Goal: Information Seeking & Learning: Learn about a topic

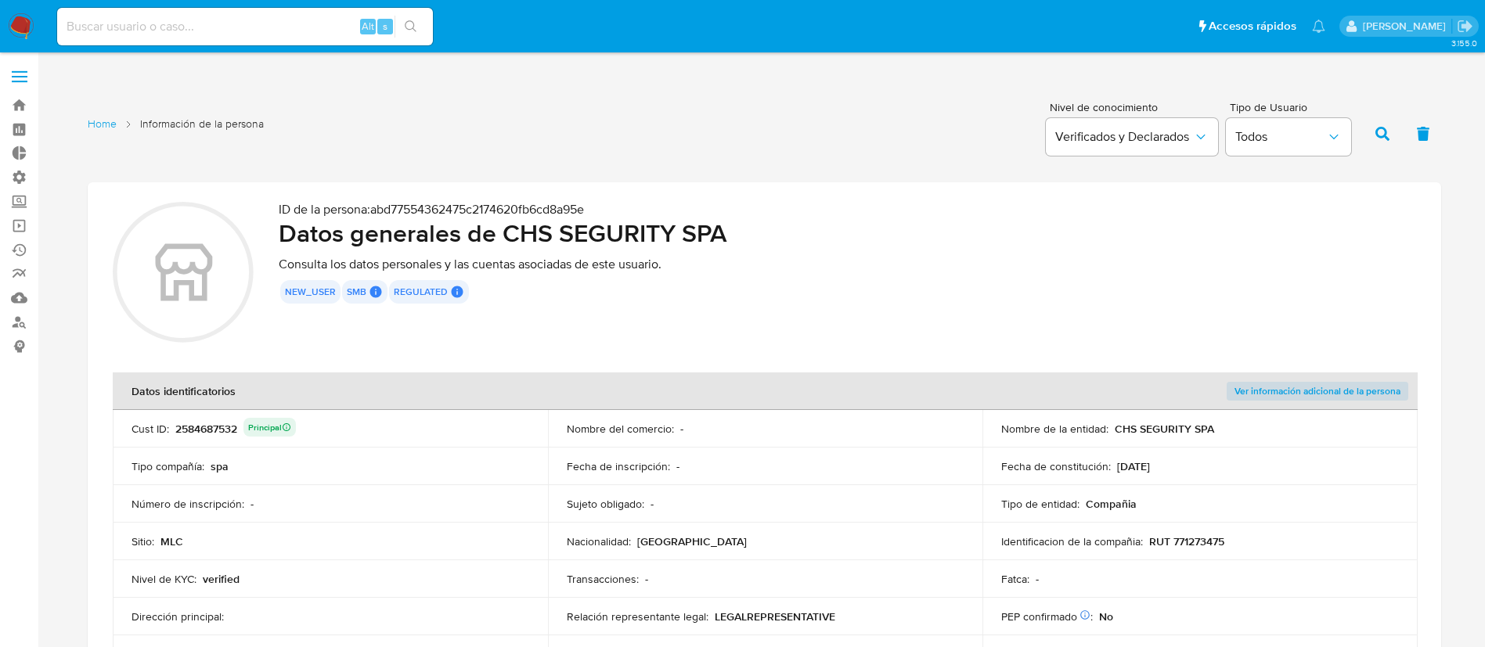
scroll to position [1757, 0]
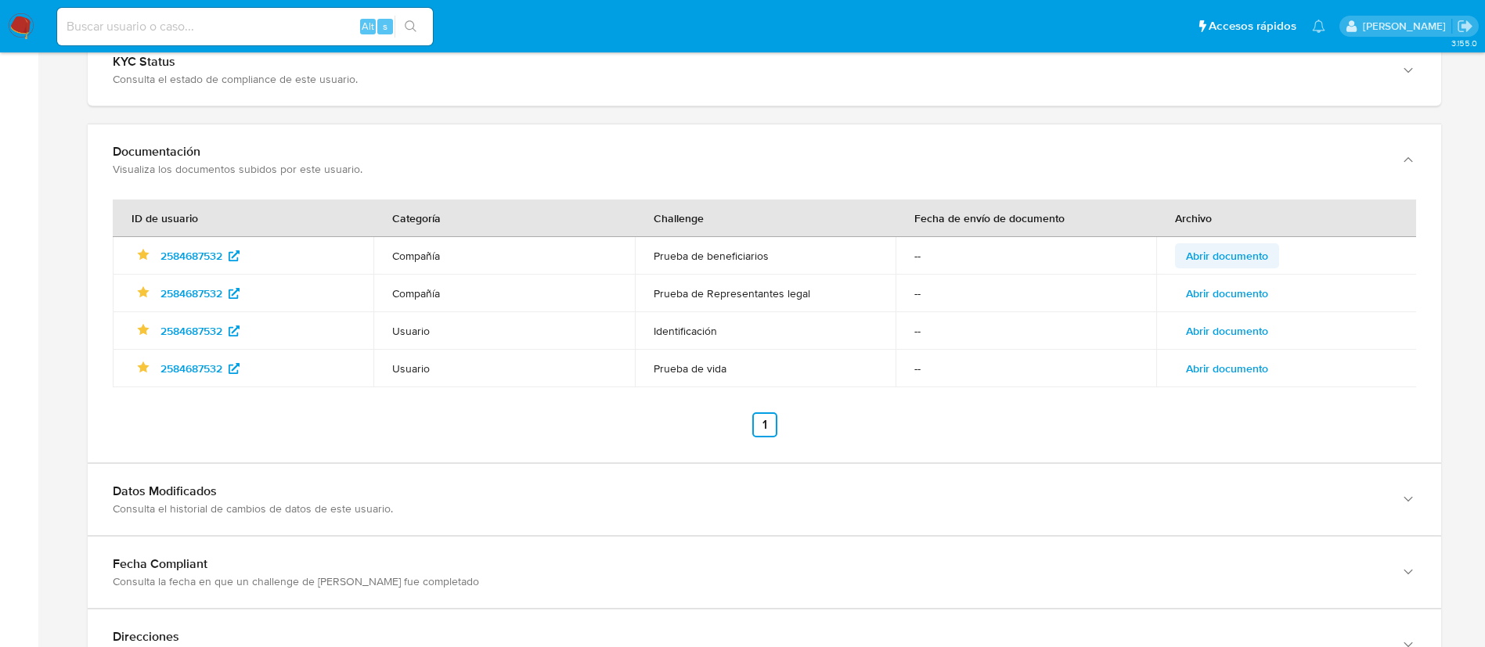
click at [1235, 261] on span "Abrir documento" at bounding box center [1227, 256] width 82 height 22
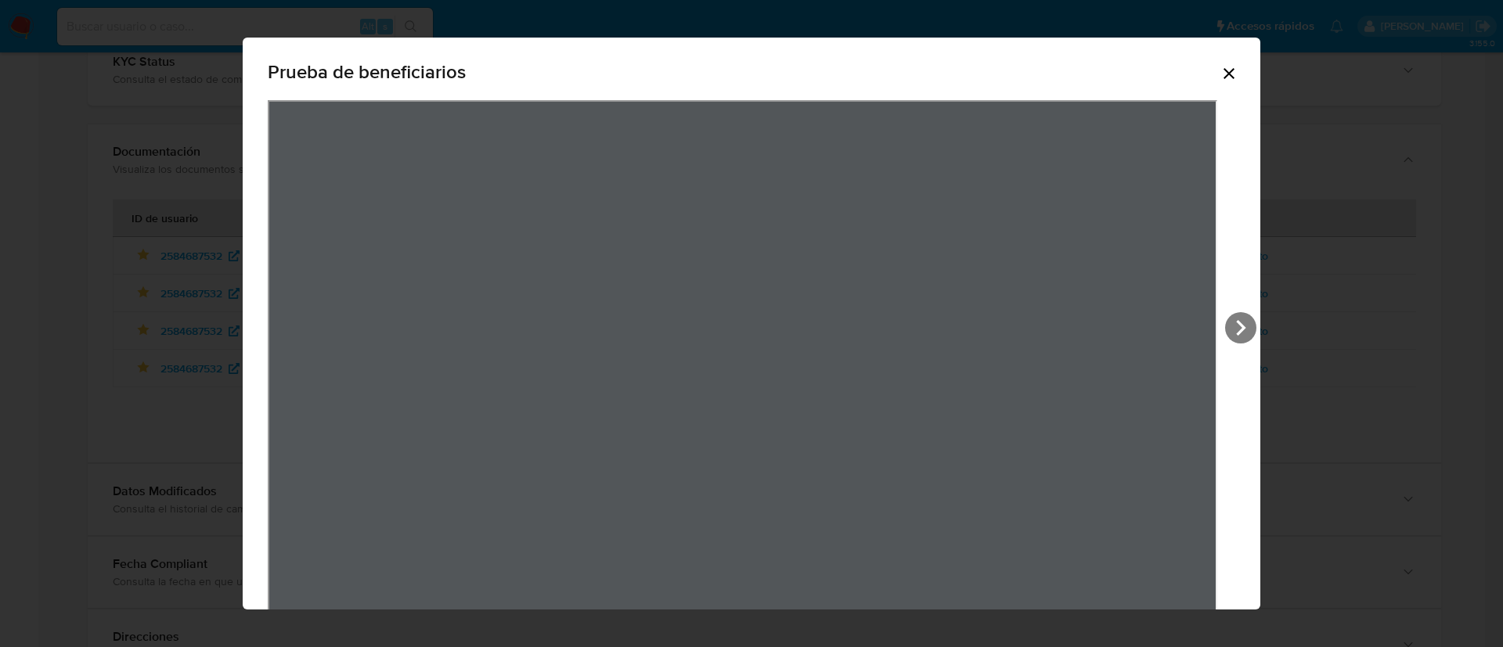
click at [1223, 74] on icon "Cerrar" at bounding box center [1228, 73] width 11 height 11
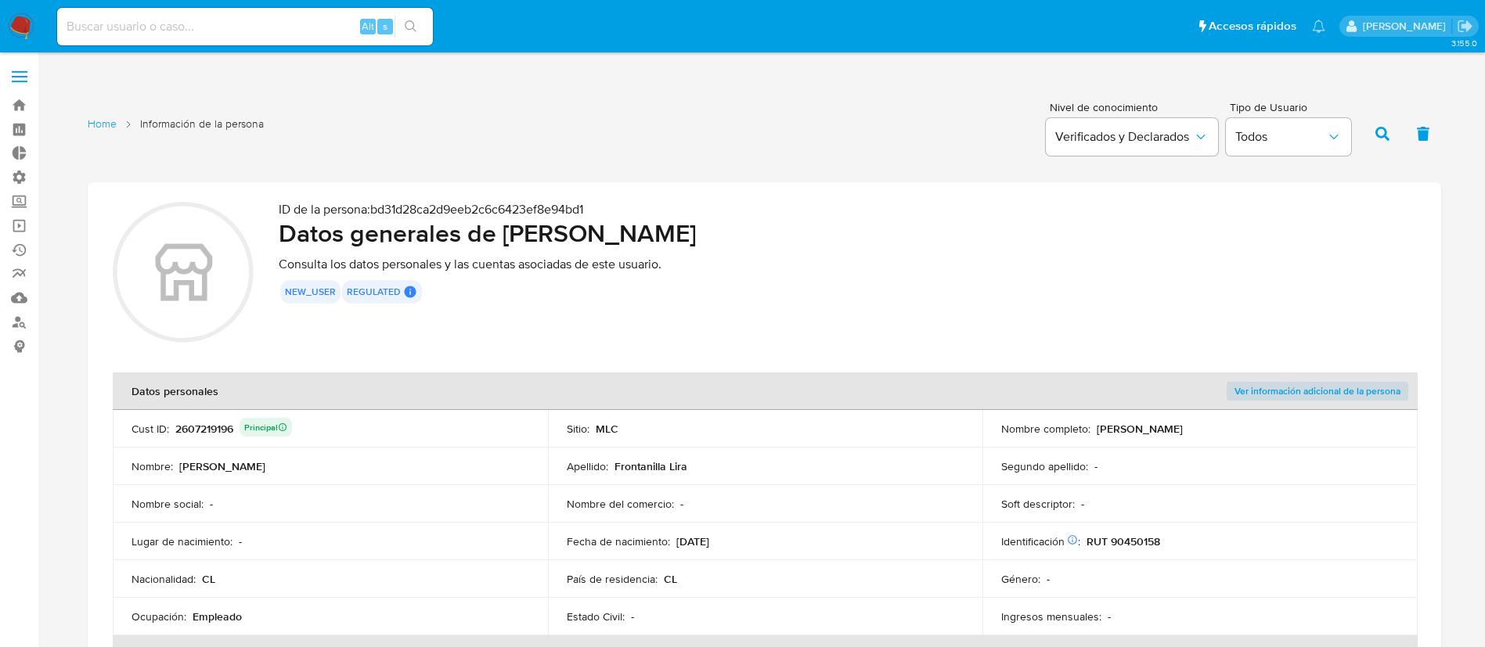
scroll to position [147, 0]
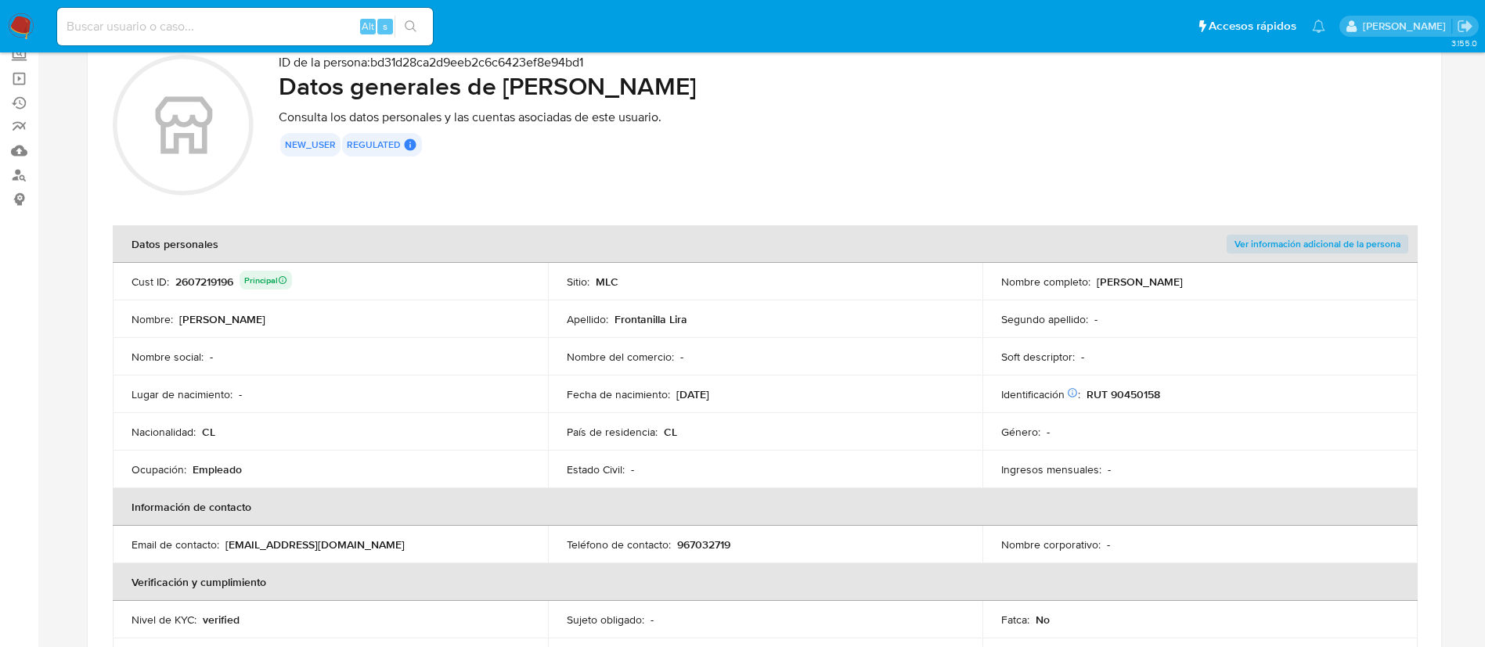
click at [373, 389] on div "Lugar de nacimiento : -" at bounding box center [330, 394] width 398 height 14
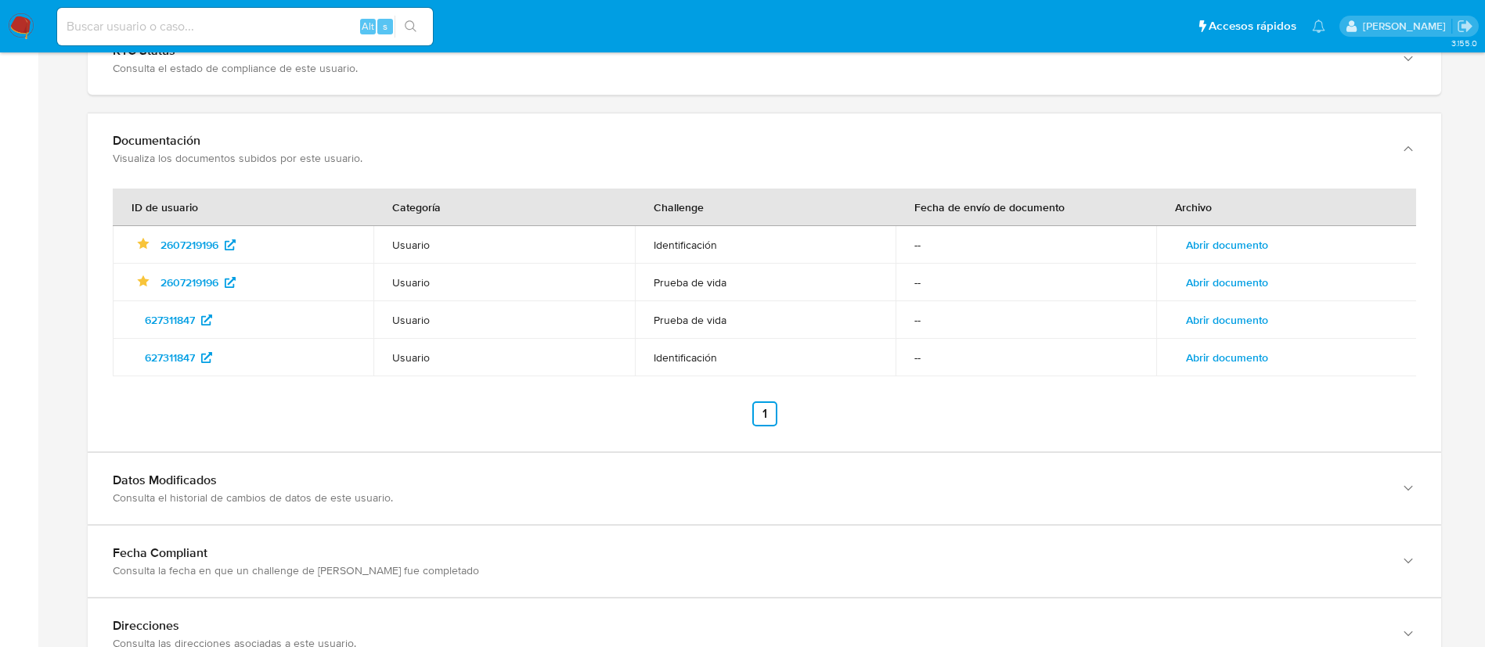
scroll to position [2028, 0]
drag, startPoint x: 260, startPoint y: 274, endPoint x: 157, endPoint y: 283, distance: 103.7
click at [157, 283] on div "Identificado como usuario principal 2607219196" at bounding box center [244, 280] width 219 height 25
click at [269, 319] on div "627311847" at bounding box center [244, 318] width 219 height 25
drag, startPoint x: 269, startPoint y: 319, endPoint x: 125, endPoint y: 319, distance: 144.0
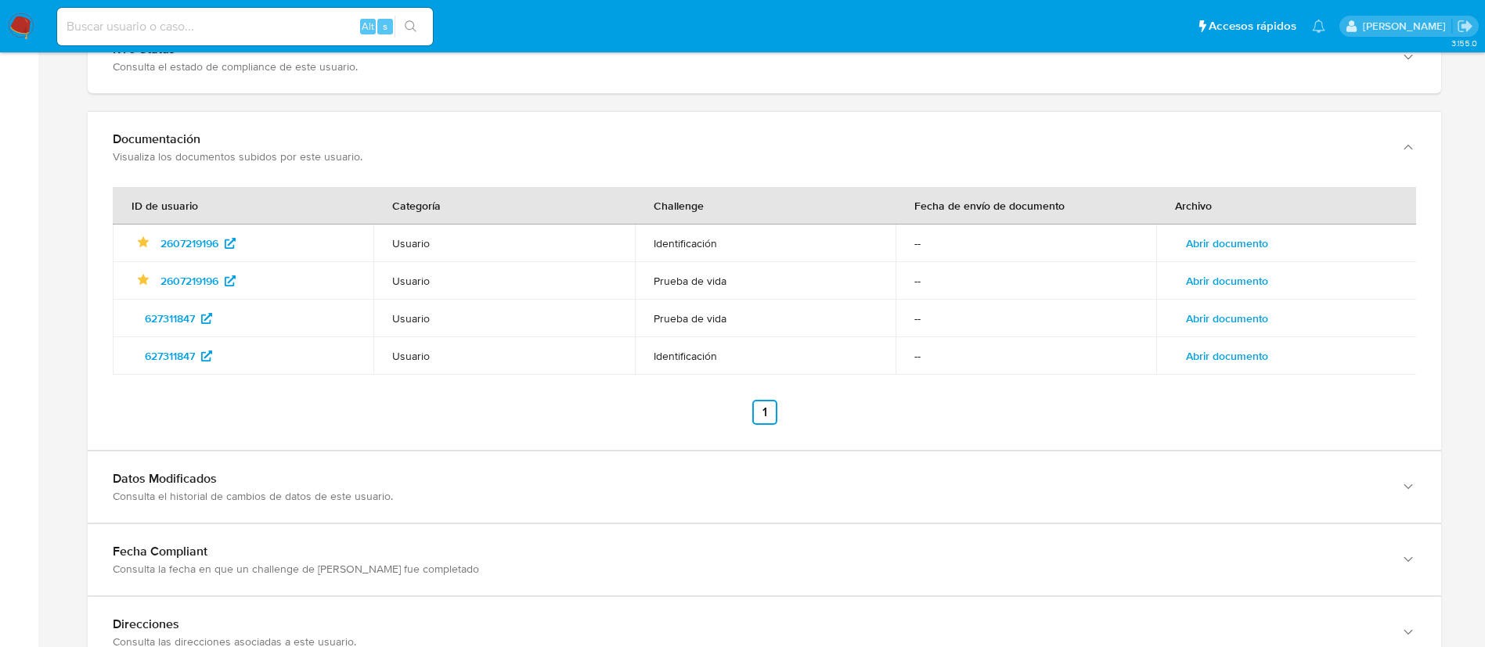
click at [125, 319] on td "627311847" at bounding box center [243, 319] width 261 height 38
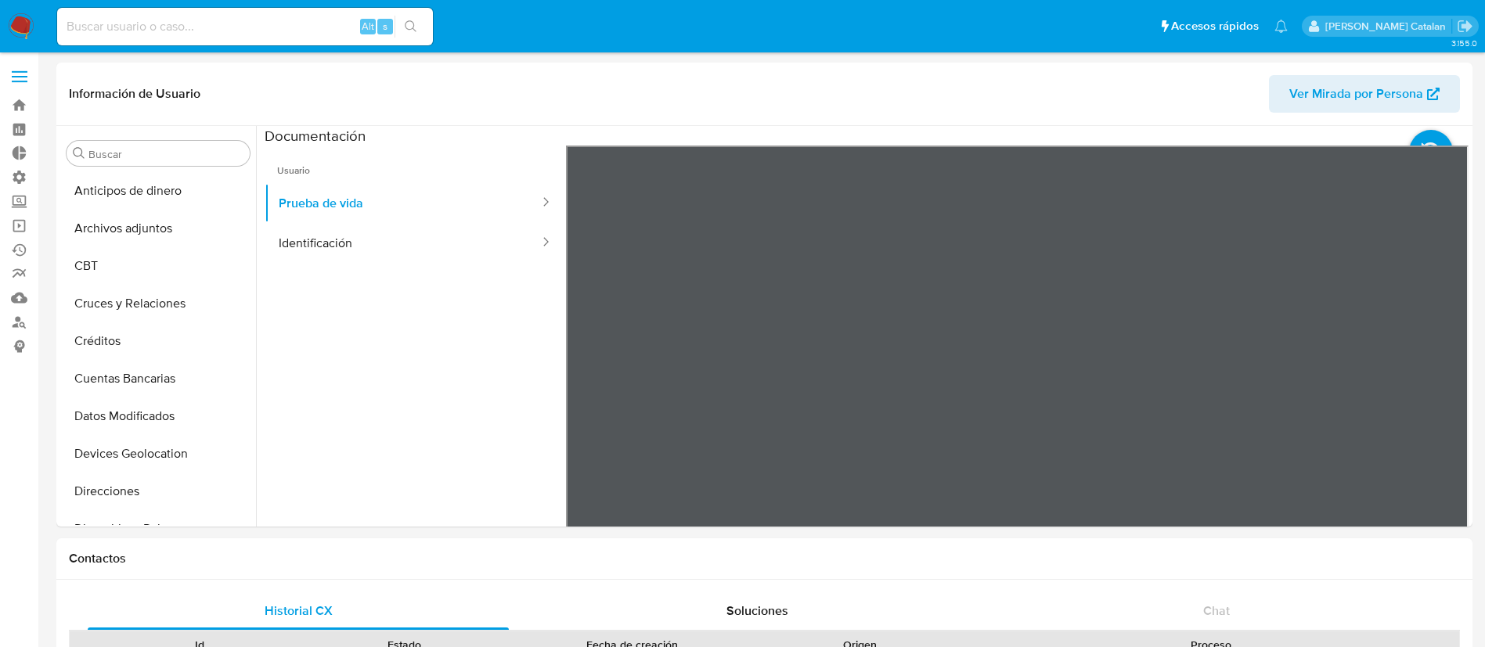
select select "10"
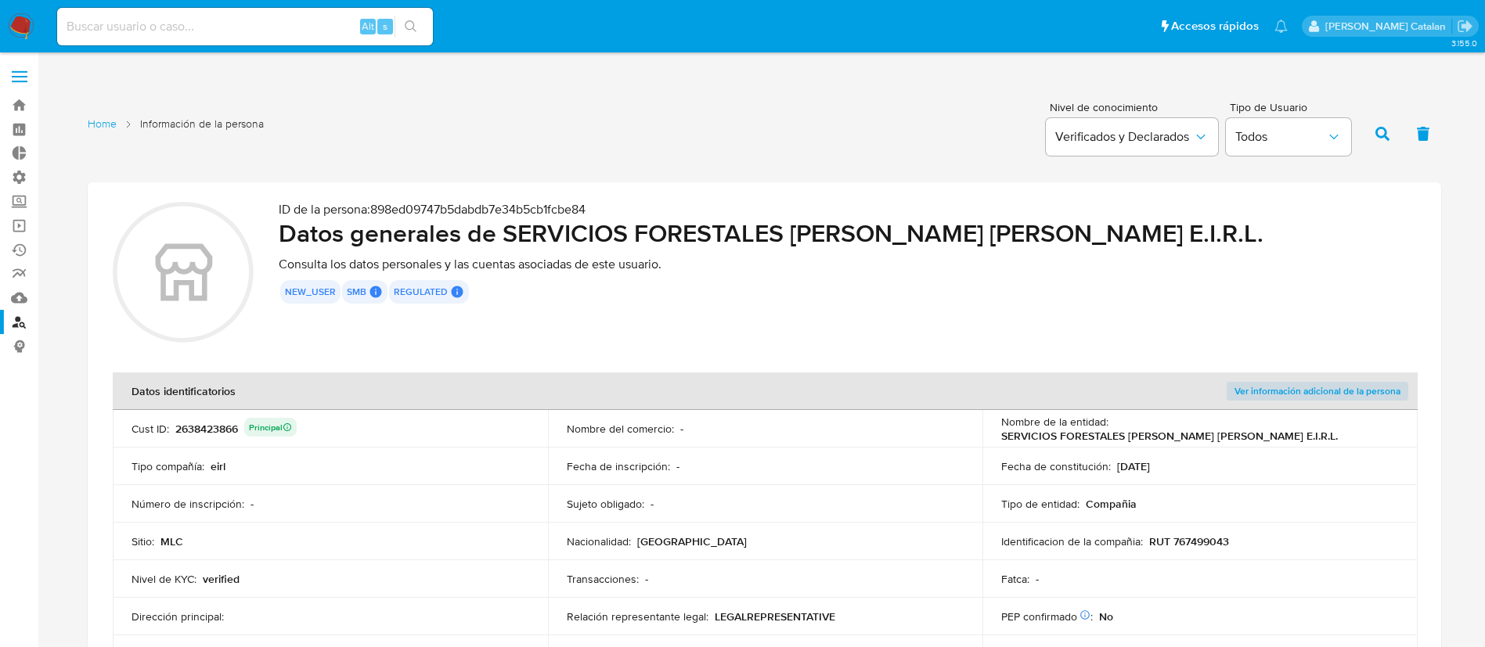
click at [240, 16] on input at bounding box center [245, 26] width 376 height 20
paste input "2486532499"
type input "2486532499"
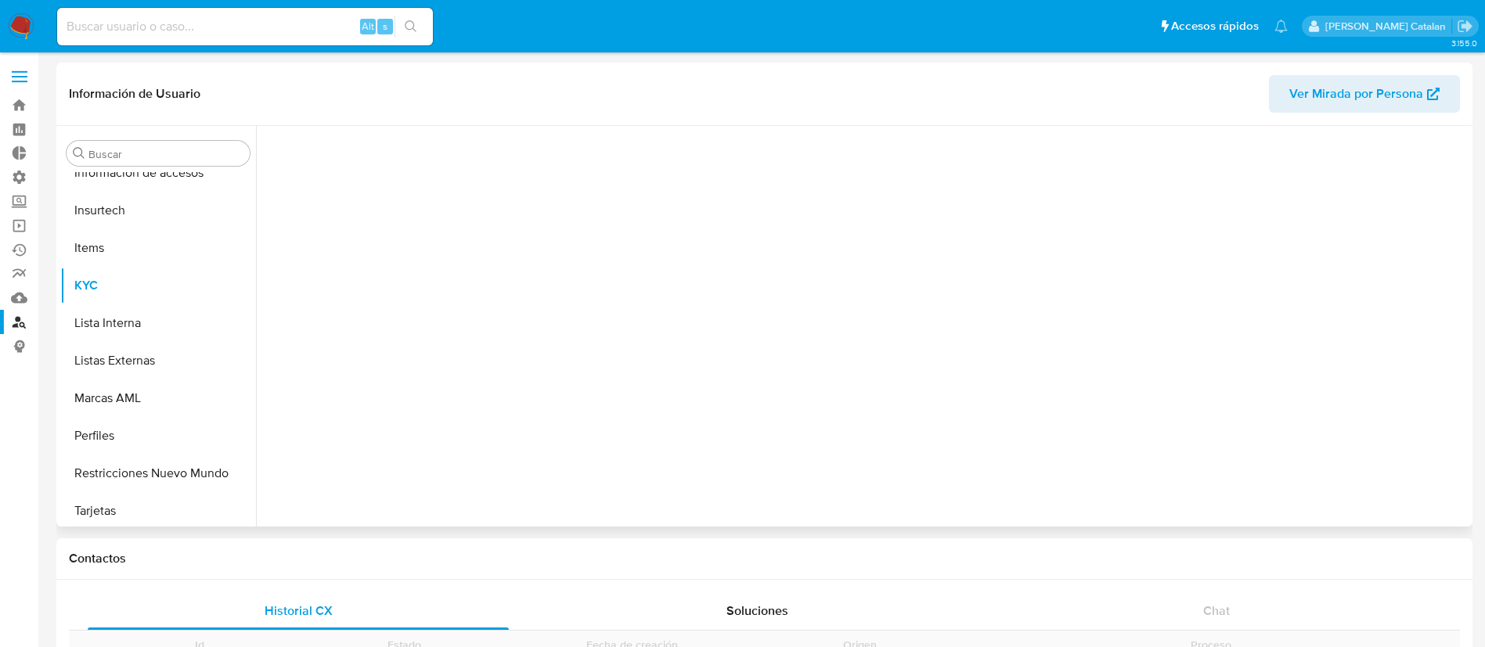
scroll to position [661, 0]
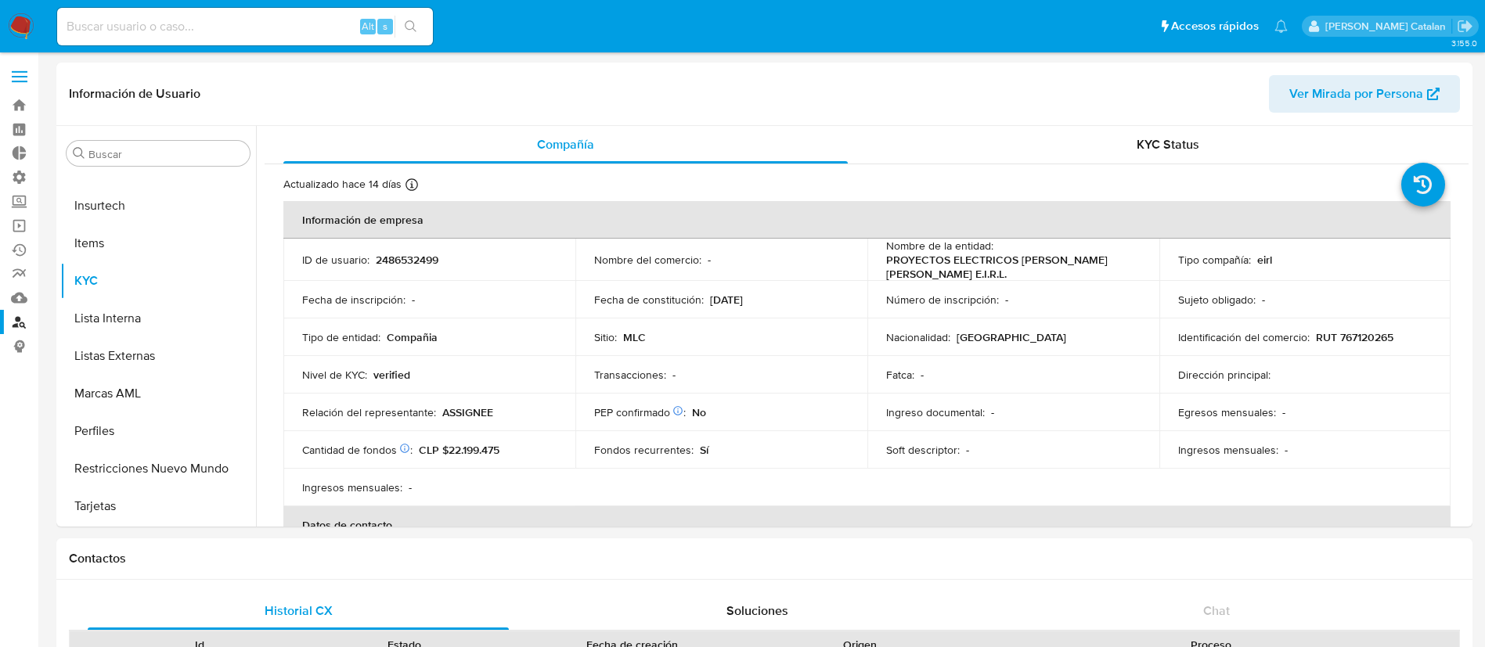
select select "10"
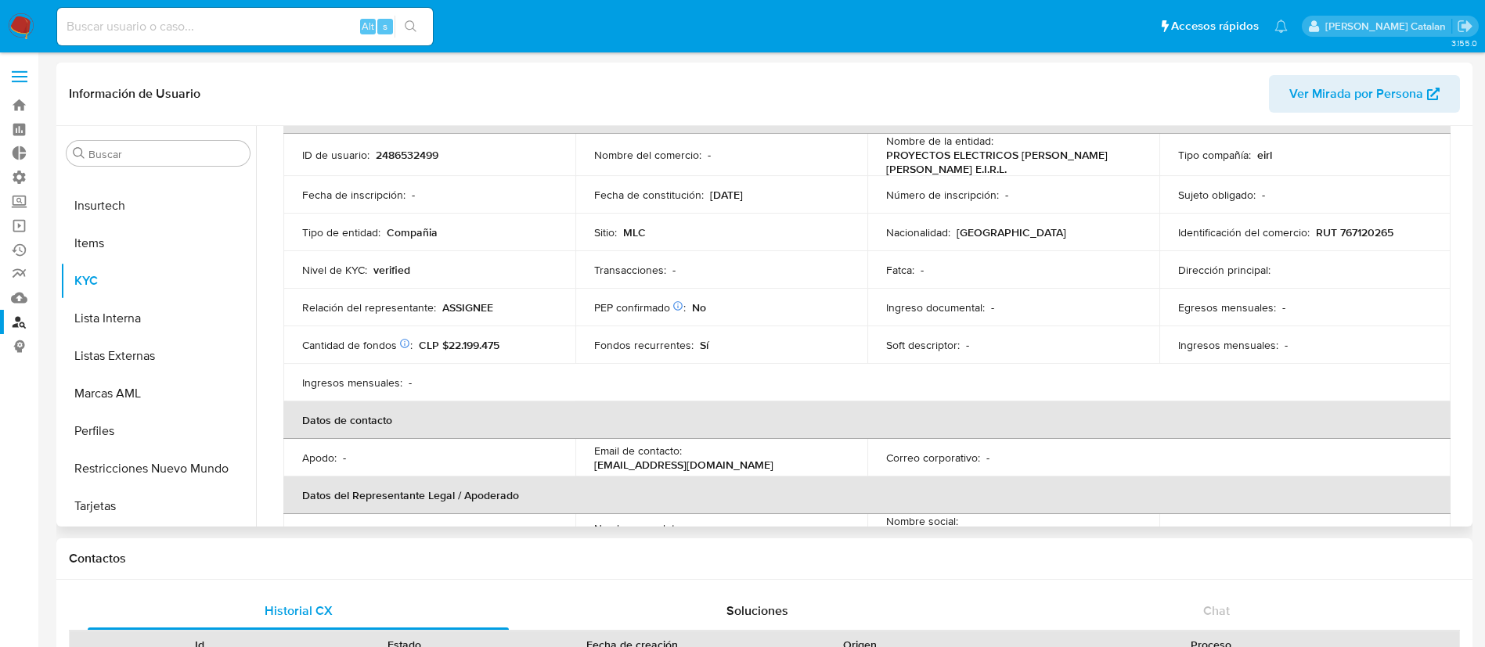
scroll to position [101, 0]
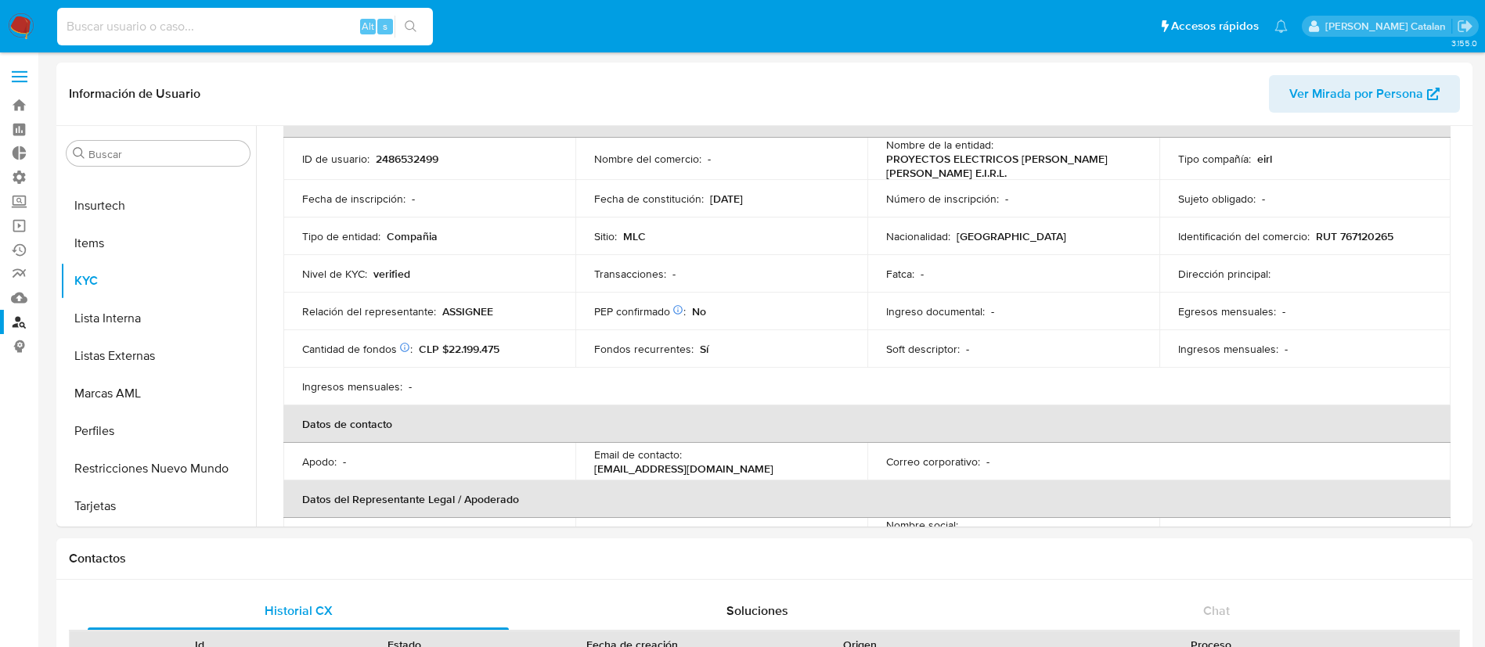
click at [289, 28] on input at bounding box center [245, 26] width 376 height 20
paste input "627311847"
type input "627311847"
click at [409, 25] on icon "search-icon" at bounding box center [411, 26] width 13 height 13
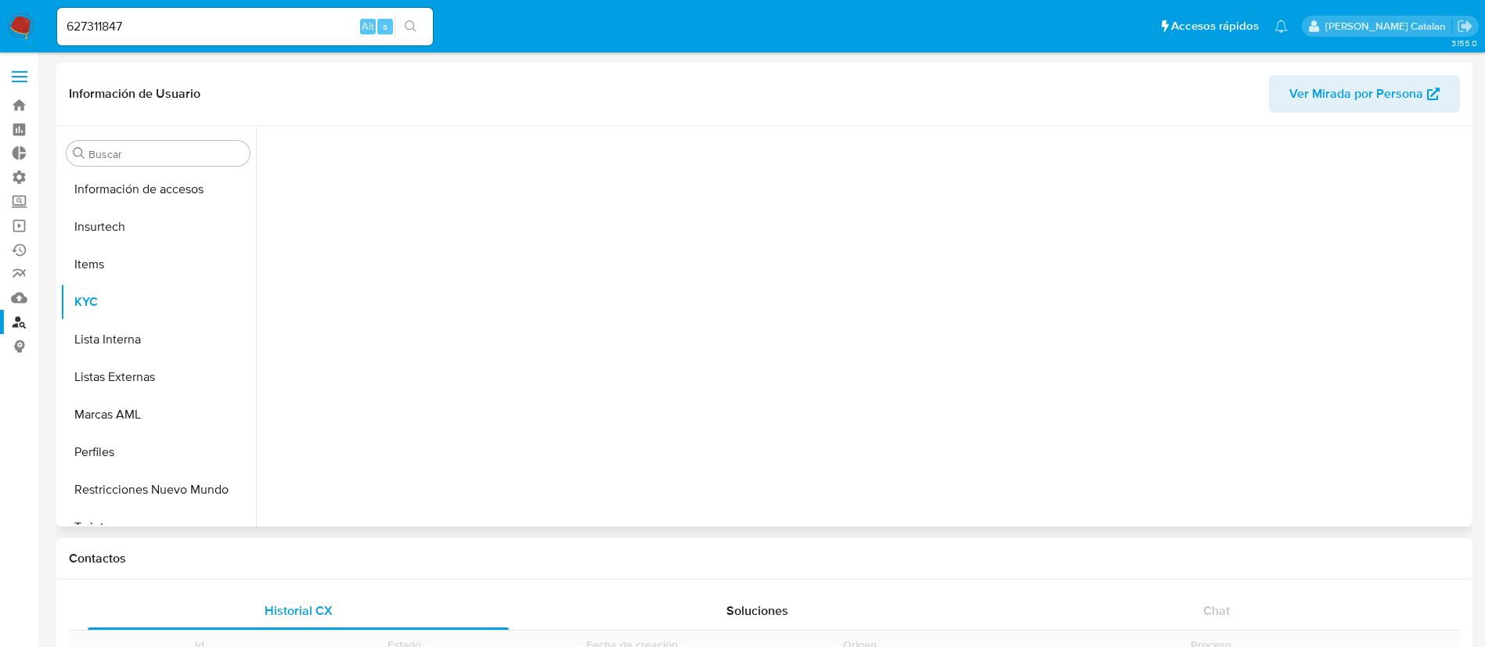
scroll to position [661, 0]
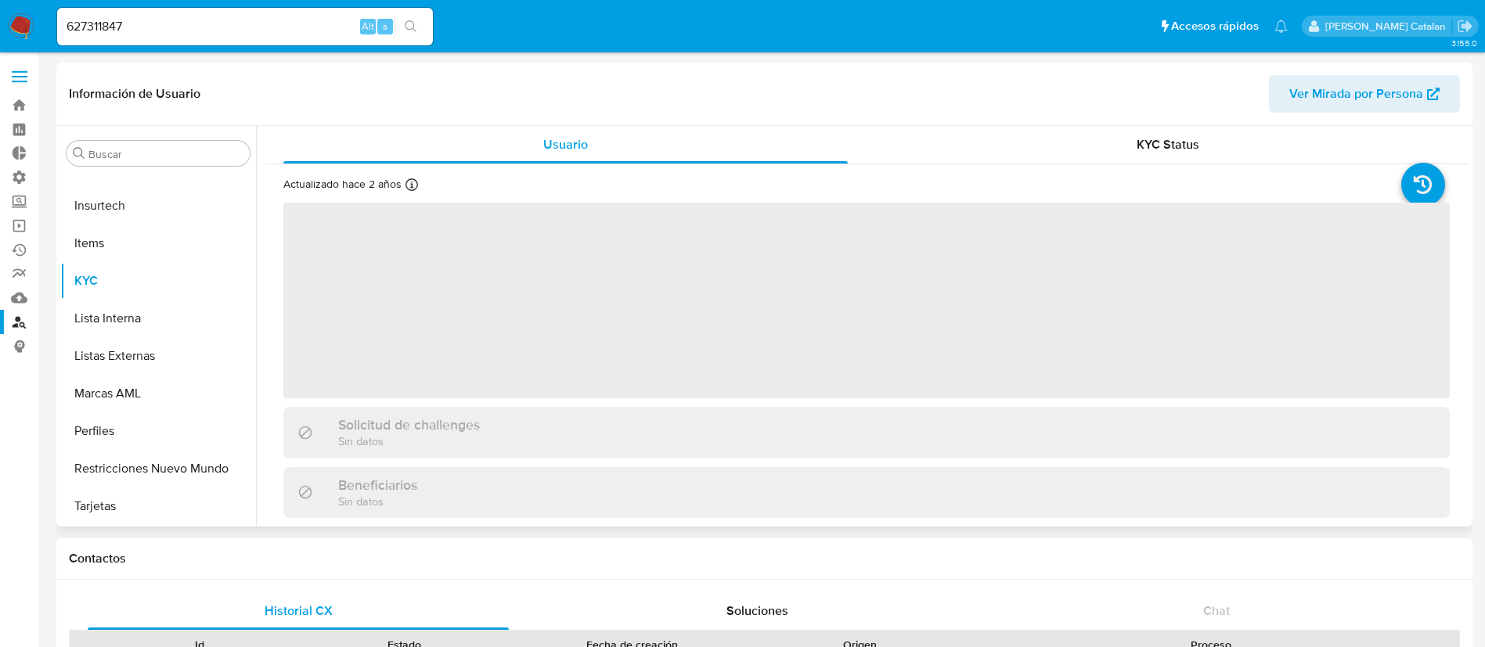
select select "10"
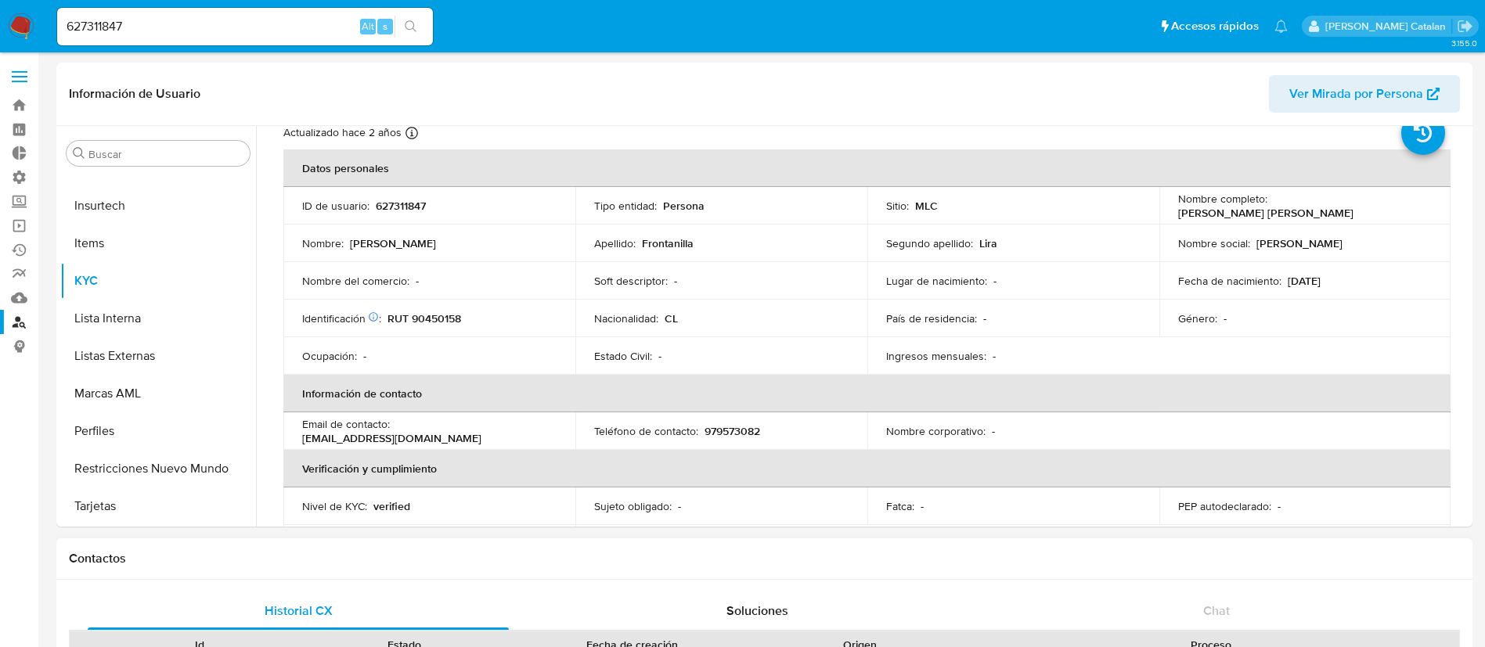
scroll to position [0, 0]
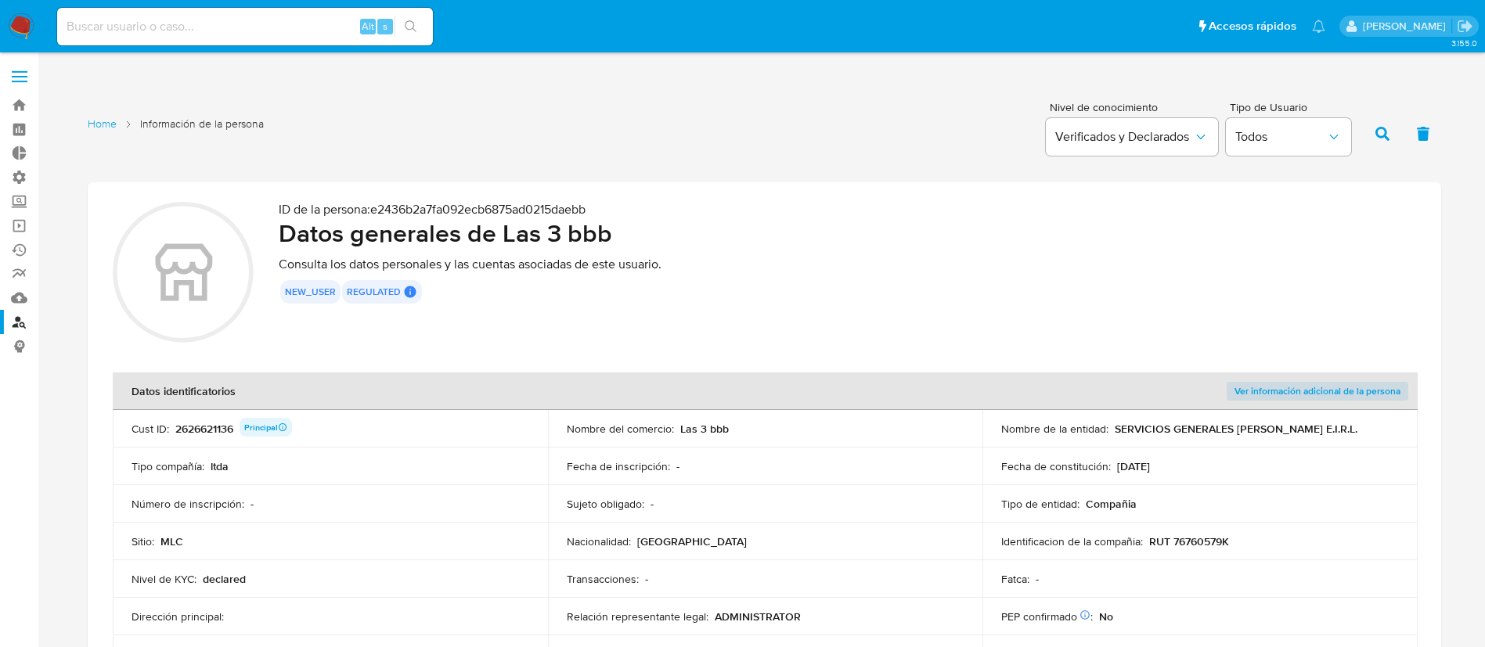
scroll to position [1600, 0]
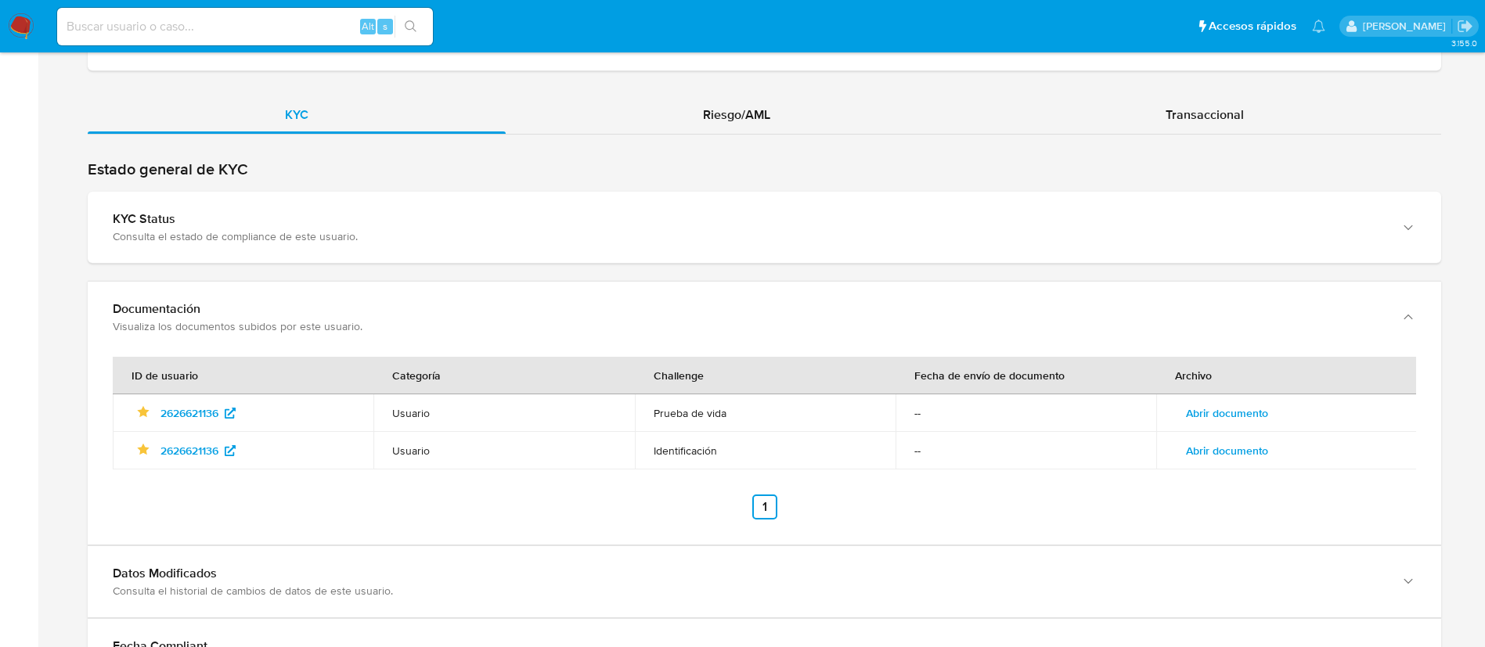
click at [213, 24] on input at bounding box center [245, 26] width 376 height 20
paste input "2486532499"
type input "2486532499"
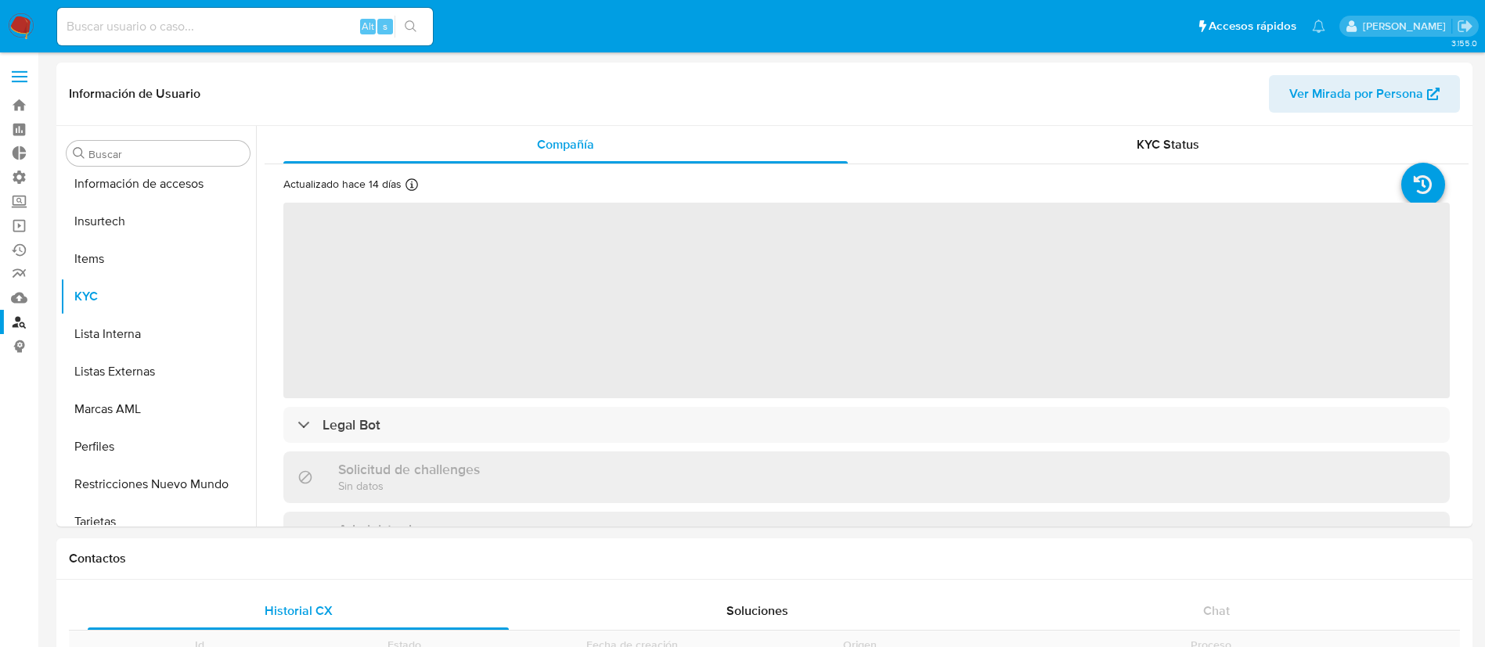
scroll to position [661, 0]
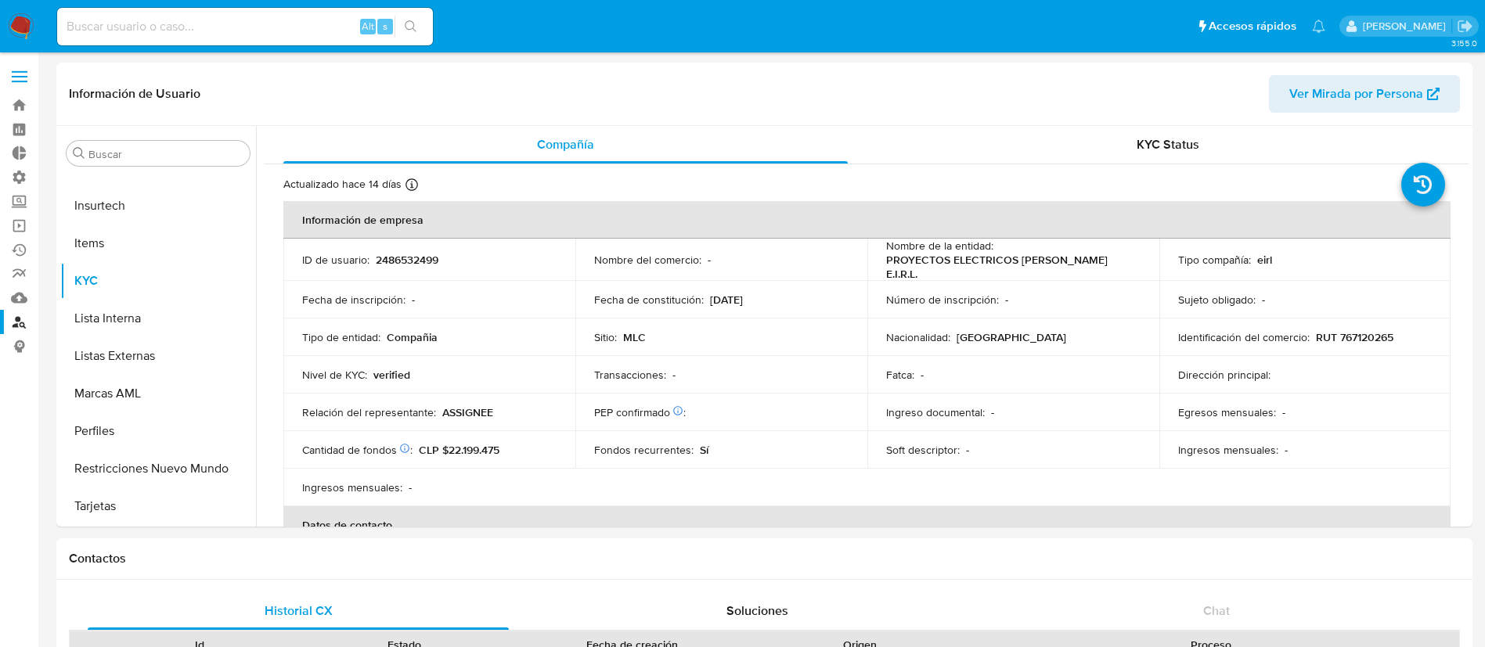
select select "10"
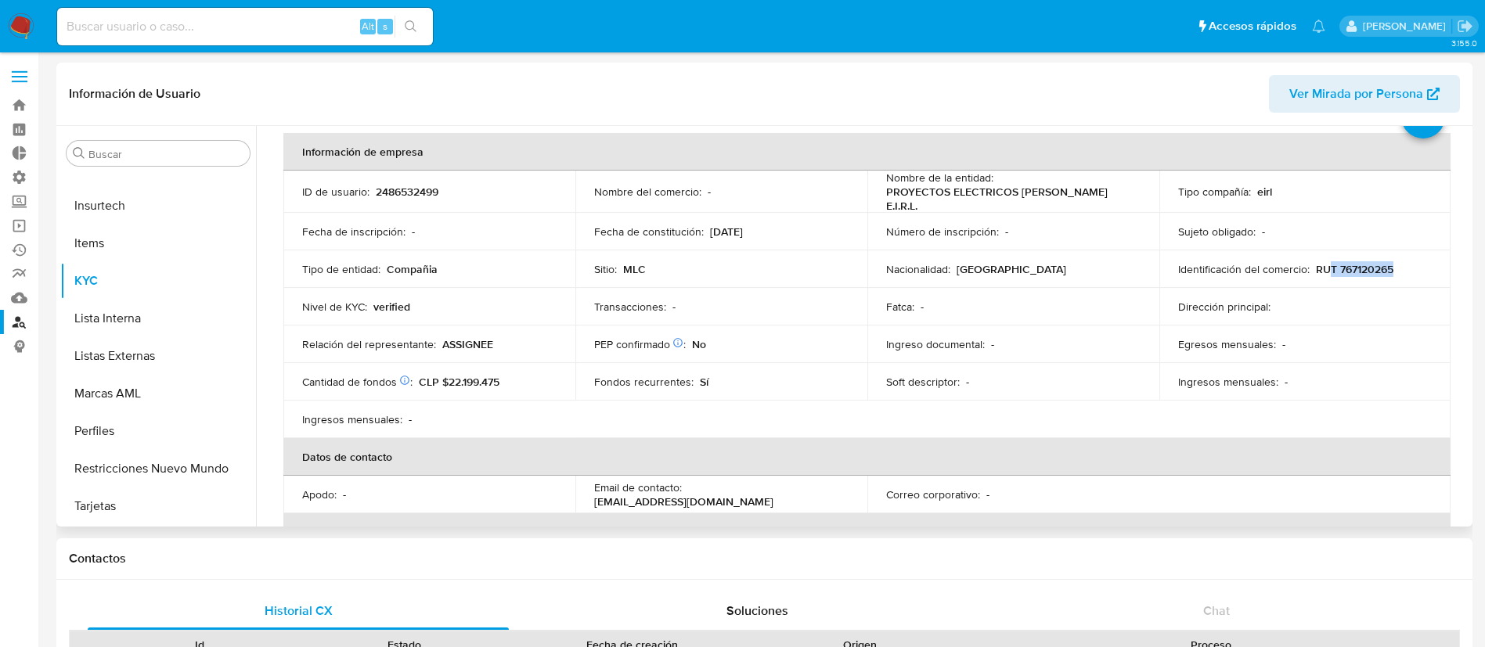
drag, startPoint x: 1324, startPoint y: 275, endPoint x: 1386, endPoint y: 269, distance: 62.1
click at [1386, 269] on p "RUT 767120265" at bounding box center [1354, 269] width 77 height 14
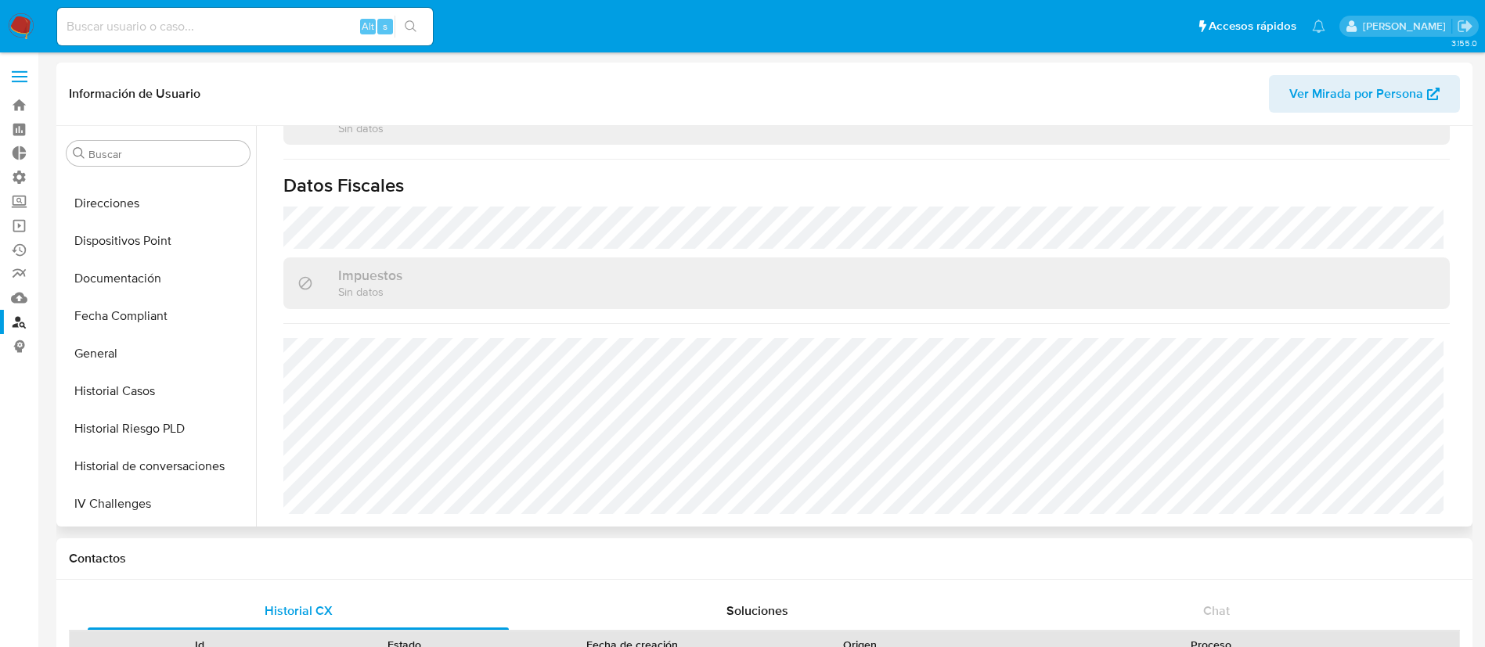
scroll to position [254, 0]
click at [141, 322] on button "Documentación" at bounding box center [151, 313] width 183 height 38
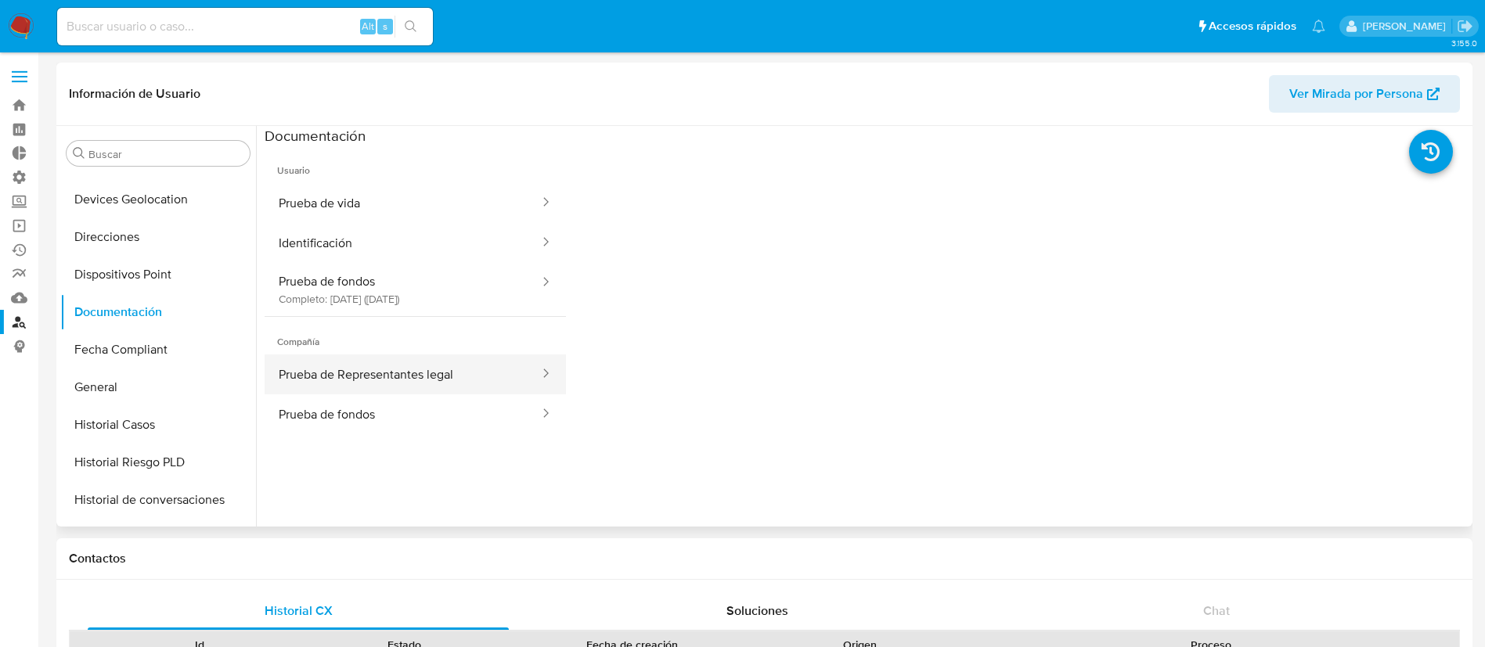
click at [430, 360] on button "Prueba de Representantes legal" at bounding box center [403, 375] width 276 height 40
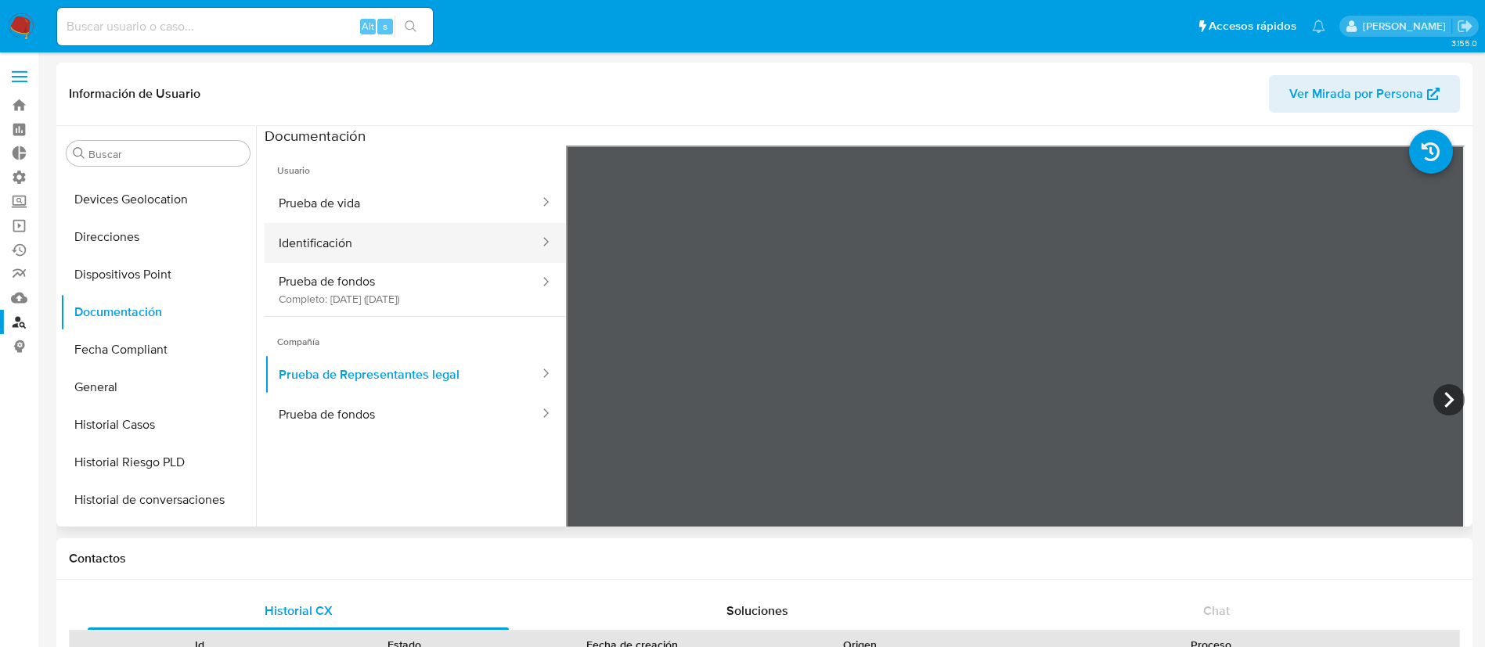
click at [427, 245] on button "Identificación" at bounding box center [403, 243] width 276 height 40
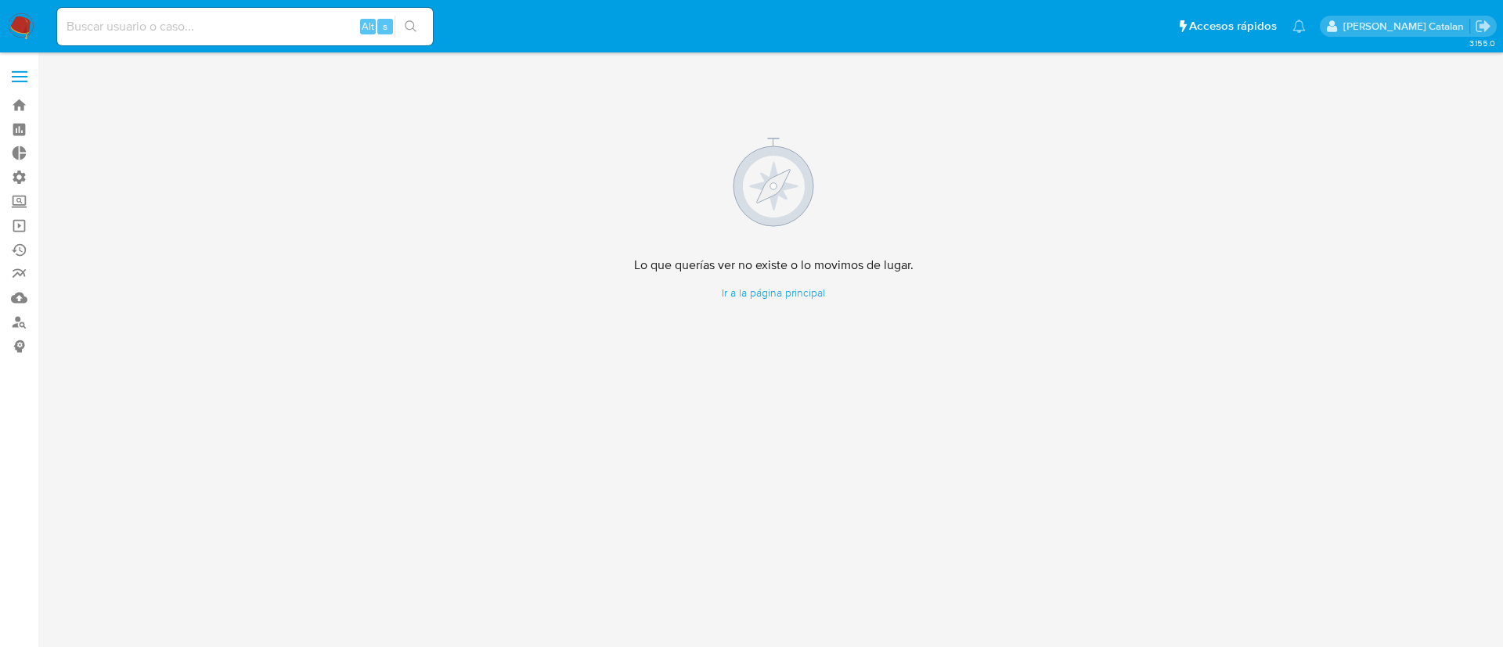
click at [243, 23] on input at bounding box center [245, 26] width 376 height 20
paste input "2513097003"
type input "2513097003"
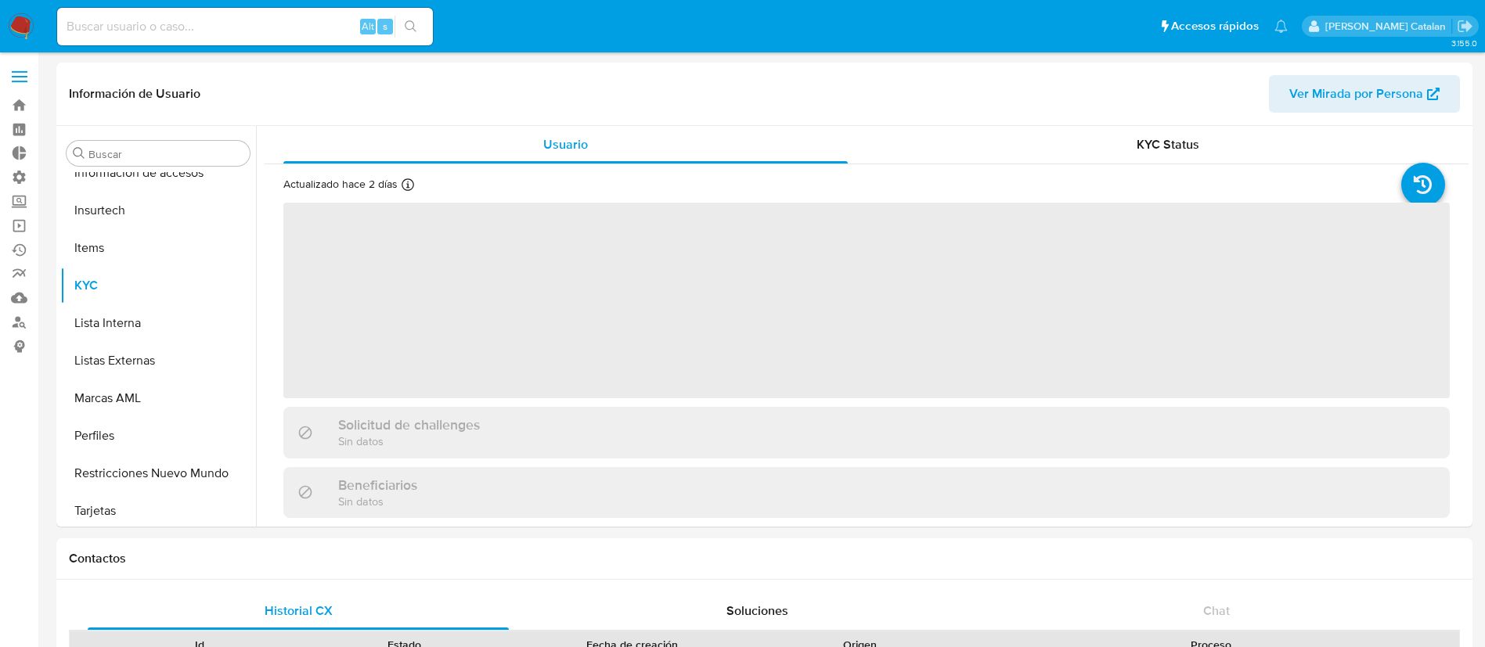
scroll to position [661, 0]
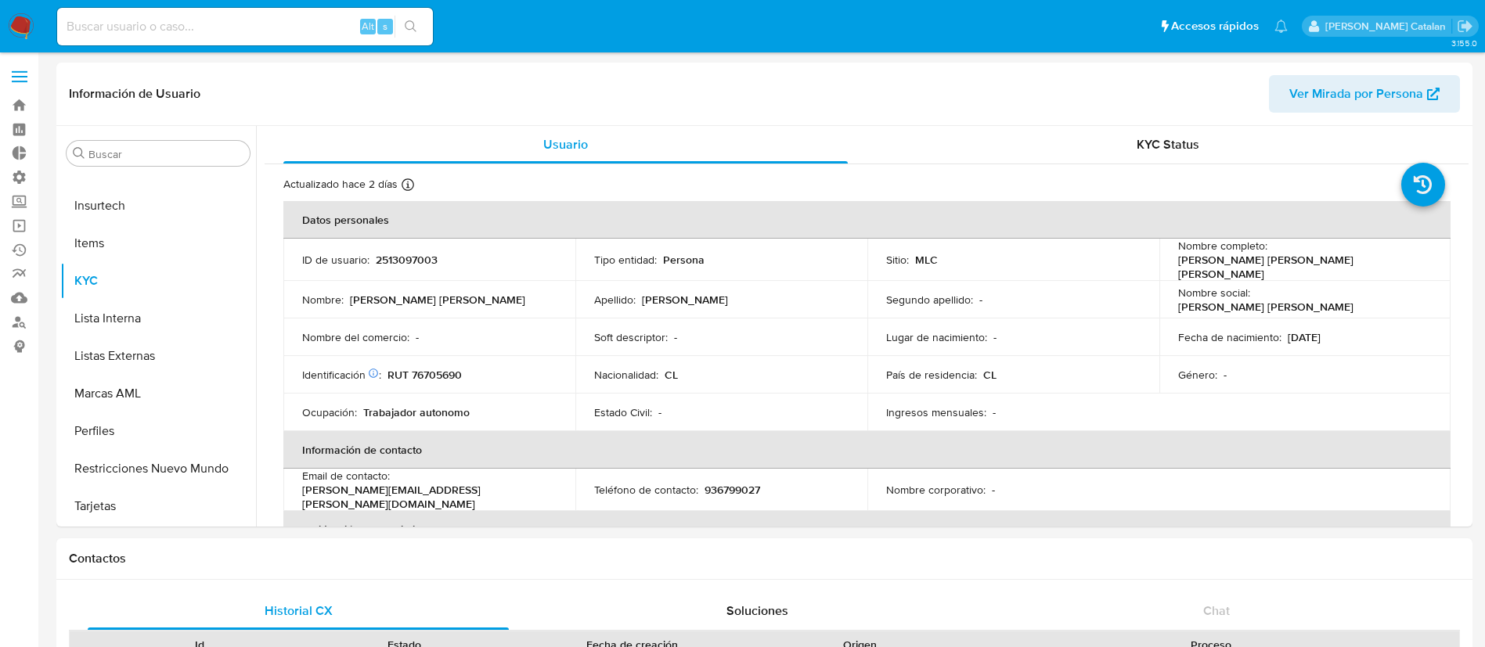
select select "10"
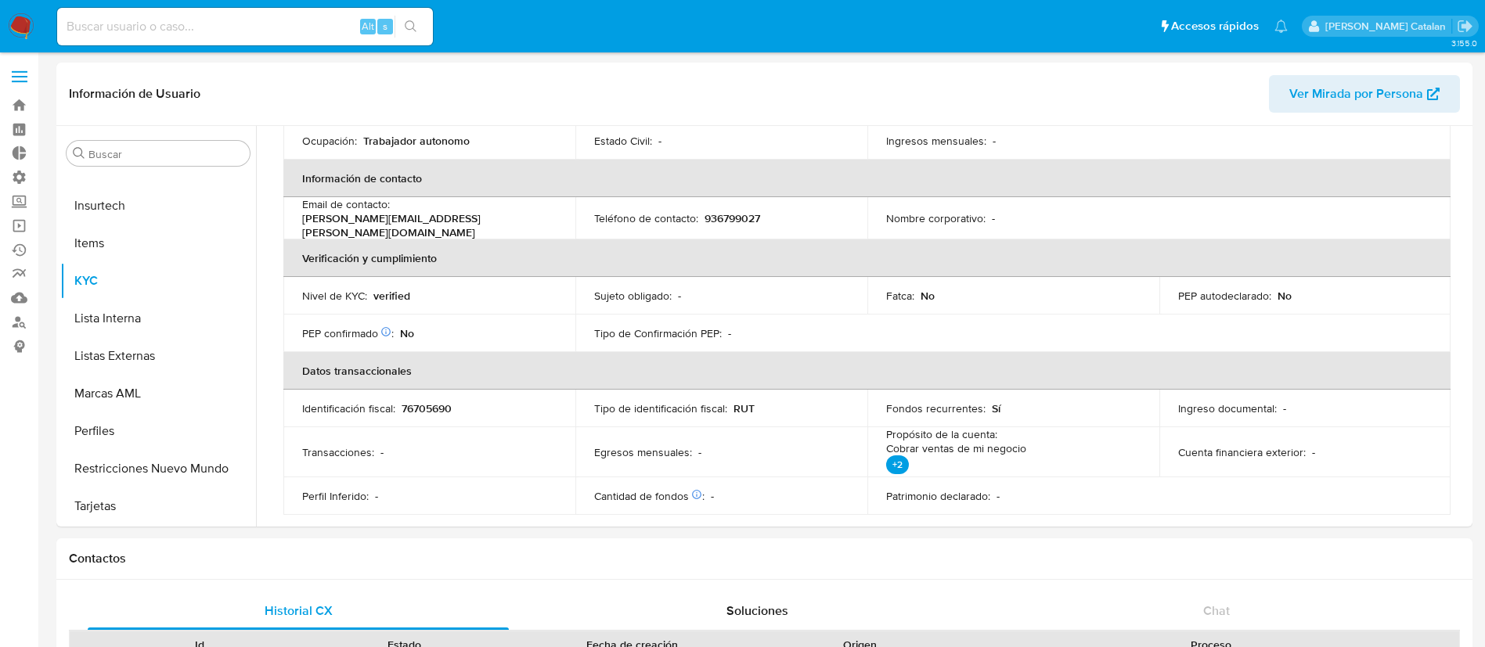
scroll to position [0, 0]
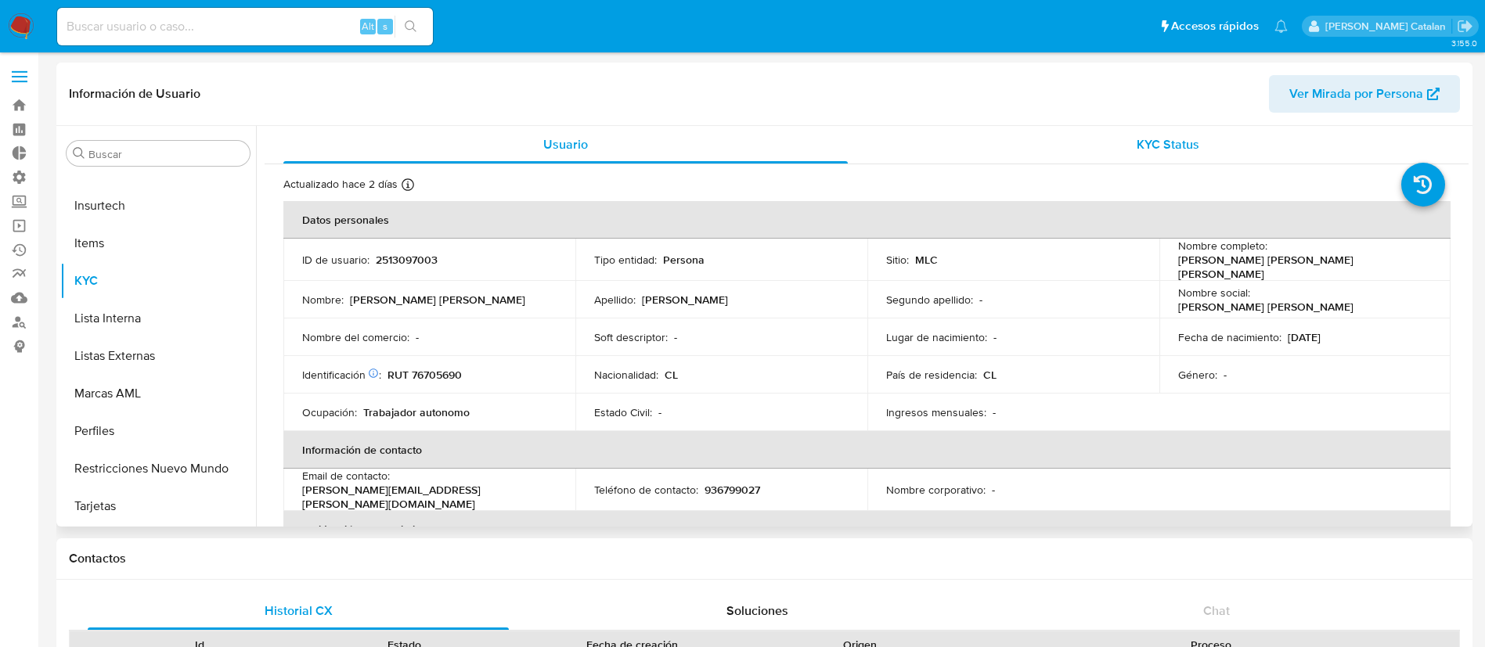
click at [1161, 153] on span "KYC Status" at bounding box center [1168, 144] width 63 height 18
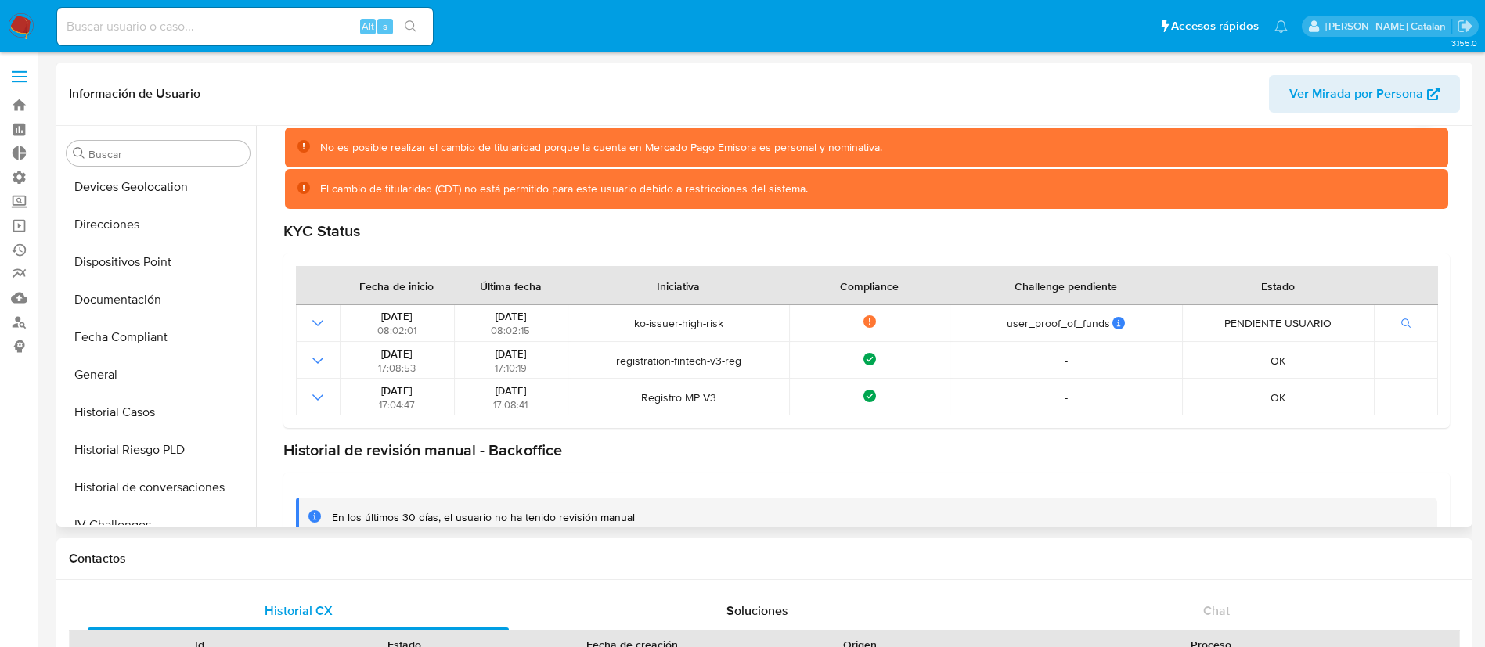
scroll to position [257, 0]
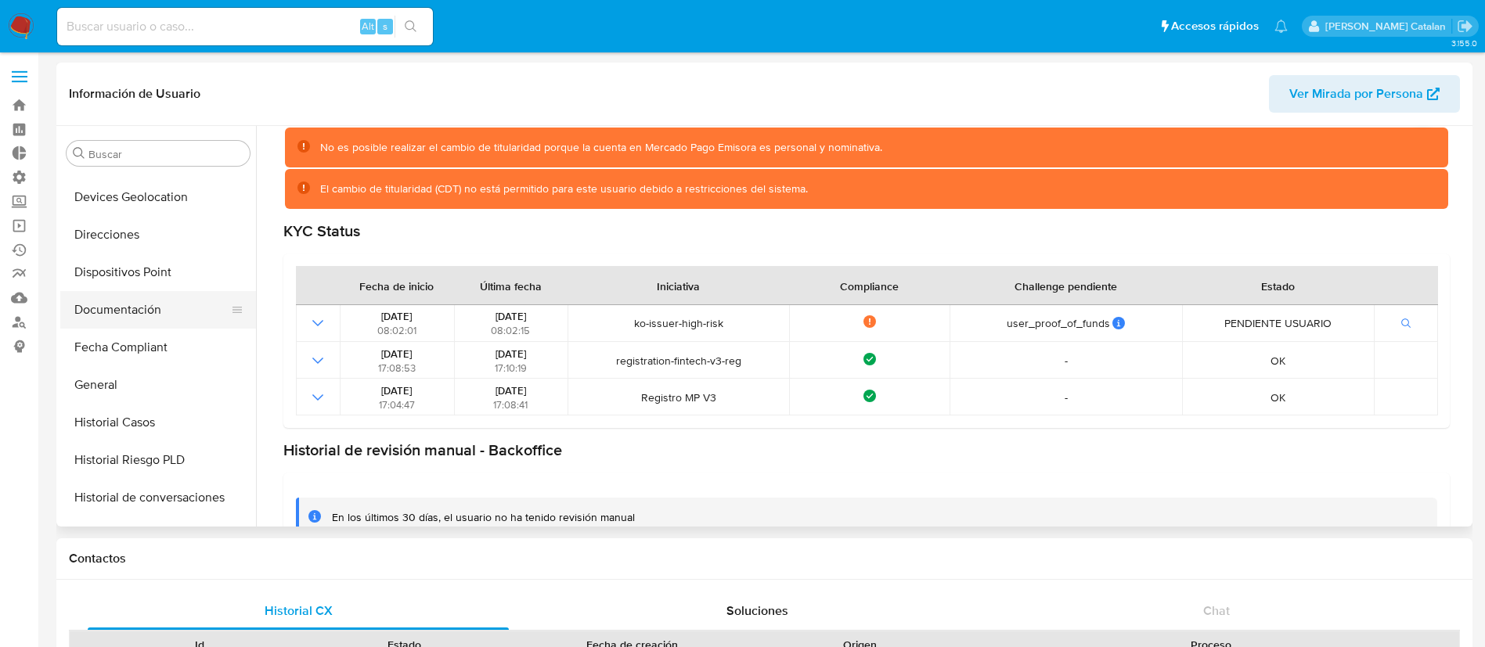
click at [128, 312] on button "Documentación" at bounding box center [151, 310] width 183 height 38
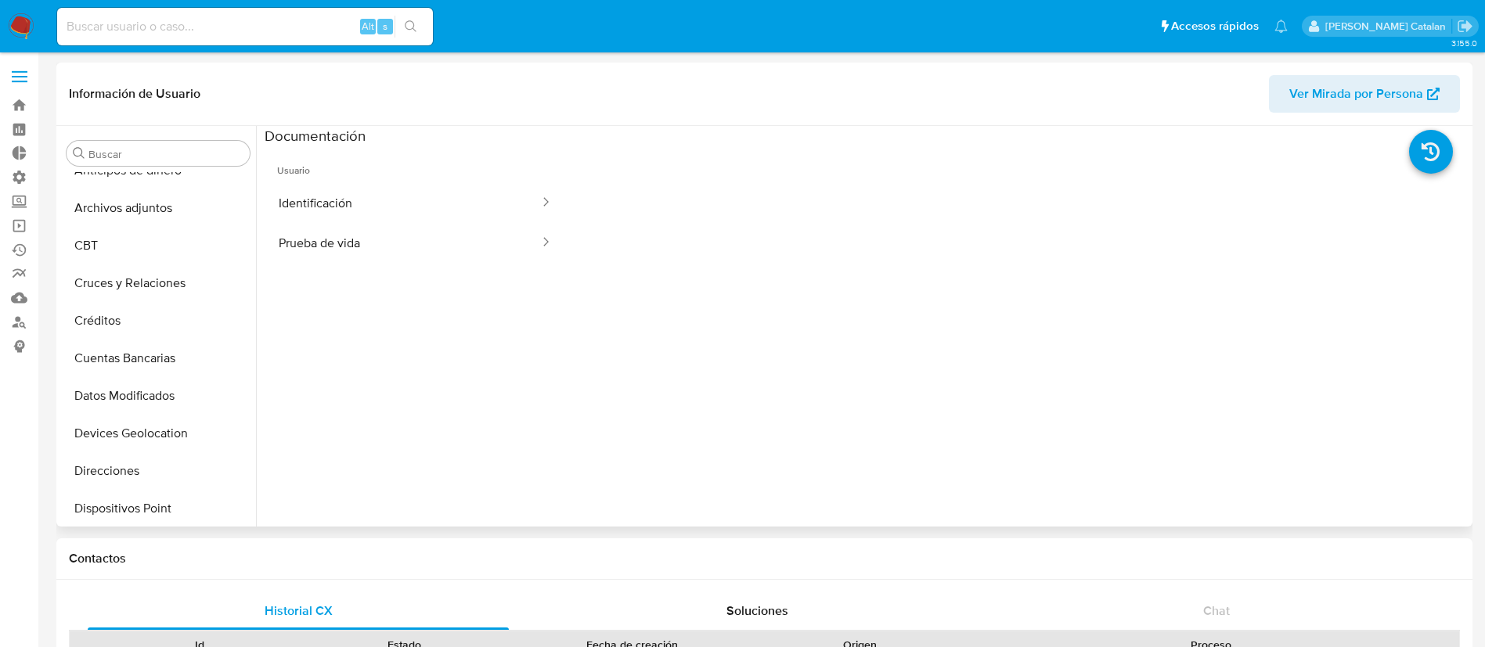
scroll to position [0, 0]
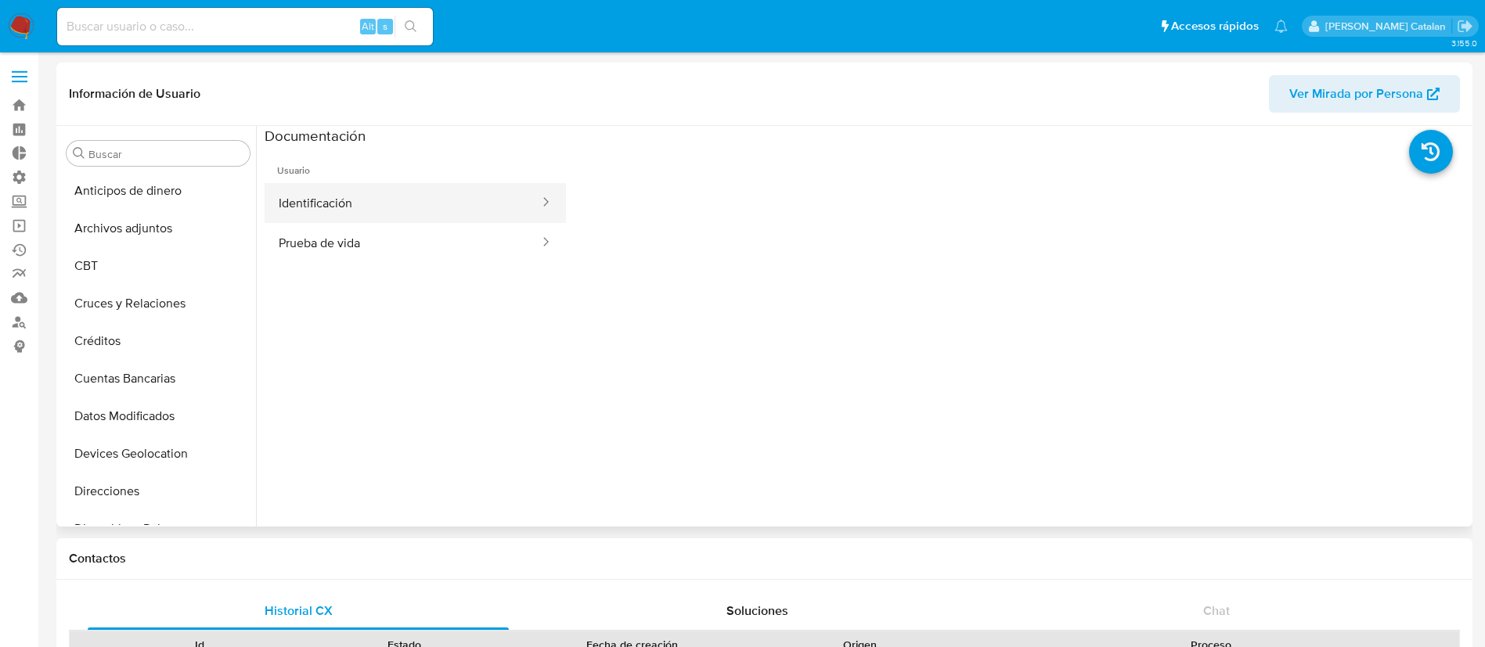
click at [331, 210] on button "Identificación" at bounding box center [403, 203] width 276 height 40
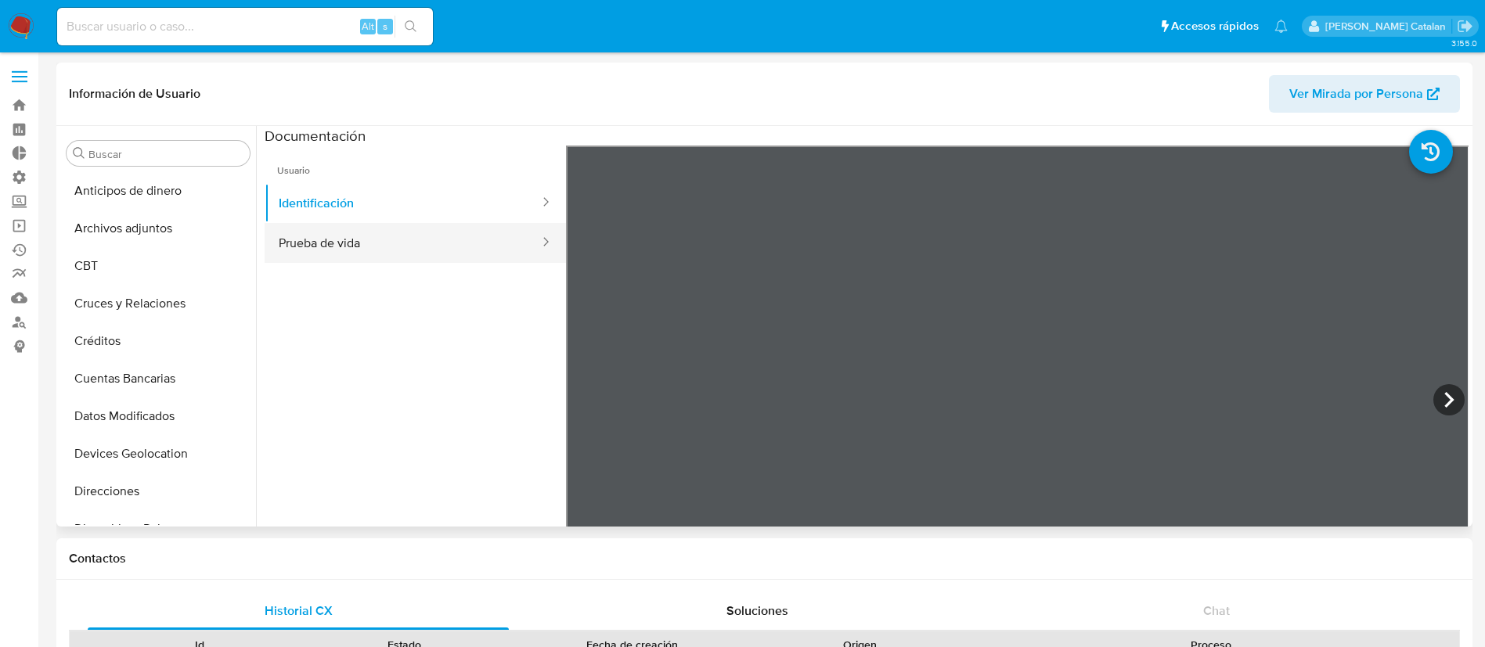
click at [400, 251] on button "Prueba de vida" at bounding box center [403, 243] width 276 height 40
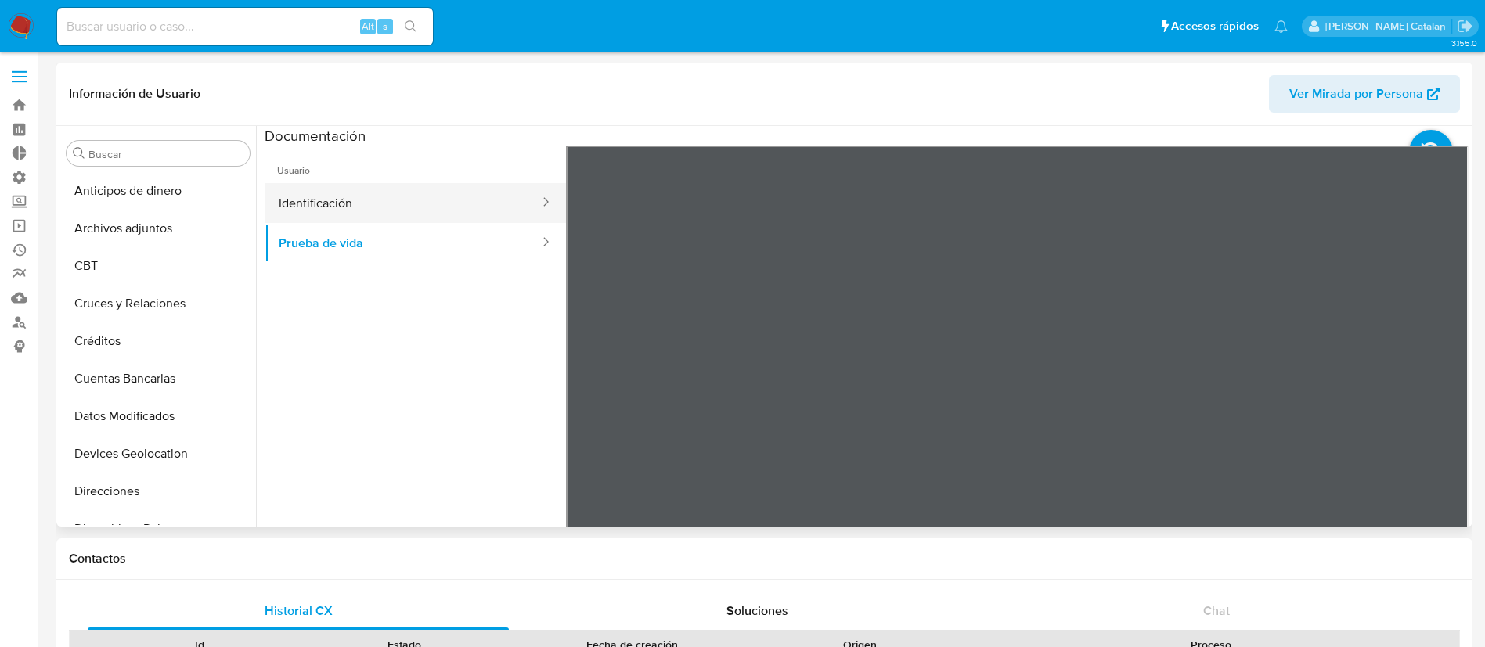
click at [394, 209] on button "Identificación" at bounding box center [403, 203] width 276 height 40
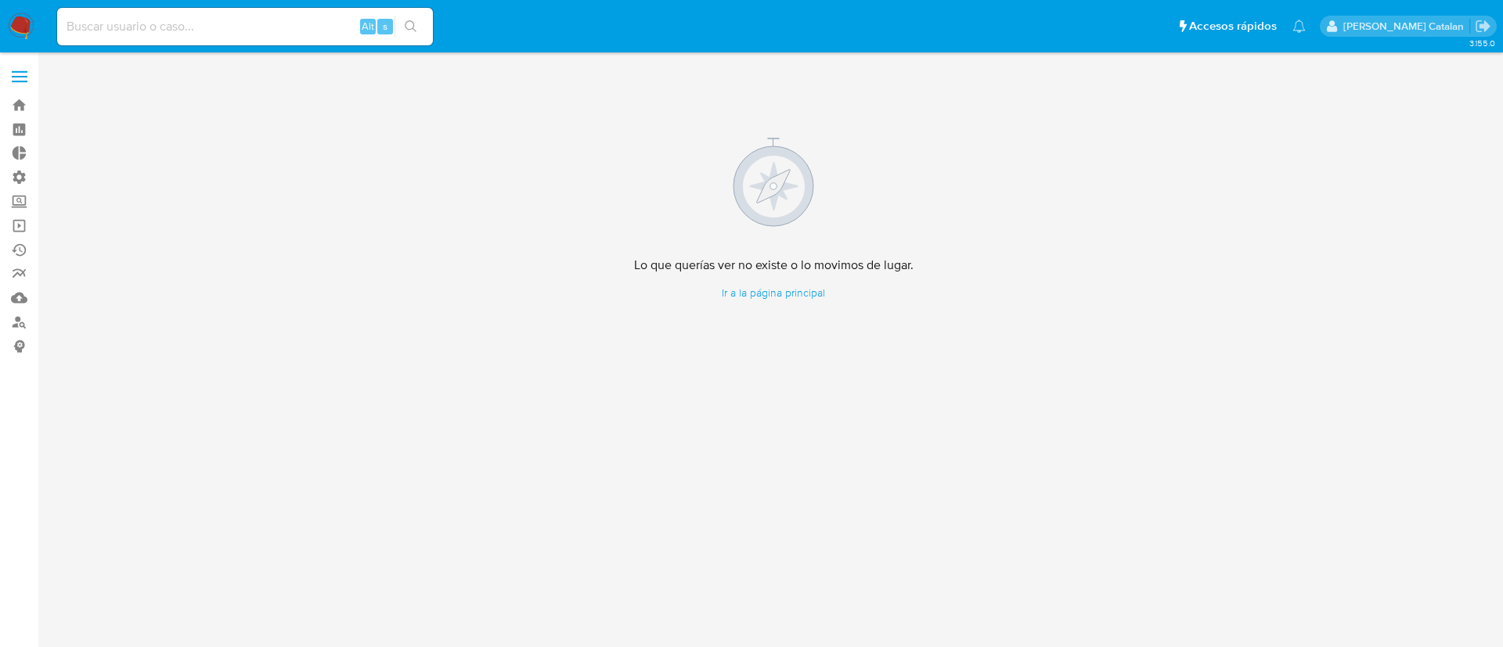
click at [291, 27] on input at bounding box center [245, 26] width 376 height 20
paste input "2513097003"
type input "2513097003"
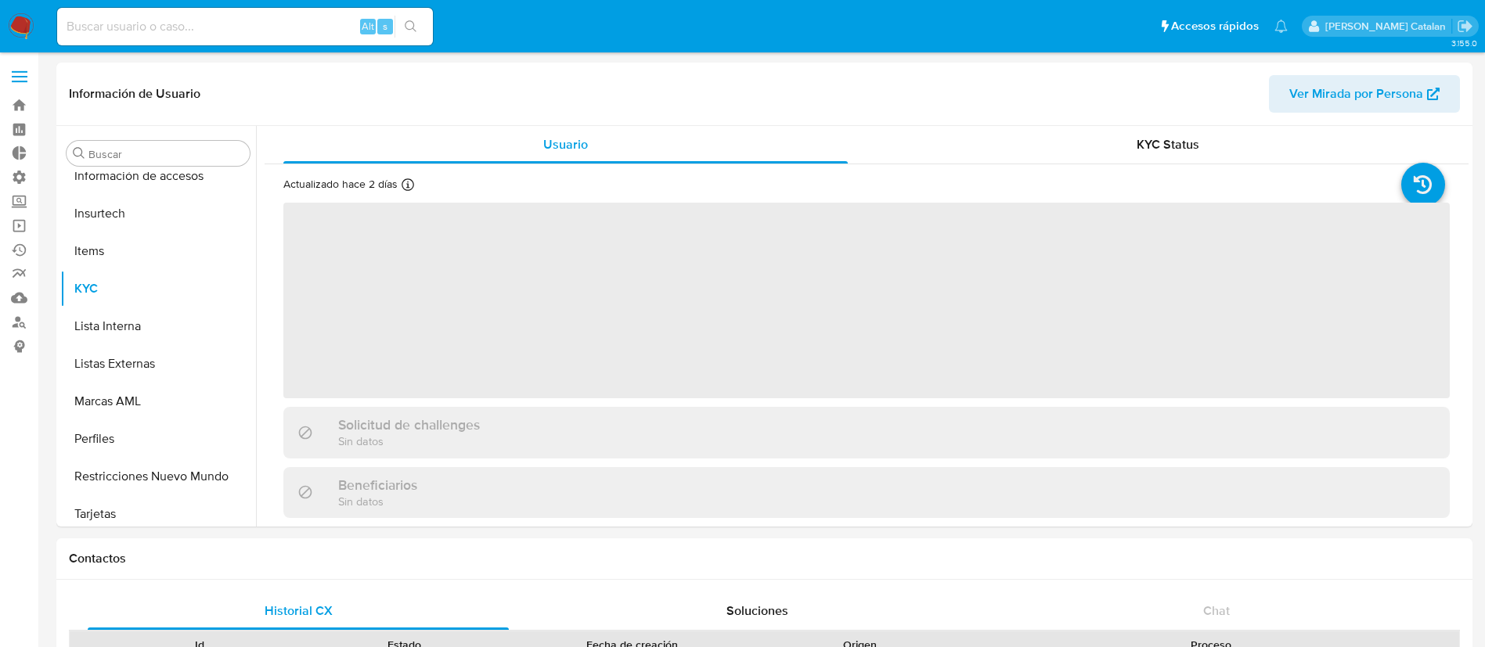
scroll to position [661, 0]
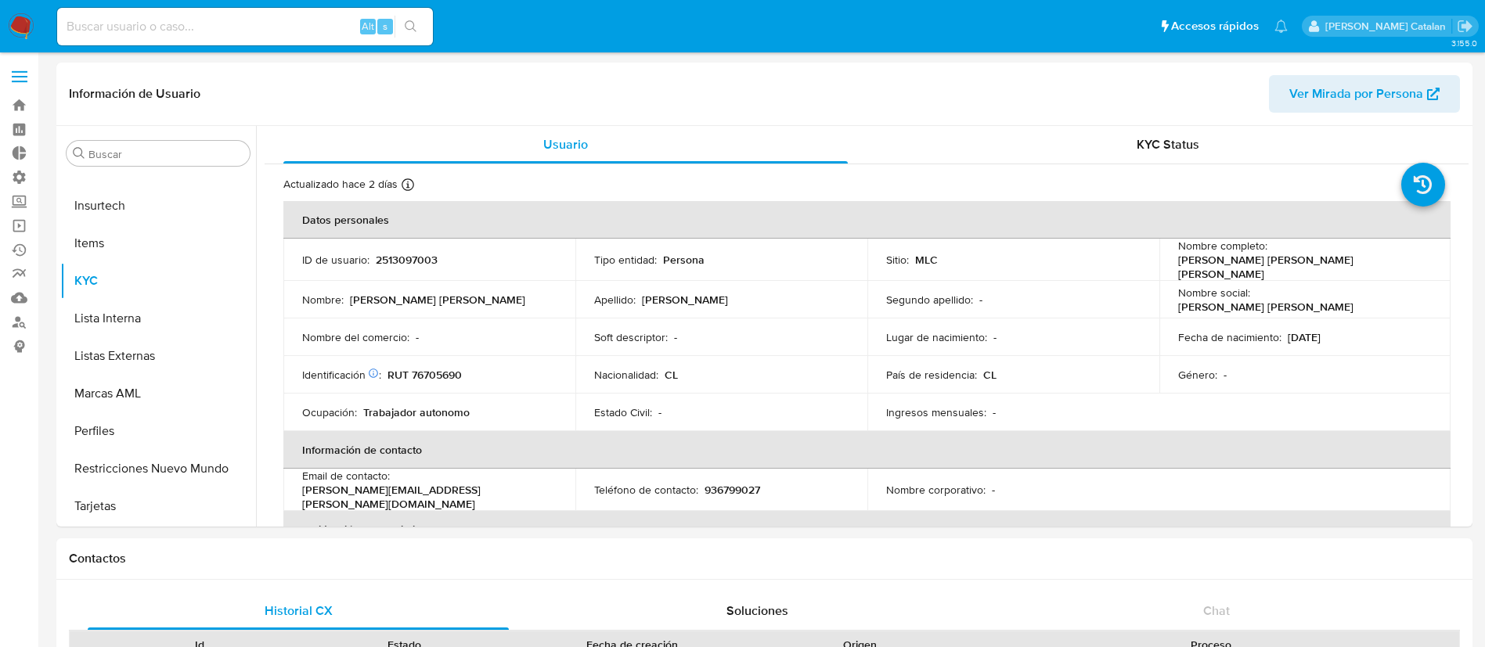
select select "10"
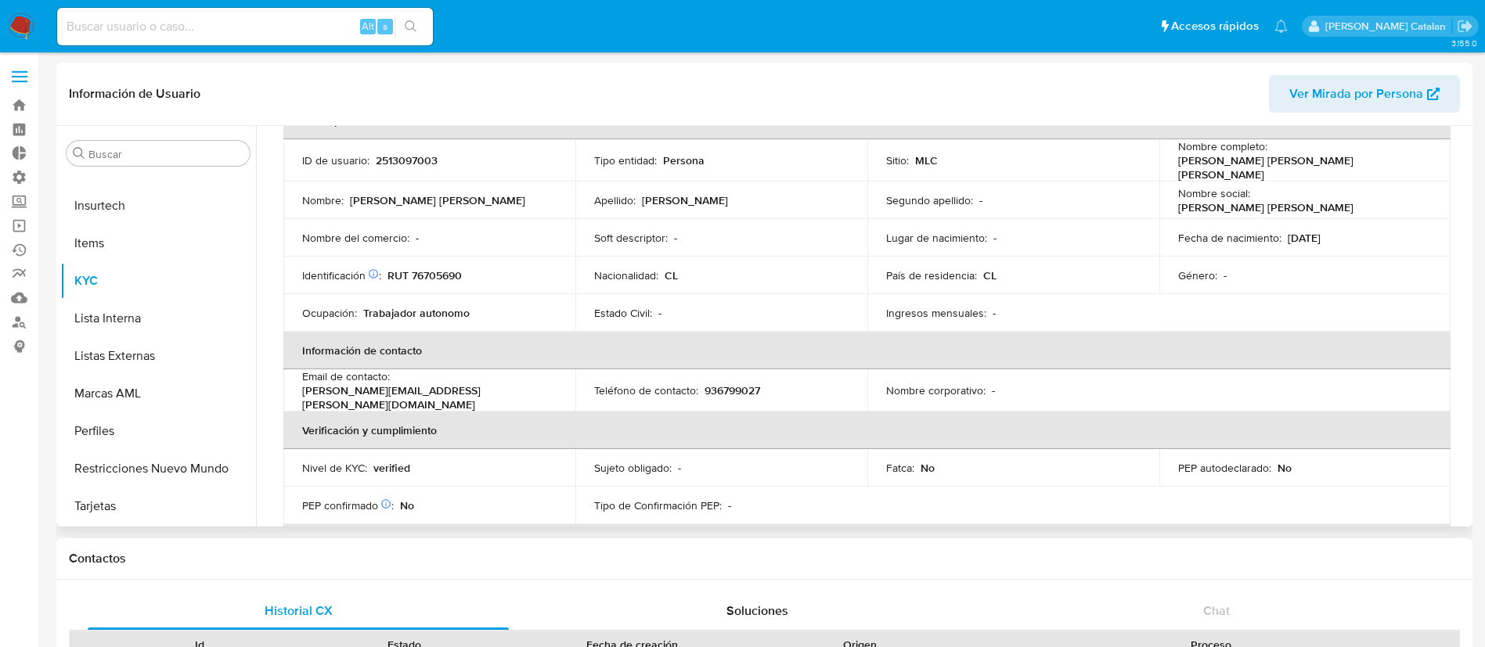
scroll to position [0, 0]
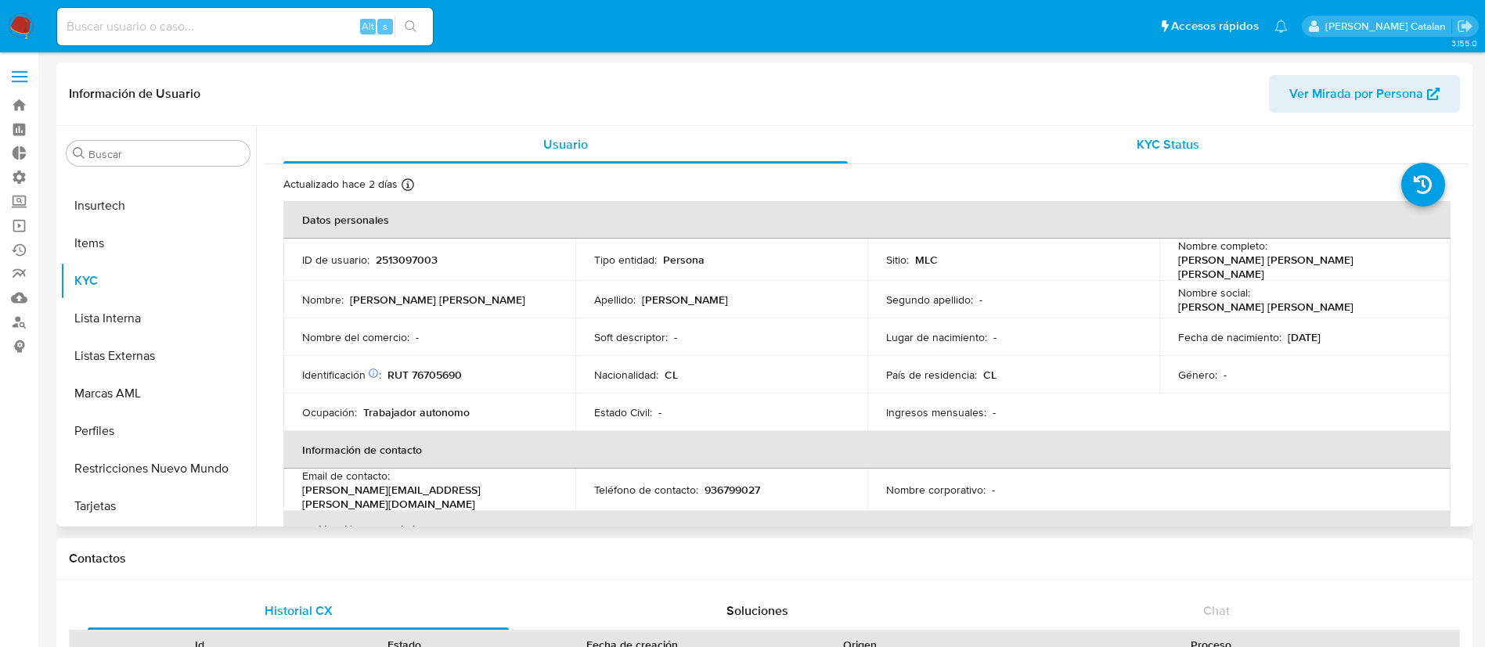
click at [1165, 157] on div "KYC Status" at bounding box center [1167, 145] width 564 height 38
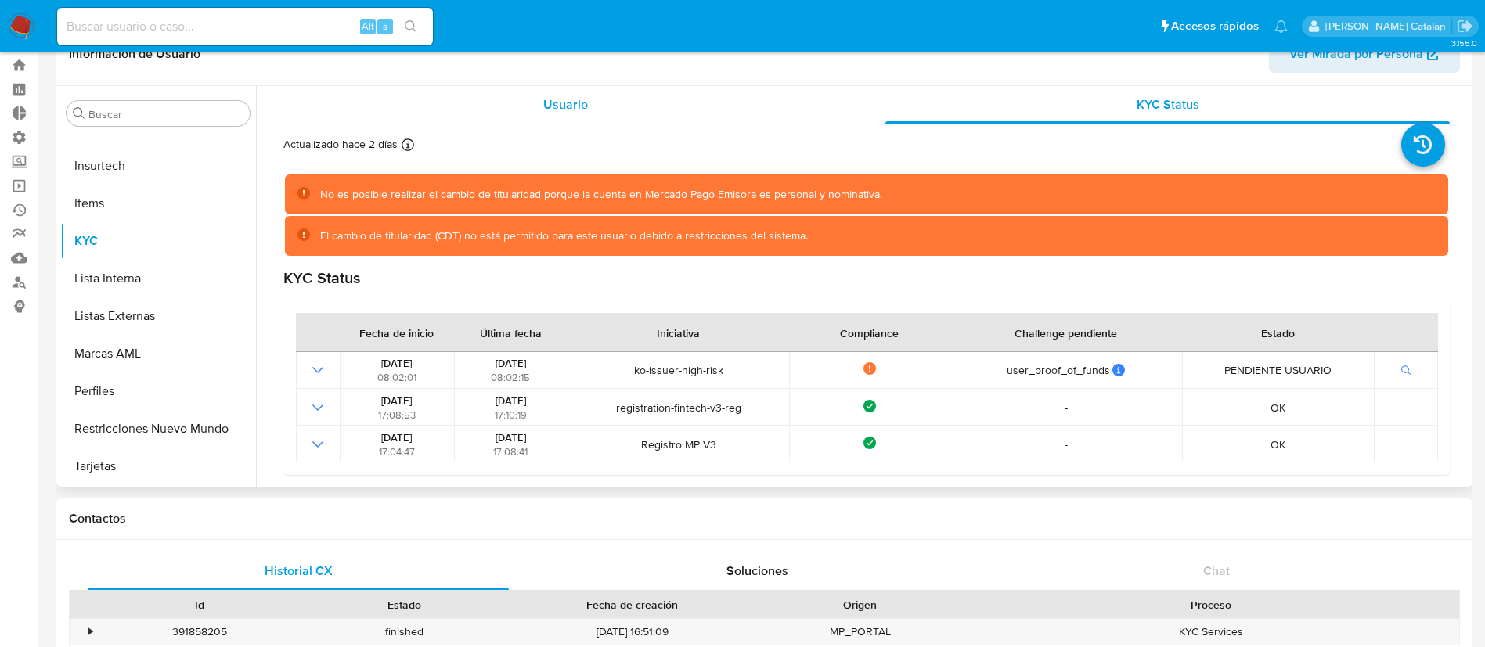
click at [629, 115] on div "Usuario" at bounding box center [565, 105] width 564 height 38
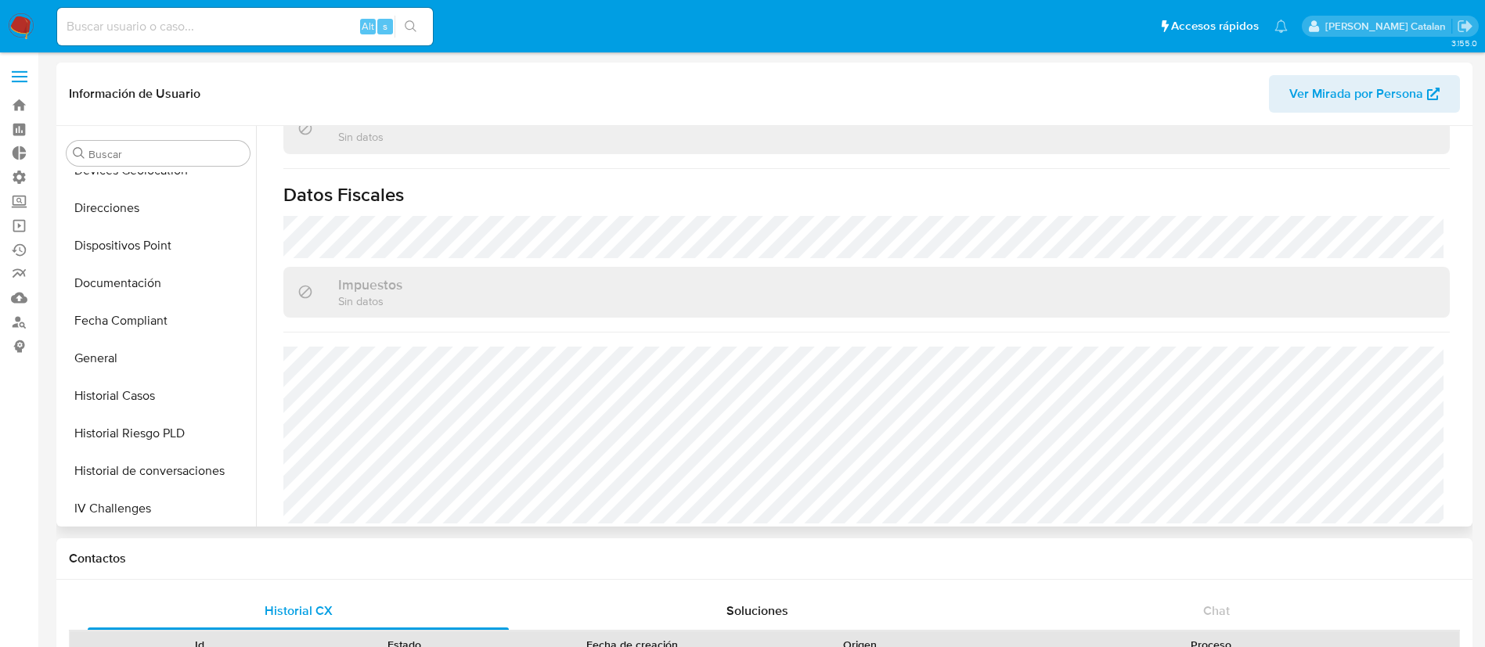
scroll to position [273, 0]
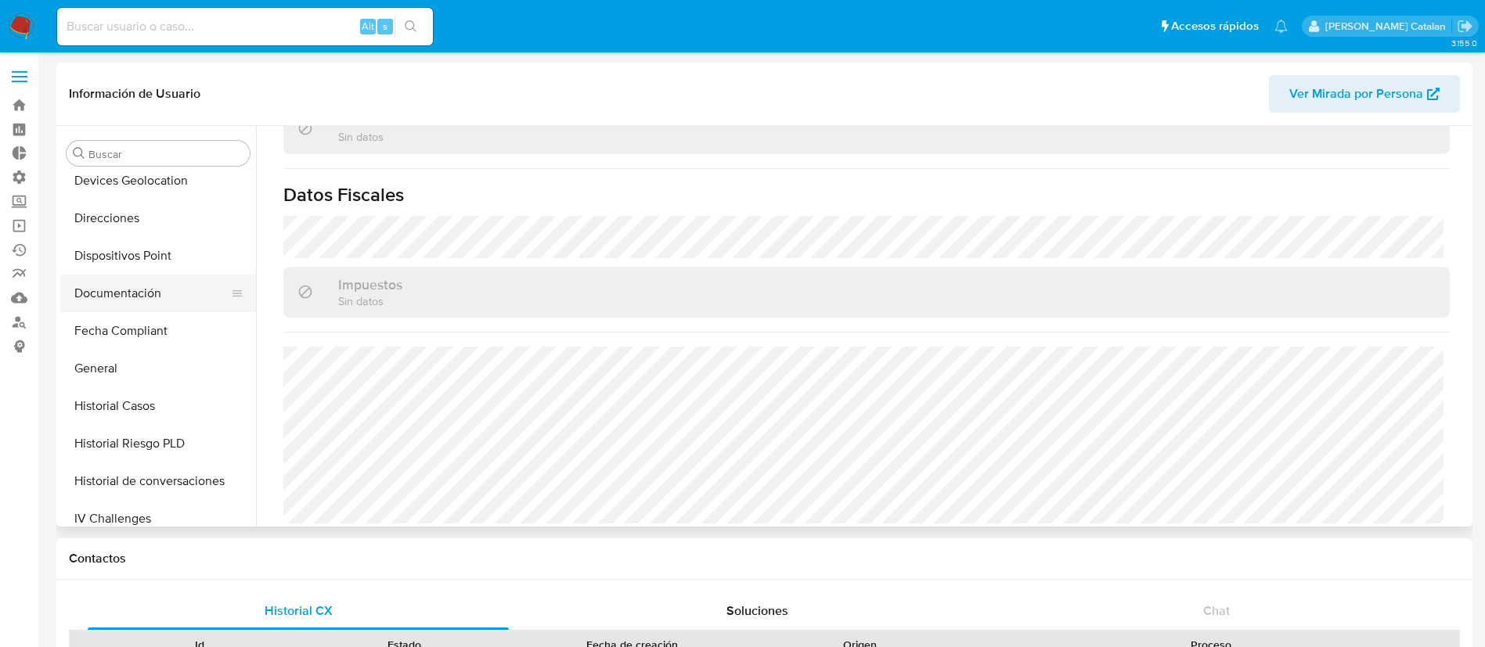
click at [109, 291] on button "Documentación" at bounding box center [151, 294] width 183 height 38
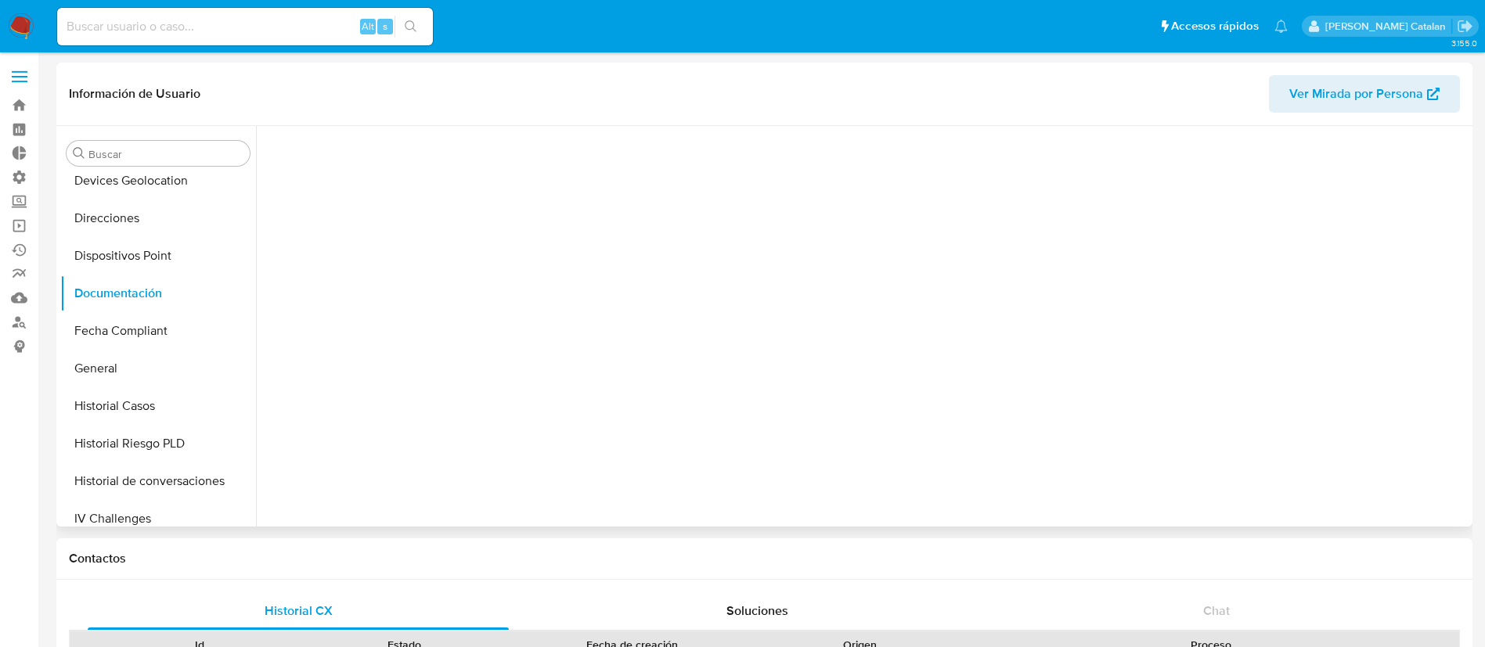
scroll to position [0, 0]
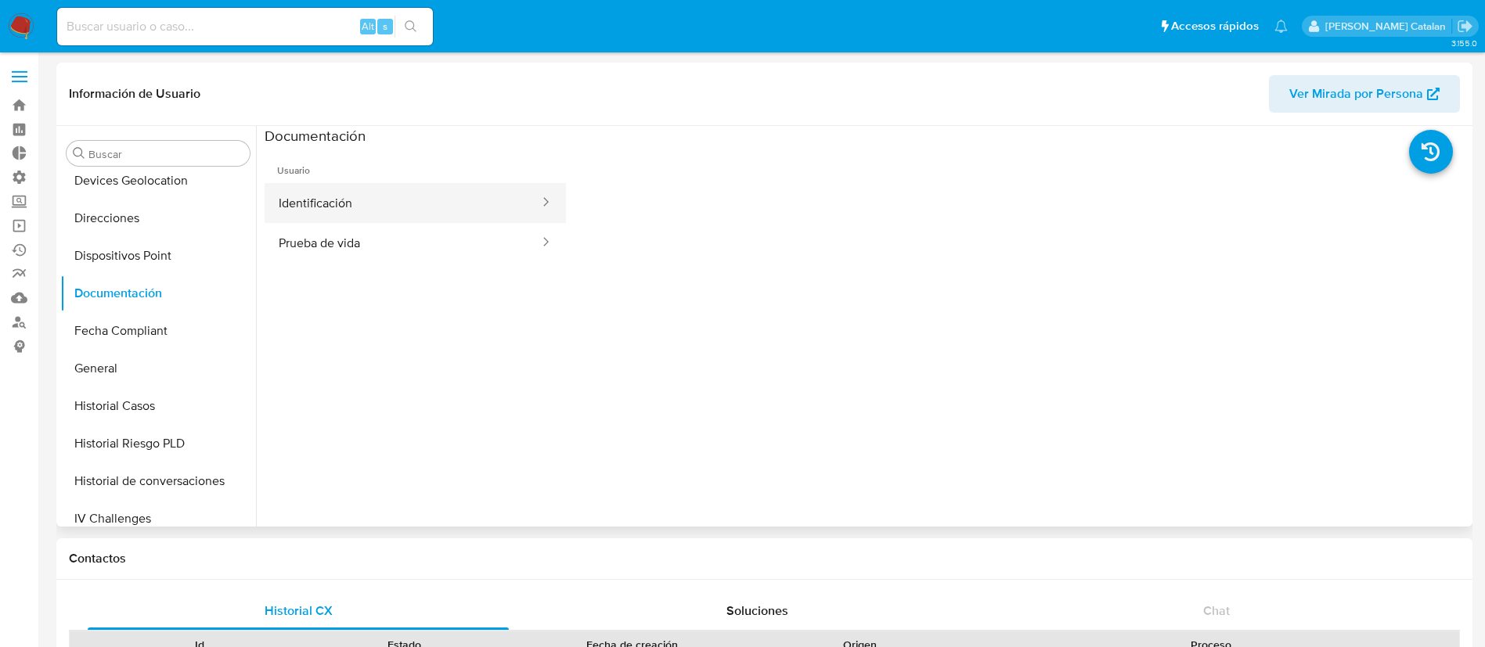
click at [387, 215] on button "Identificación" at bounding box center [403, 203] width 276 height 40
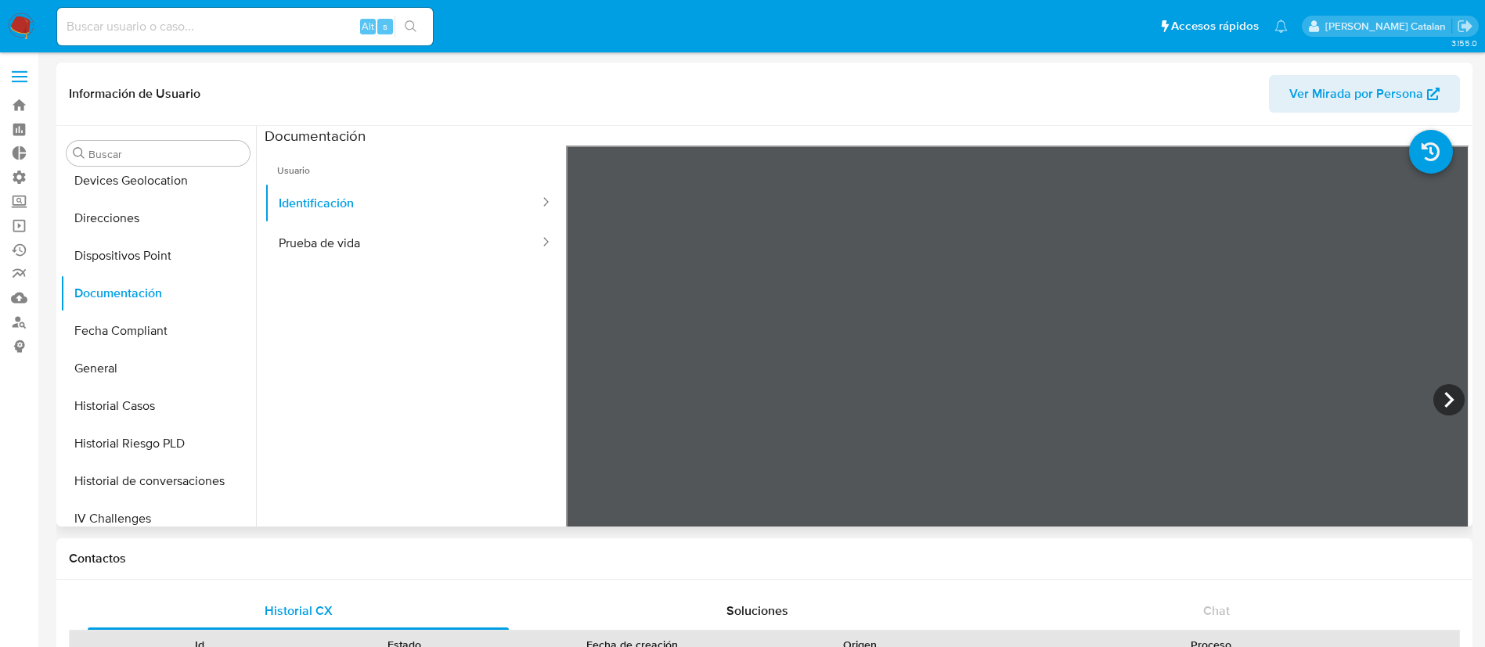
click at [425, 367] on ul "Usuario Identificación Prueba de vida" at bounding box center [415, 371] width 301 height 451
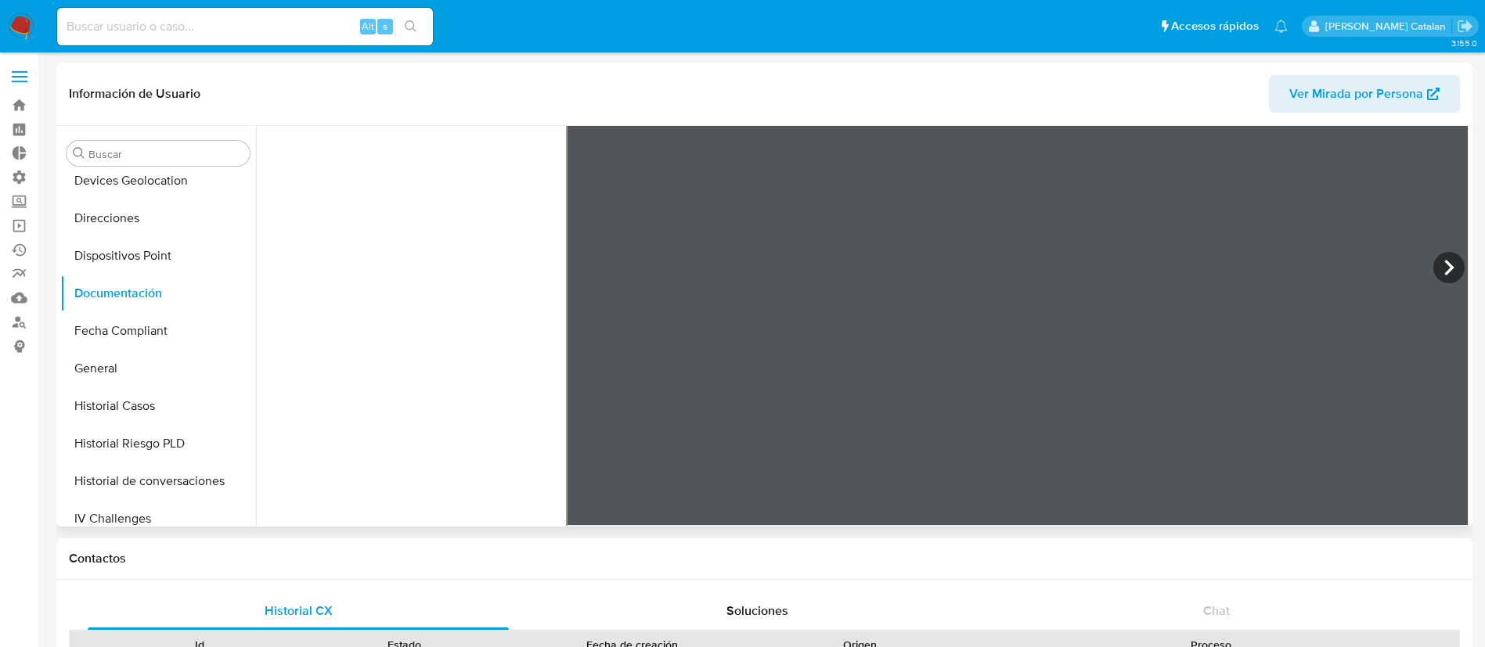
click at [428, 345] on ul "Usuario Identificación Prueba de vida" at bounding box center [415, 238] width 301 height 451
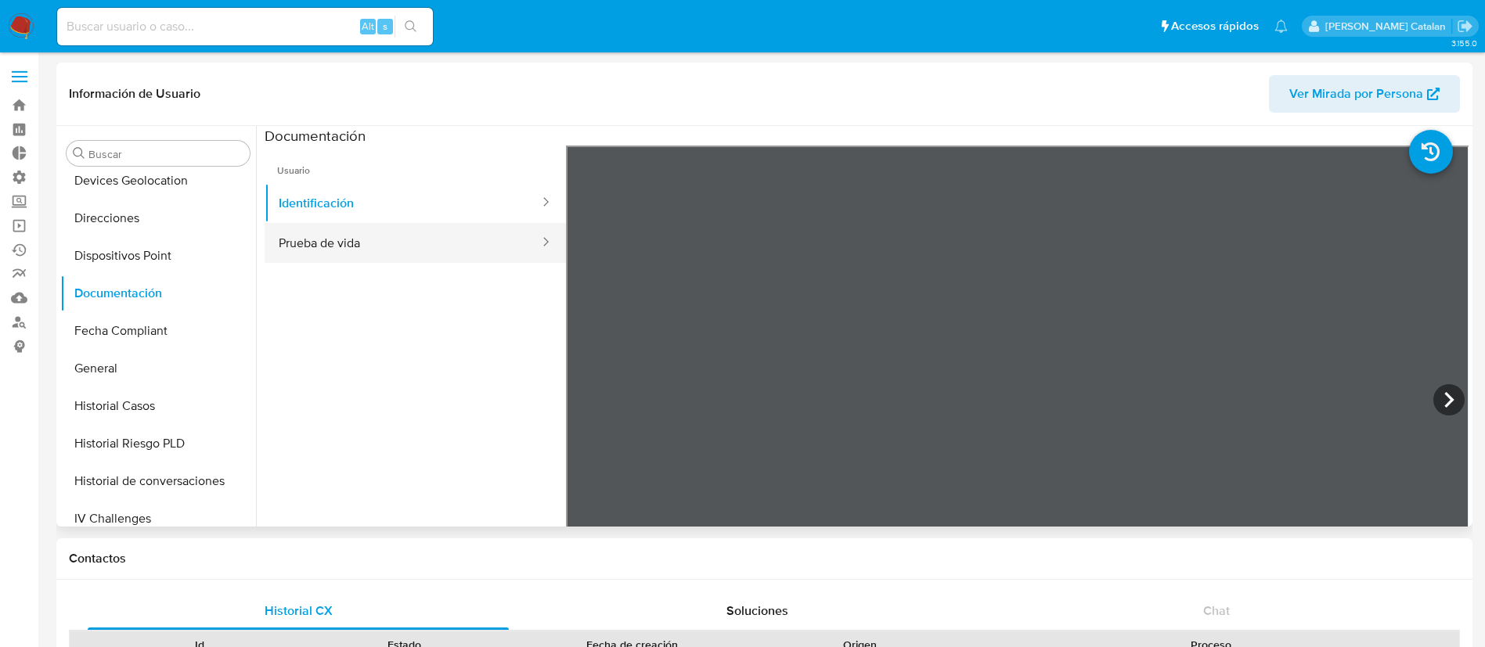
click at [337, 254] on button "Prueba de vida" at bounding box center [403, 243] width 276 height 40
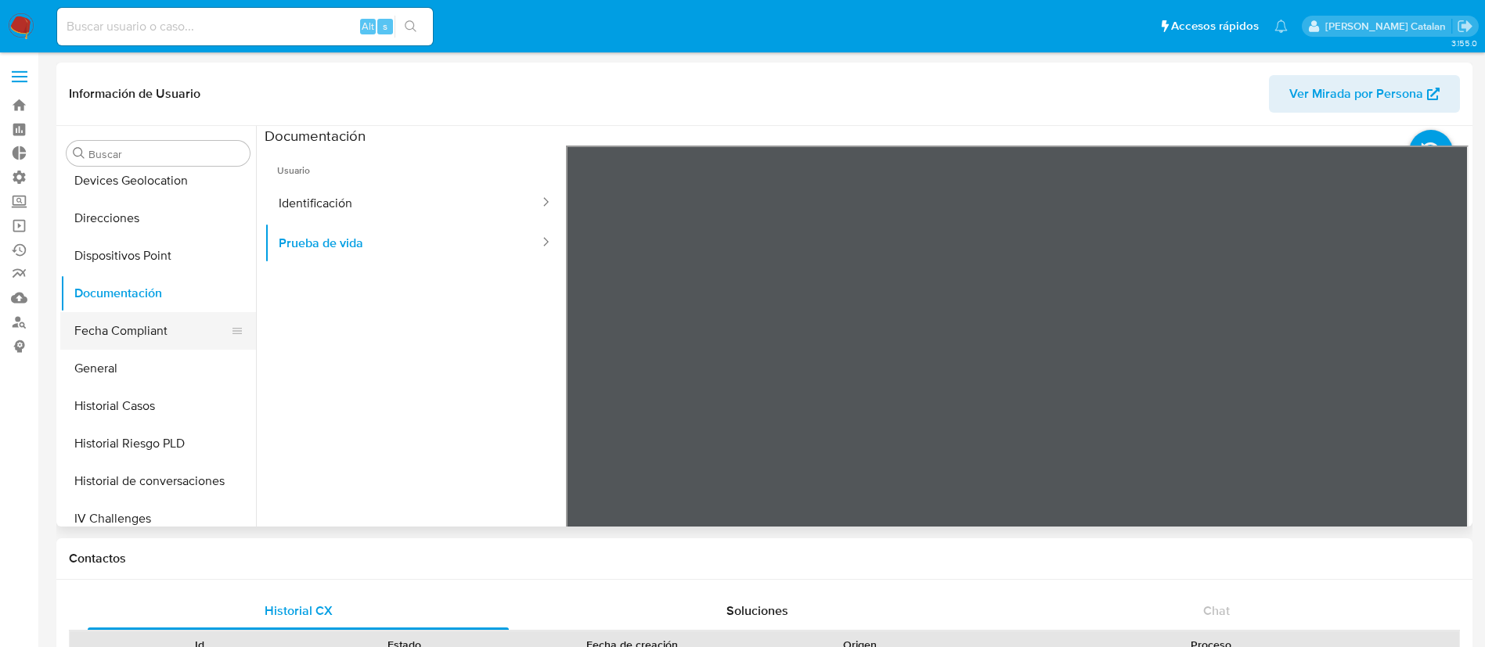
click at [130, 337] on button "Fecha Compliant" at bounding box center [151, 331] width 183 height 38
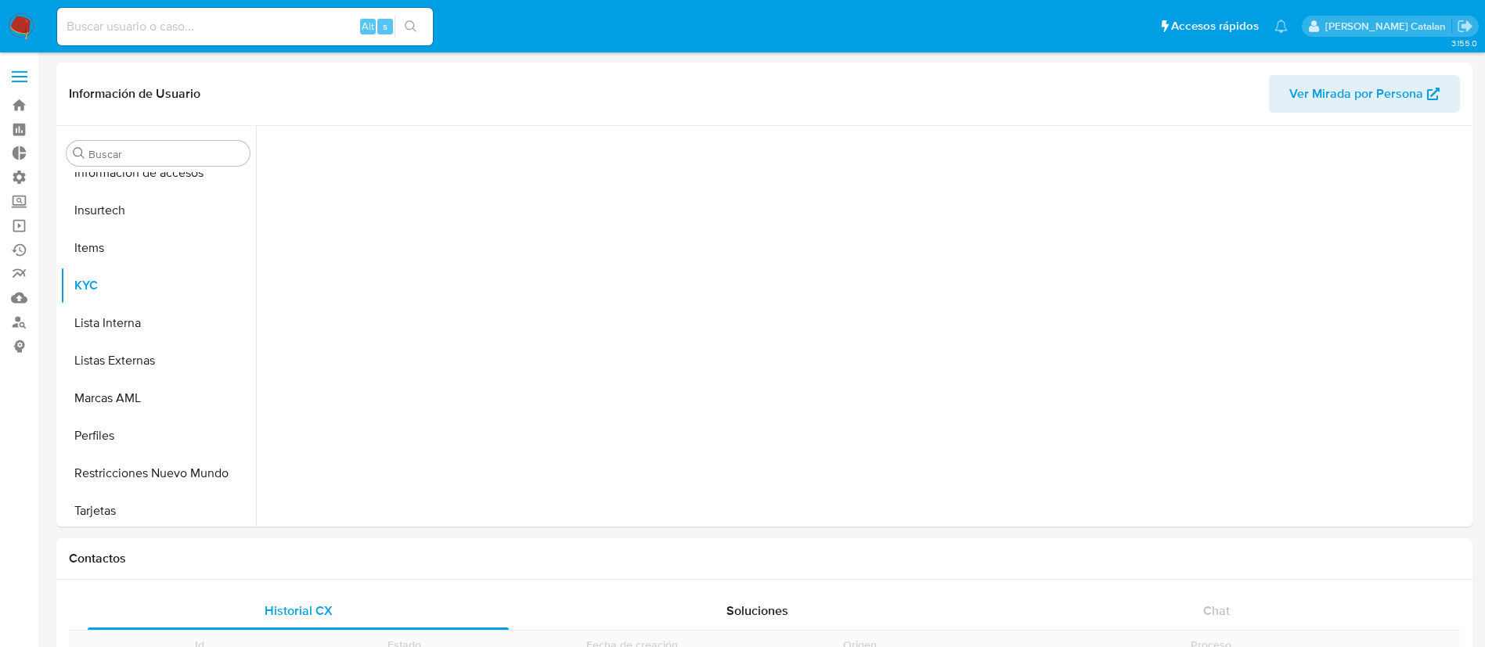
scroll to position [661, 0]
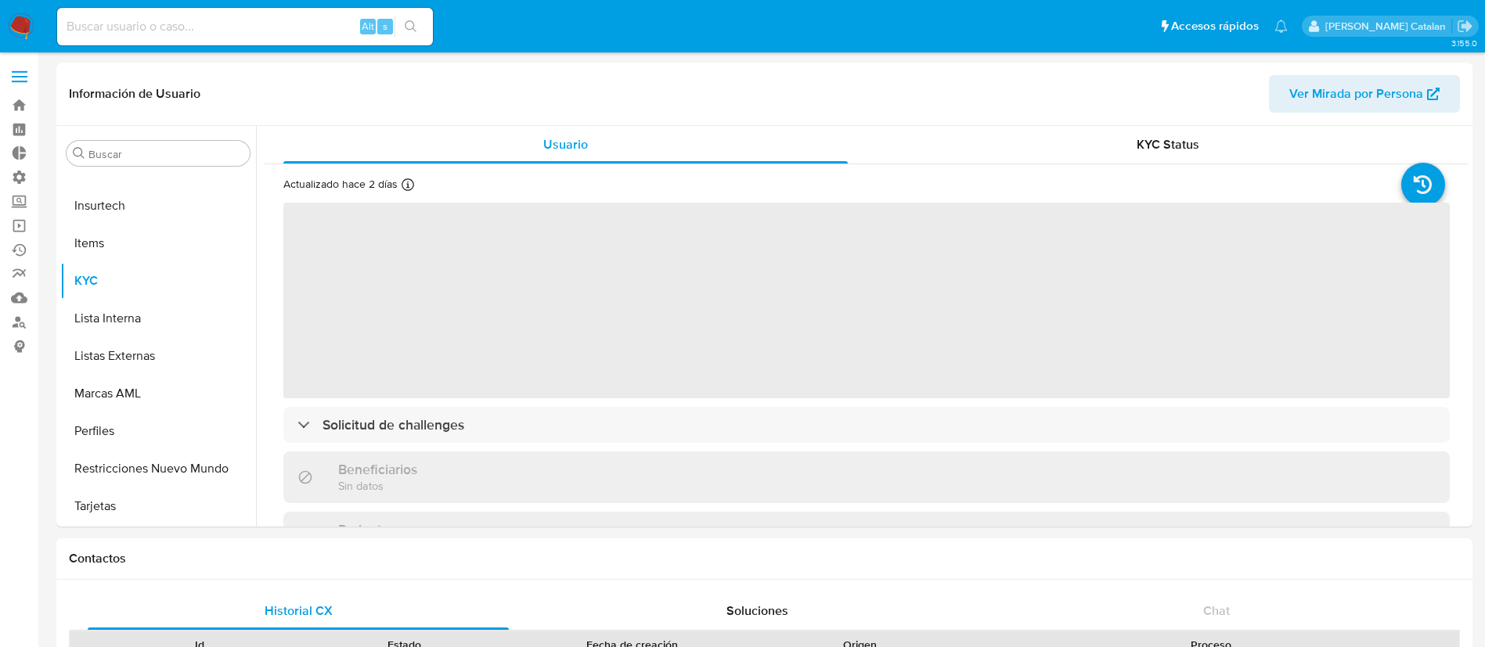
select select "10"
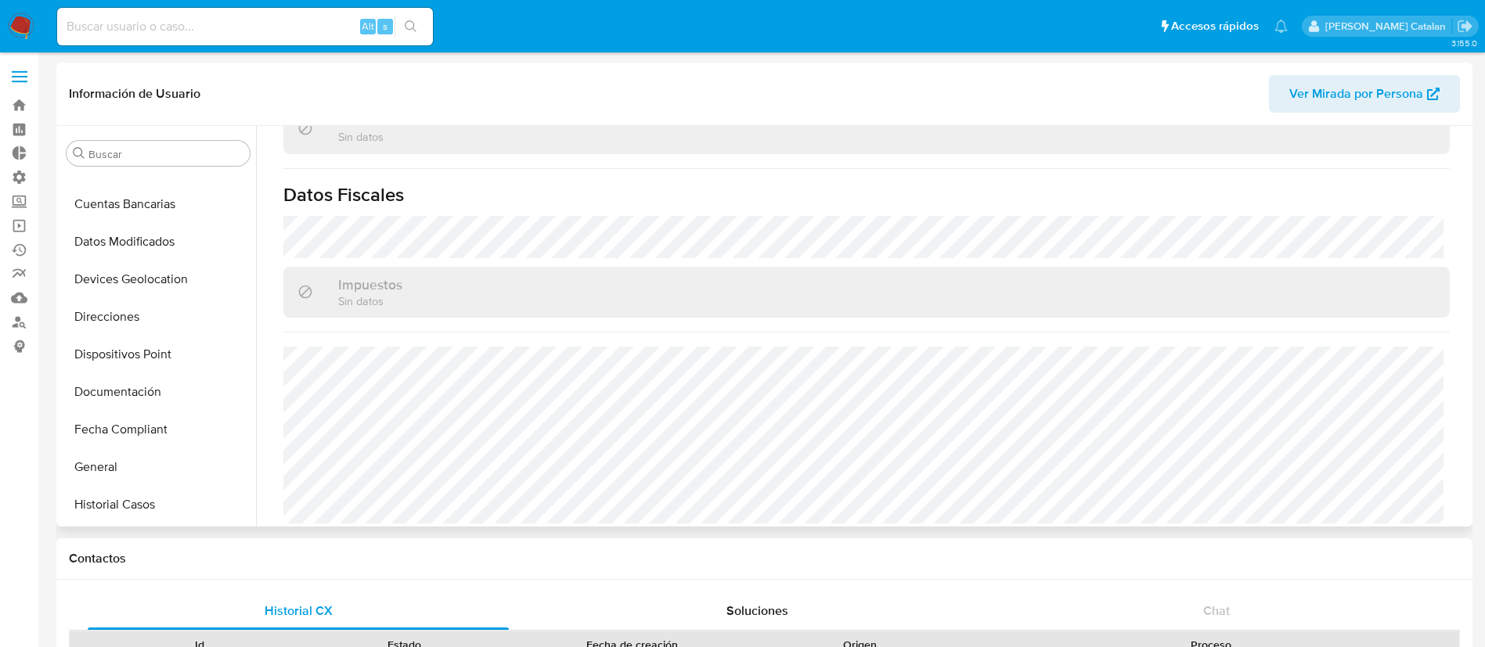
scroll to position [173, 0]
click at [109, 389] on button "Documentación" at bounding box center [151, 394] width 183 height 38
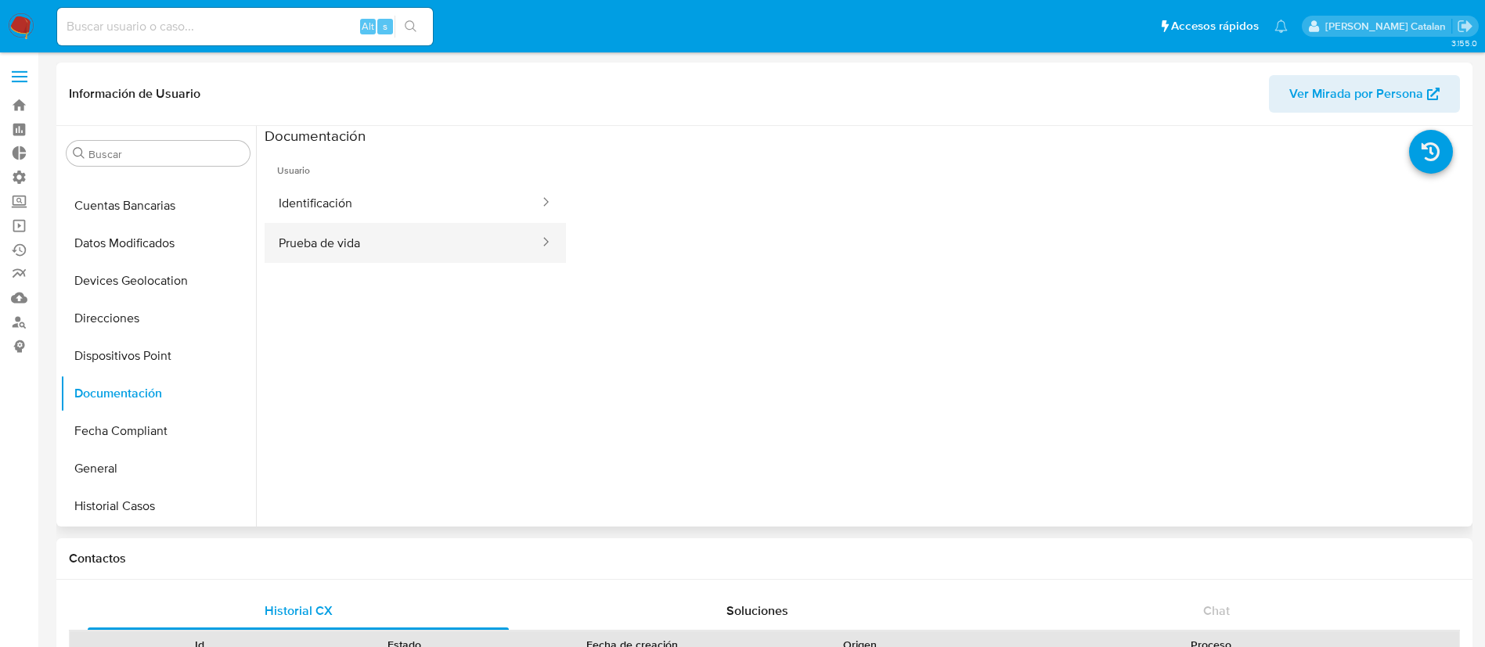
click at [431, 223] on button "Prueba de vida" at bounding box center [403, 243] width 276 height 40
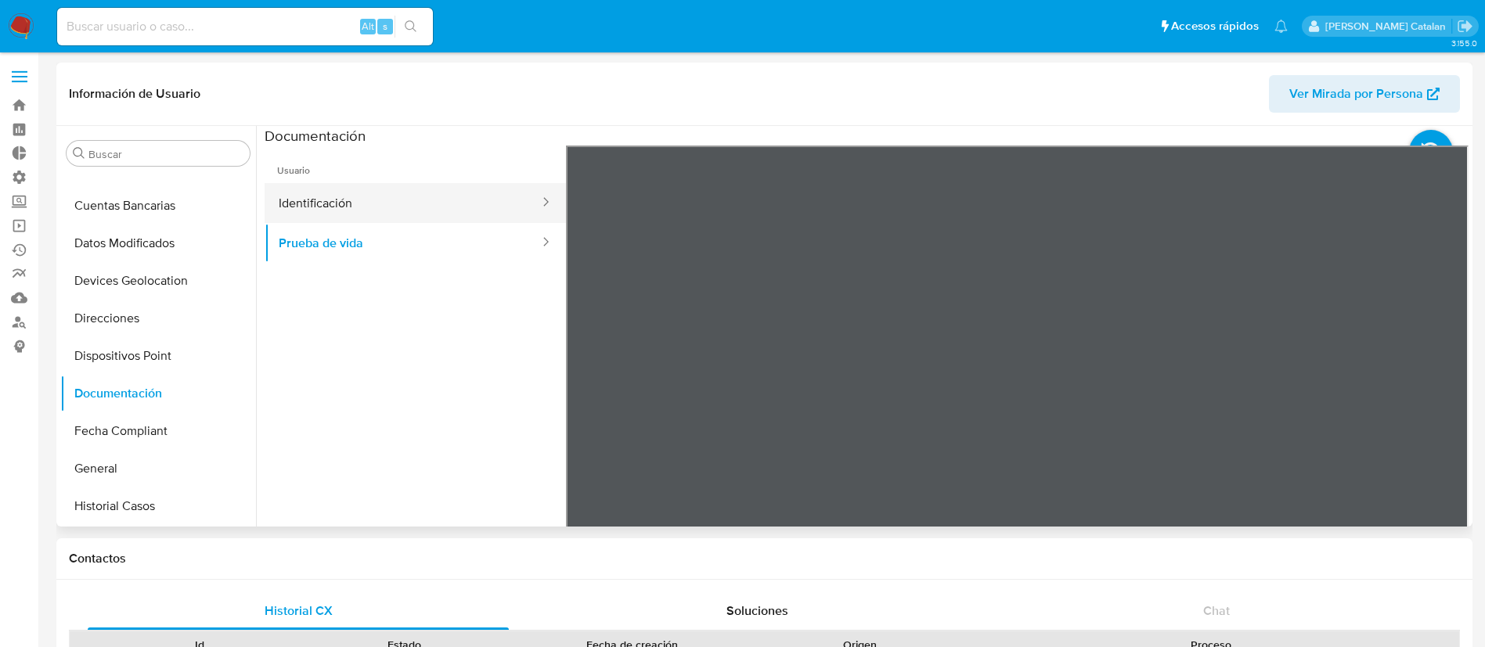
click at [358, 205] on button "Identificación" at bounding box center [403, 203] width 276 height 40
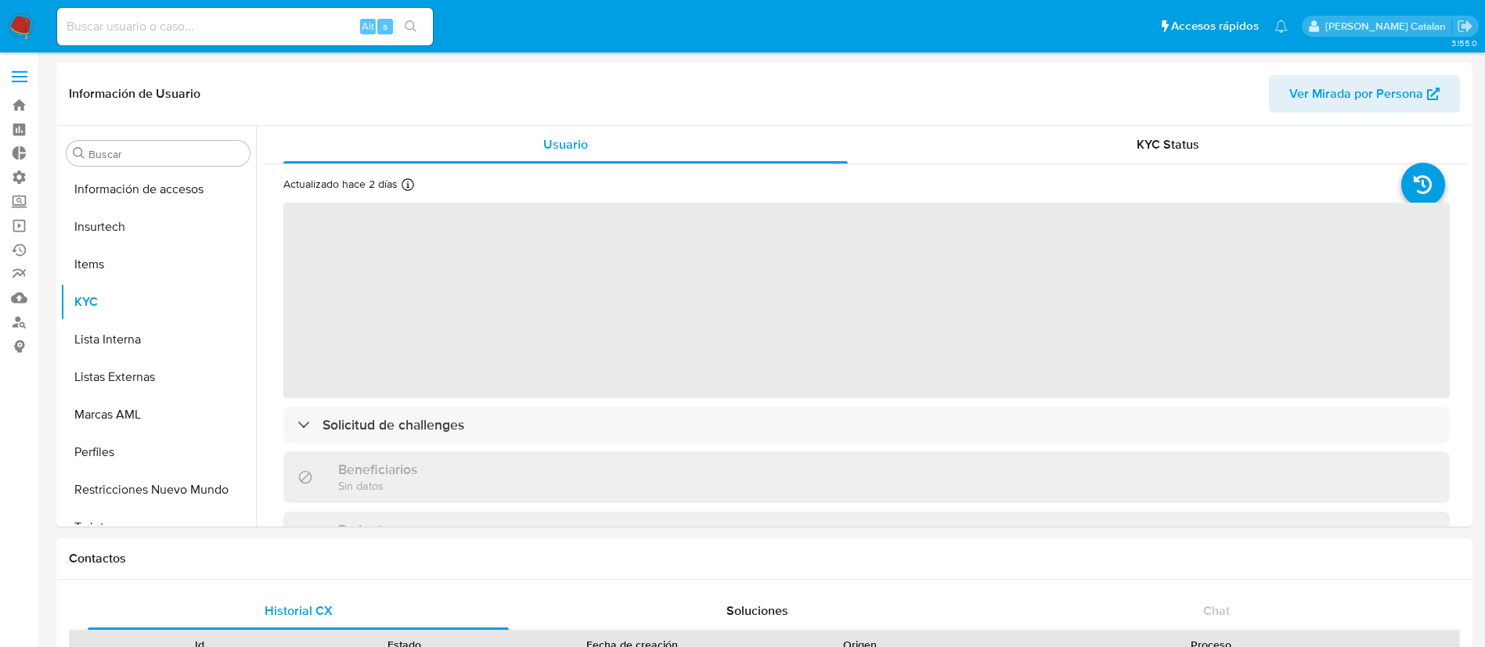
scroll to position [661, 0]
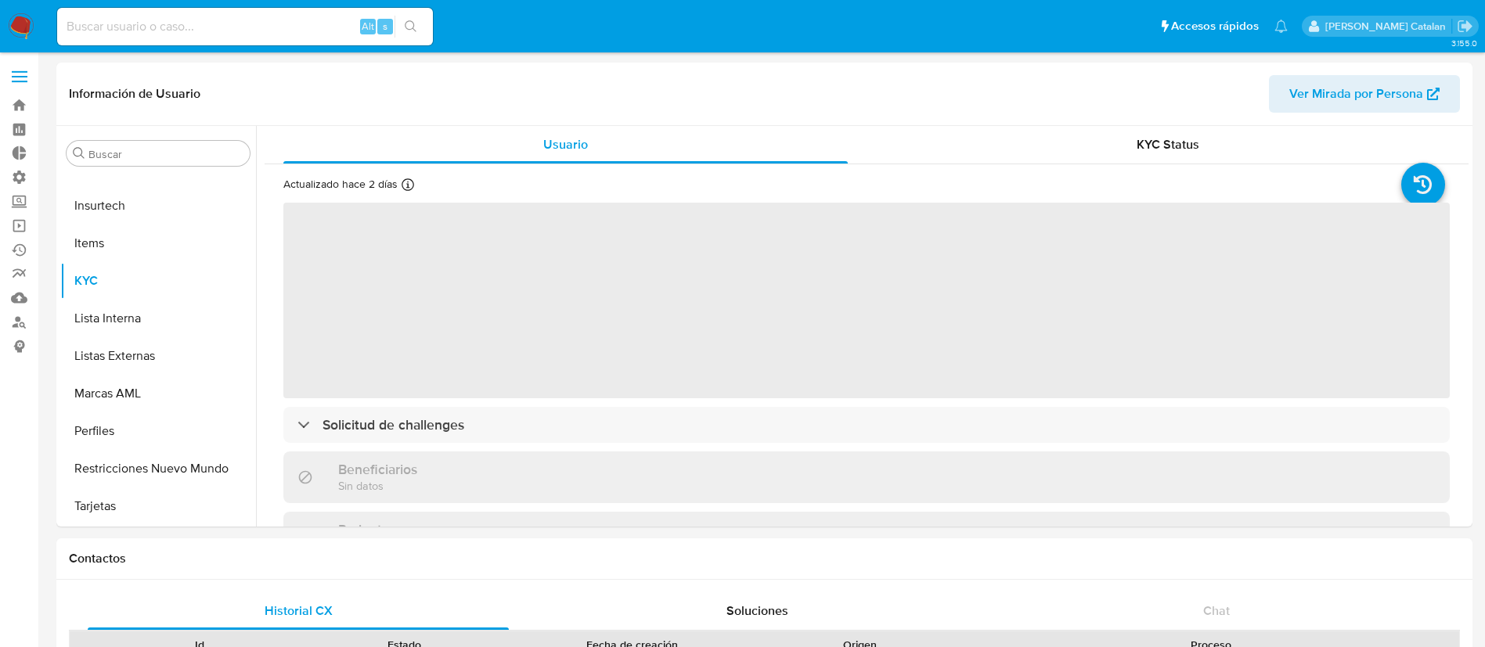
click at [241, 26] on input at bounding box center [245, 26] width 376 height 20
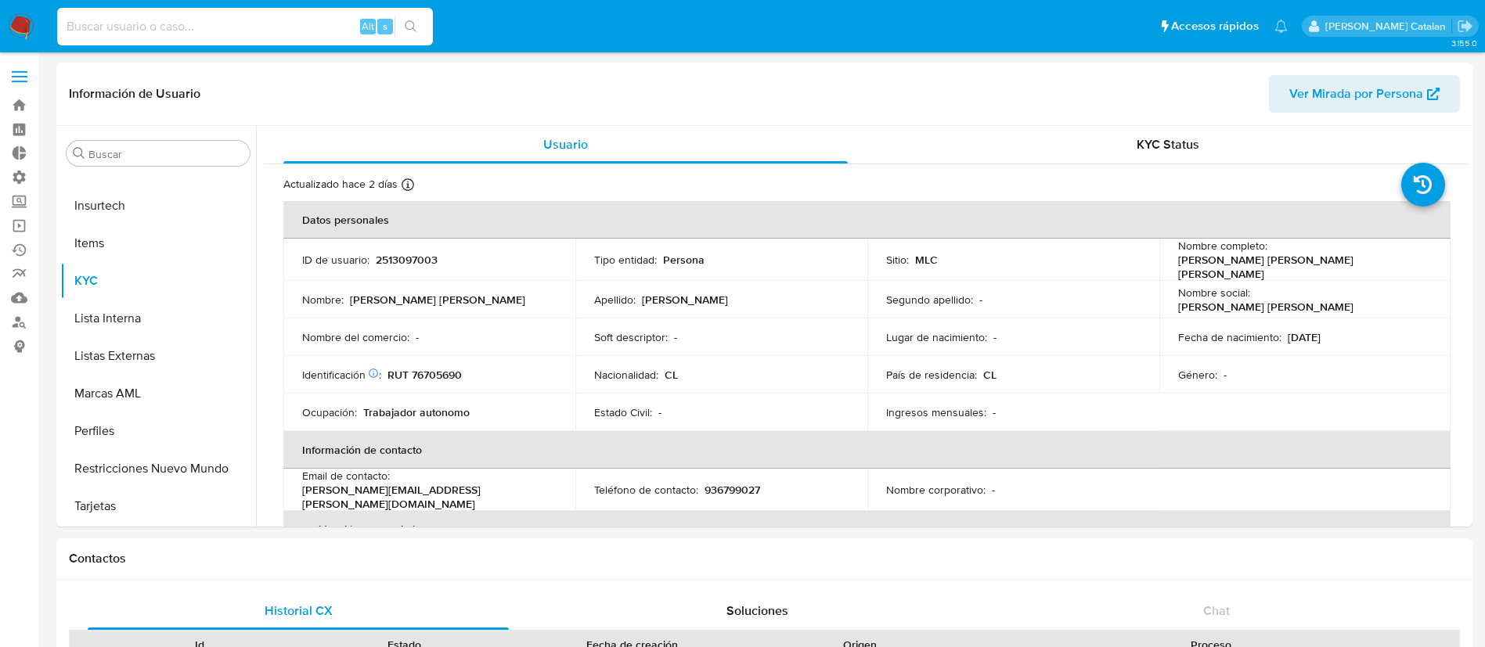
paste input "2203147839"
type input "2203147839"
select select "10"
type input "2203147839"
click at [407, 26] on icon "search-icon" at bounding box center [411, 26] width 13 height 13
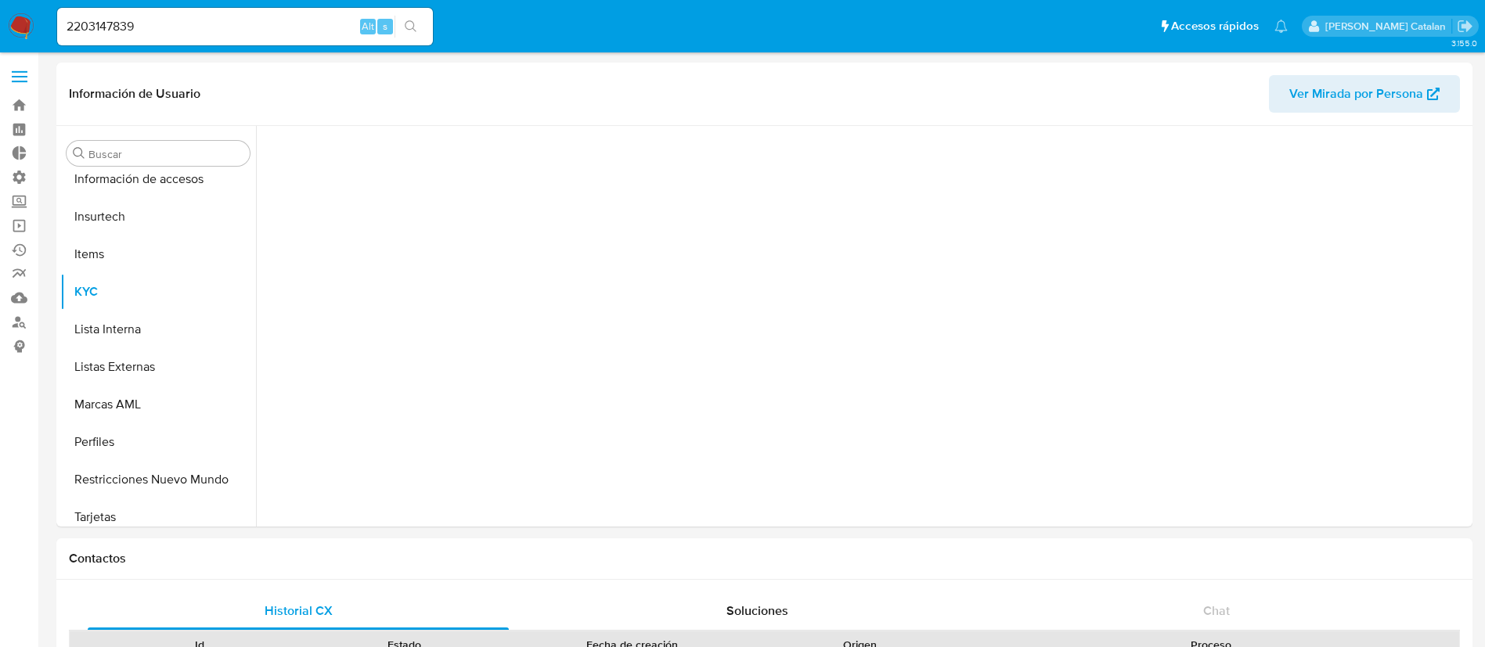
scroll to position [661, 0]
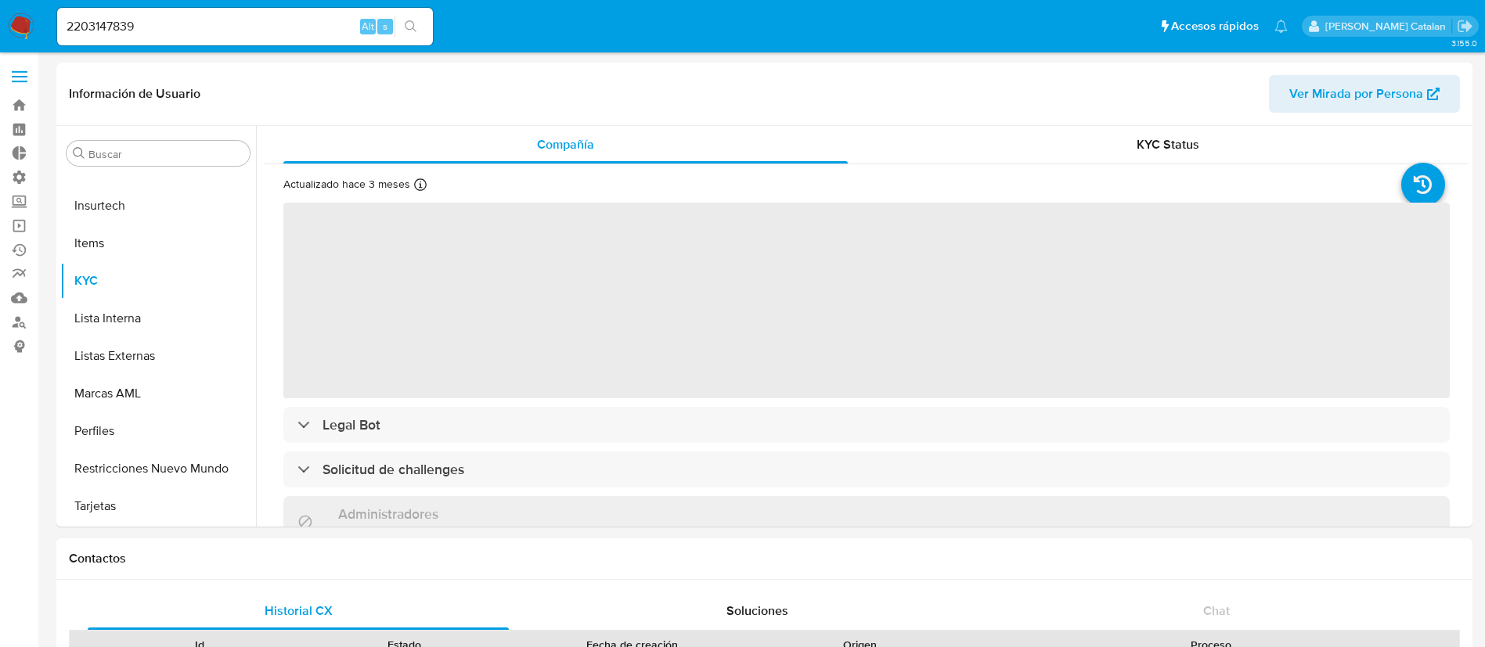
select select "10"
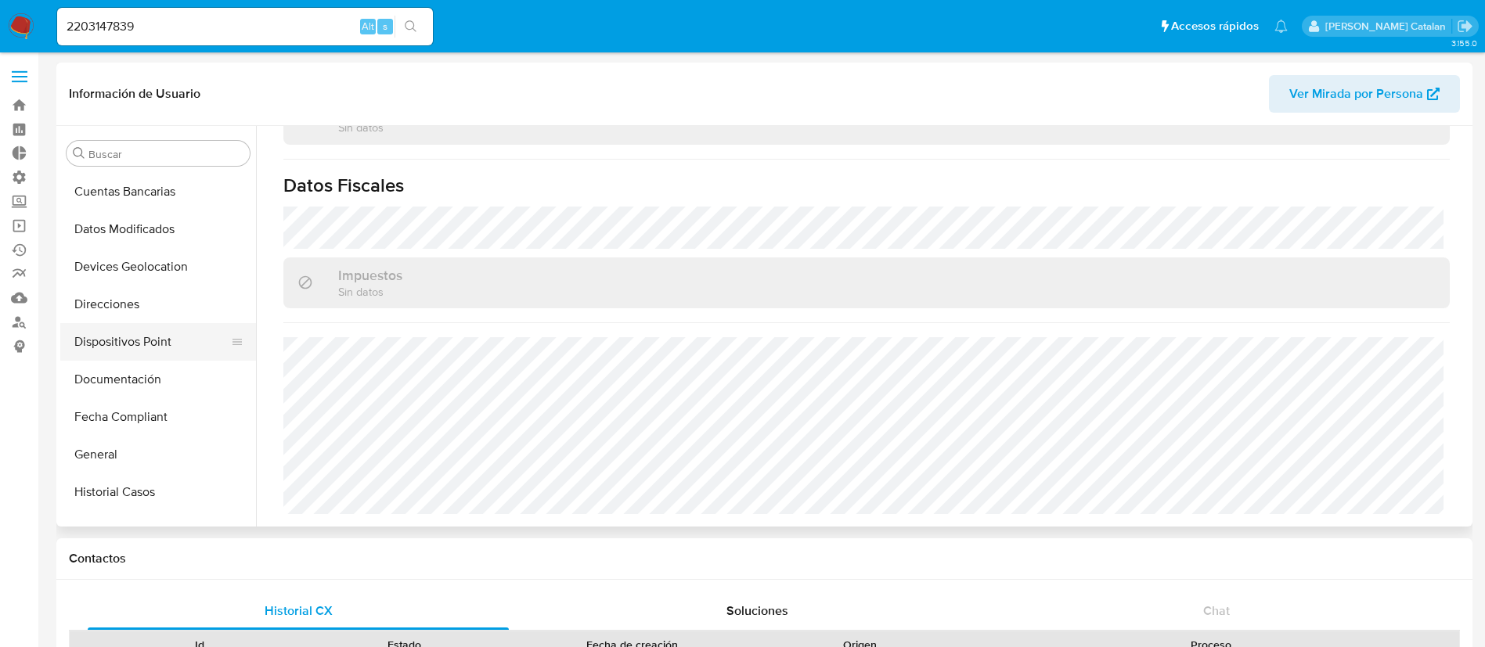
scroll to position [189, 0]
click at [112, 370] on button "Documentación" at bounding box center [151, 378] width 183 height 38
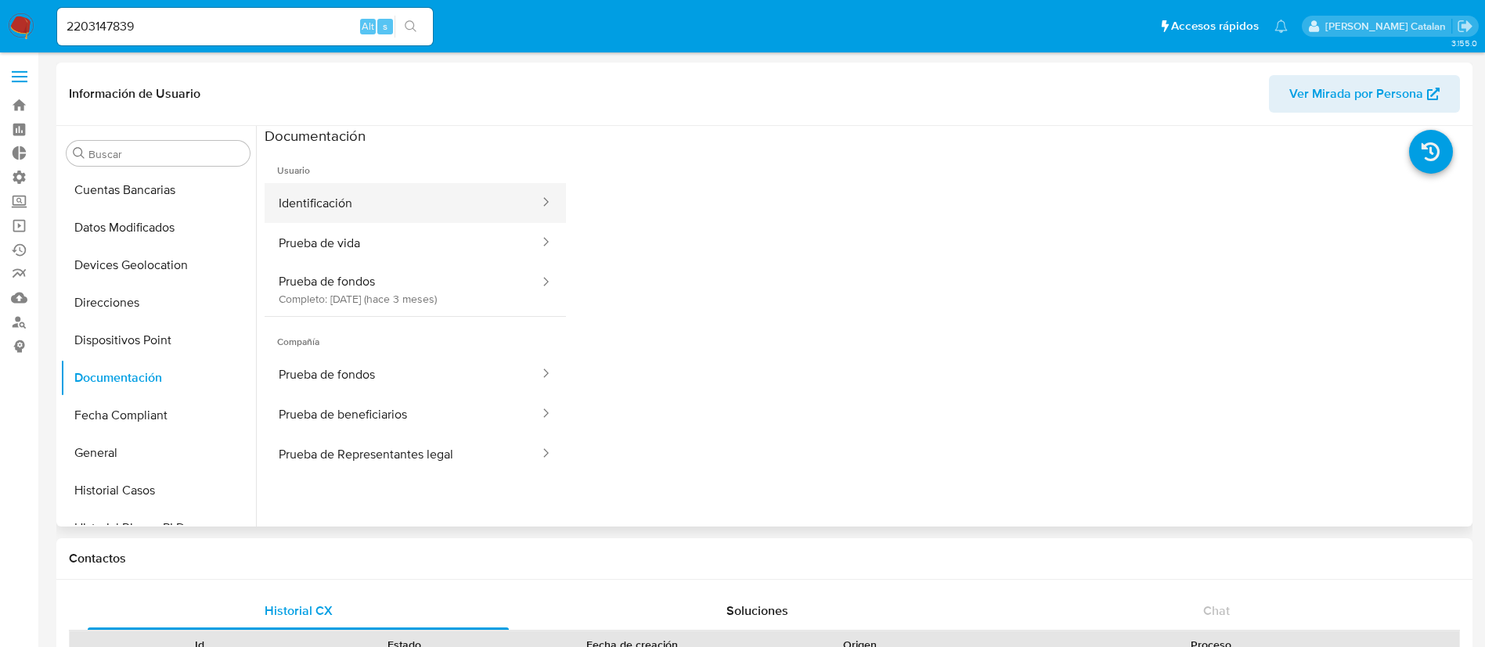
click at [357, 211] on button "Identificación" at bounding box center [403, 203] width 276 height 40
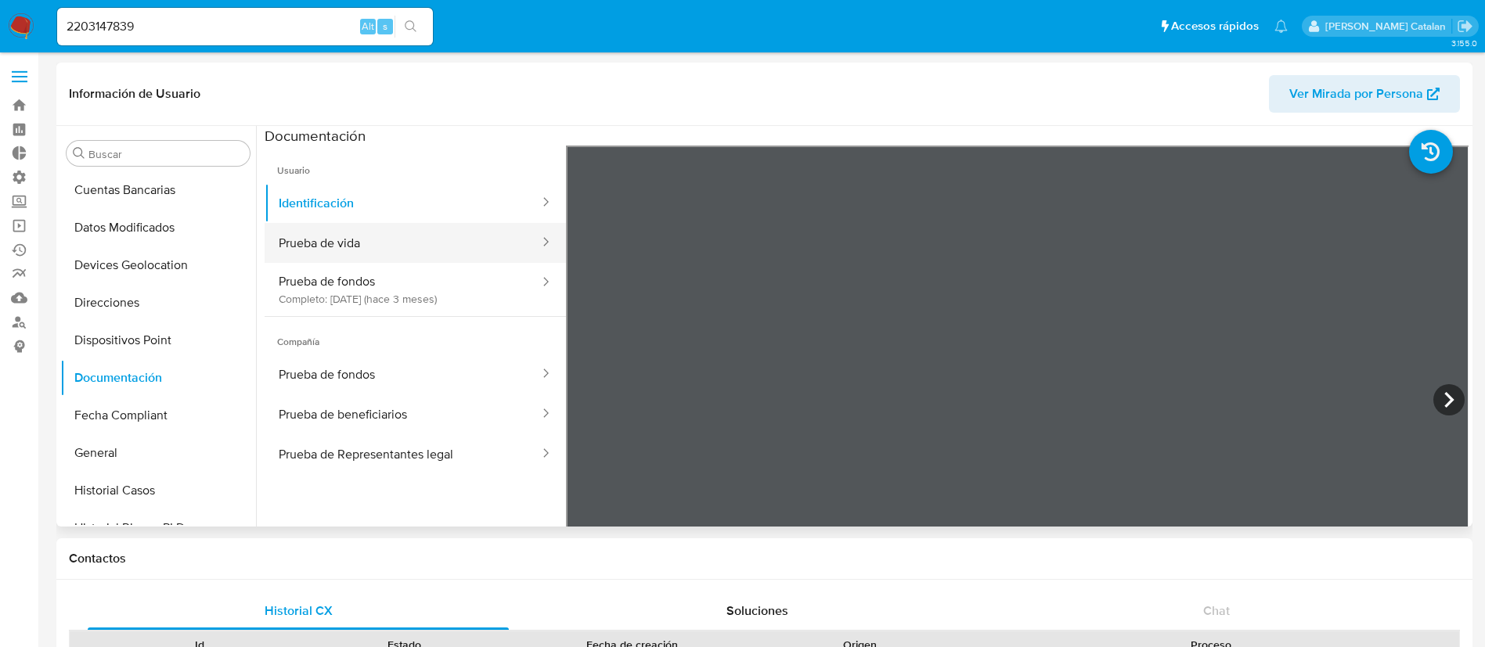
click at [386, 261] on button "Prueba de vida" at bounding box center [403, 243] width 276 height 40
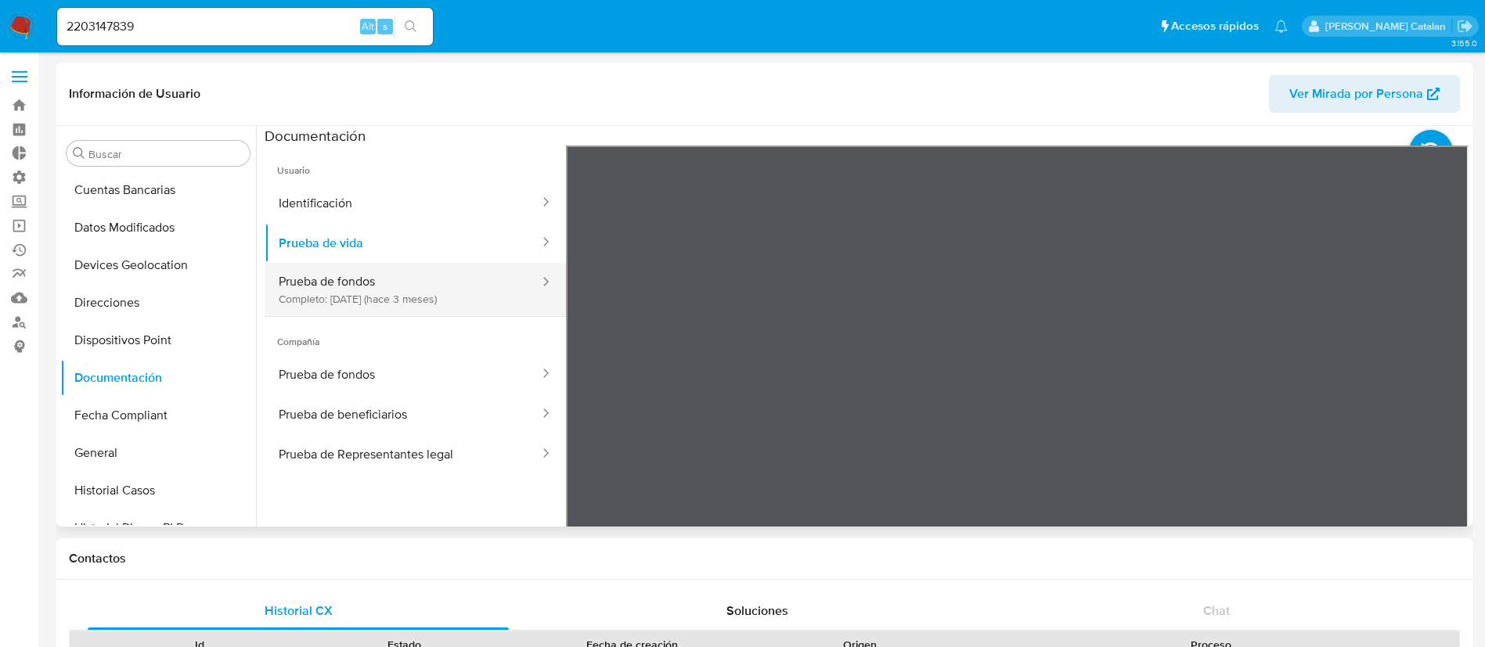
click at [369, 300] on button "Prueba de fondos Completo: 13/05/2025 (hace 3 meses)" at bounding box center [403, 289] width 276 height 53
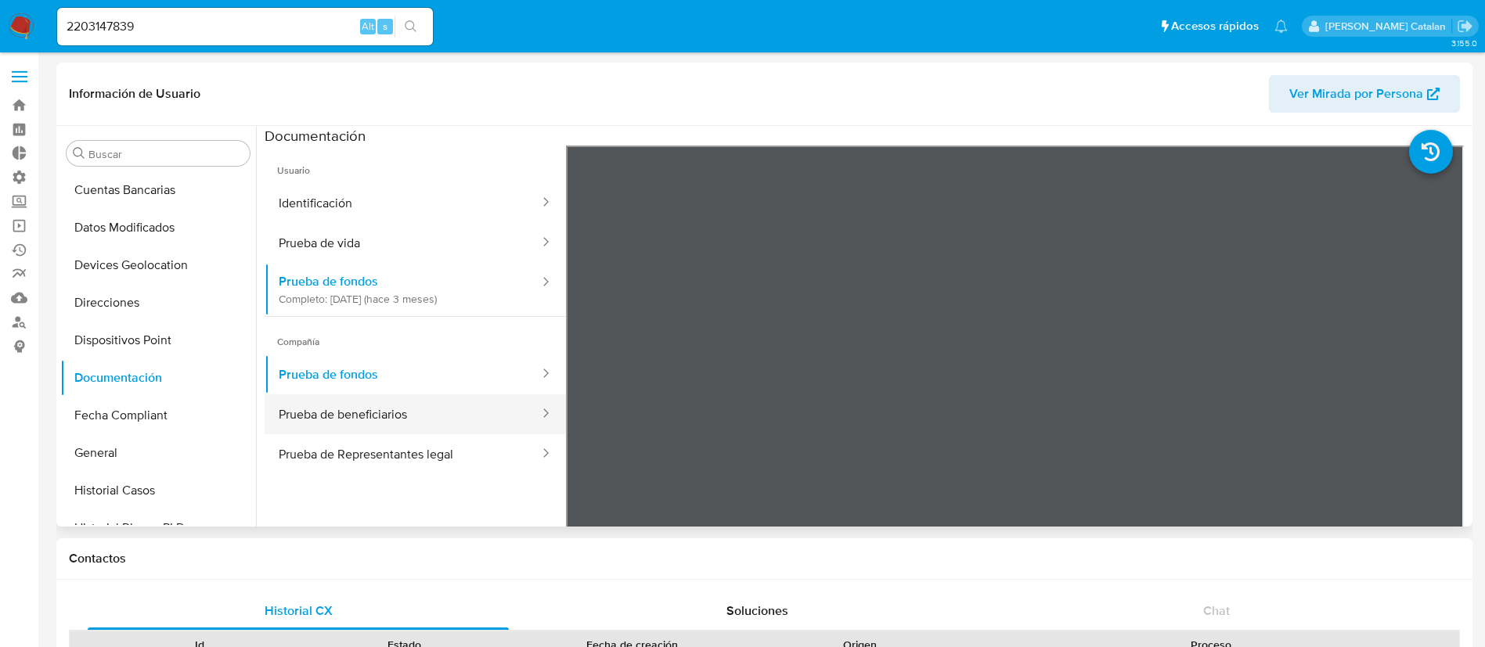
click at [398, 409] on button "Prueba de beneficiarios" at bounding box center [403, 414] width 276 height 40
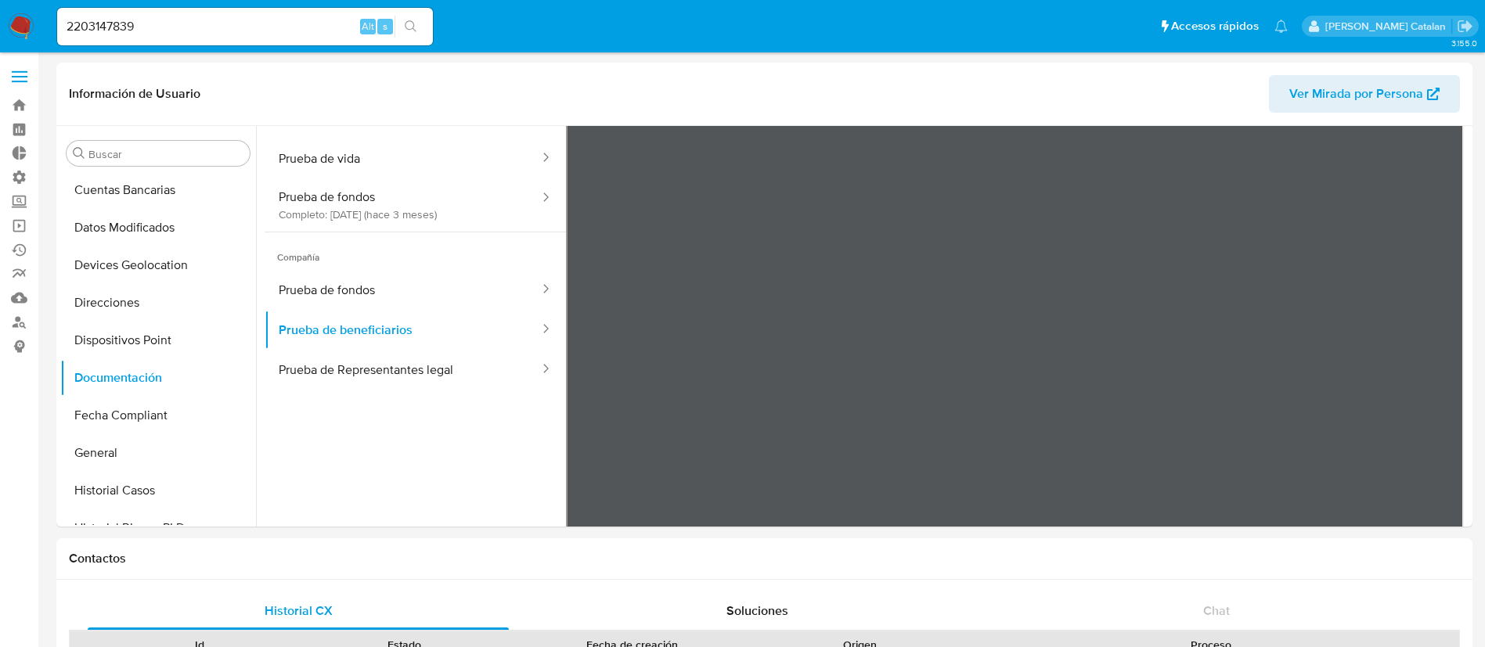
scroll to position [83, 0]
click at [398, 359] on button "Prueba de Representantes legal" at bounding box center [403, 371] width 276 height 40
click at [398, 361] on button "Prueba de Representantes legal" at bounding box center [403, 371] width 276 height 40
click at [404, 359] on button "Prueba de Representantes legal" at bounding box center [403, 371] width 276 height 40
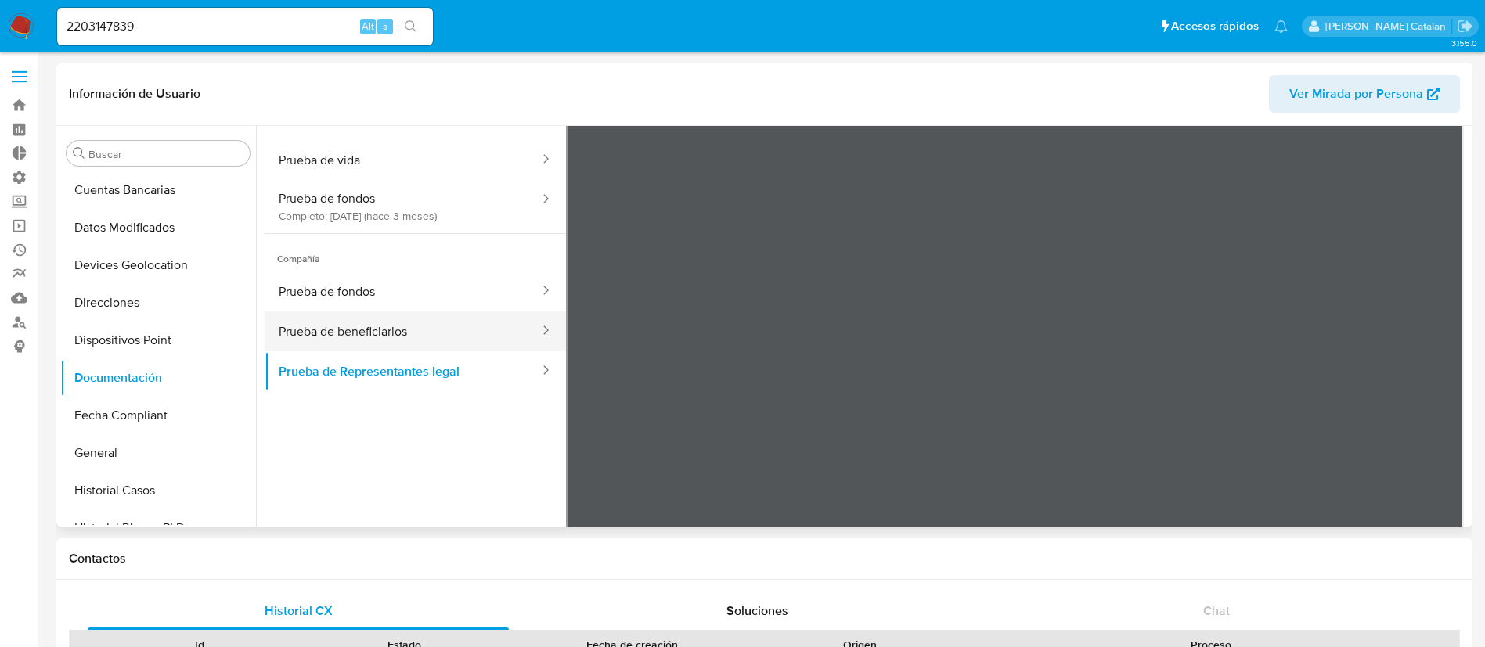
click at [438, 329] on button "Prueba de beneficiarios" at bounding box center [403, 332] width 276 height 40
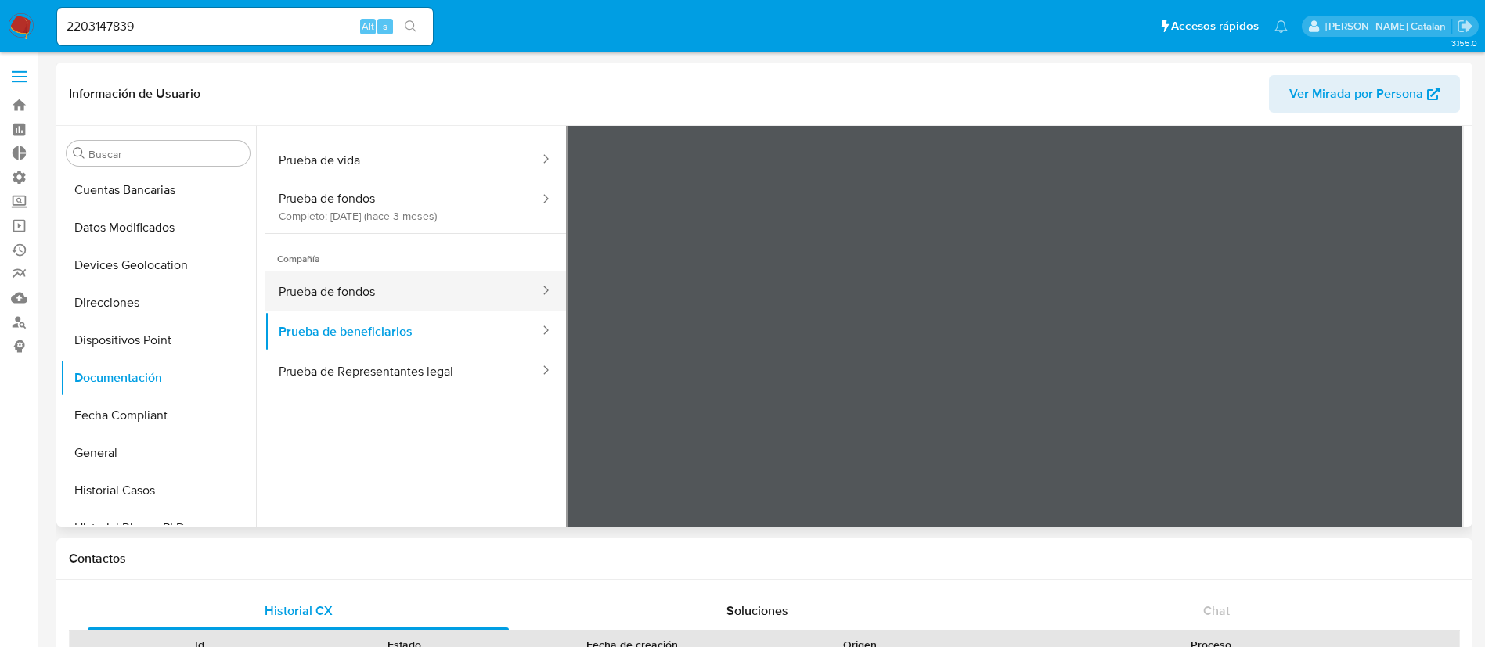
click at [372, 292] on button "Prueba de fondos" at bounding box center [403, 292] width 276 height 40
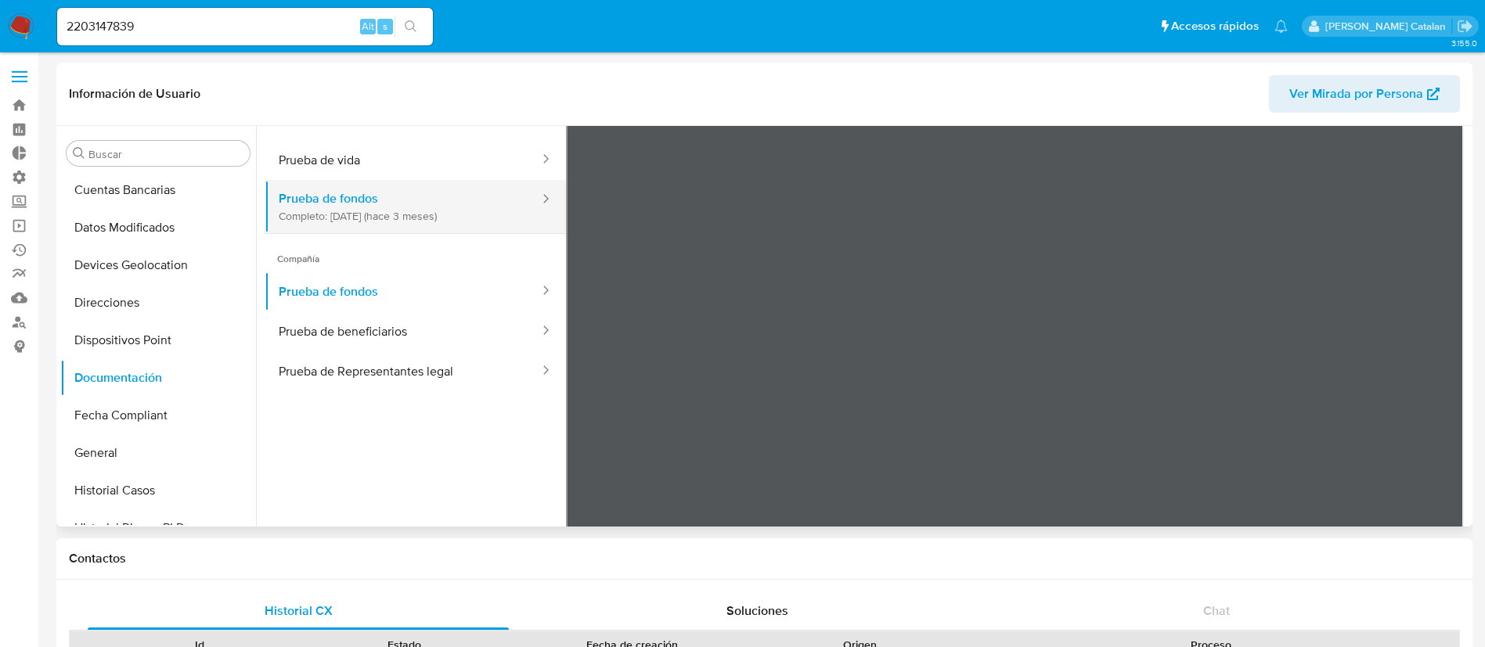
click at [453, 191] on button "Prueba de fondos Completo: 13/05/2025 (hace 3 meses)" at bounding box center [403, 206] width 276 height 53
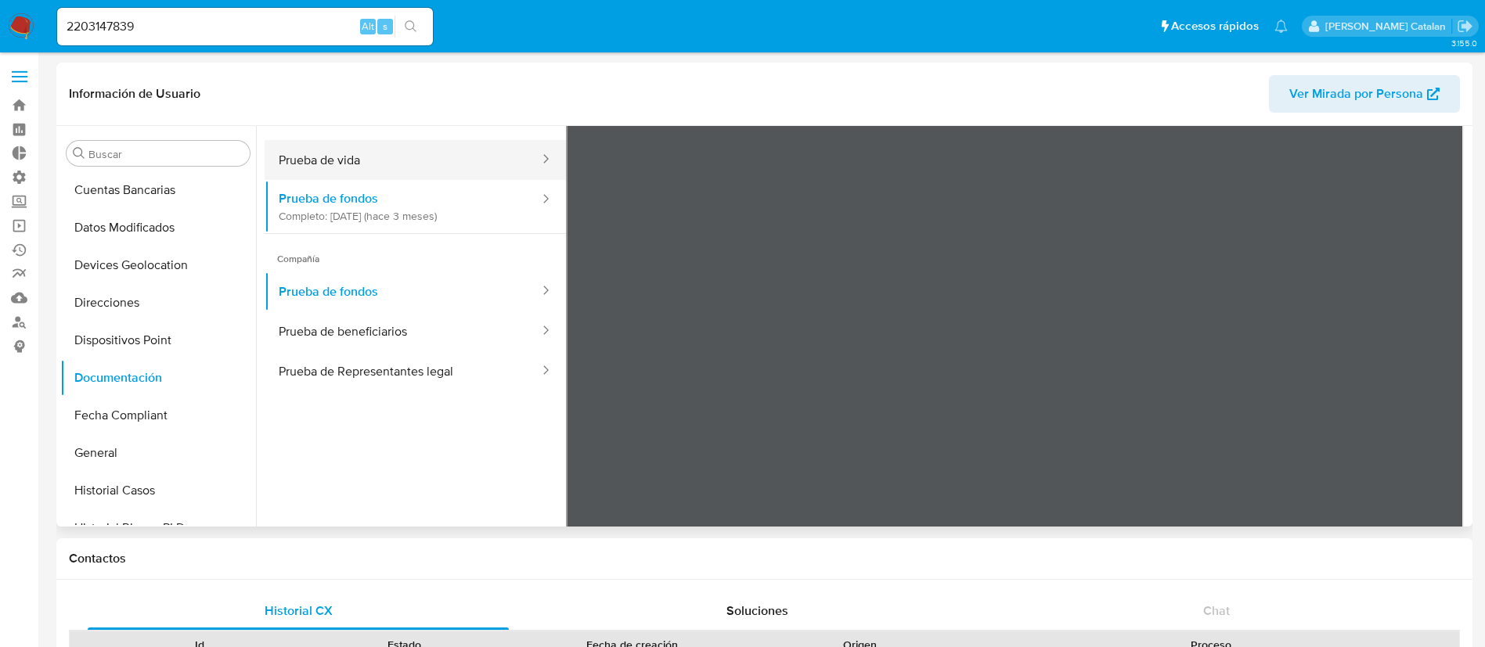
click at [459, 146] on button "Prueba de vida" at bounding box center [403, 160] width 276 height 40
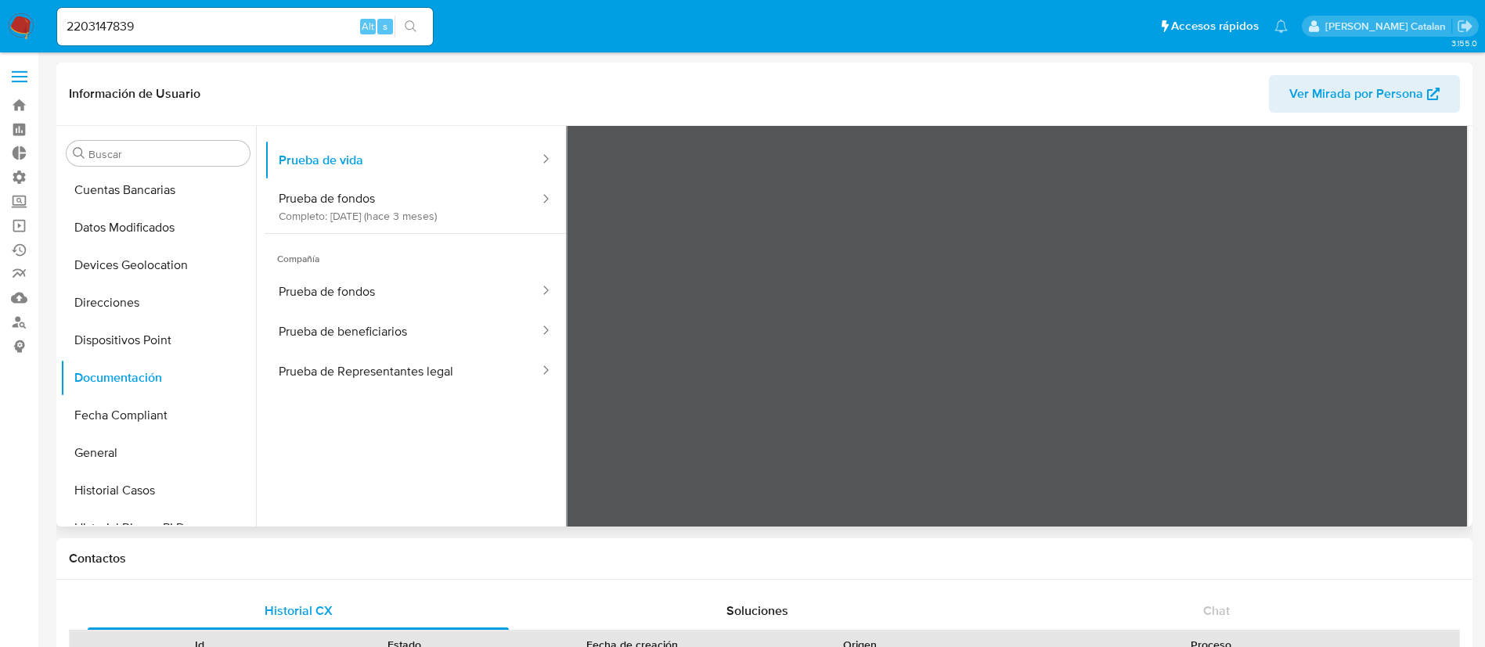
scroll to position [0, 0]
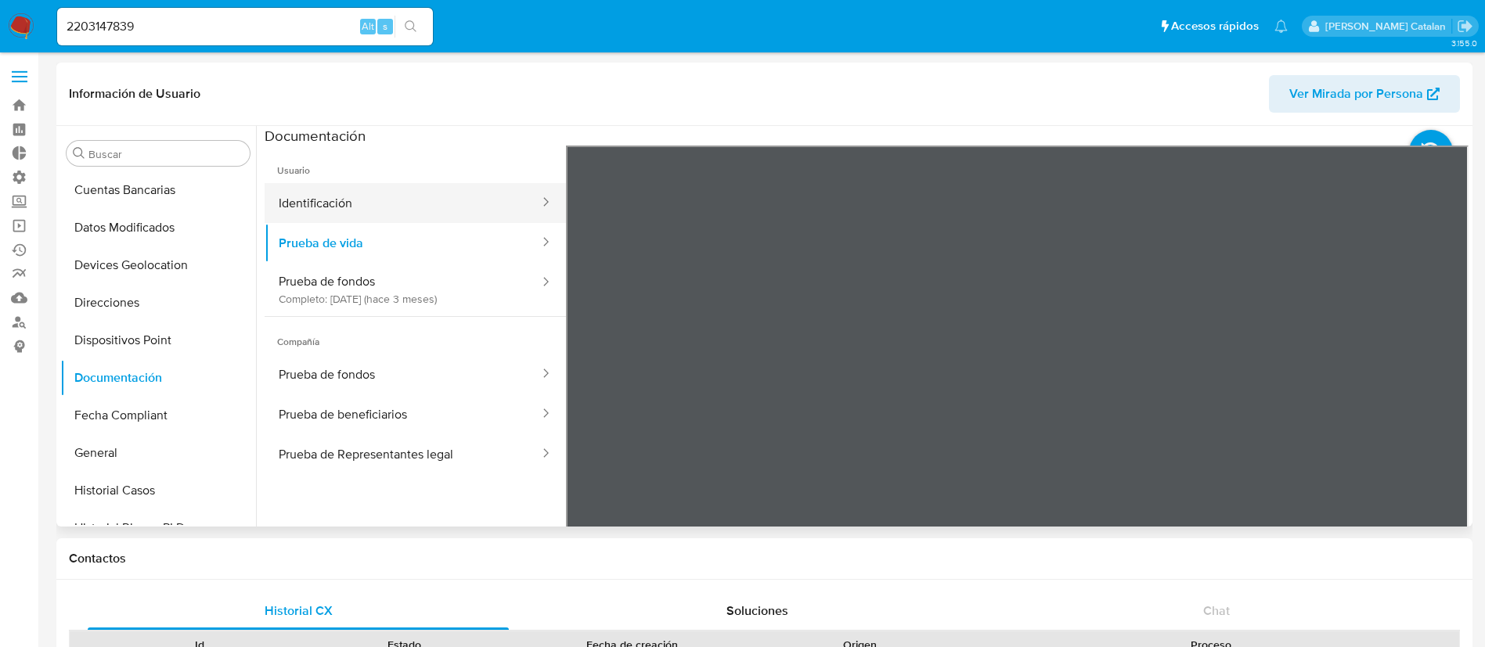
click at [345, 196] on button "Identificación" at bounding box center [403, 203] width 276 height 40
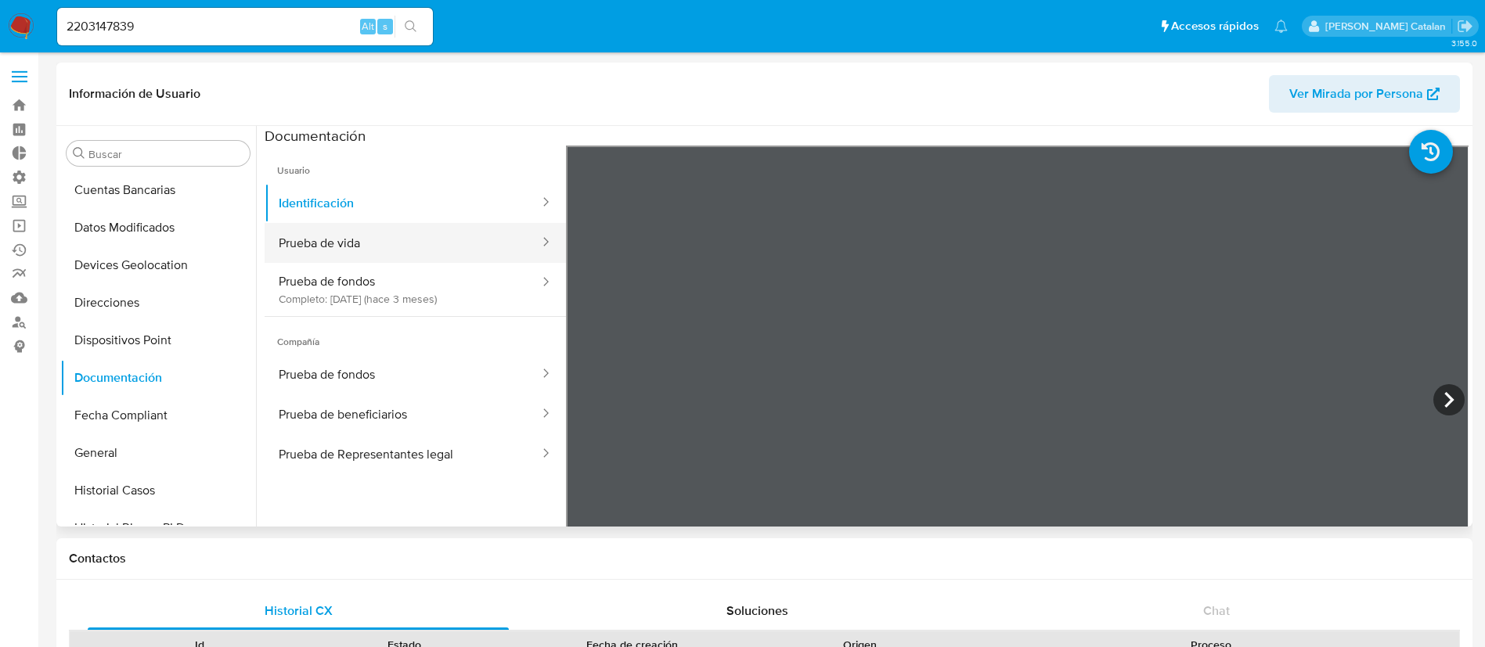
click at [372, 254] on button "Prueba de vida" at bounding box center [403, 243] width 276 height 40
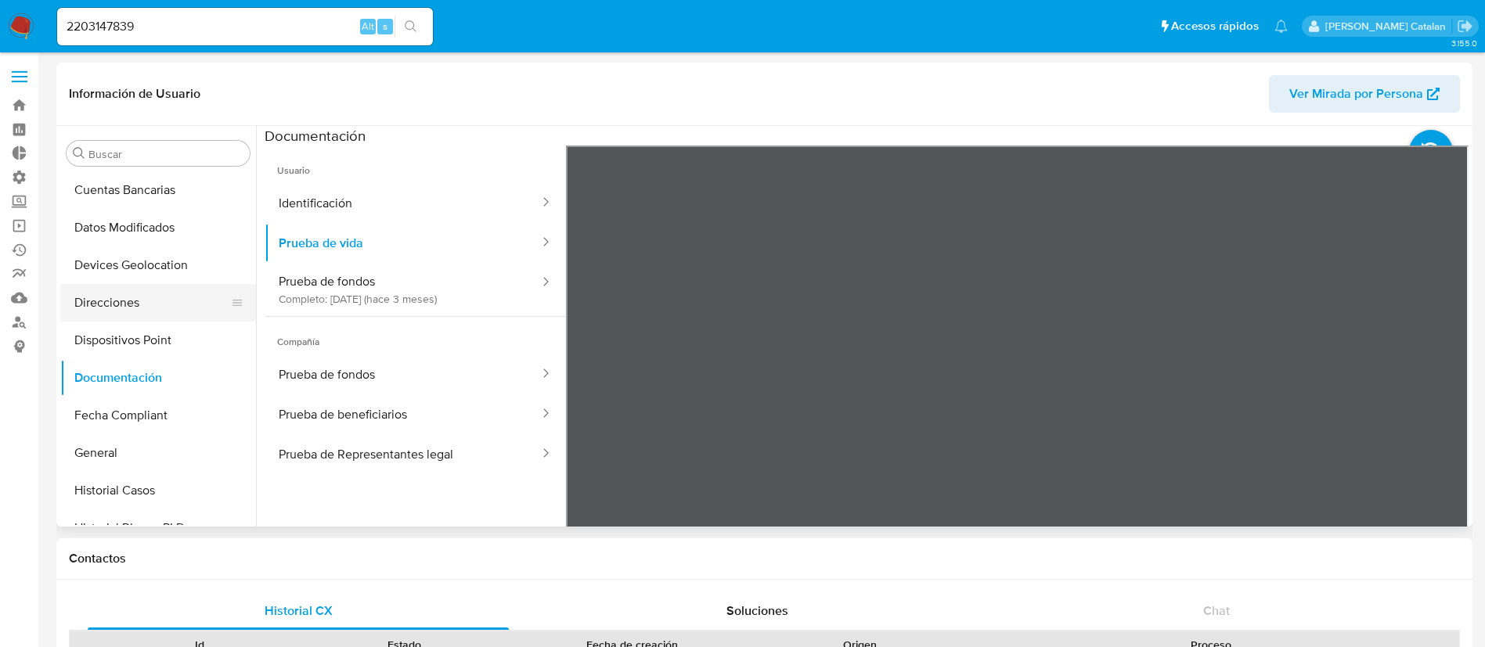
click at [110, 298] on button "Direcciones" at bounding box center [151, 303] width 183 height 38
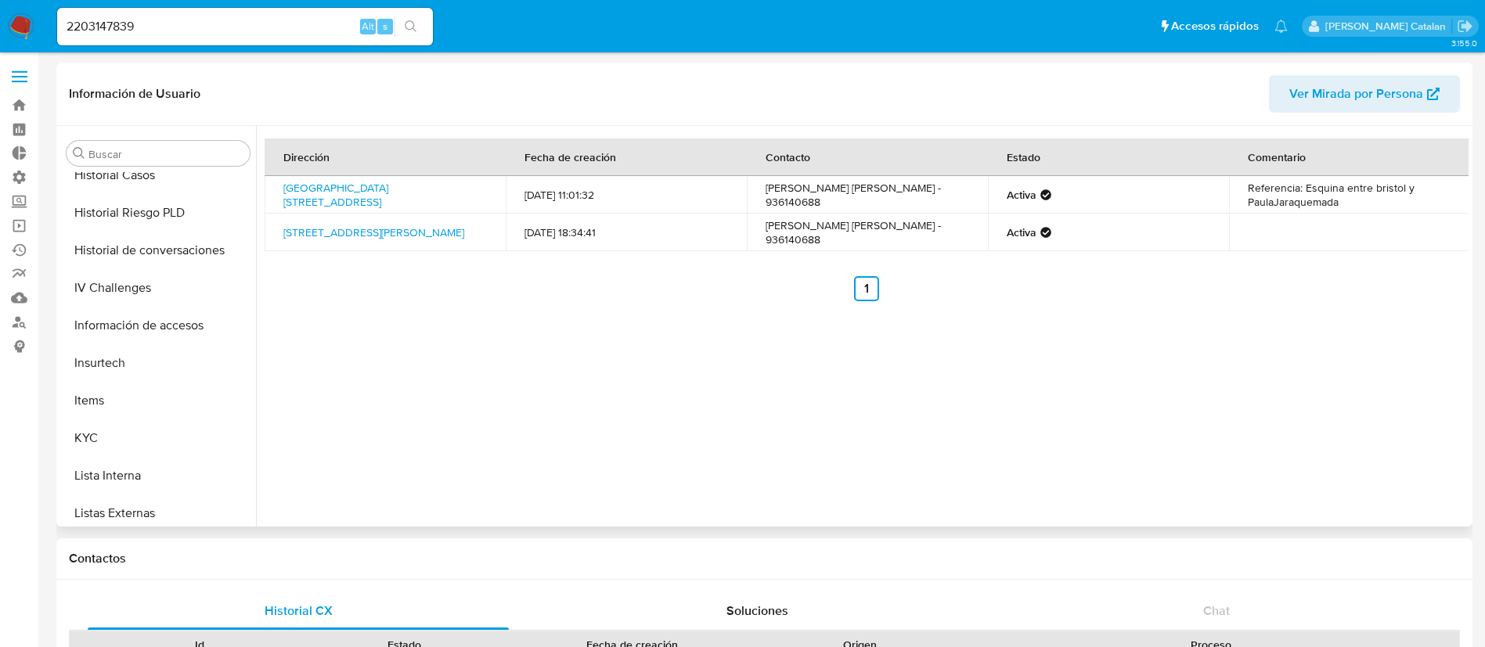
scroll to position [506, 0]
click at [122, 438] on button "KYC" at bounding box center [151, 437] width 183 height 38
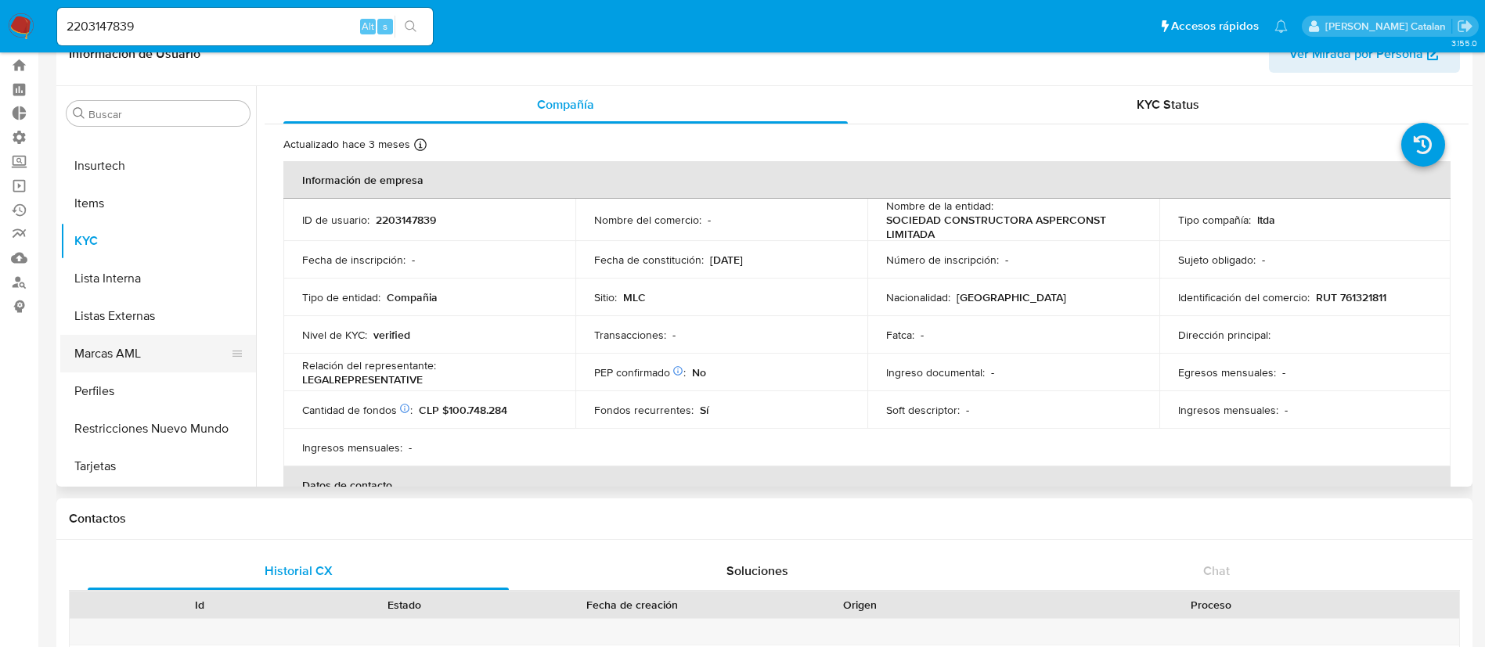
scroll to position [0, 0]
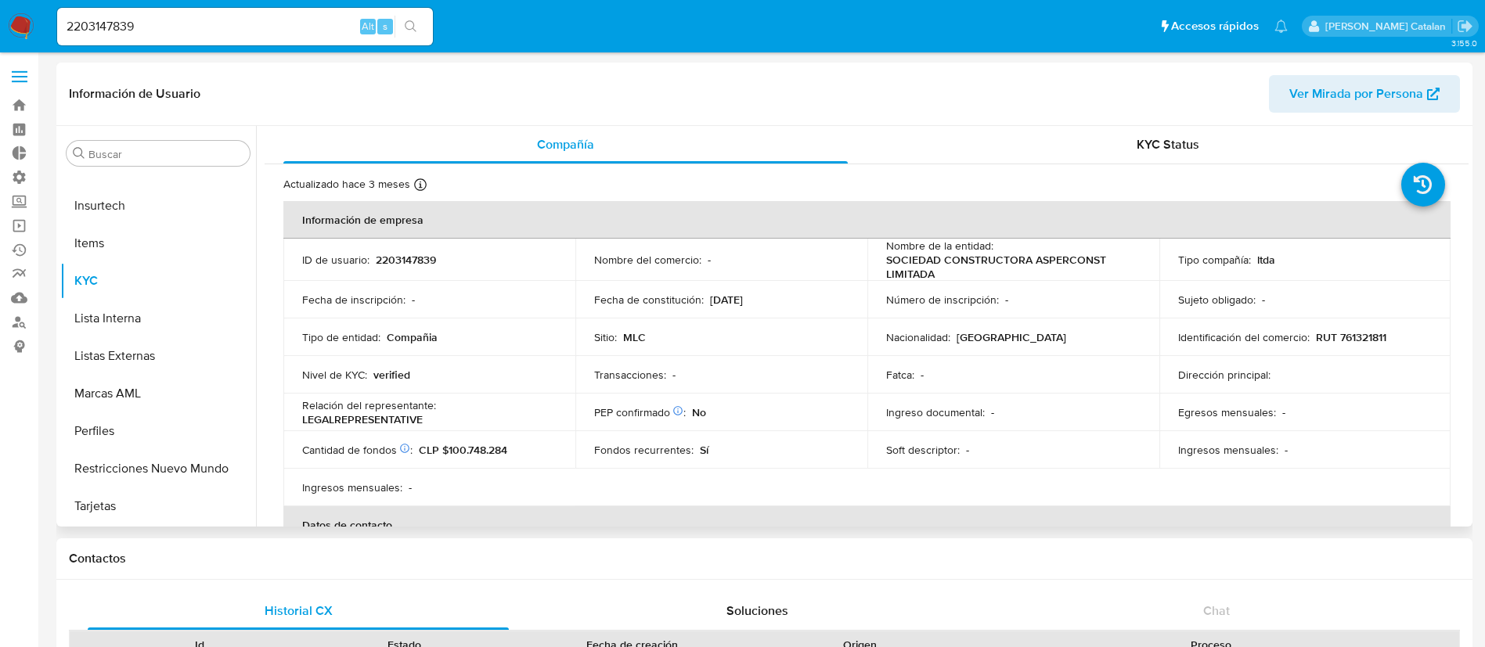
click at [1421, 109] on span "Ver Mirada por Persona" at bounding box center [1356, 94] width 134 height 38
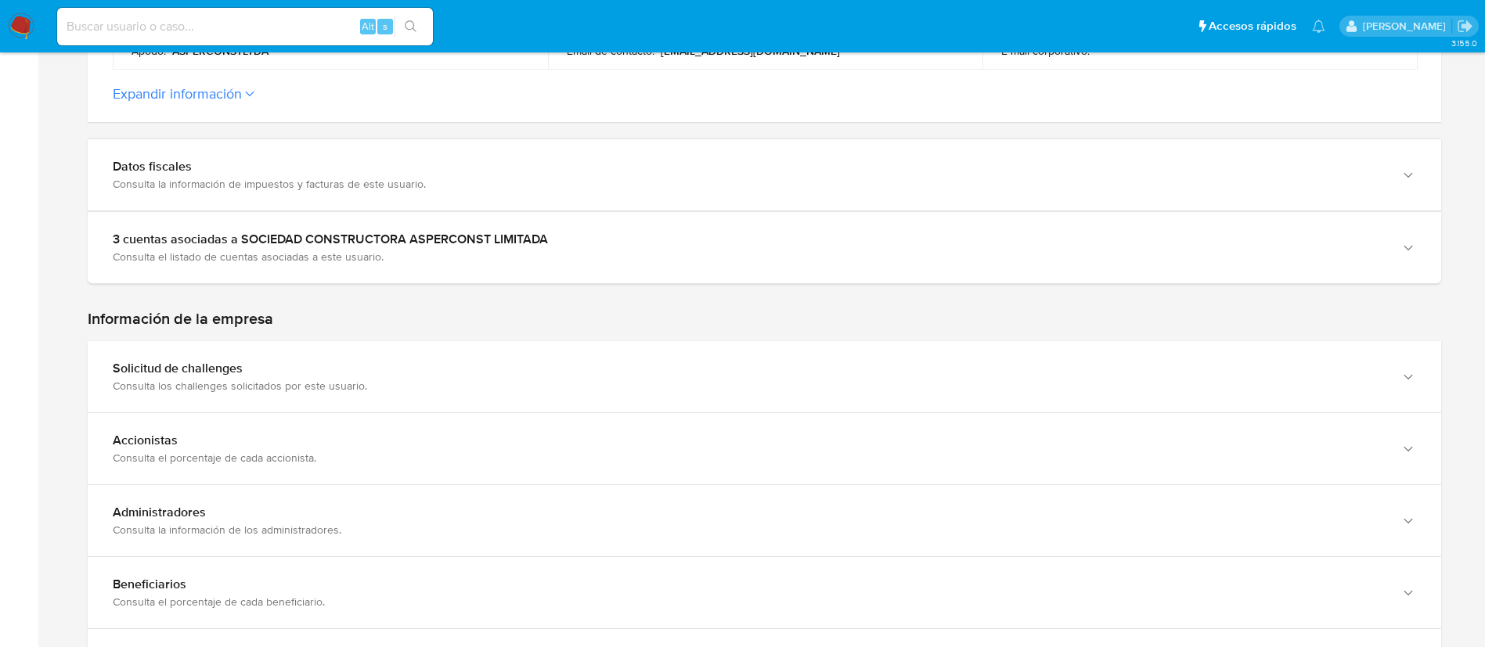
scroll to position [756, 0]
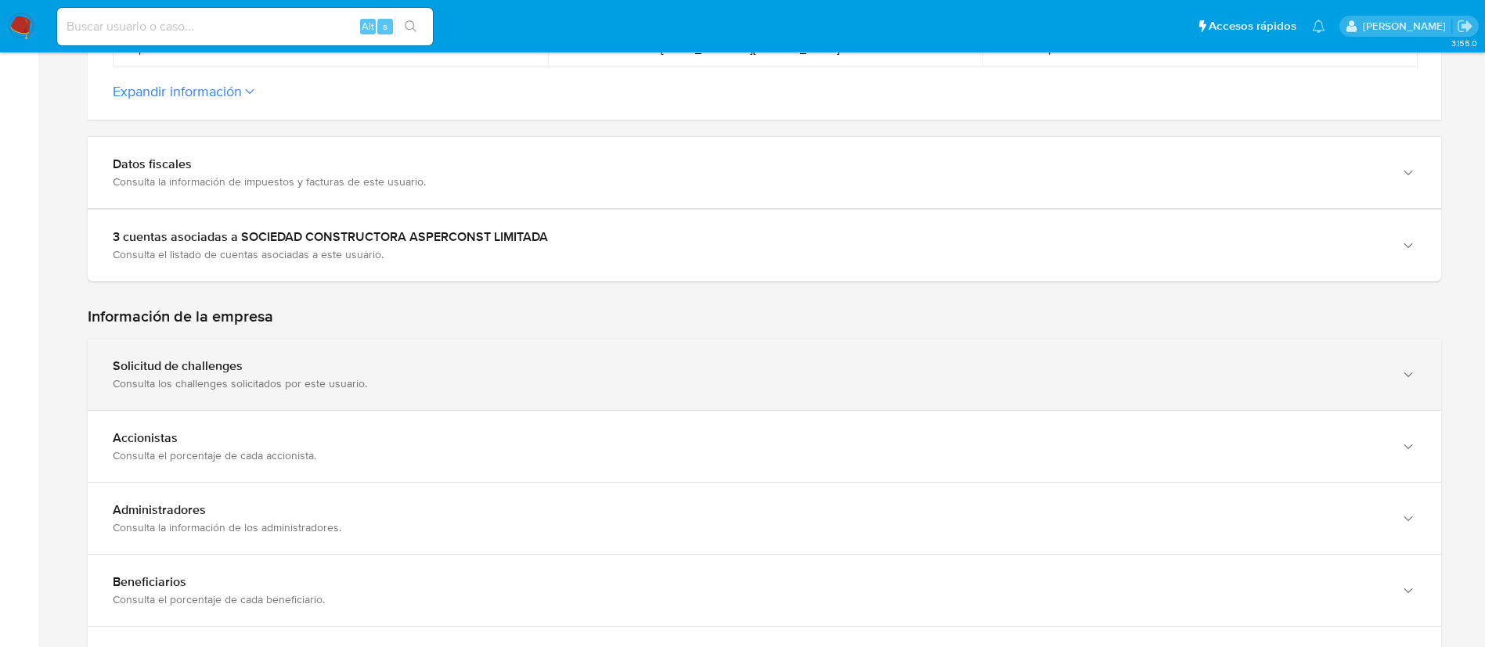
click at [631, 374] on div "Solicitud de challenges Consulta los challenges solicitados por este usuario." at bounding box center [749, 374] width 1272 height 32
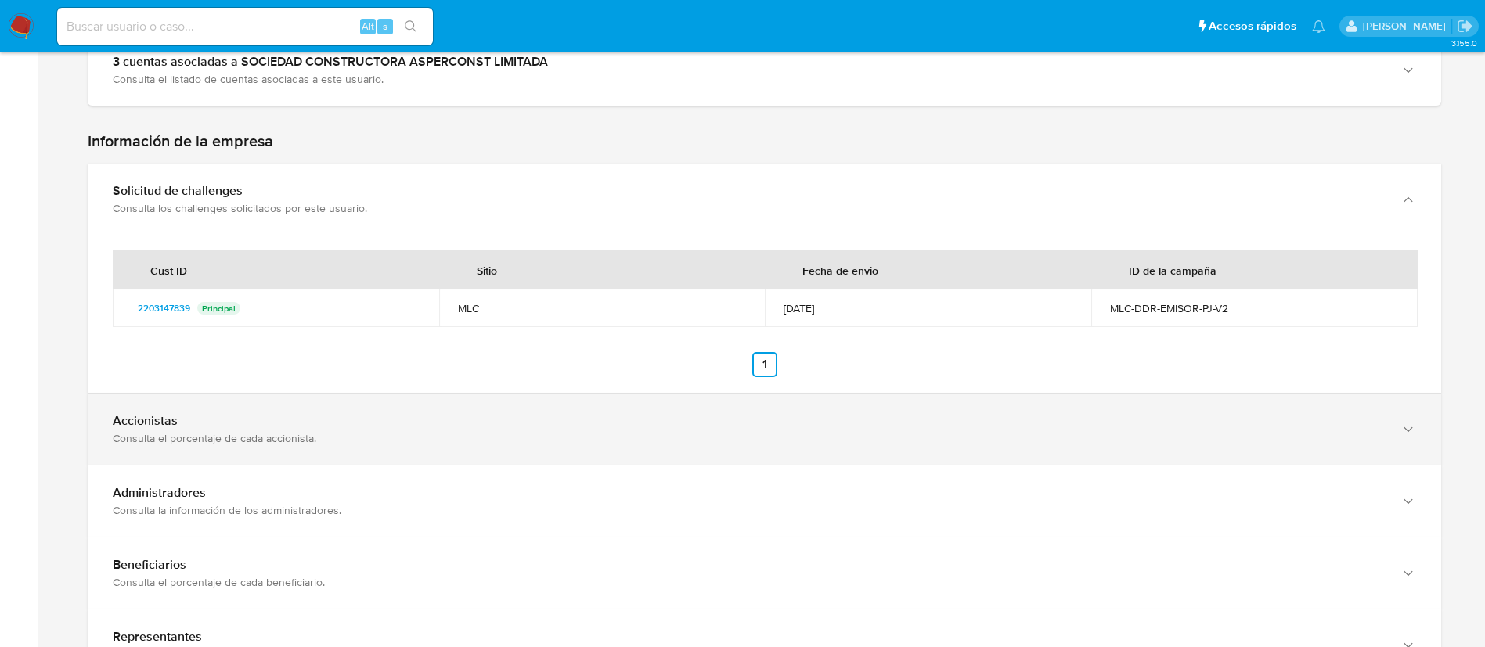
scroll to position [932, 0]
click at [752, 431] on div "Consulta el porcentaje de cada accionista." at bounding box center [749, 438] width 1272 height 14
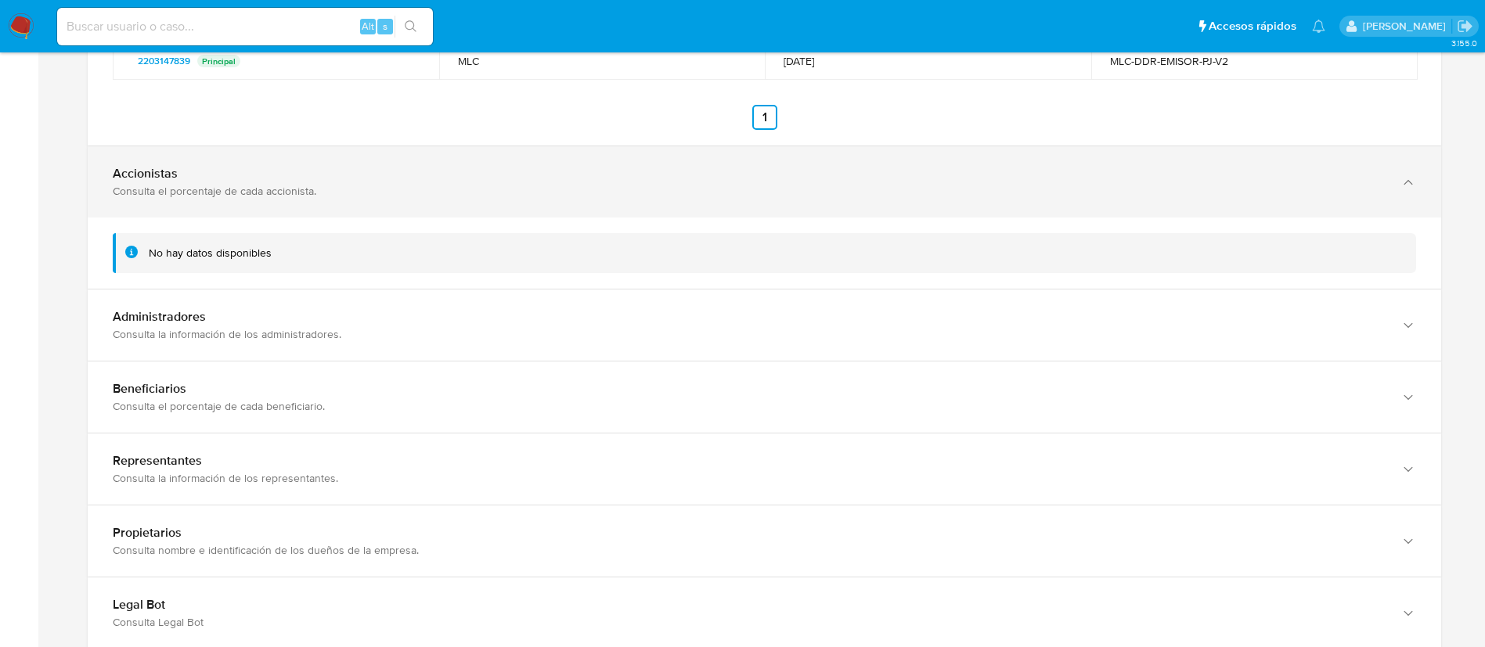
scroll to position [1188, 0]
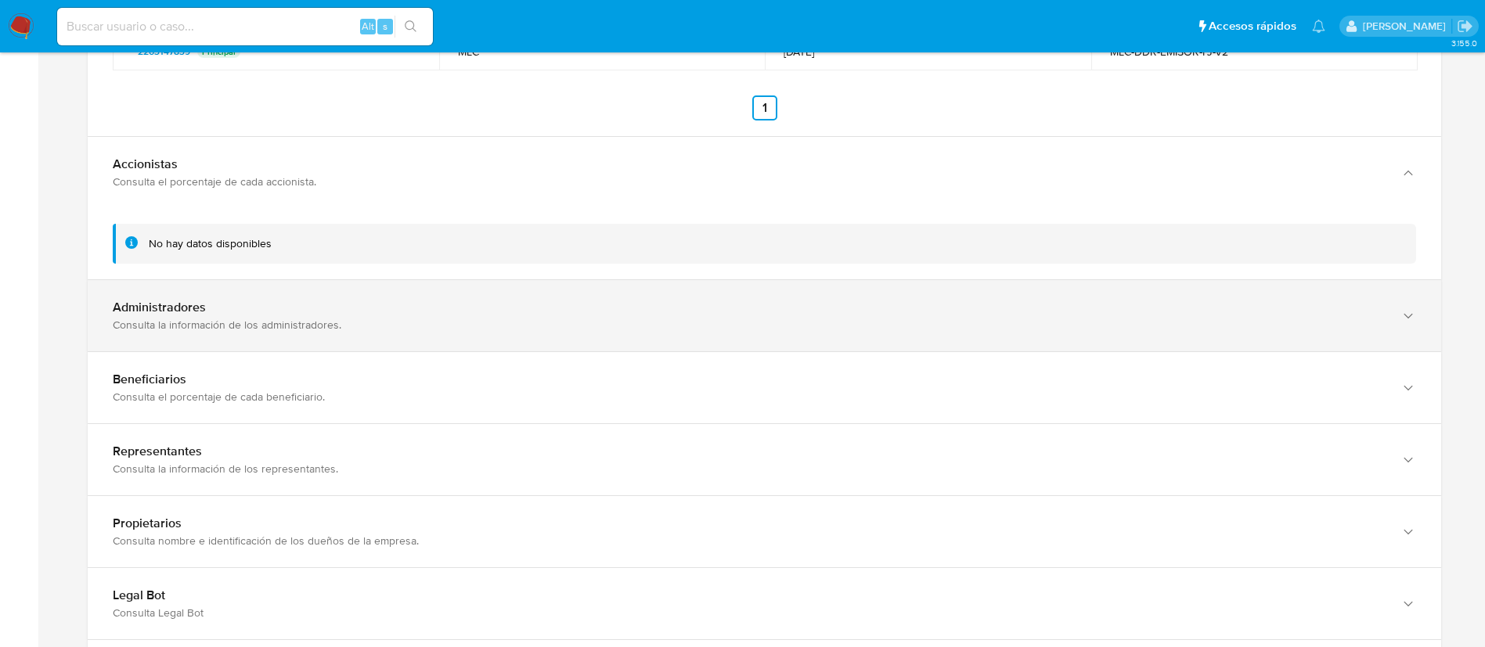
click at [703, 350] on div "Administradores Consulta la información de los administradores." at bounding box center [764, 315] width 1353 height 71
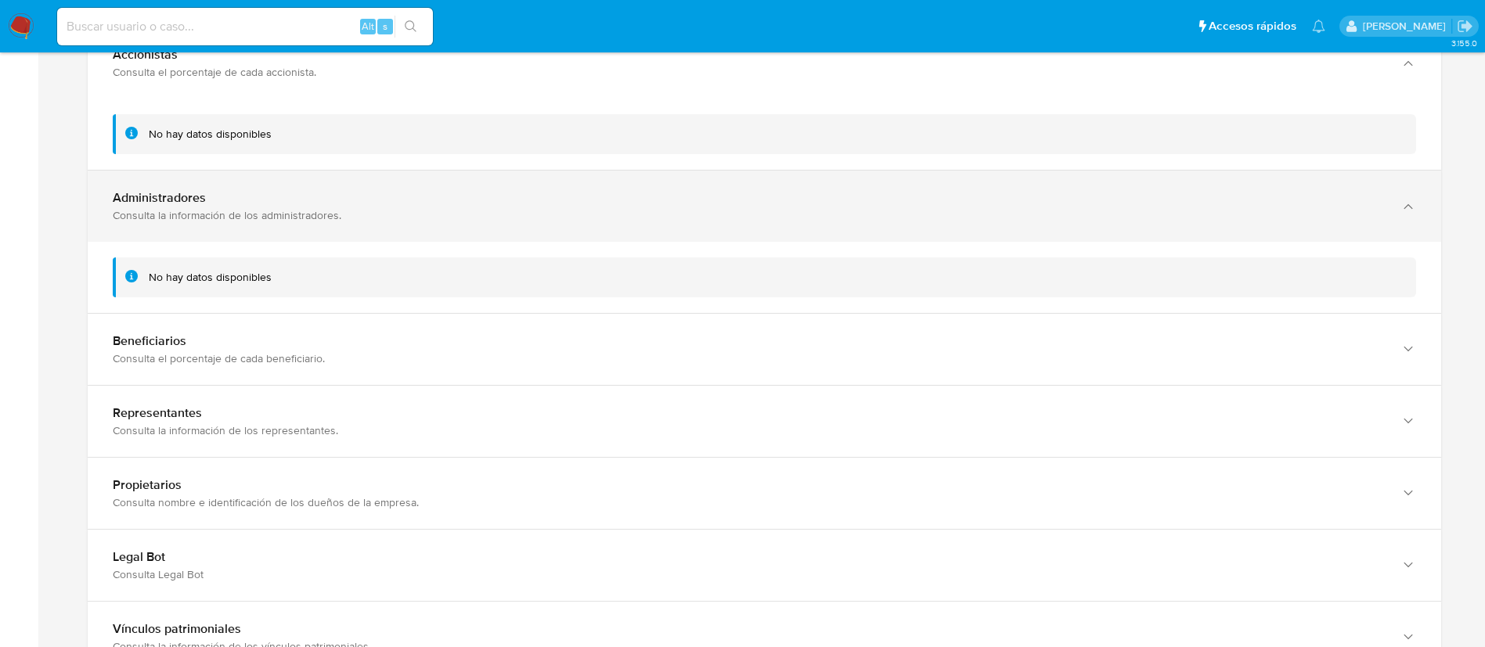
scroll to position [1300, 0]
click at [703, 350] on div "Consulta el porcentaje de cada beneficiario." at bounding box center [749, 356] width 1272 height 14
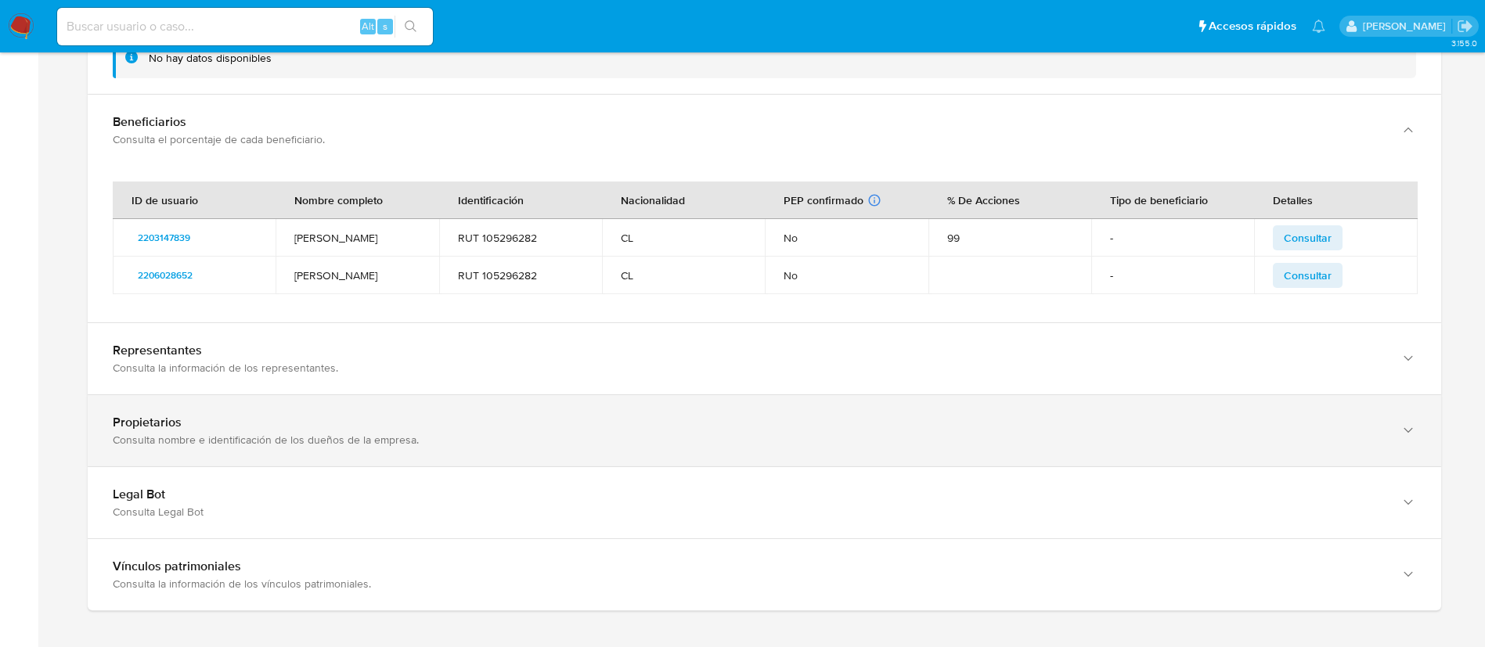
scroll to position [1518, 0]
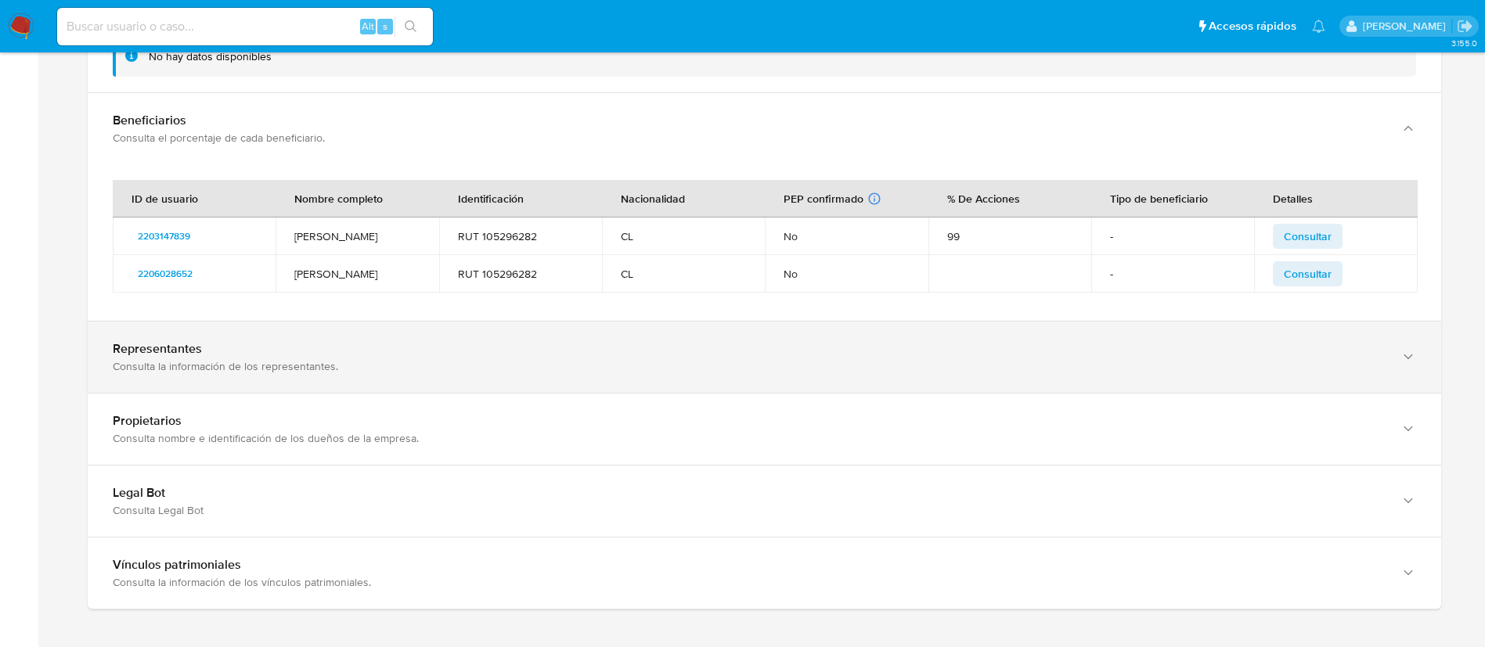
click at [243, 348] on div "Representantes" at bounding box center [749, 349] width 1272 height 16
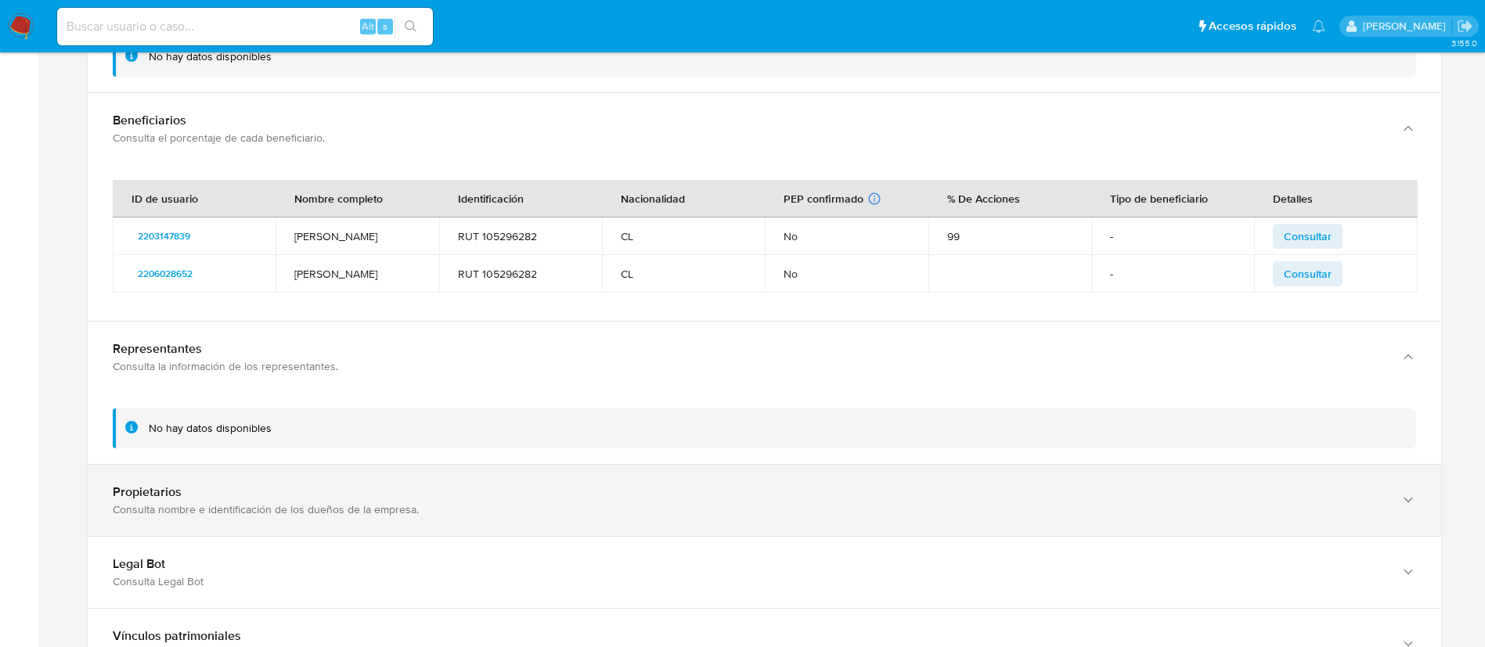
click at [356, 503] on div "Consulta nombre e identificación de los dueños de la empresa." at bounding box center [749, 510] width 1272 height 14
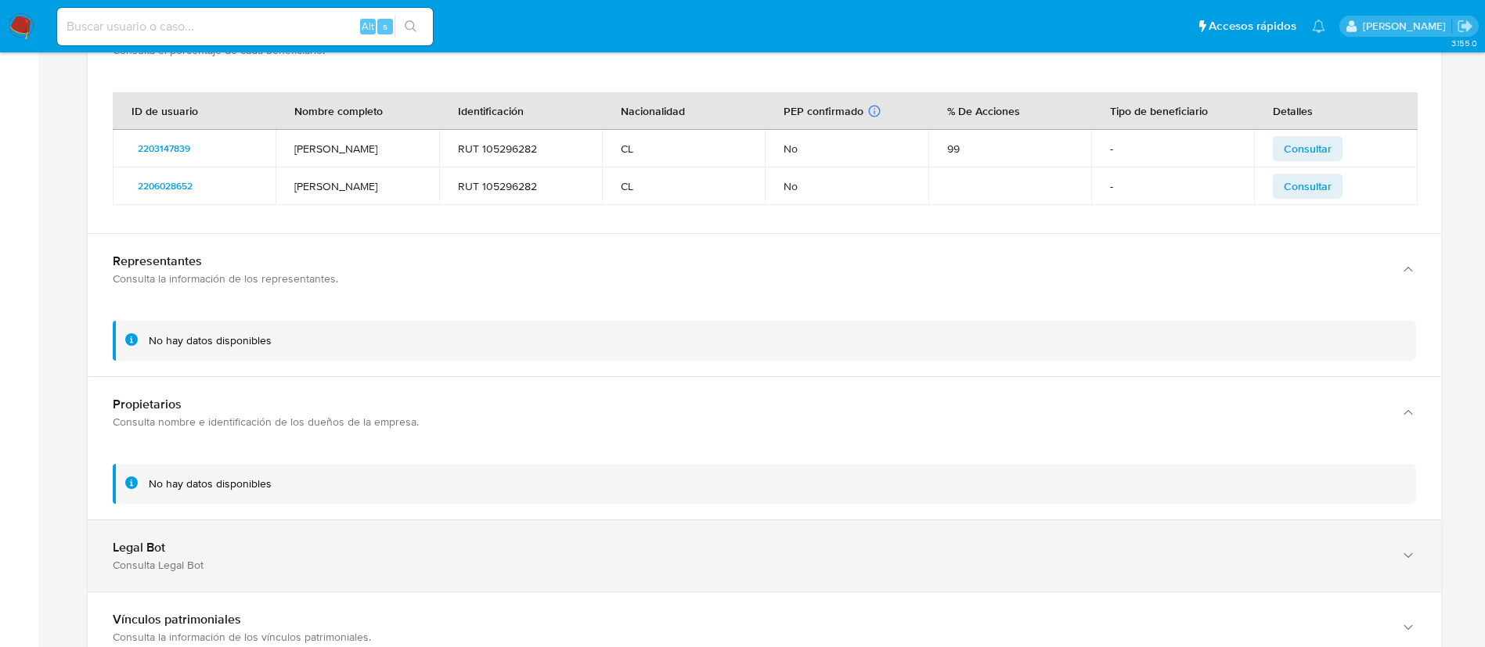
click at [358, 551] on div "Legal Bot" at bounding box center [749, 548] width 1272 height 16
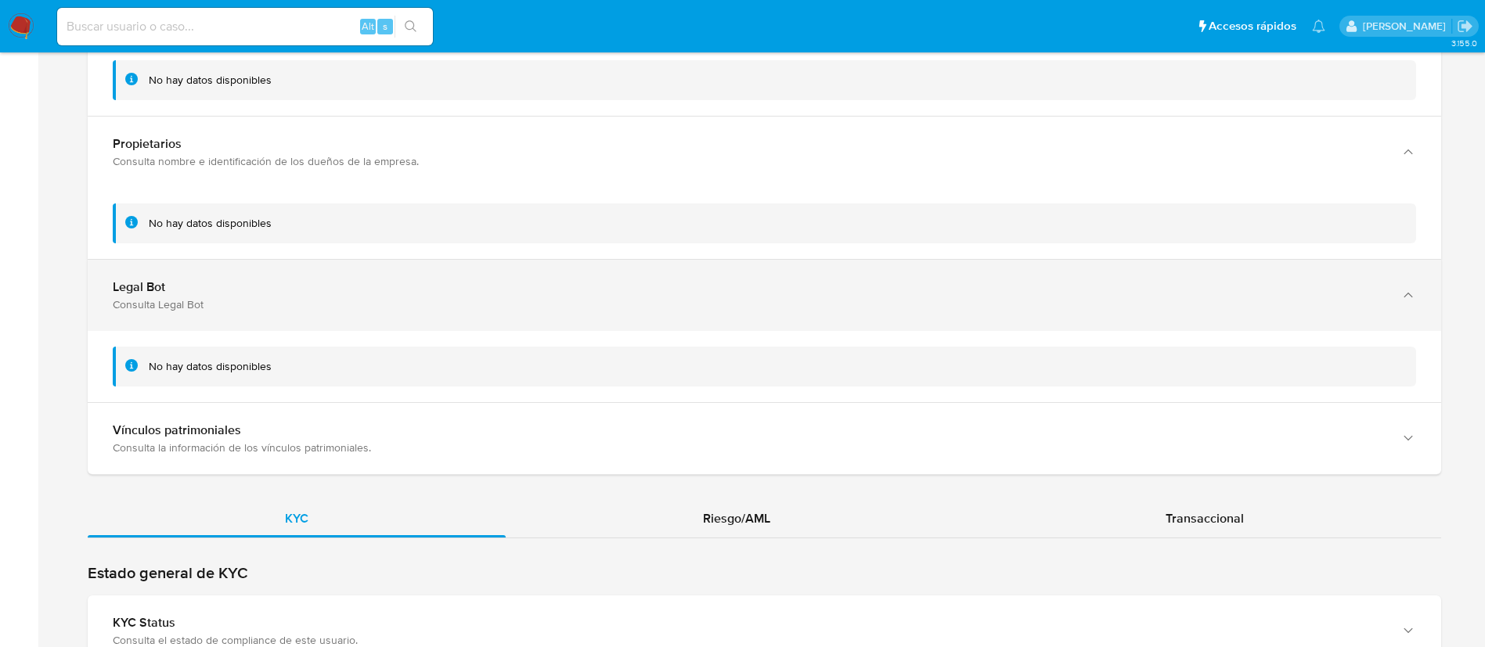
scroll to position [1876, 0]
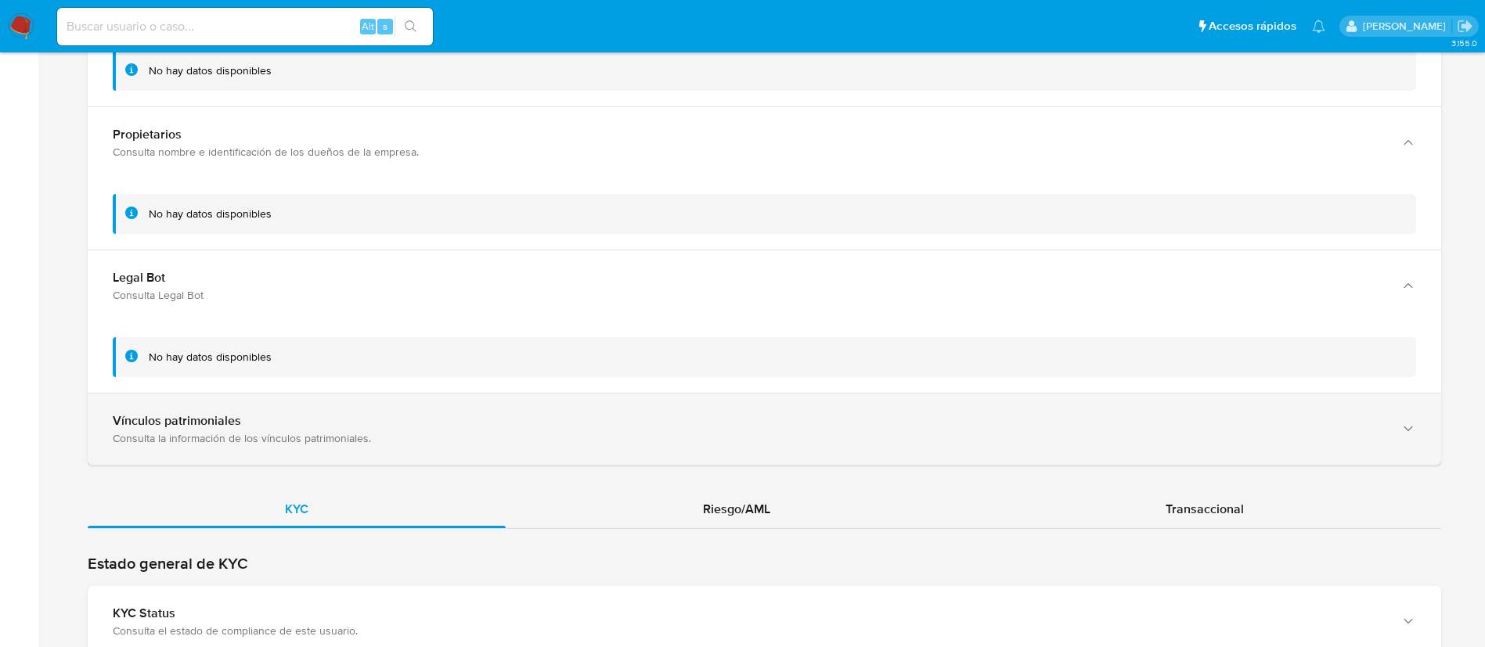
click at [387, 445] on div "Consulta la información de los vínculos patrimoniales." at bounding box center [749, 438] width 1272 height 14
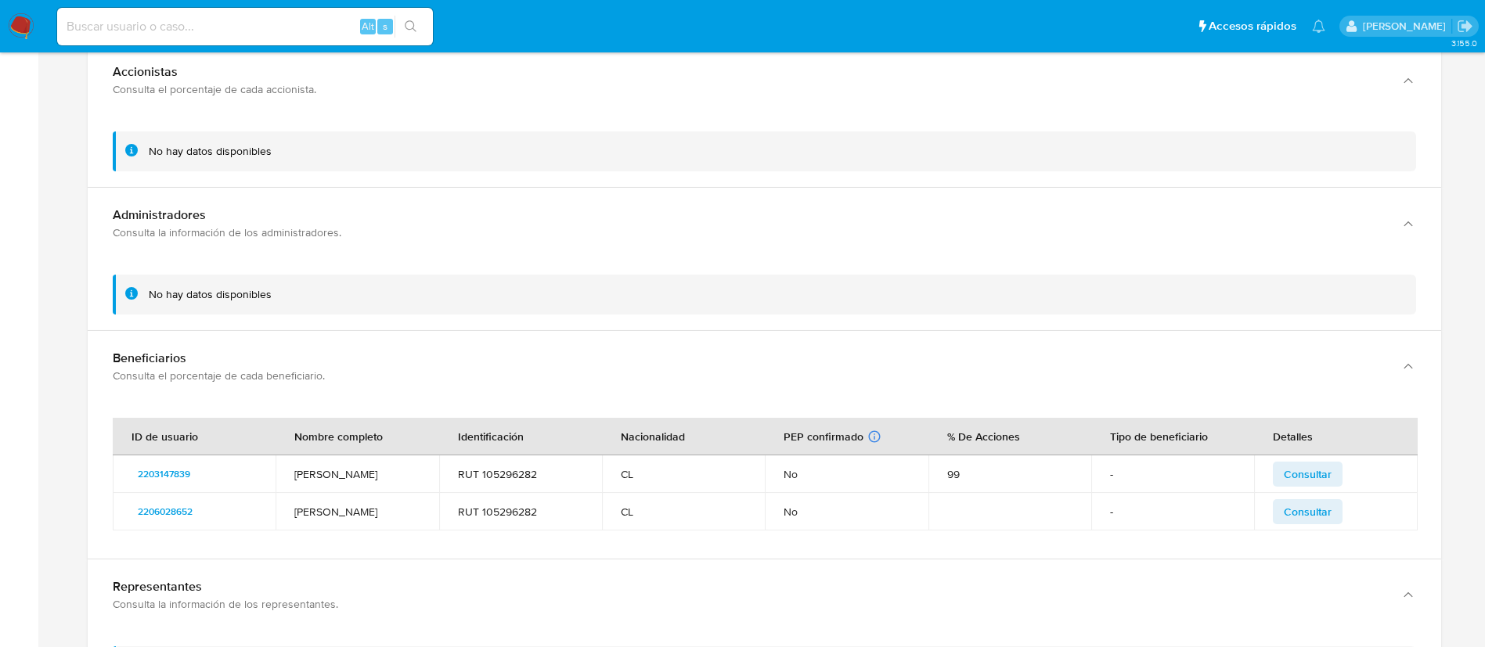
scroll to position [1271, 0]
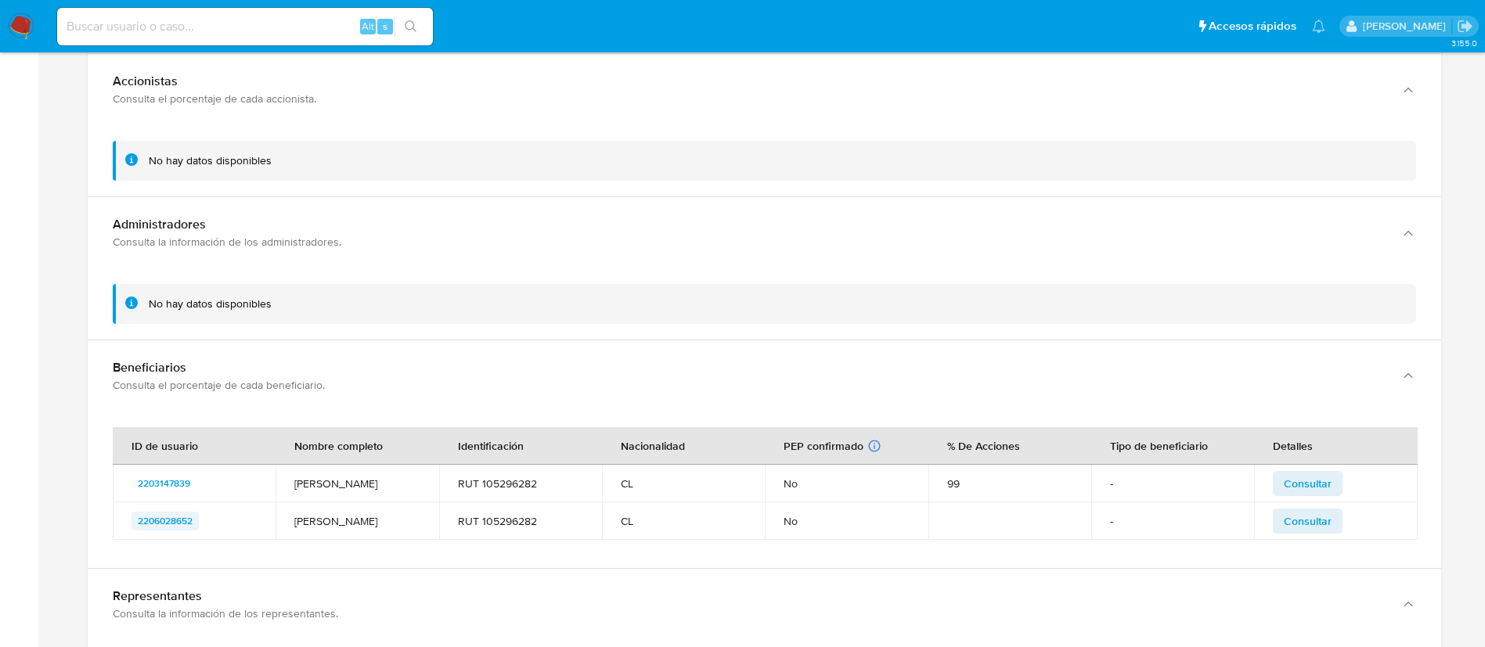
click at [162, 513] on span "2206028652" at bounding box center [165, 521] width 55 height 19
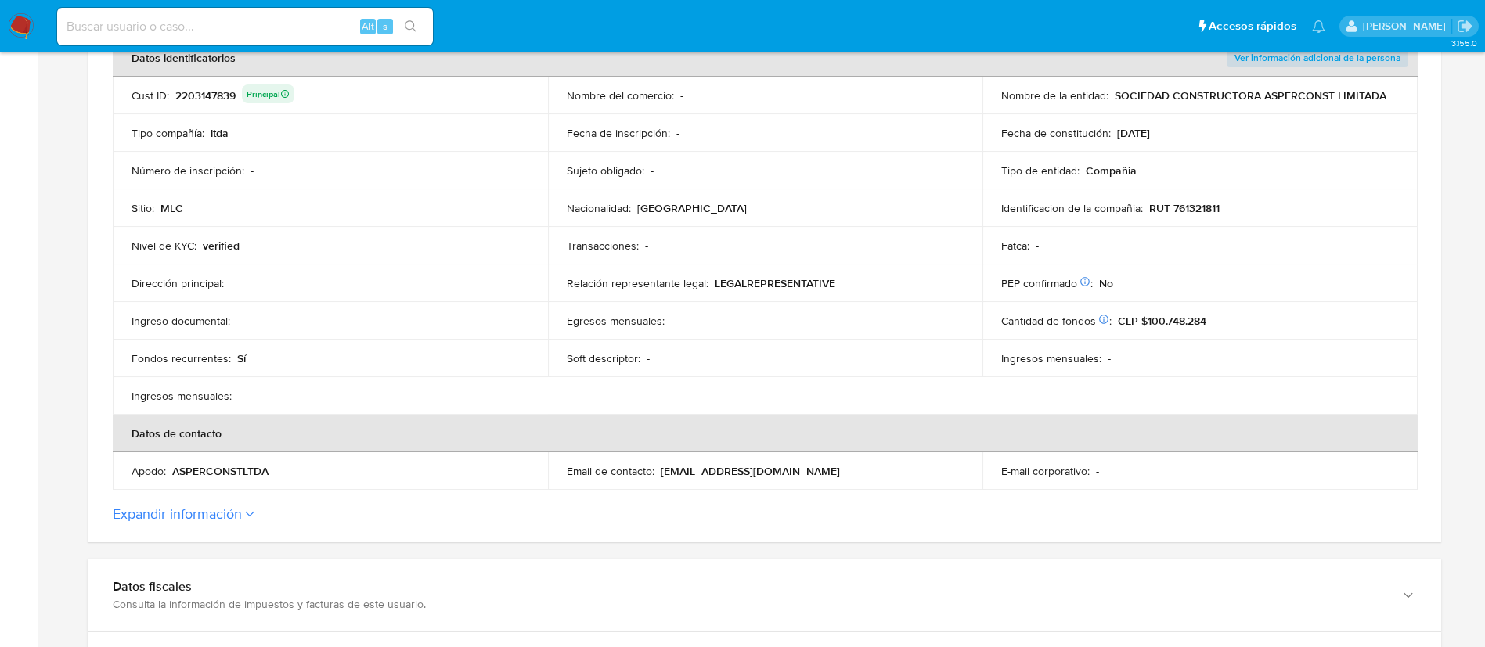
scroll to position [337, 0]
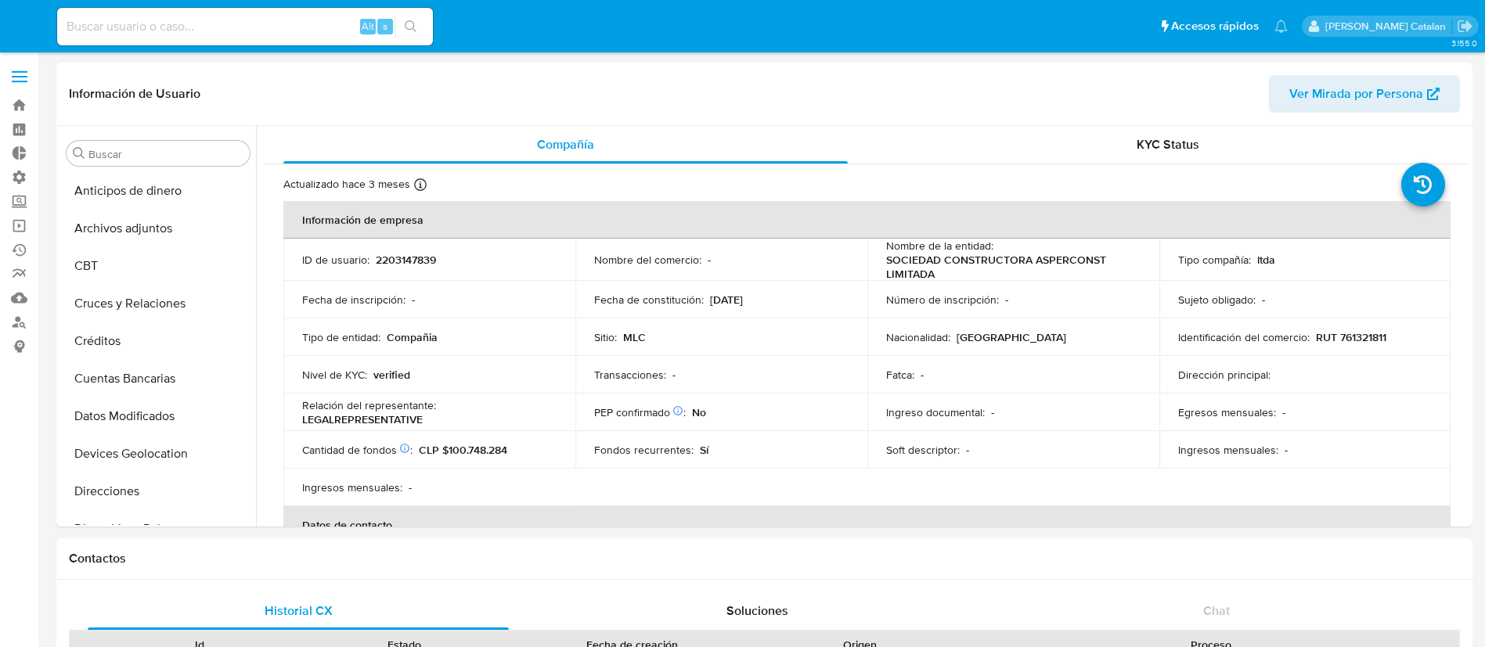
select select "10"
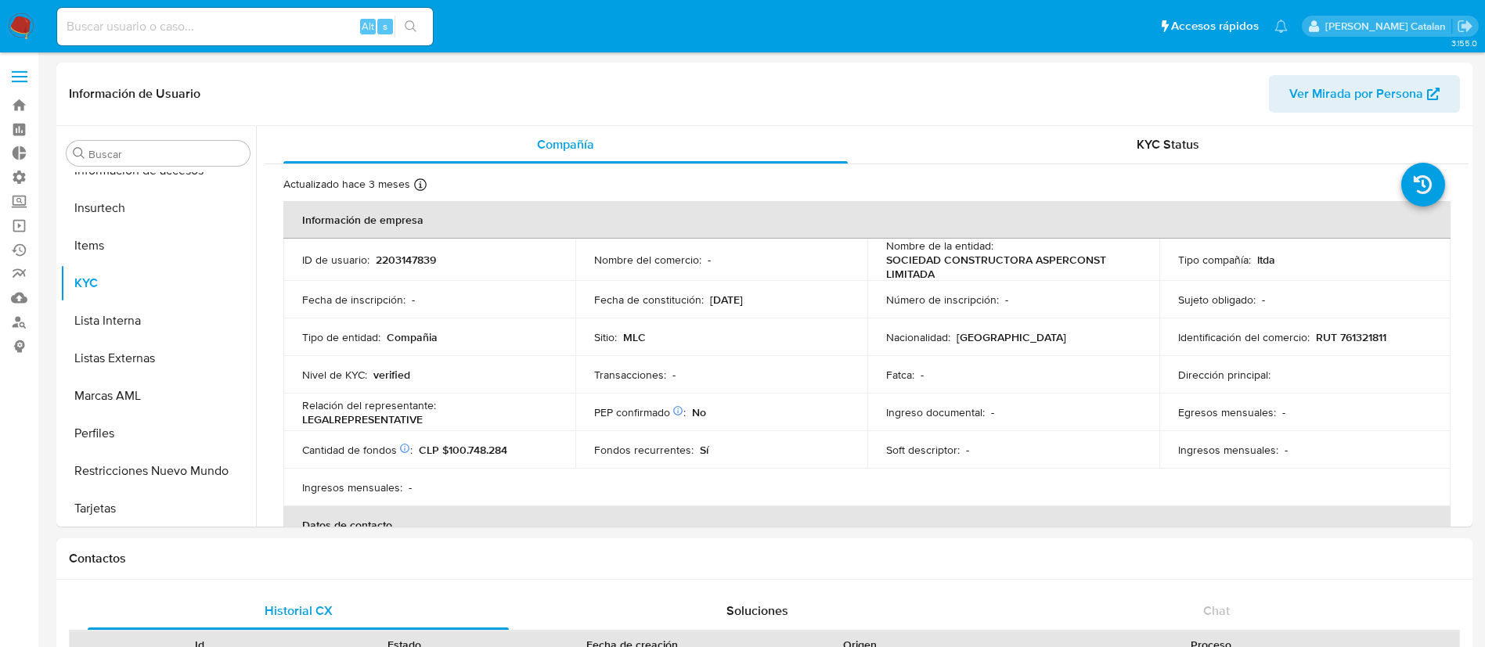
scroll to position [661, 0]
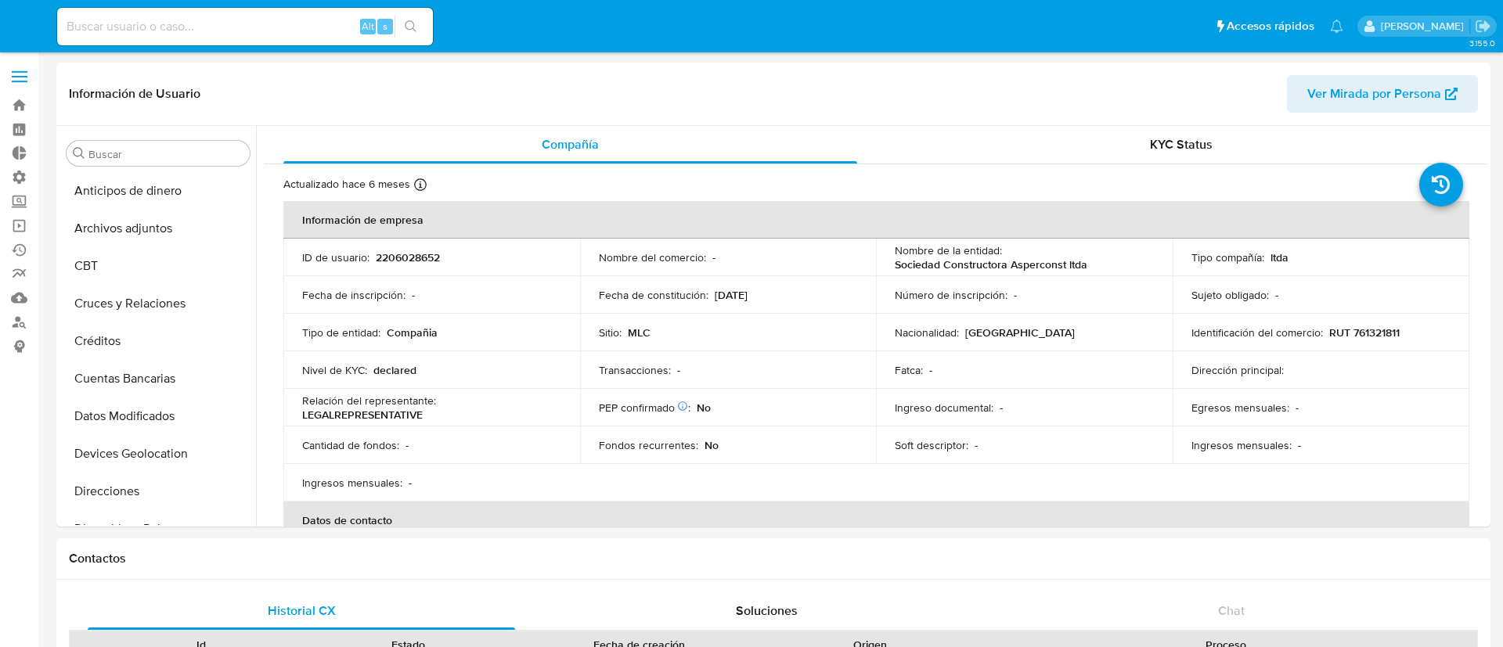
select select "10"
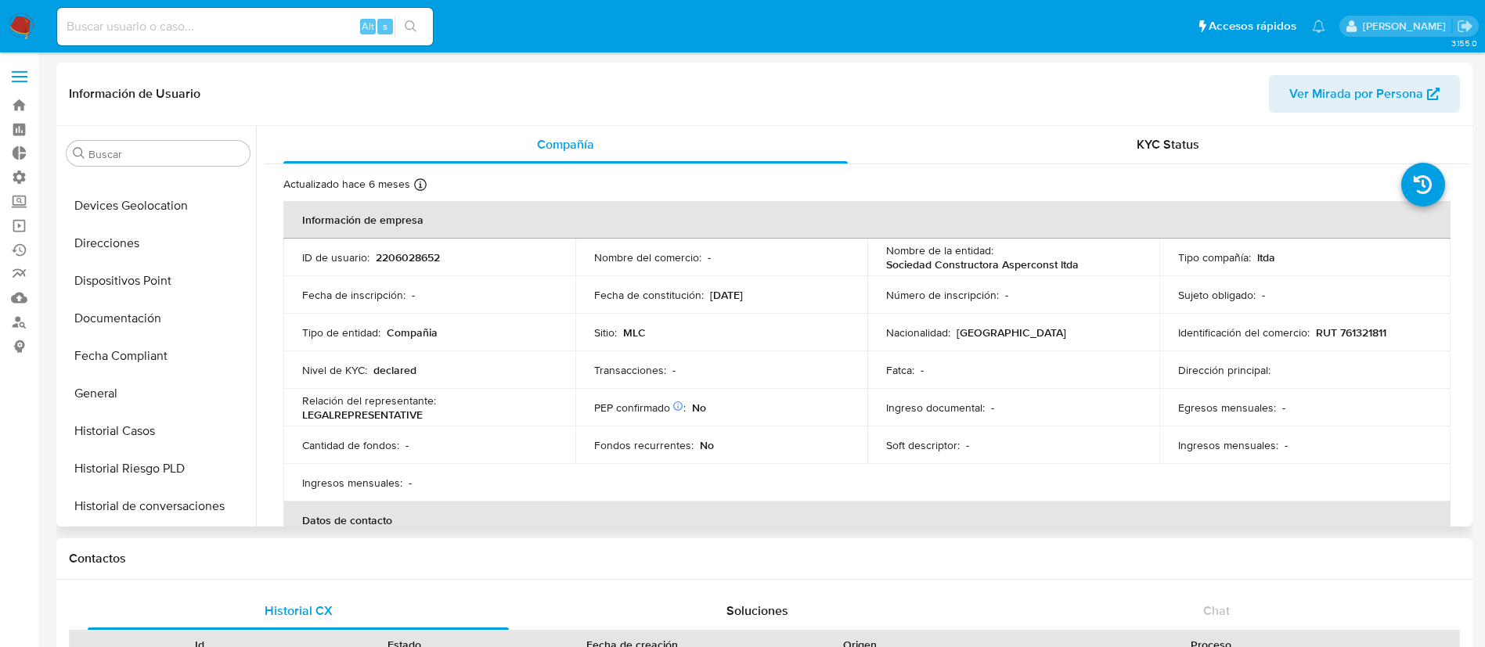
scroll to position [225, 0]
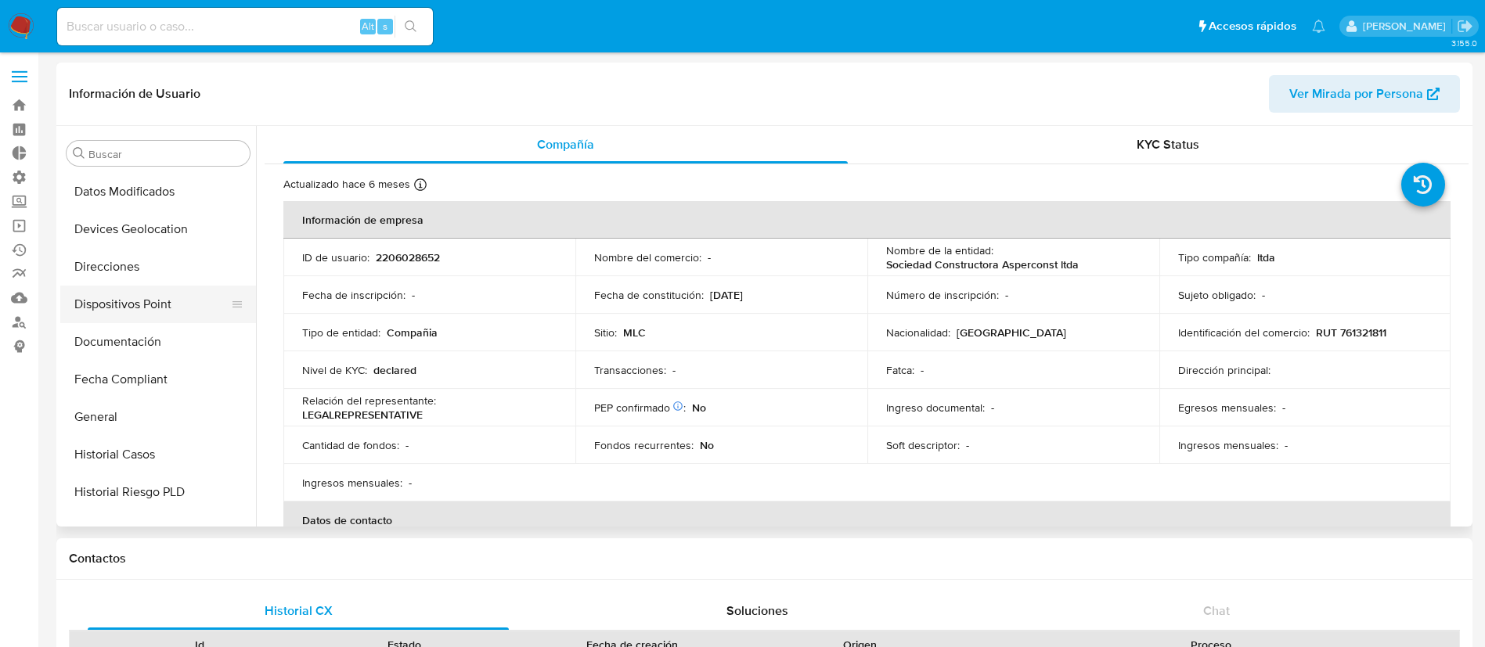
click at [112, 319] on button "Dispositivos Point" at bounding box center [151, 305] width 183 height 38
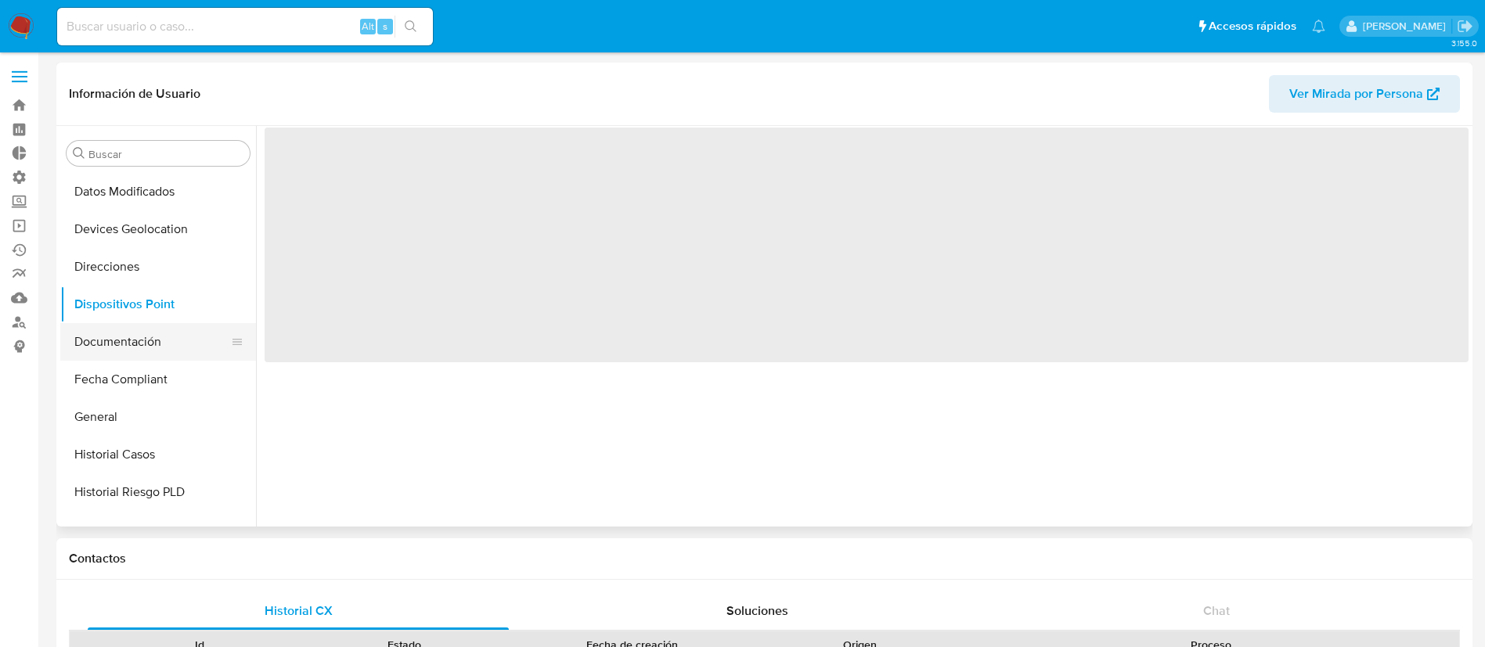
click at [113, 344] on button "Documentación" at bounding box center [151, 342] width 183 height 38
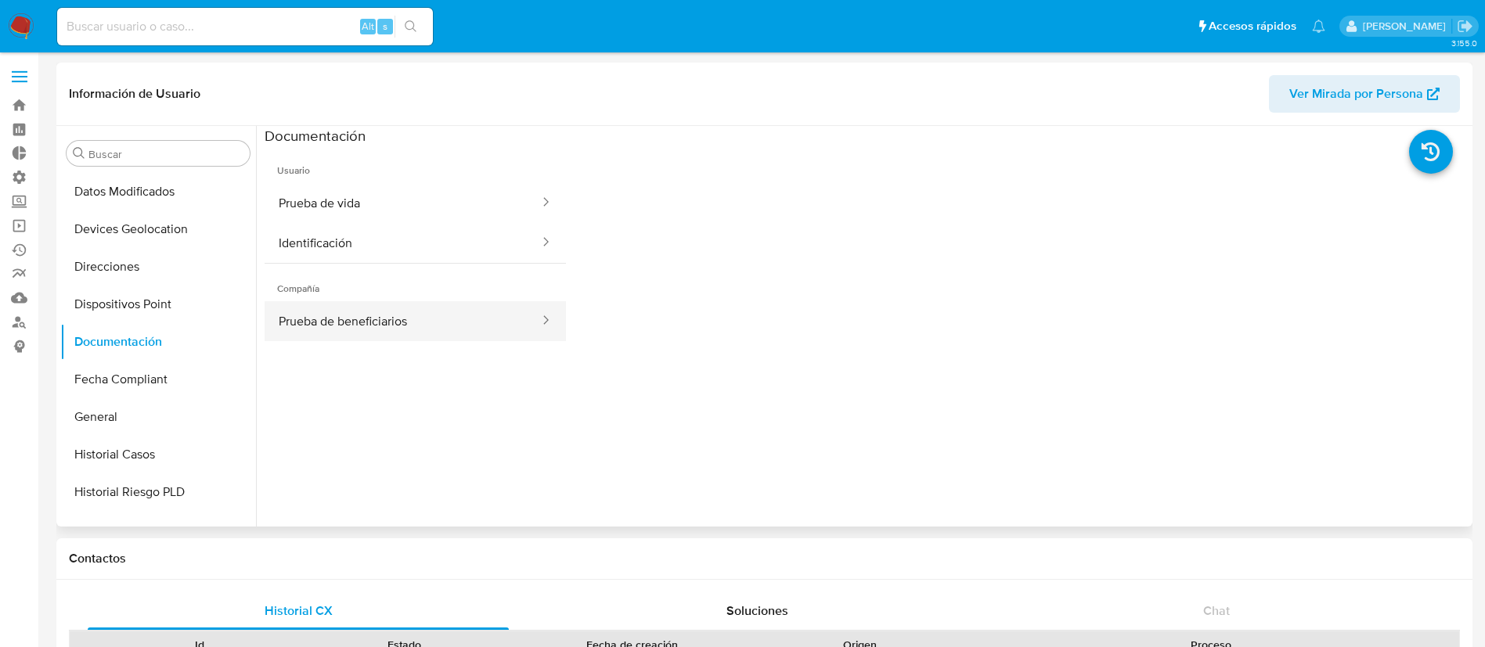
drag, startPoint x: 456, startPoint y: 347, endPoint x: 486, endPoint y: 312, distance: 46.6
click at [486, 312] on ul "Usuario Prueba de vida Identificación Compañía Prueba de beneficiarios" at bounding box center [415, 371] width 301 height 451
click at [486, 312] on button "Prueba de beneficiarios" at bounding box center [403, 321] width 276 height 40
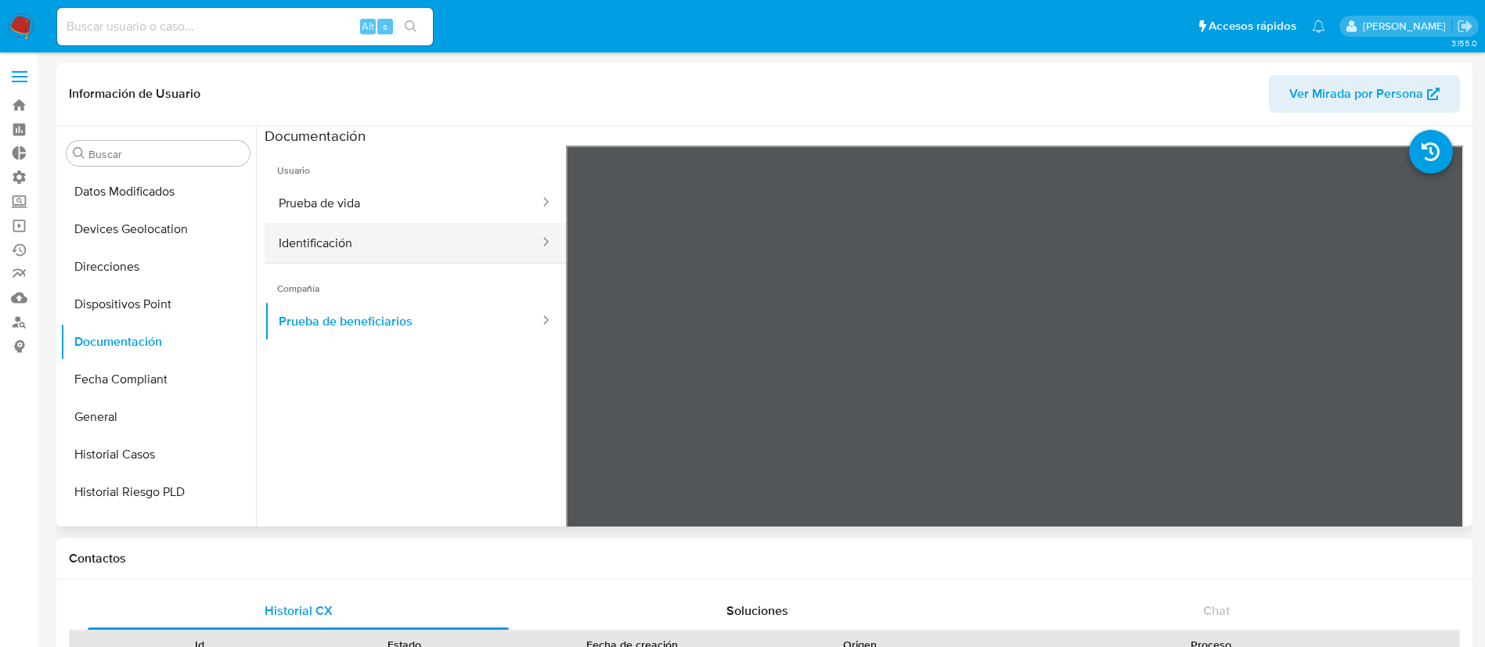
click at [355, 234] on button "Identificación" at bounding box center [403, 243] width 276 height 40
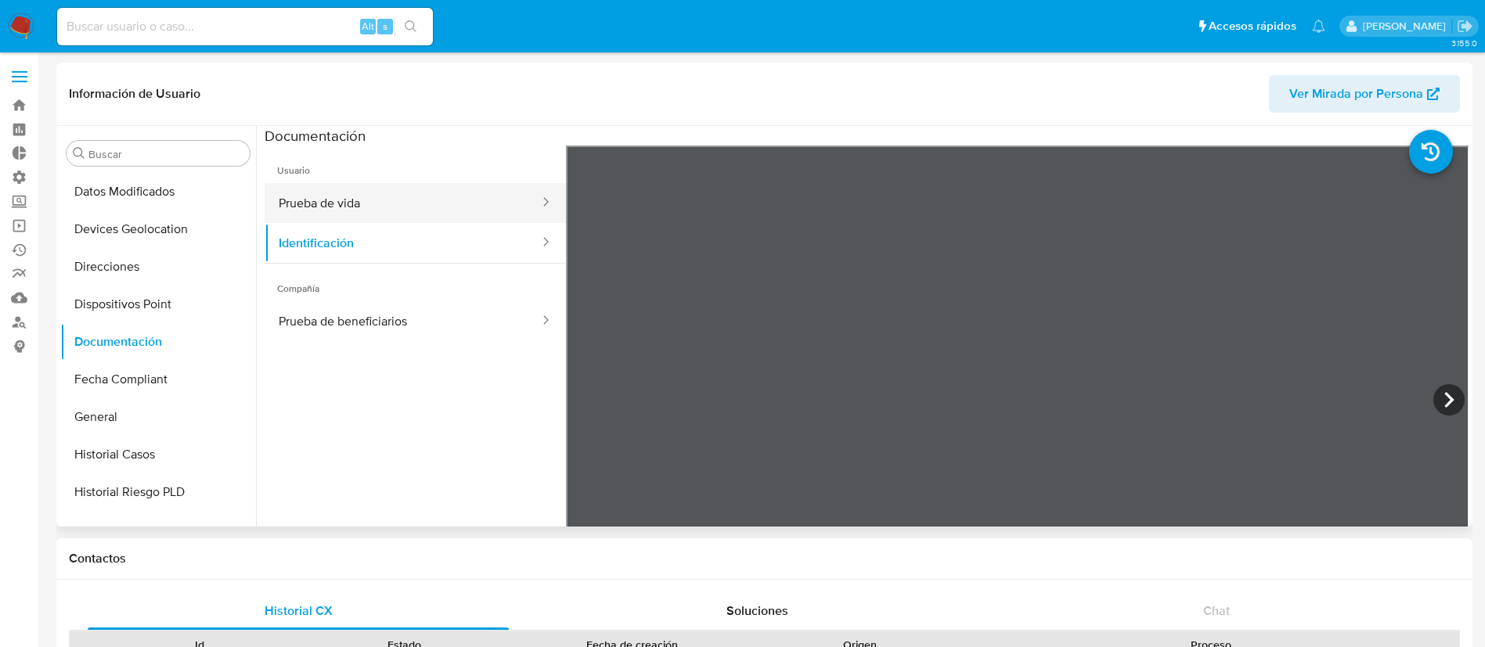
click at [420, 211] on button "Prueba de vida" at bounding box center [403, 203] width 276 height 40
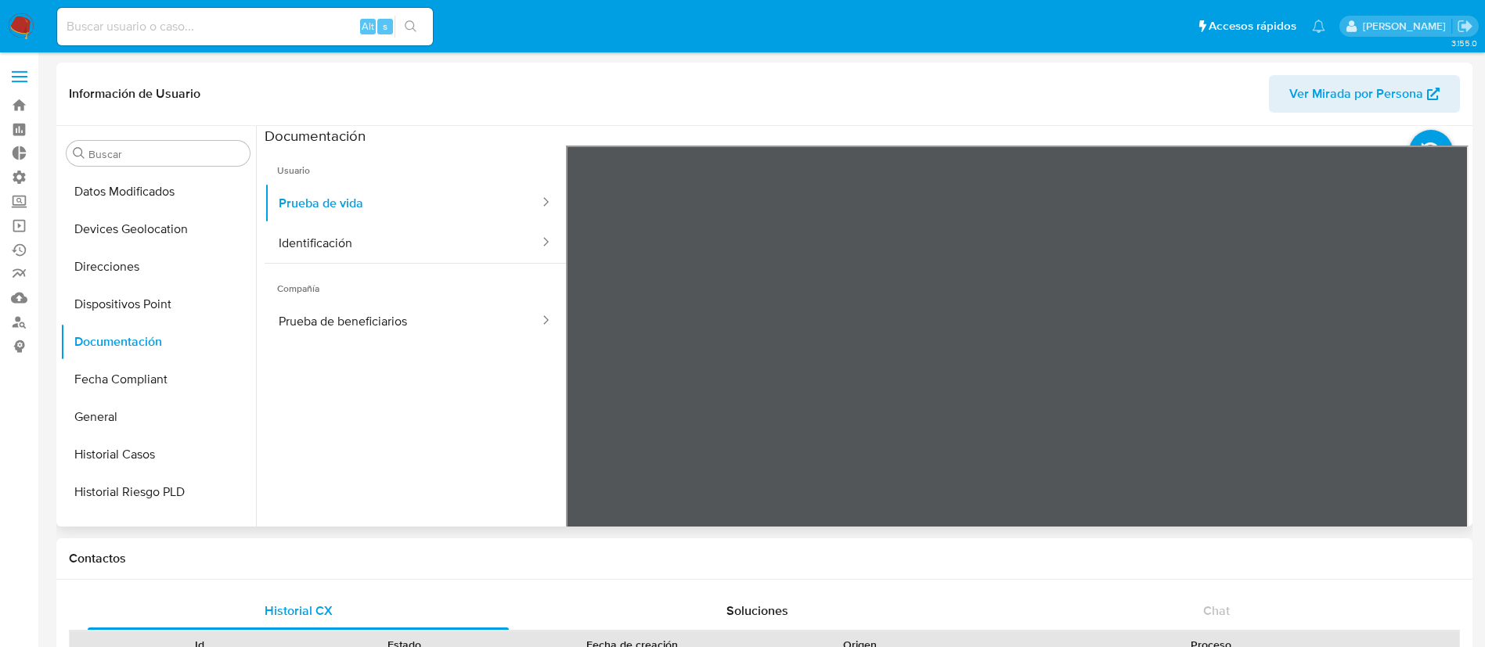
click at [427, 476] on ul "Usuario Prueba de vida Identificación Compañía Prueba de beneficiarios" at bounding box center [415, 371] width 301 height 451
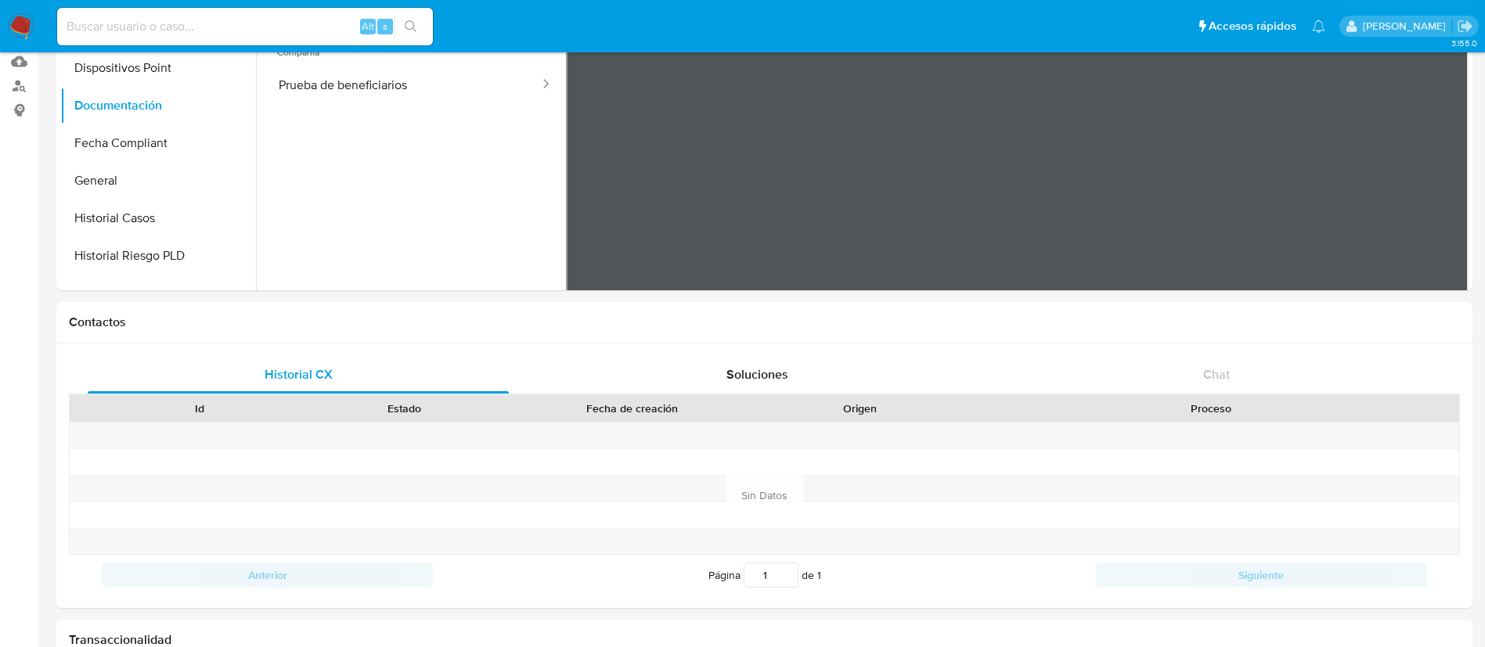
scroll to position [0, 0]
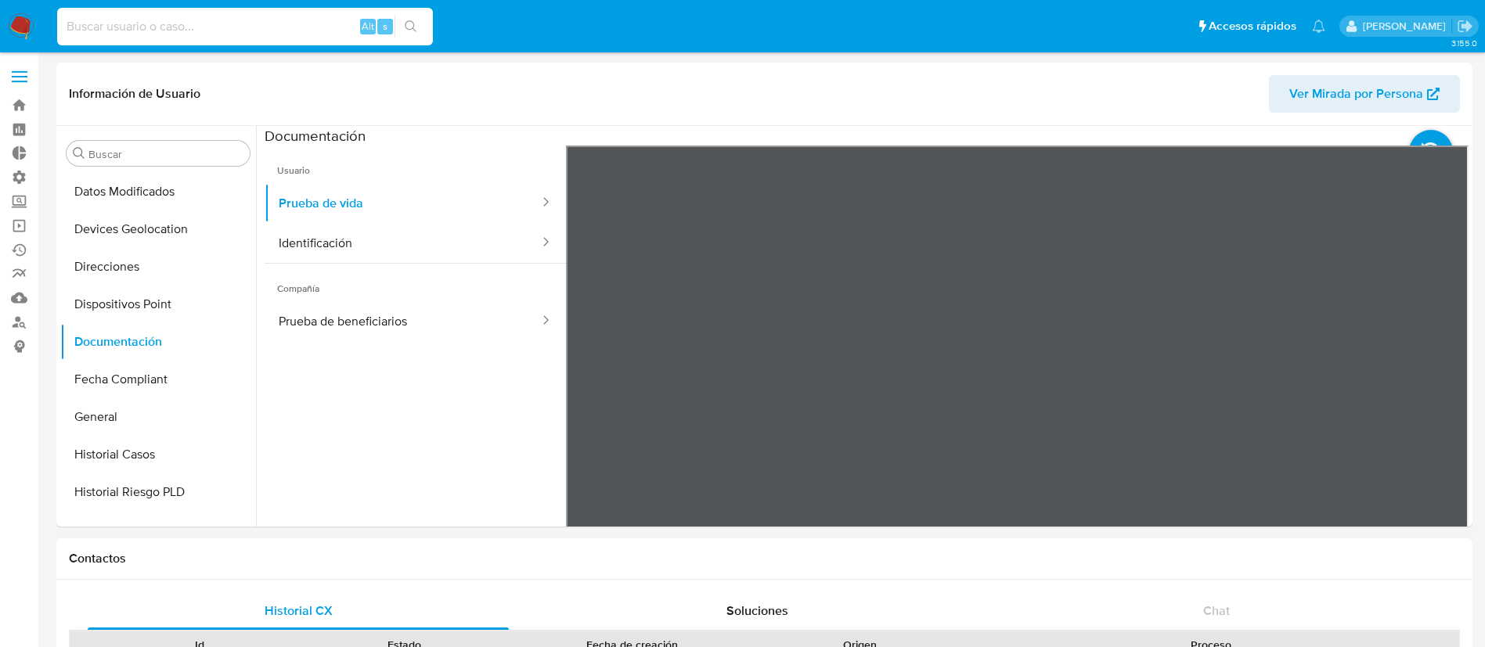
click at [286, 22] on input at bounding box center [245, 26] width 376 height 20
paste input "1568611566"
type input "1568611566"
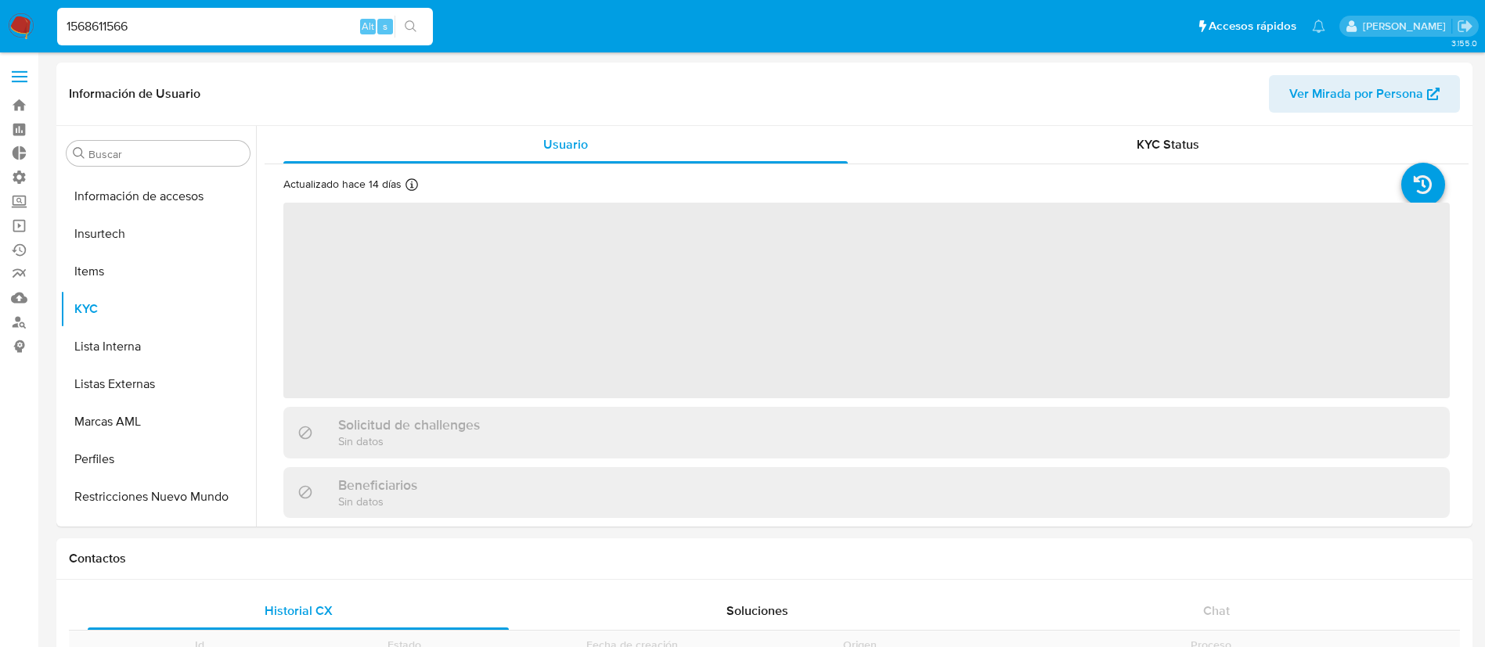
scroll to position [661, 0]
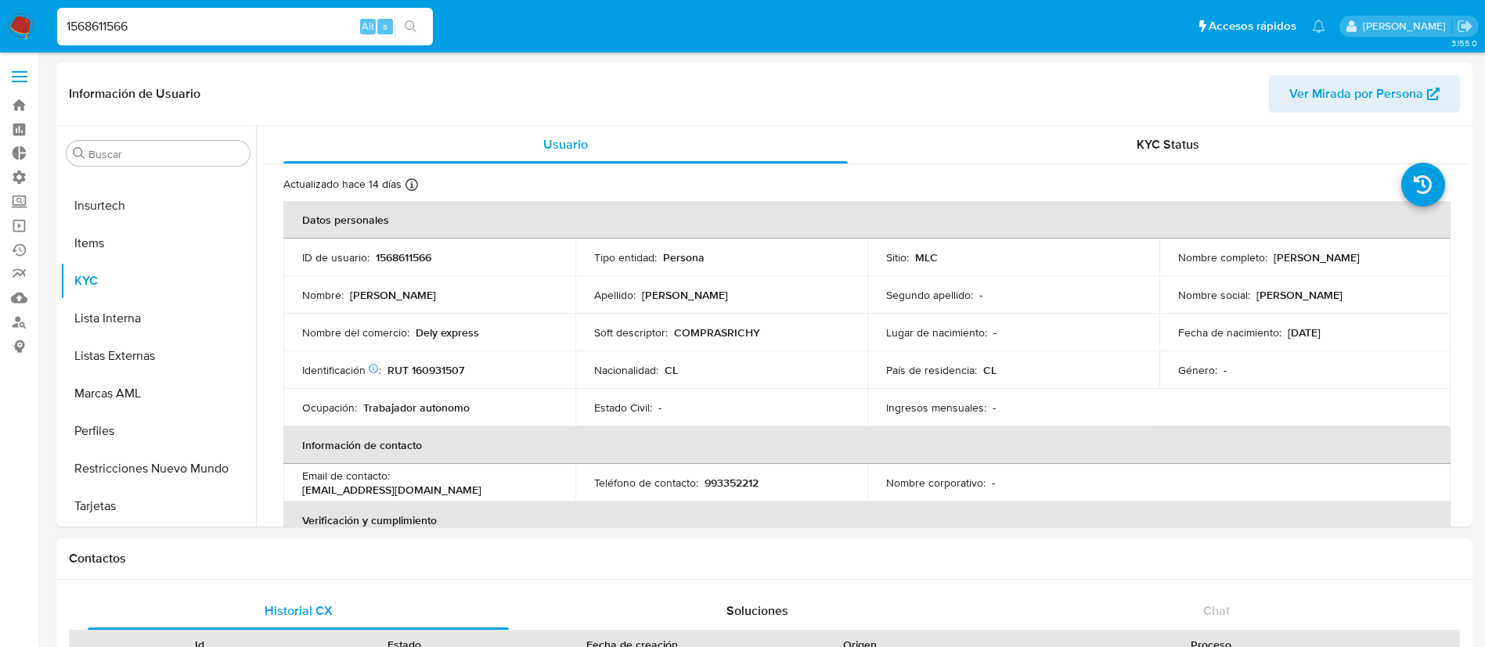
select select "10"
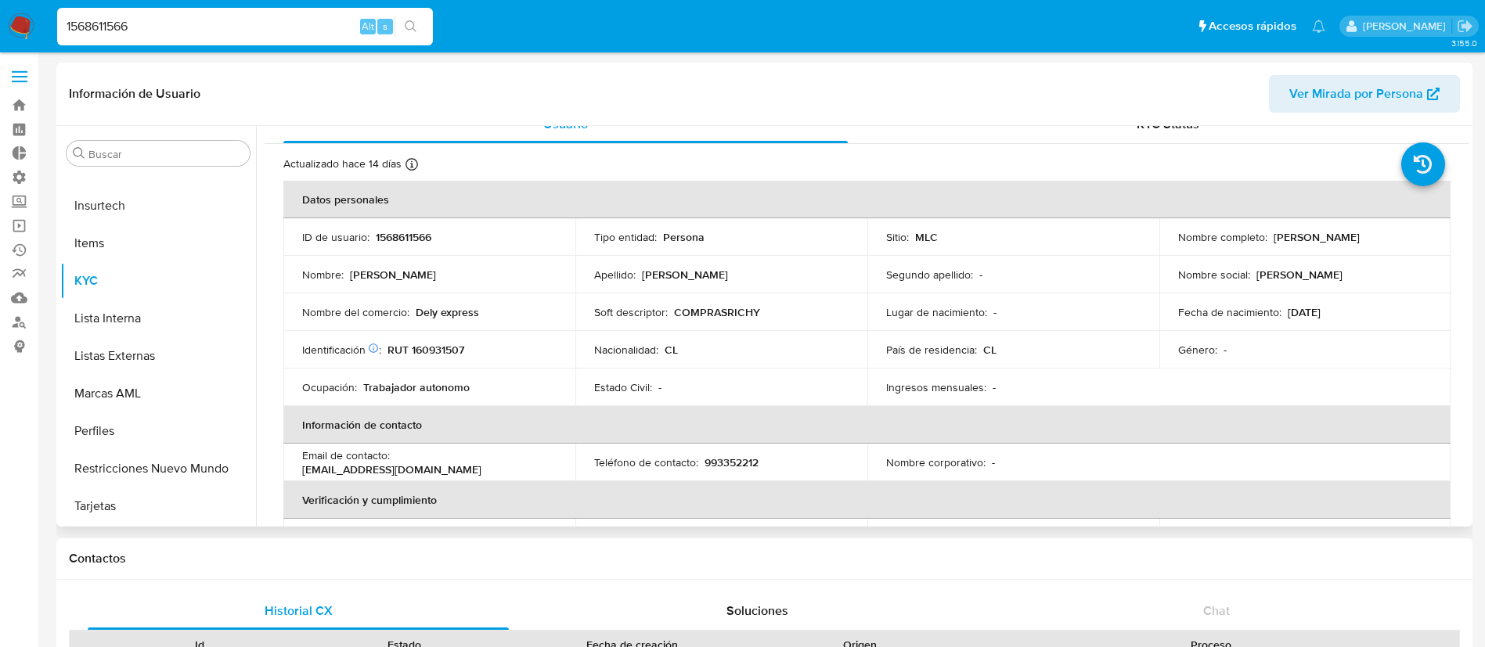
scroll to position [23, 0]
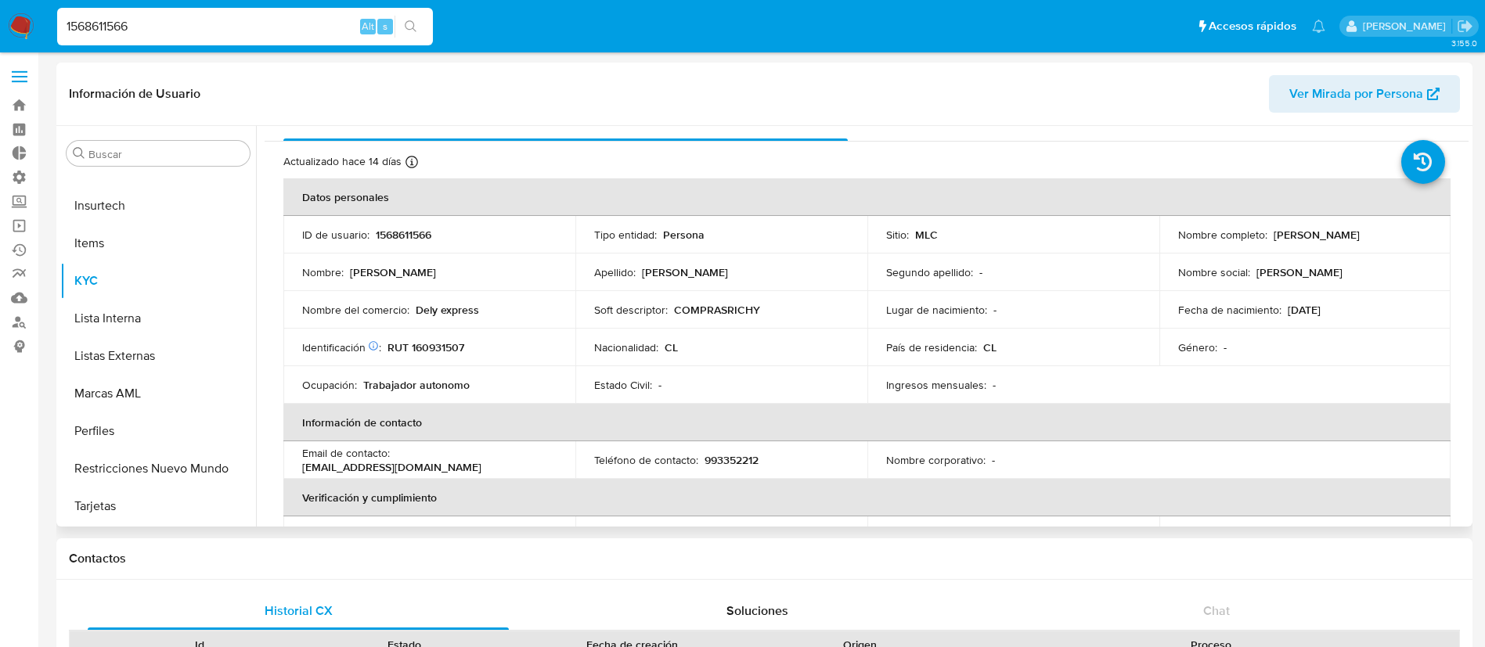
click at [500, 327] on td "Nombre del comercio : Dely express" at bounding box center [429, 310] width 292 height 38
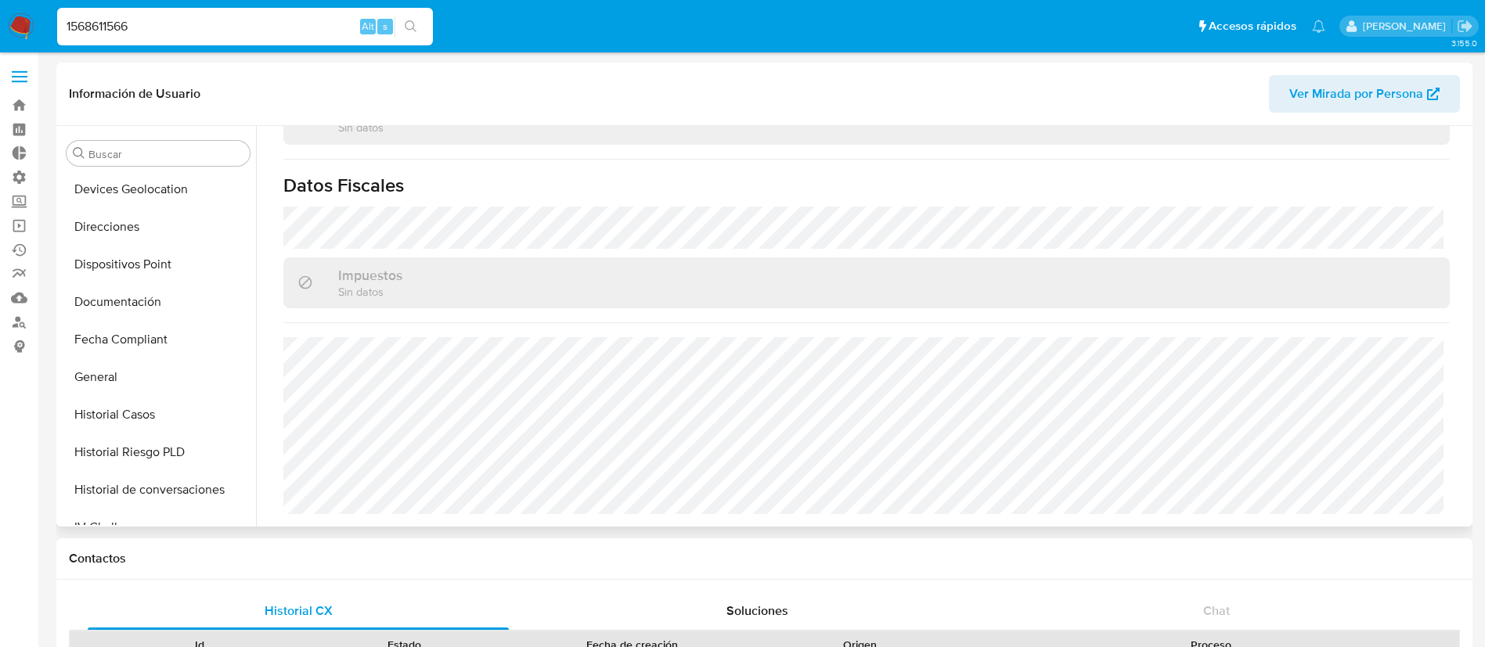
scroll to position [250, 0]
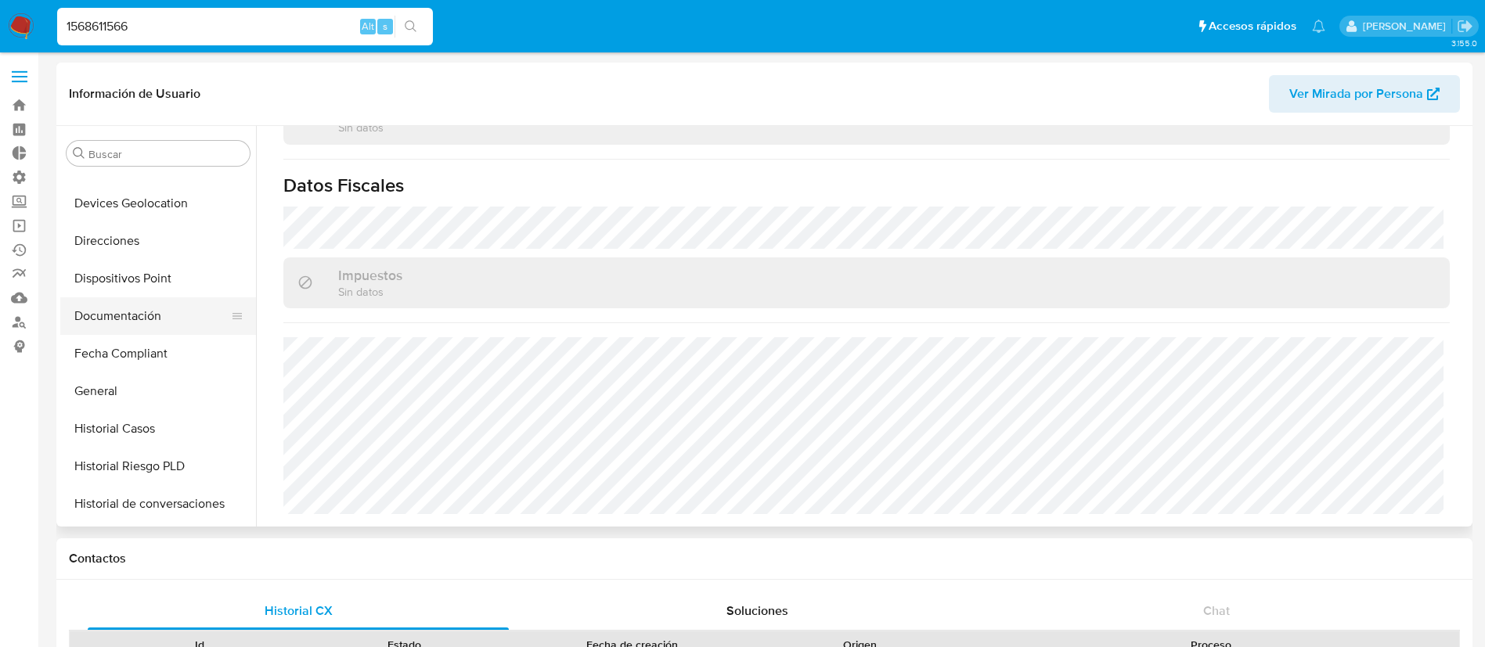
click at [123, 326] on button "Documentación" at bounding box center [151, 316] width 183 height 38
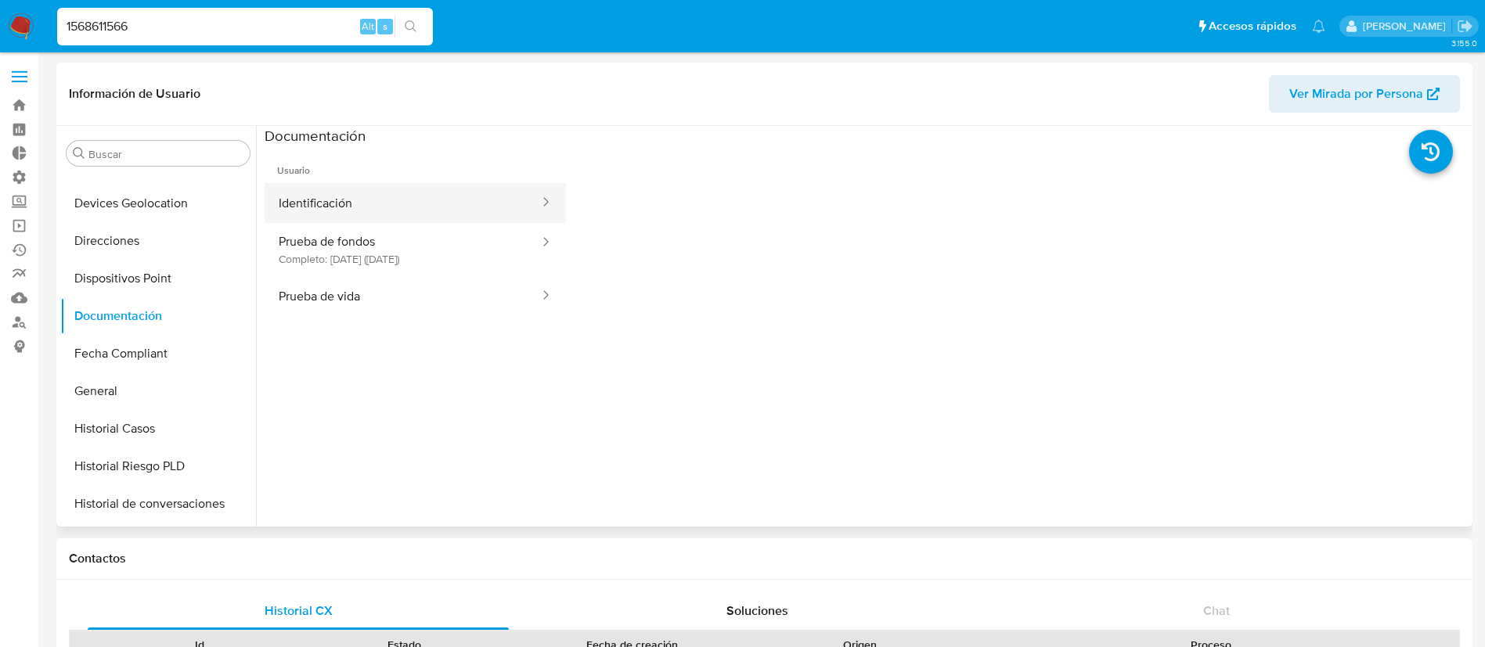
click at [374, 218] on button "Identificación" at bounding box center [403, 203] width 276 height 40
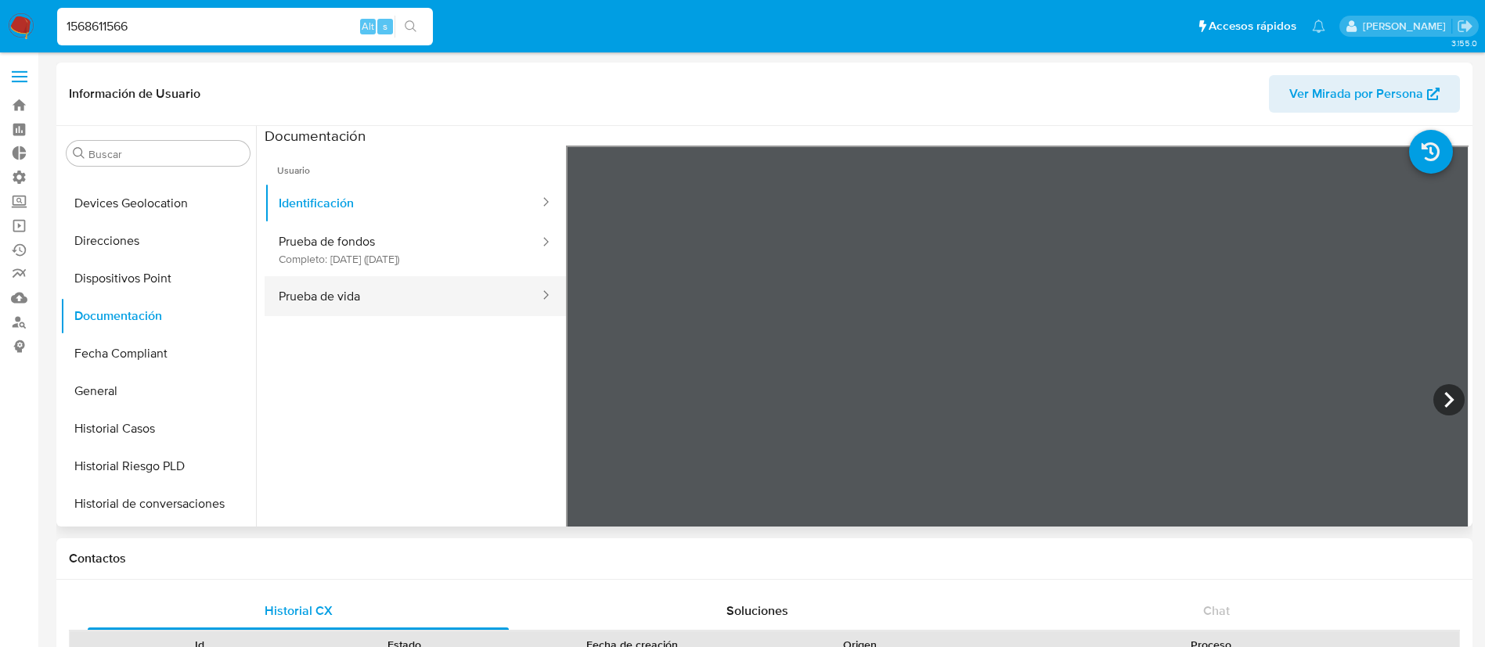
click at [387, 285] on button "Prueba de vida" at bounding box center [403, 296] width 276 height 40
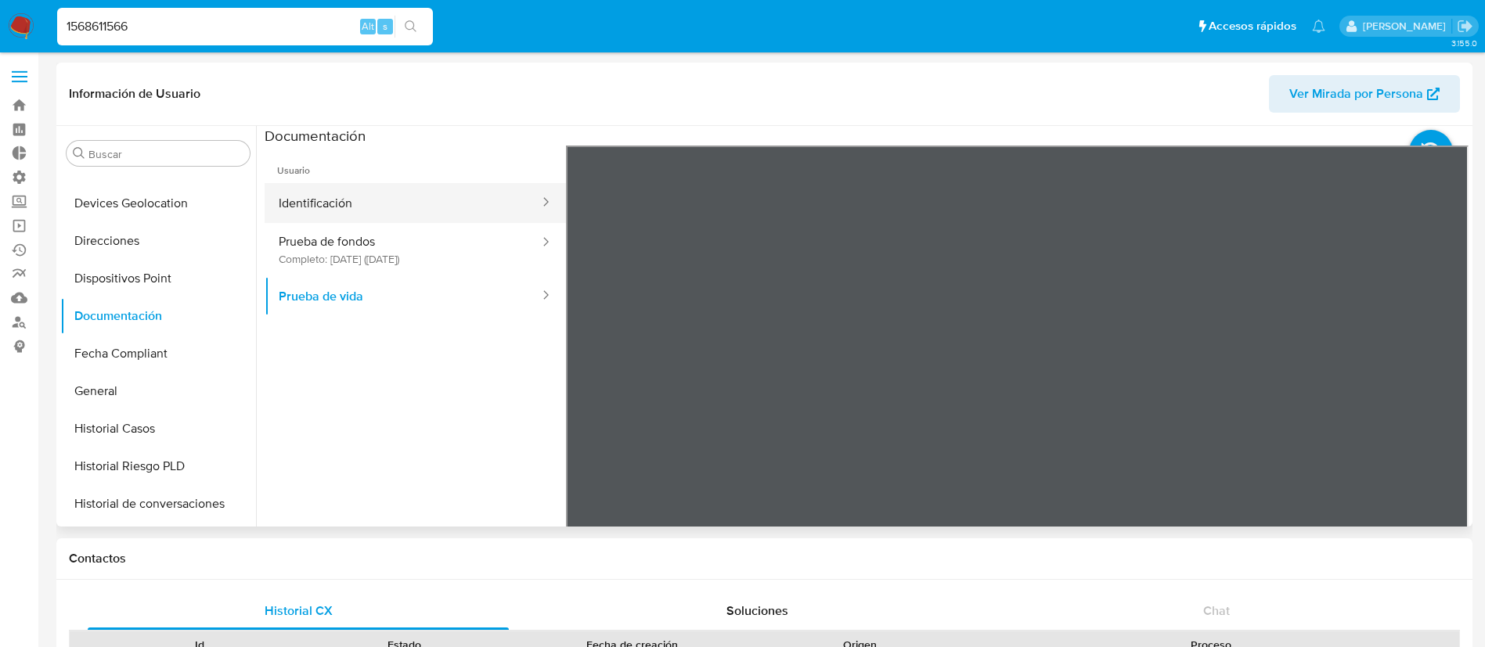
click at [351, 214] on button "Identificación" at bounding box center [403, 203] width 276 height 40
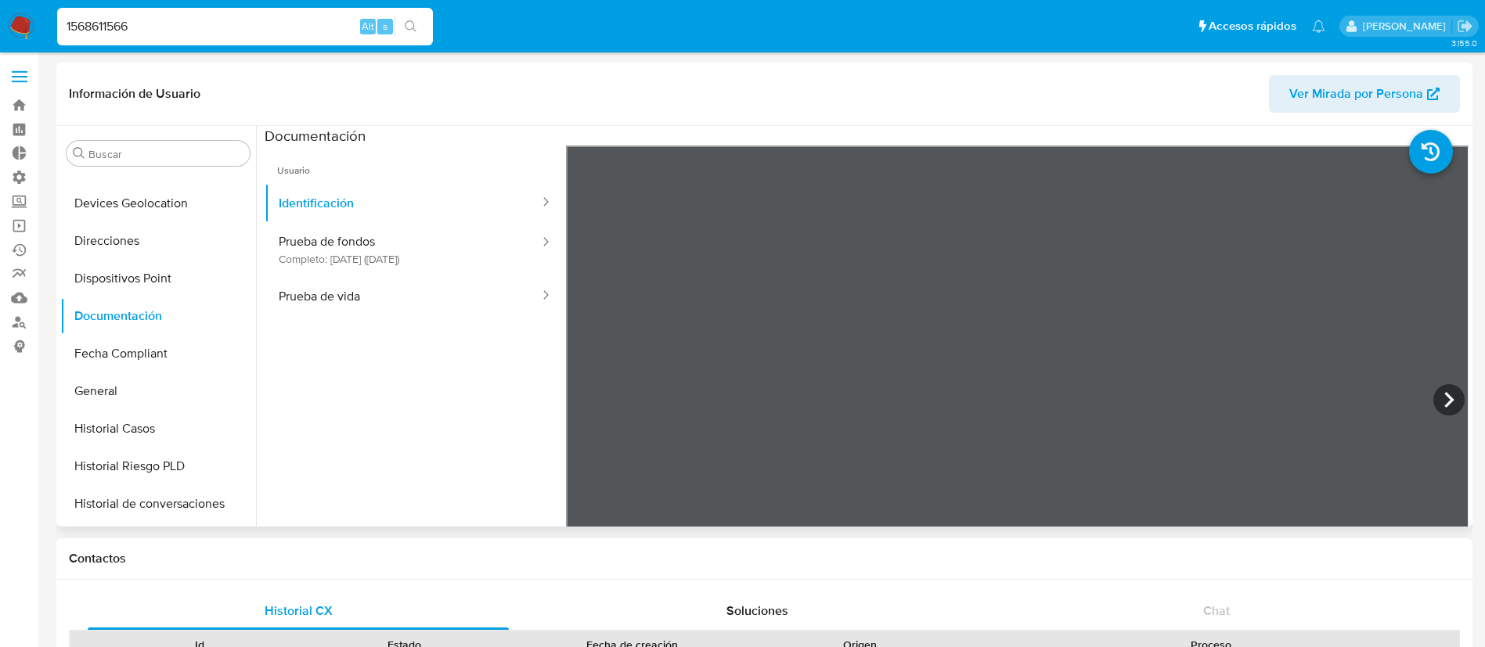
click at [355, 328] on ul "Usuario Identificación Prueba de fondos Completo: 12/07/2025 (hace un mes) Prue…" at bounding box center [415, 371] width 301 height 451
click at [369, 312] on button "Prueba de vida" at bounding box center [403, 296] width 276 height 40
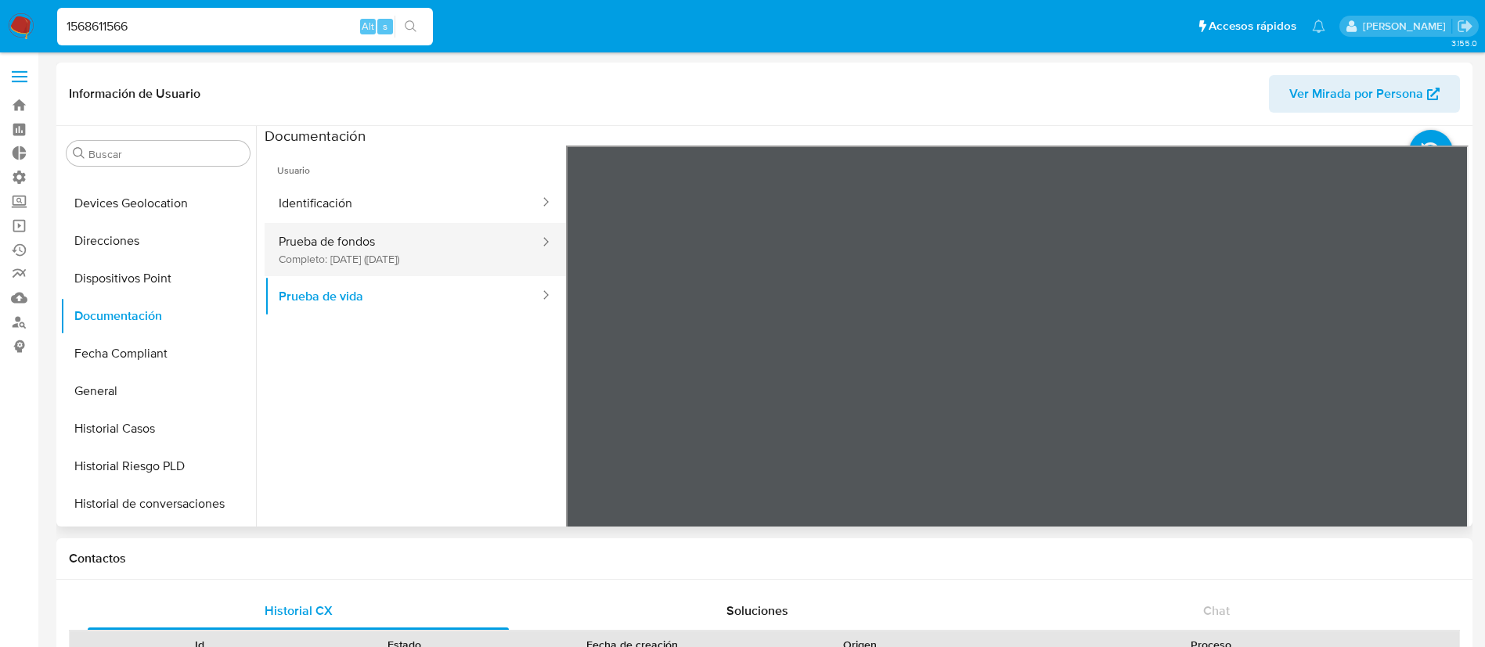
click at [373, 243] on button "Prueba de fondos Completo: 12/07/2025 (hace un mes)" at bounding box center [403, 249] width 276 height 53
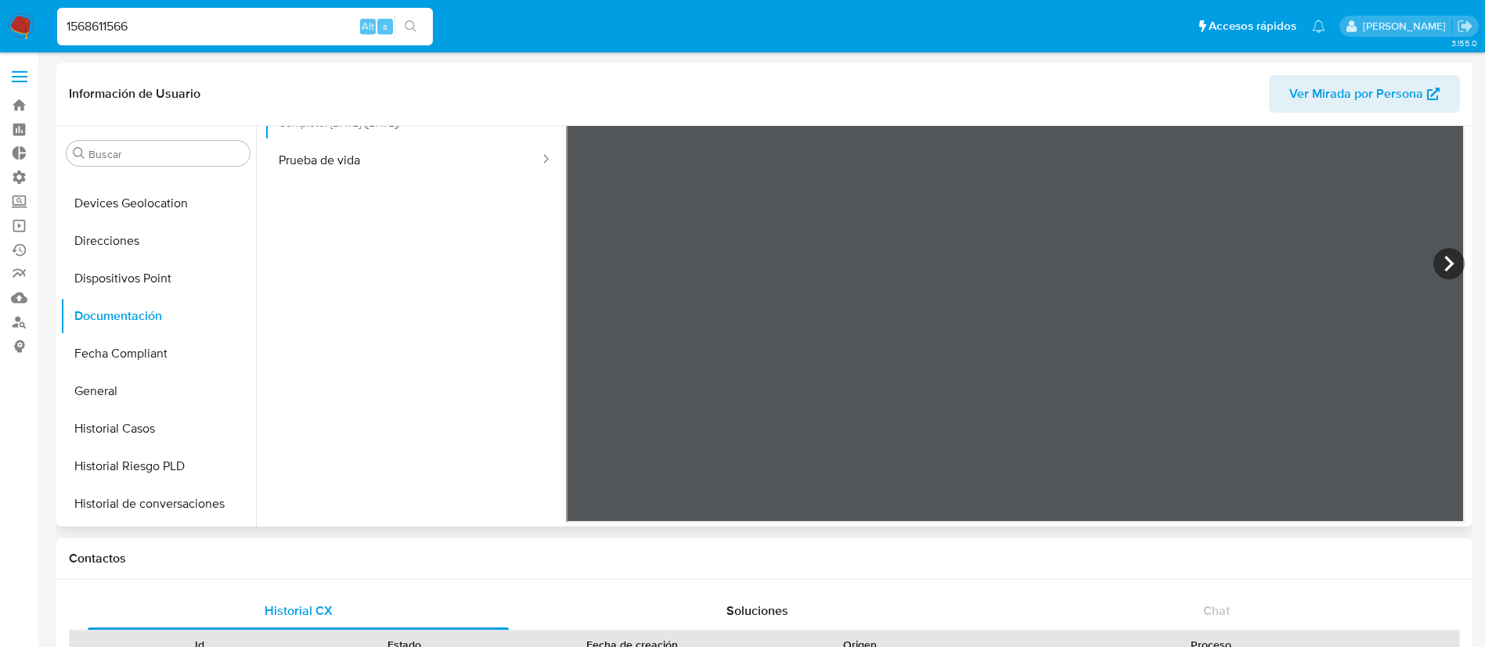
scroll to position [137, 0]
click at [919, 578] on div "Contactos" at bounding box center [764, 559] width 1416 height 41
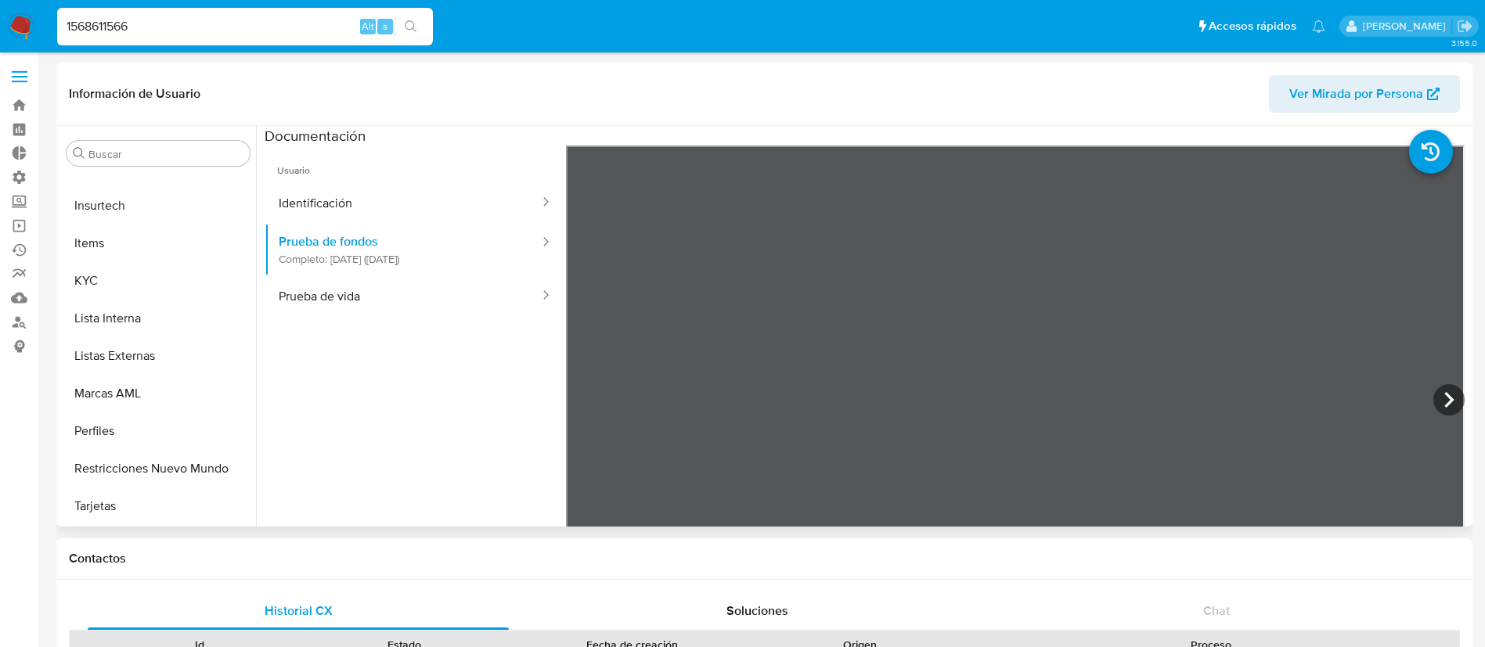
scroll to position [16, 0]
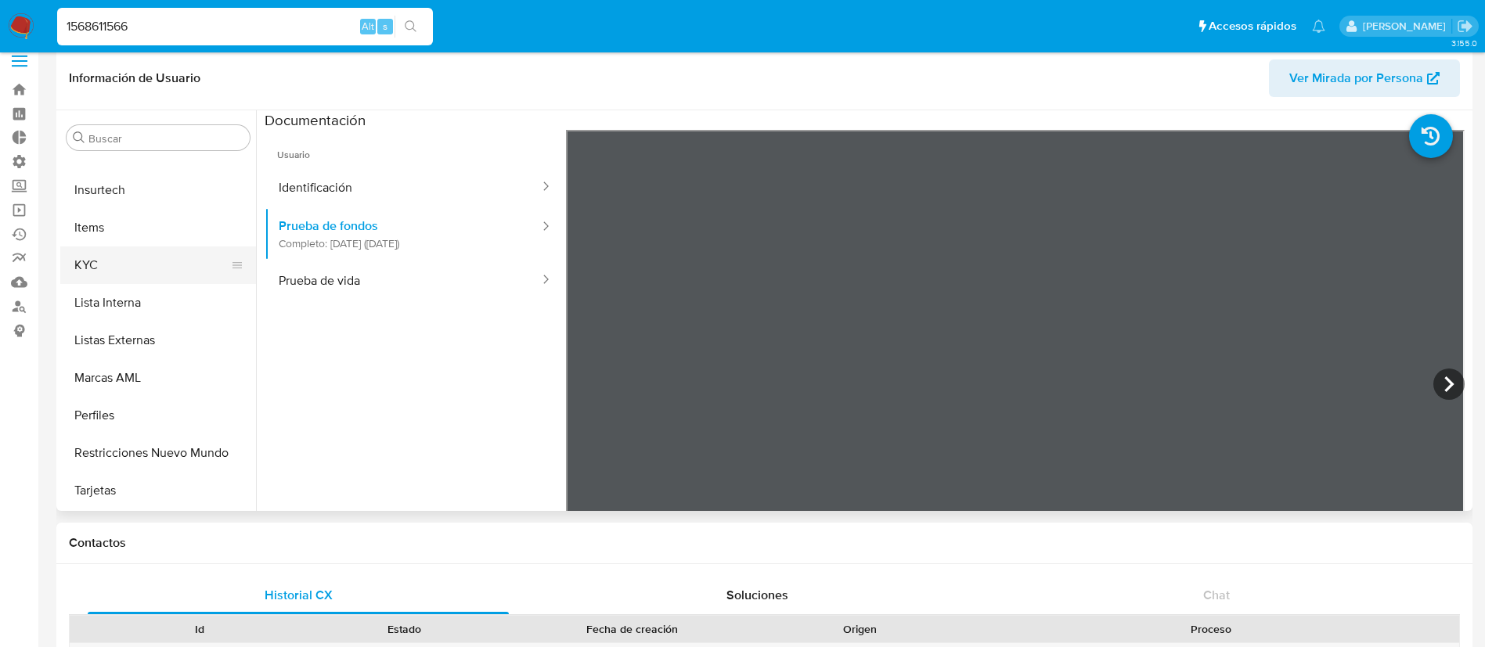
click at [102, 275] on button "KYC" at bounding box center [151, 266] width 183 height 38
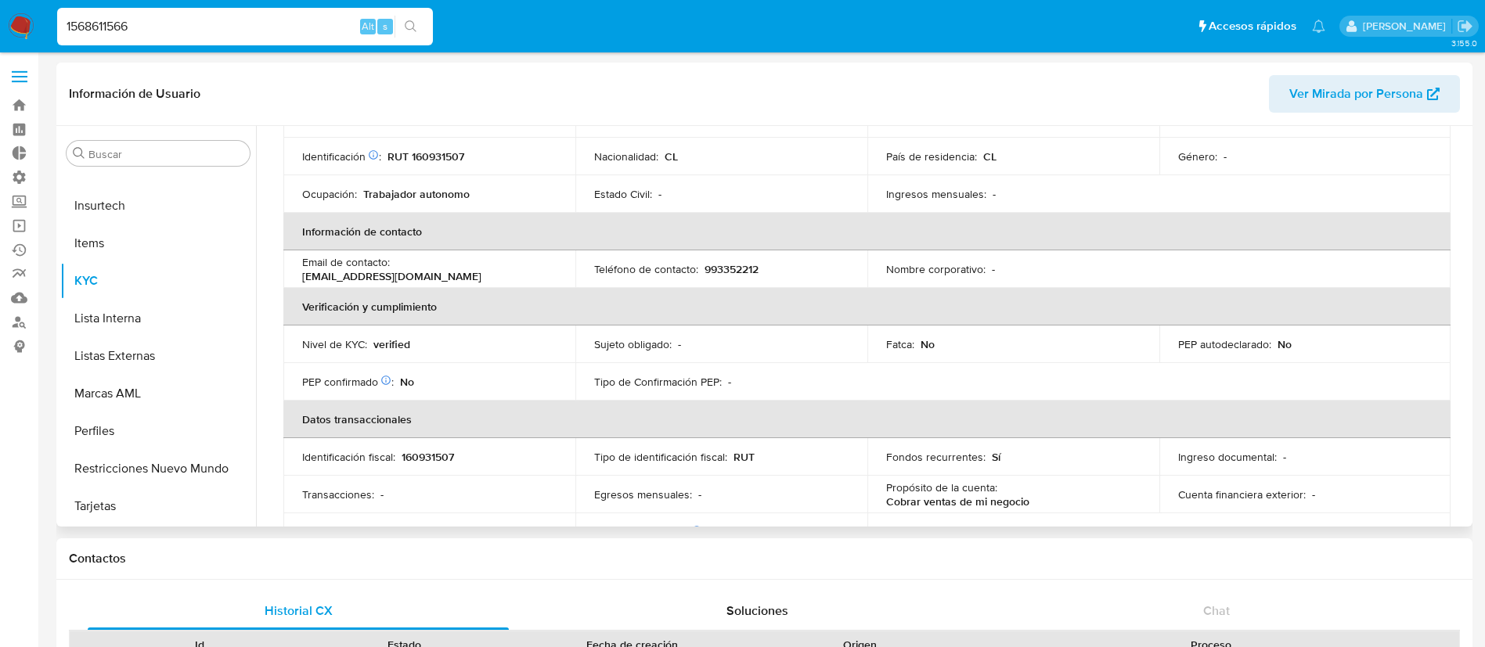
scroll to position [0, 0]
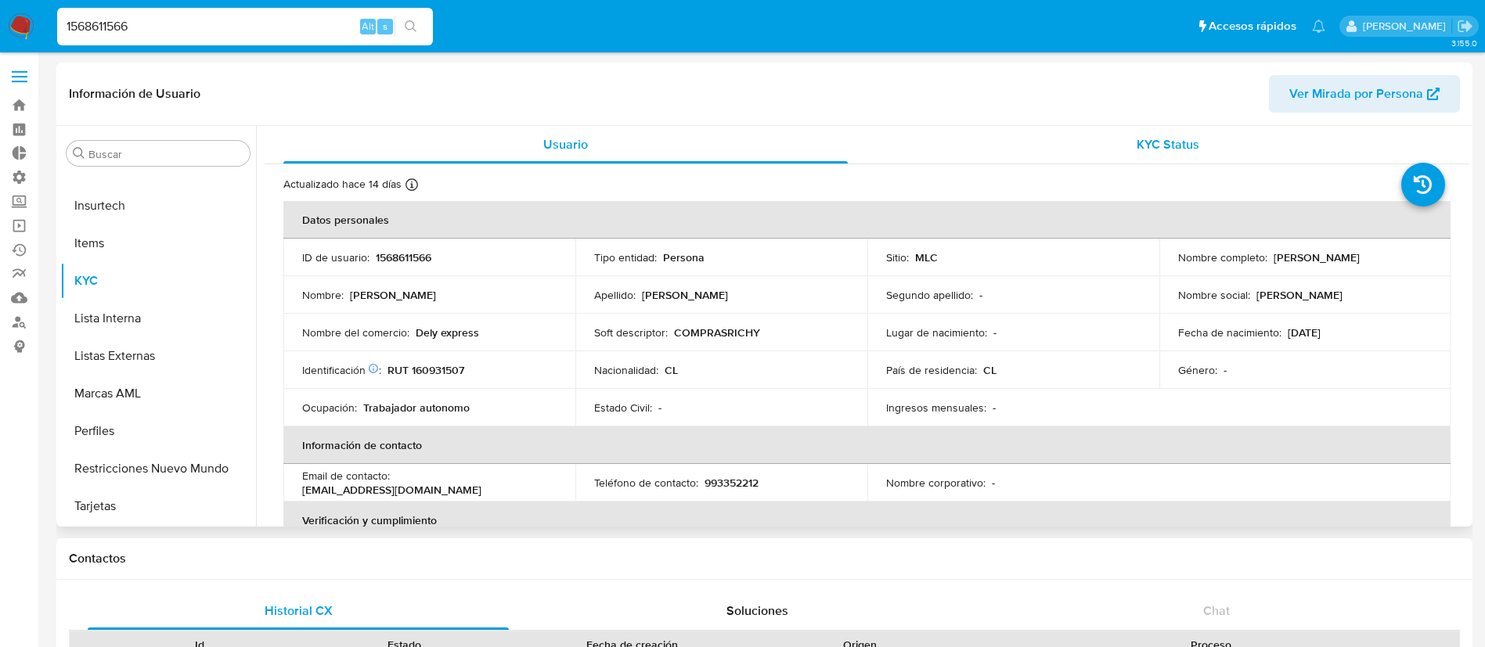
click at [1164, 148] on span "KYC Status" at bounding box center [1168, 144] width 63 height 18
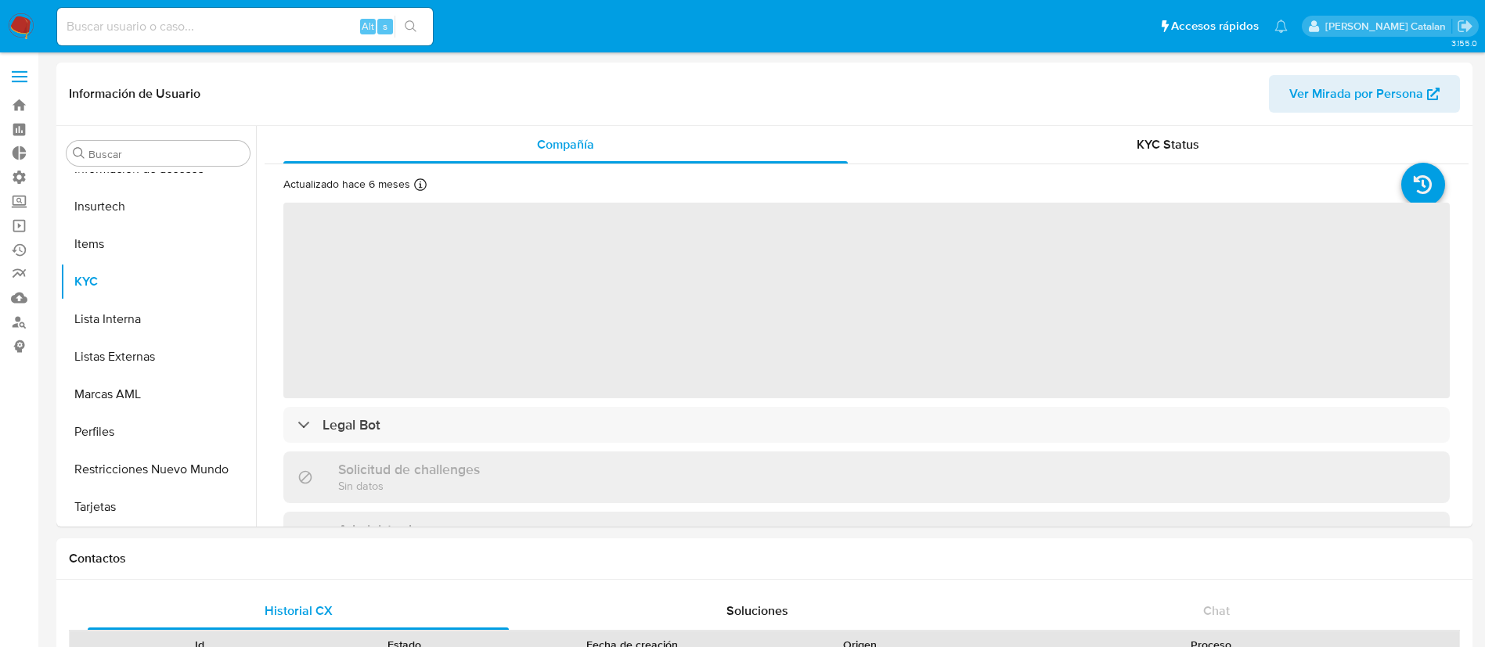
scroll to position [661, 0]
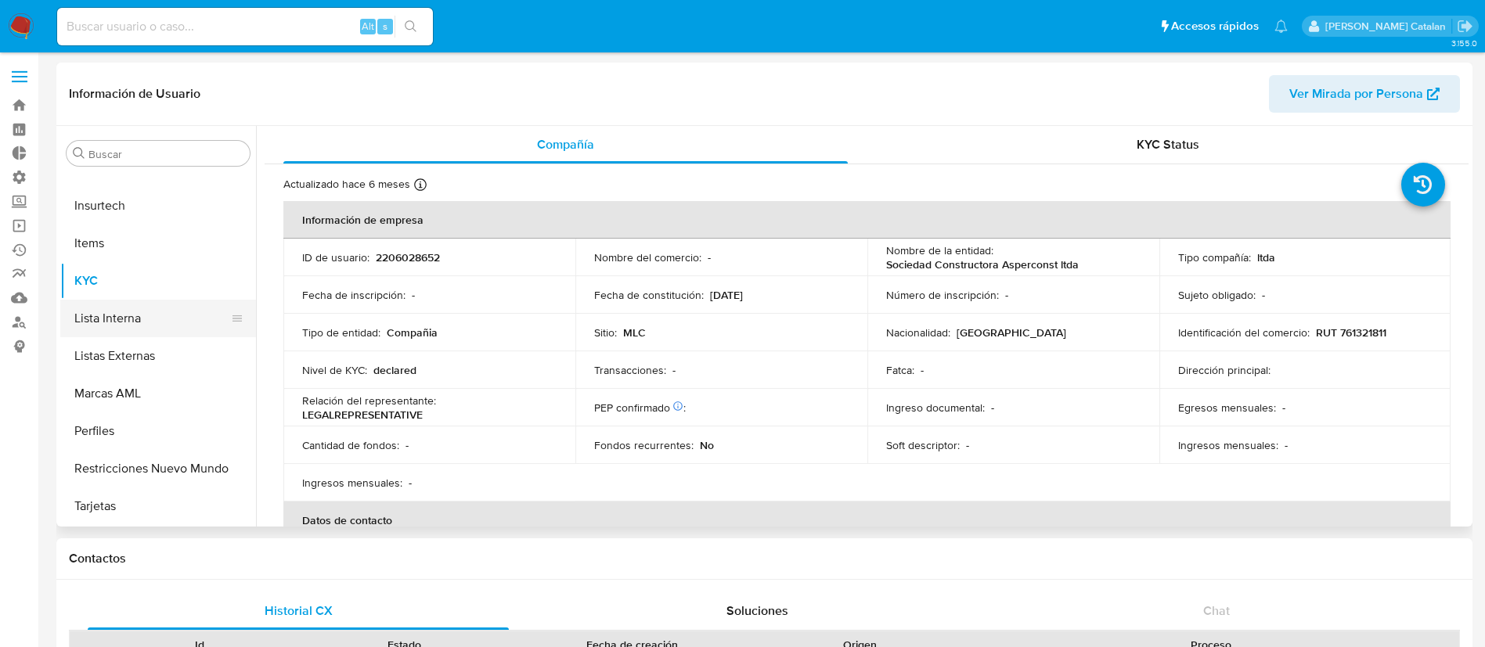
select select "10"
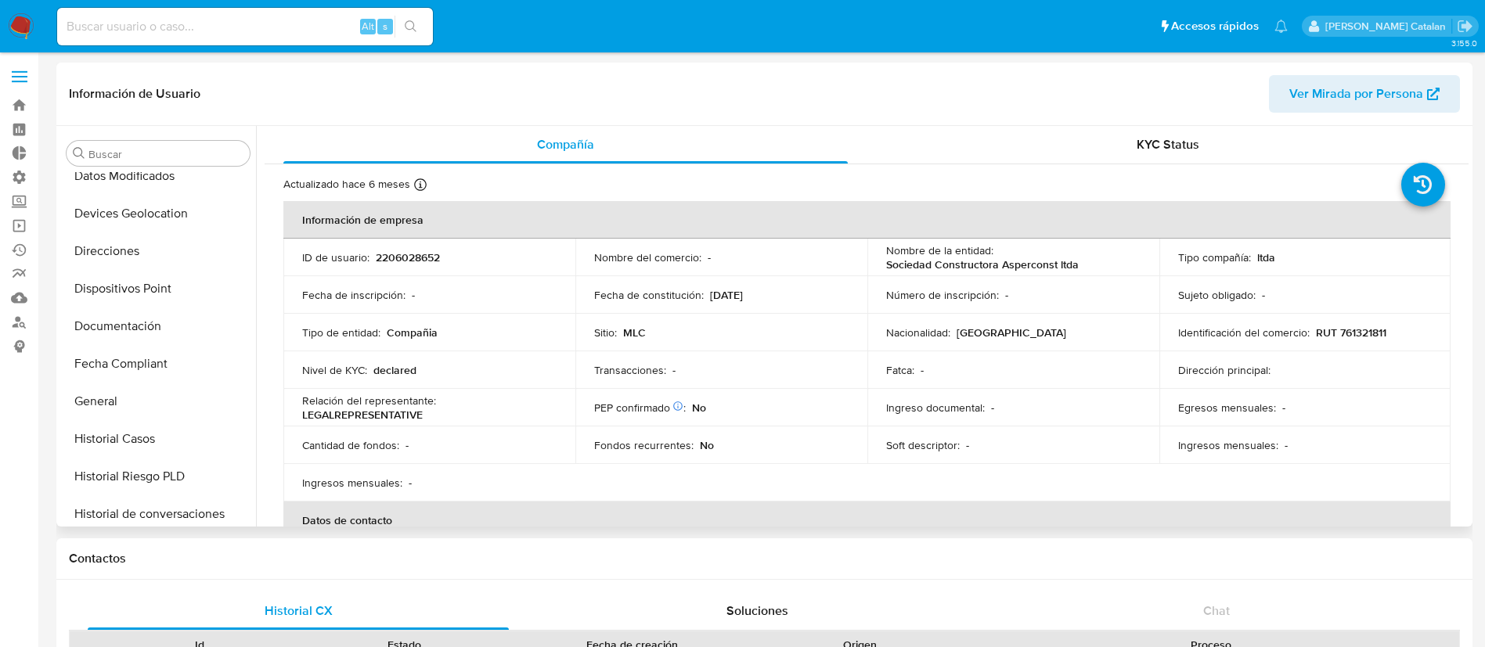
scroll to position [236, 0]
click at [129, 326] on button "Documentación" at bounding box center [151, 331] width 183 height 38
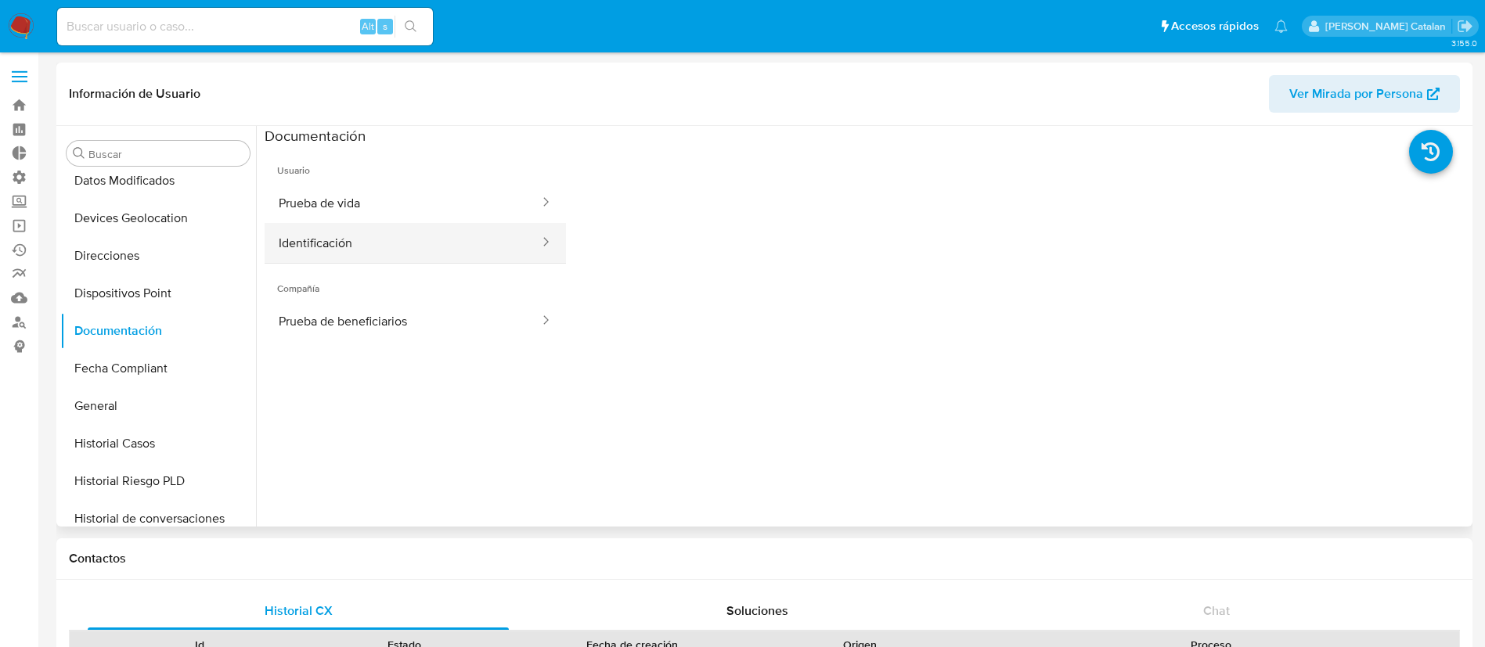
click at [473, 228] on button "Identificación" at bounding box center [403, 243] width 276 height 40
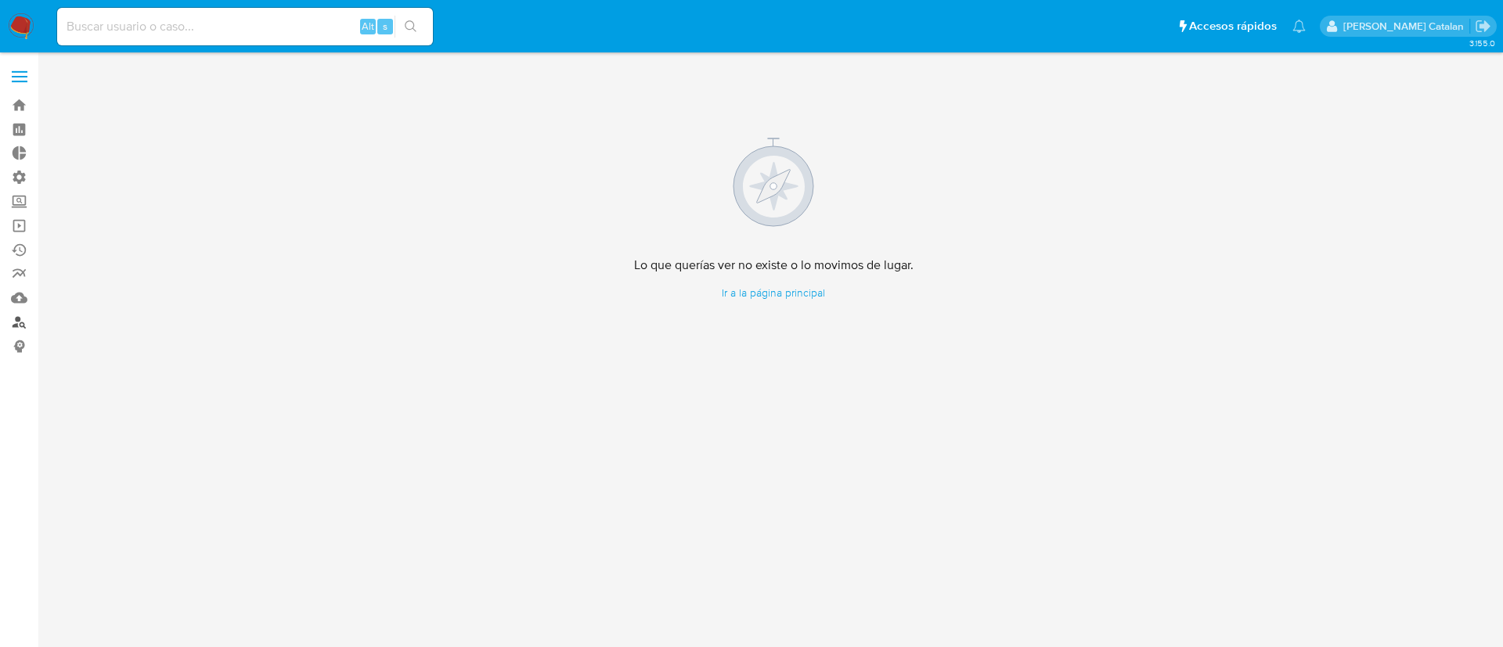
click at [18, 319] on link "Buscador de personas" at bounding box center [93, 322] width 186 height 24
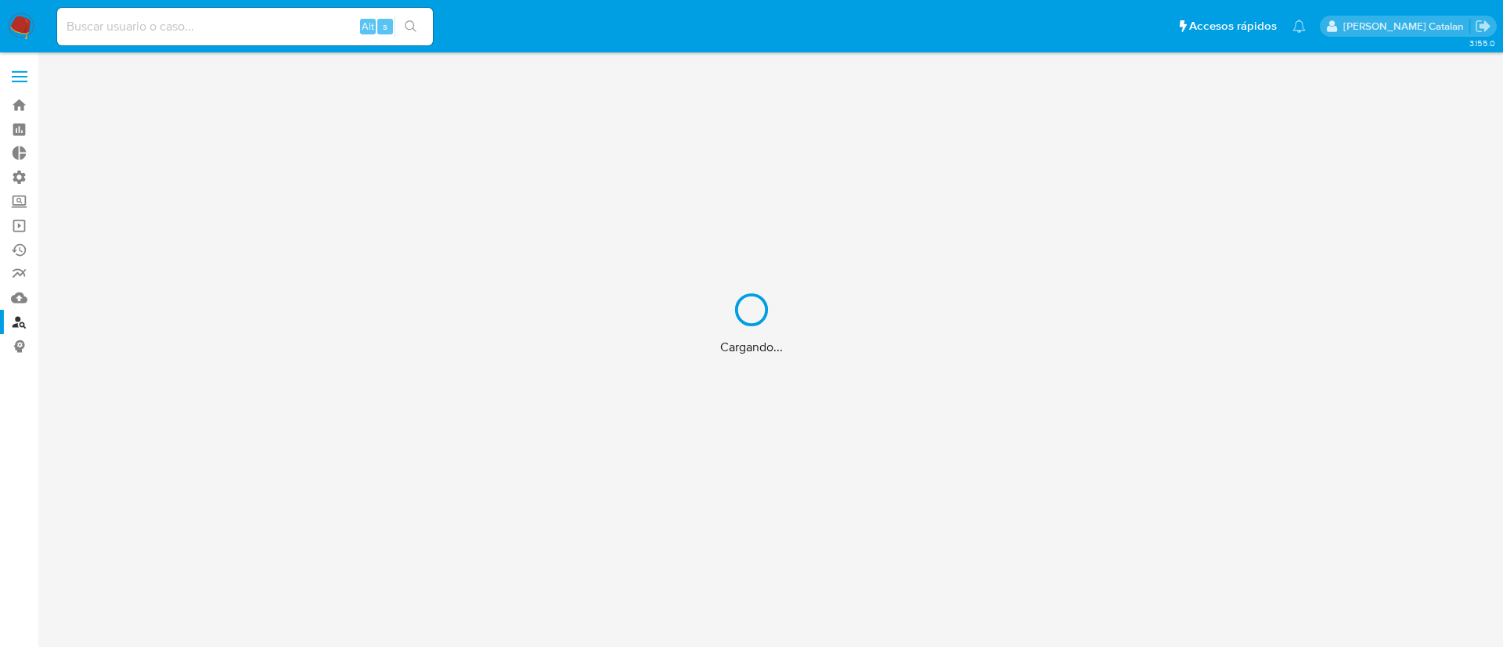
click at [261, 49] on div "Cargando..." at bounding box center [751, 323] width 1503 height 647
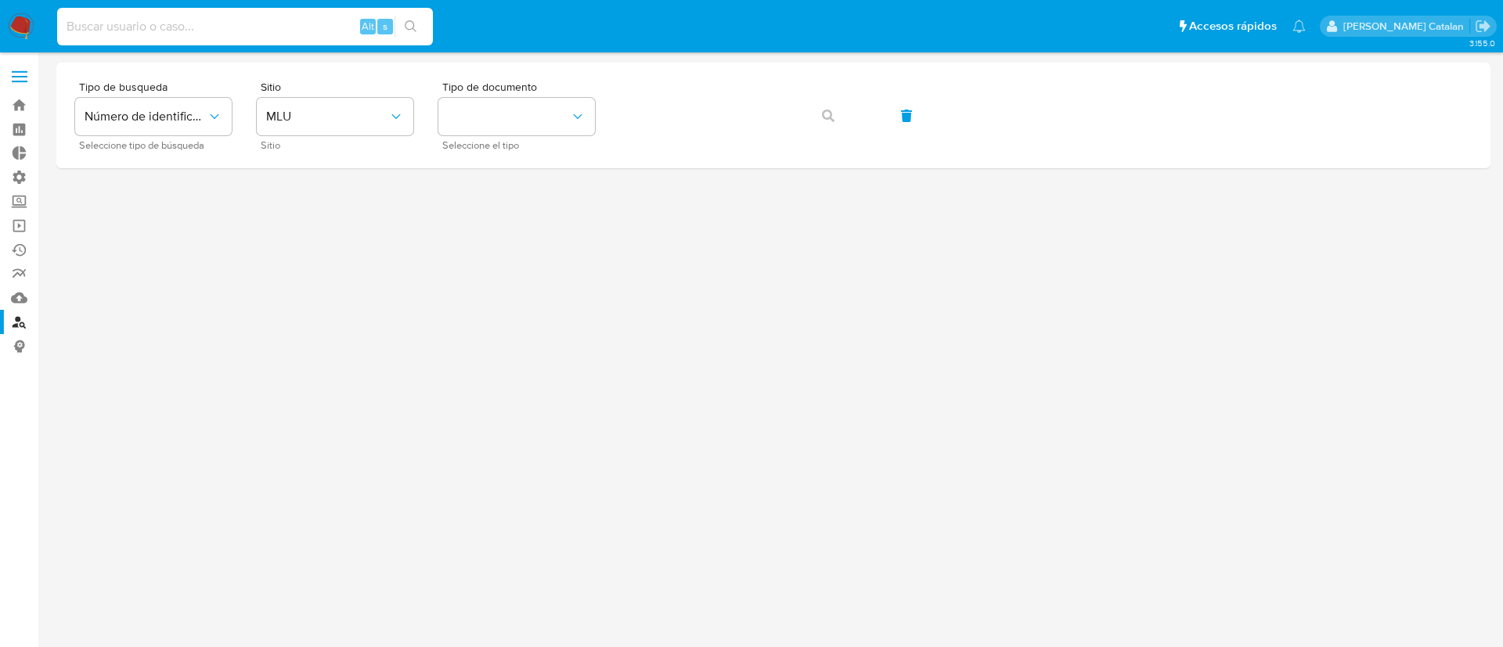
click at [272, 30] on input at bounding box center [245, 26] width 376 height 20
paste input "1568611566"
type input "1568611566"
click at [419, 20] on button "search-icon" at bounding box center [410, 27] width 32 height 22
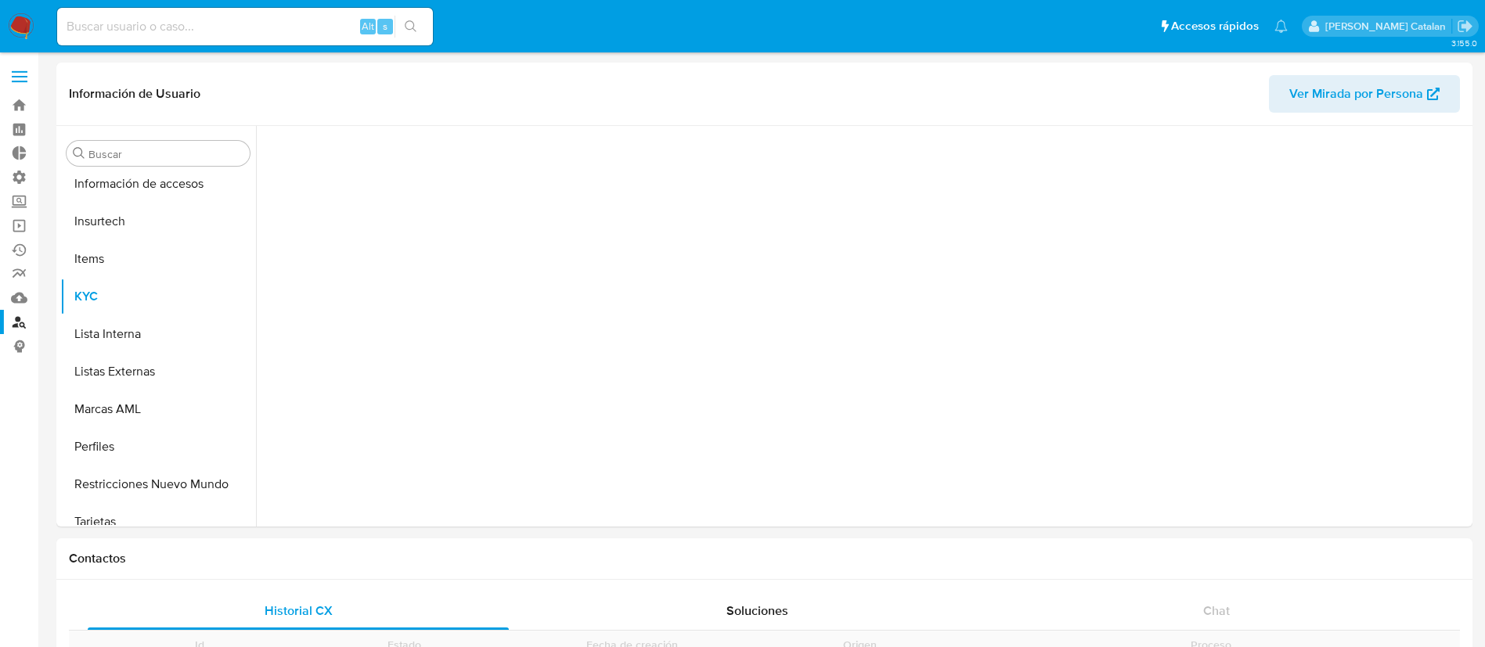
scroll to position [661, 0]
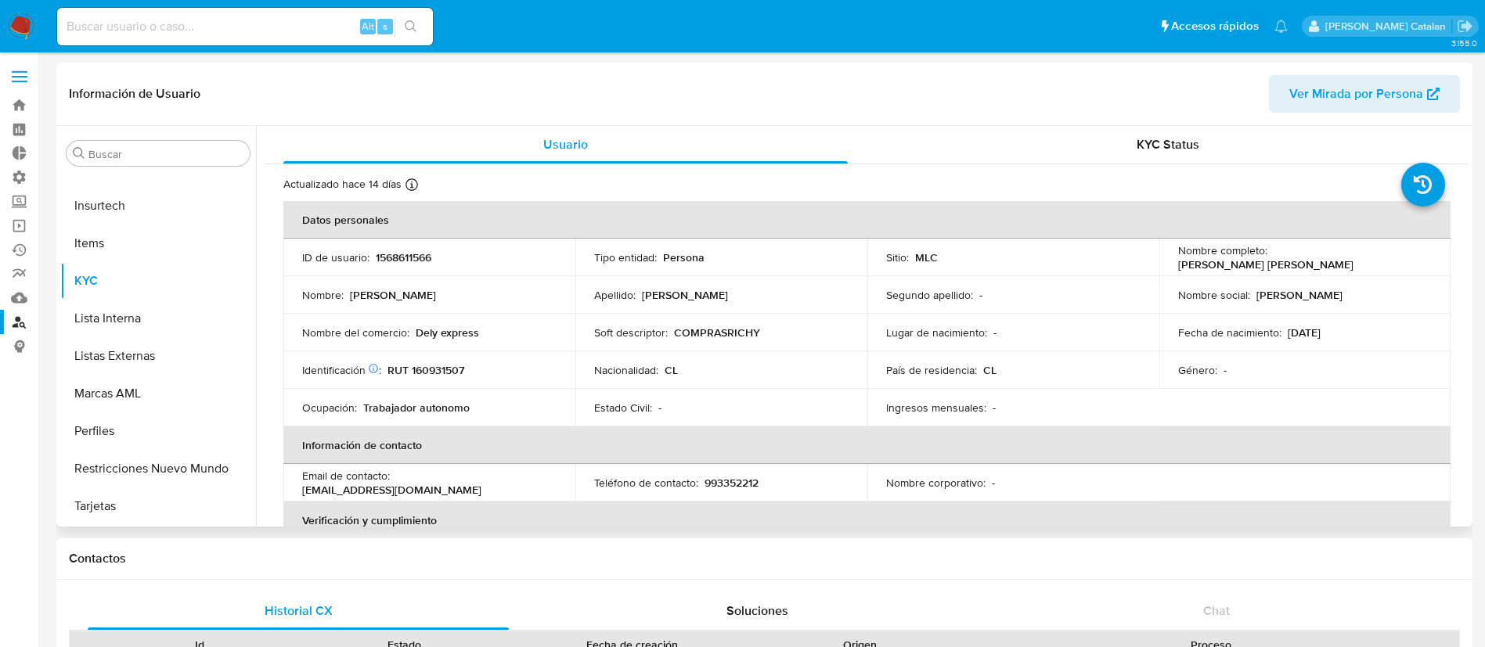
select select "10"
click at [1202, 141] on div "KYC Status" at bounding box center [1167, 145] width 564 height 38
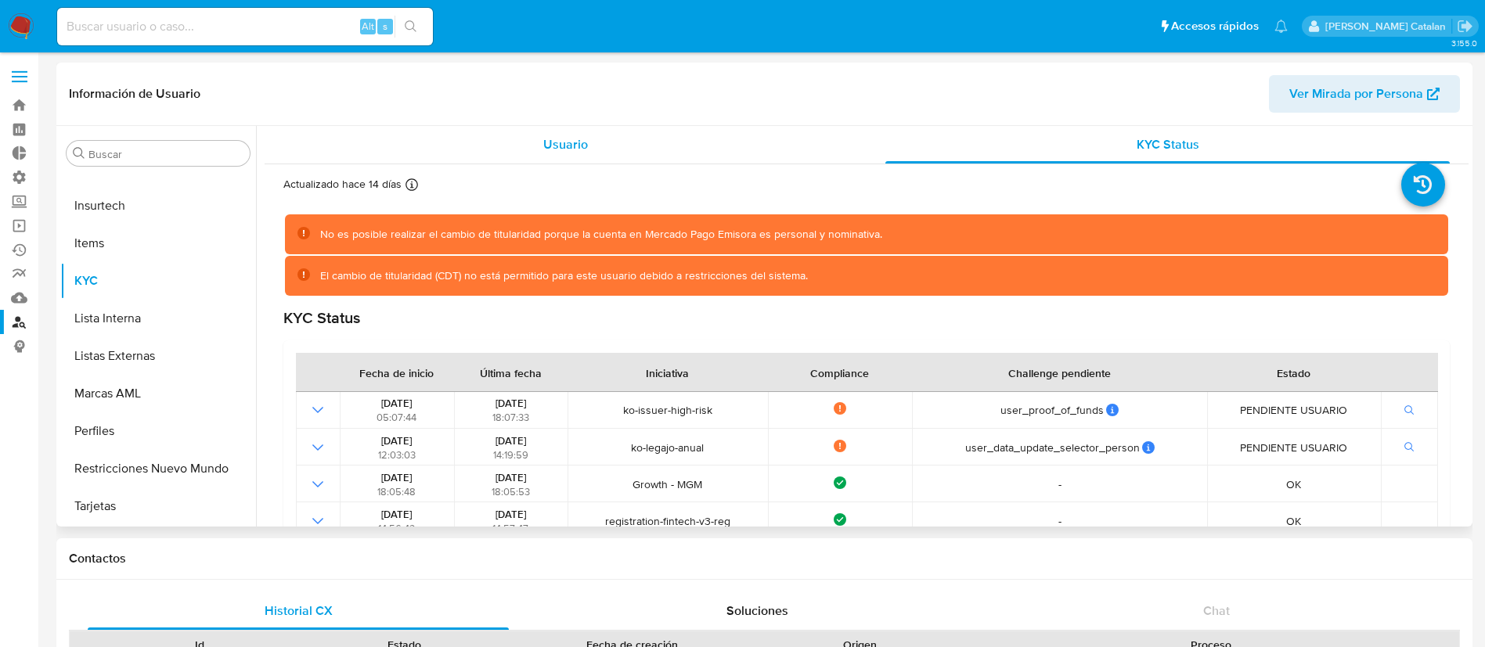
click at [558, 135] on span "Usuario" at bounding box center [565, 144] width 45 height 18
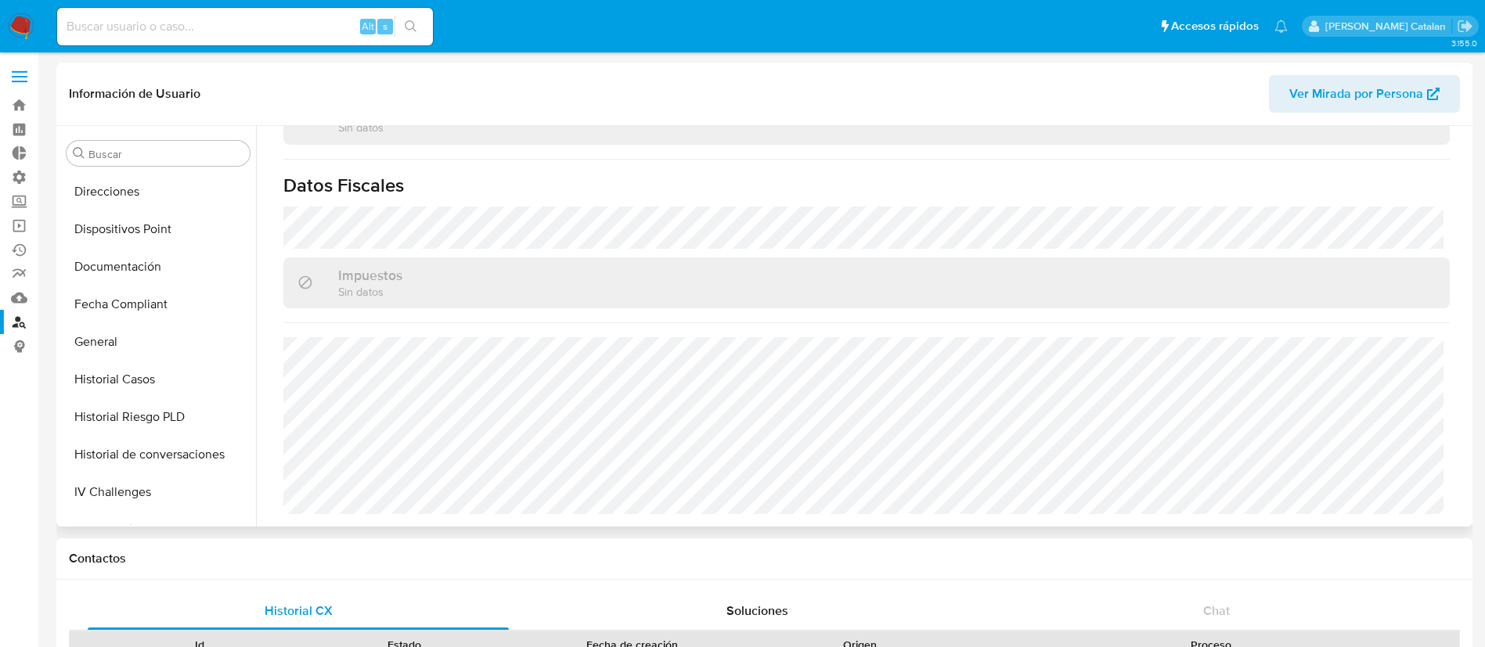
scroll to position [302, 0]
click at [109, 266] on button "Documentación" at bounding box center [151, 265] width 183 height 38
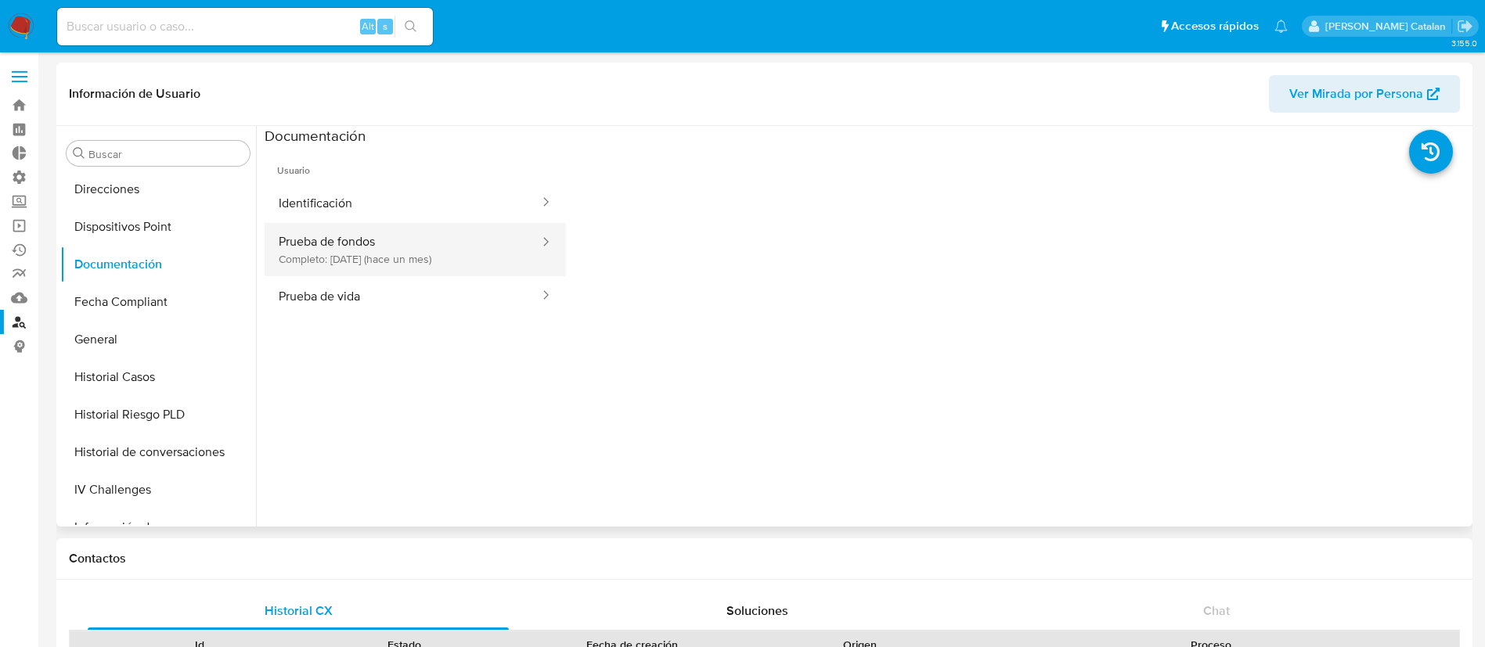
click at [380, 234] on button "Prueba de fondos Completo: 12/07/2025 (hace un mes)" at bounding box center [403, 249] width 276 height 53
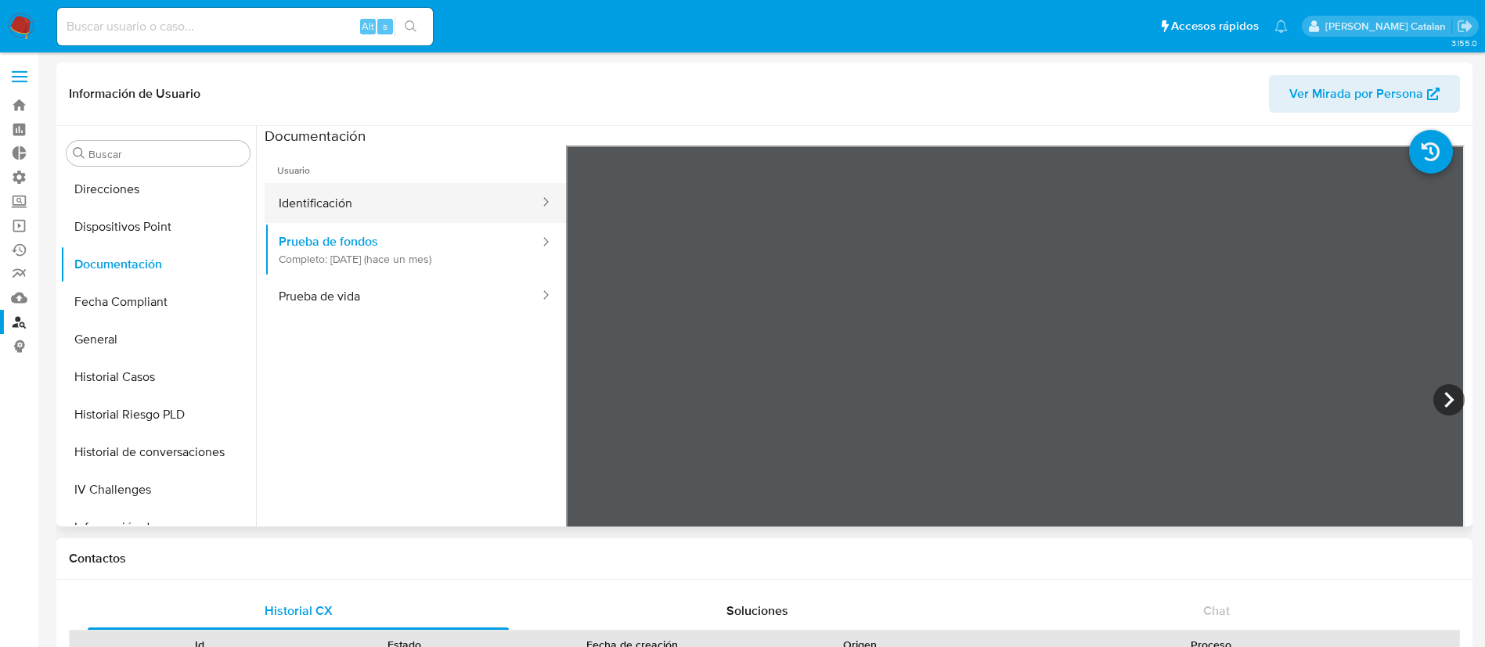
click at [393, 198] on button "Identificación" at bounding box center [403, 203] width 276 height 40
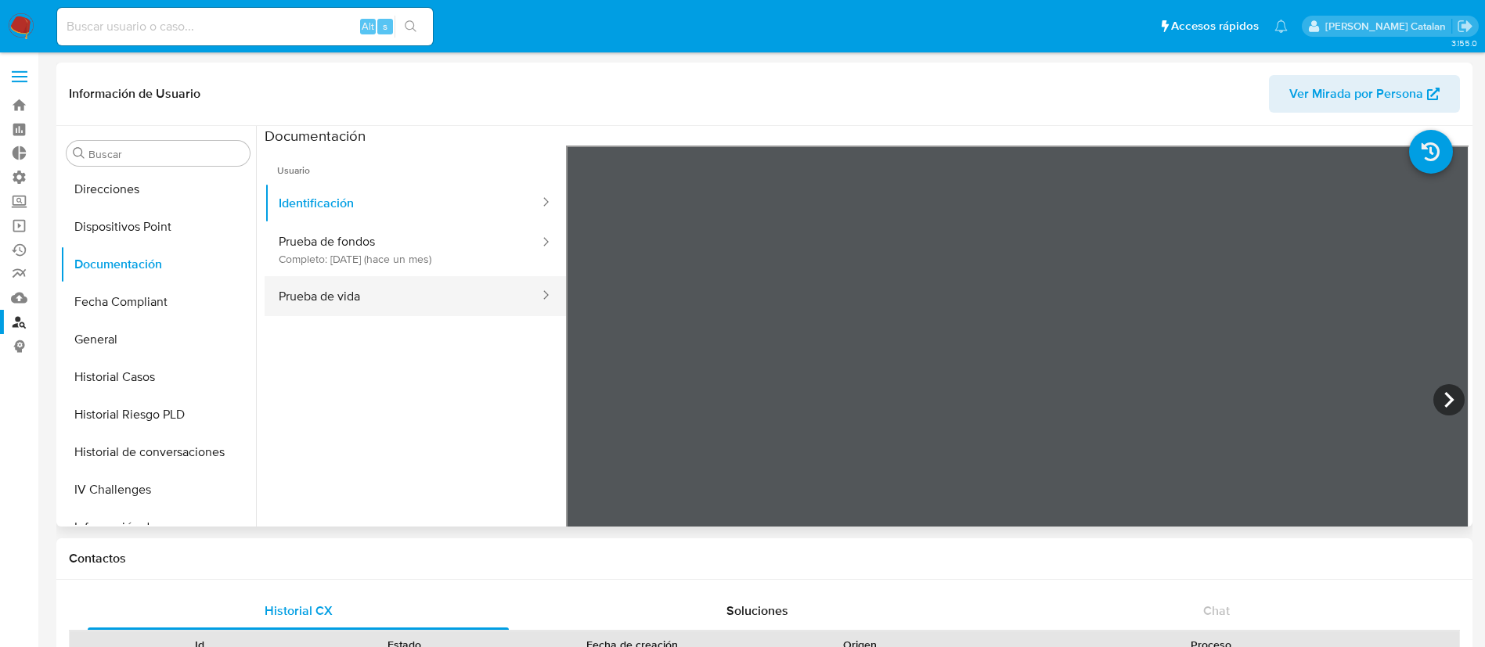
click at [424, 277] on button "Prueba de vida" at bounding box center [403, 296] width 276 height 40
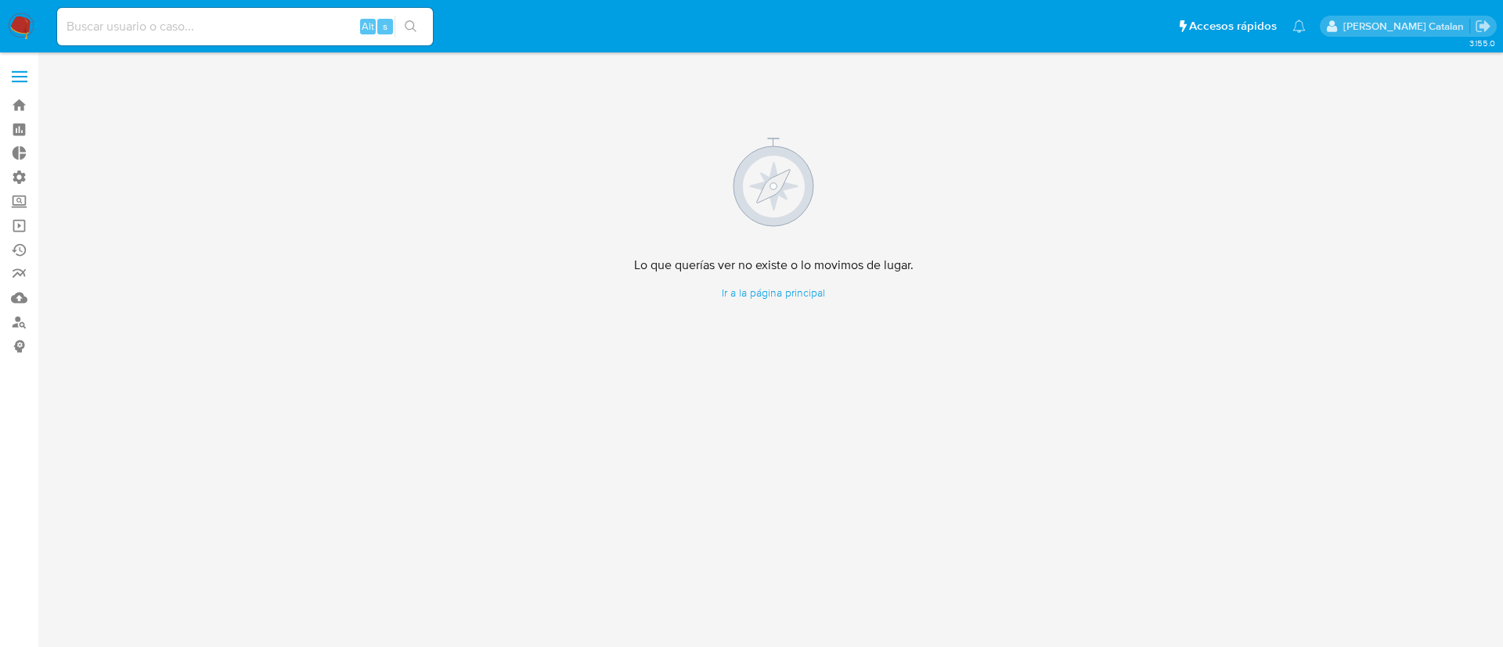
click at [272, 22] on input at bounding box center [245, 26] width 376 height 20
paste input "2477628427"
type input "2477628427"
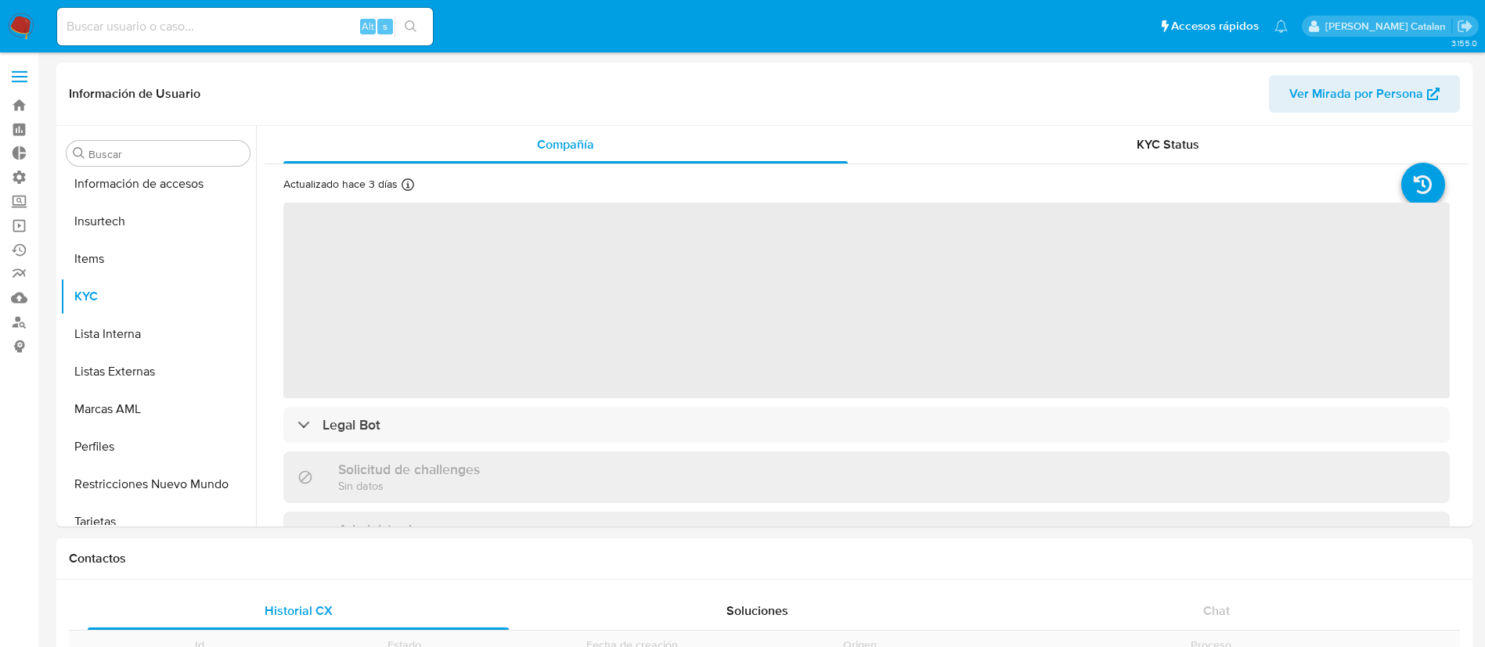
scroll to position [661, 0]
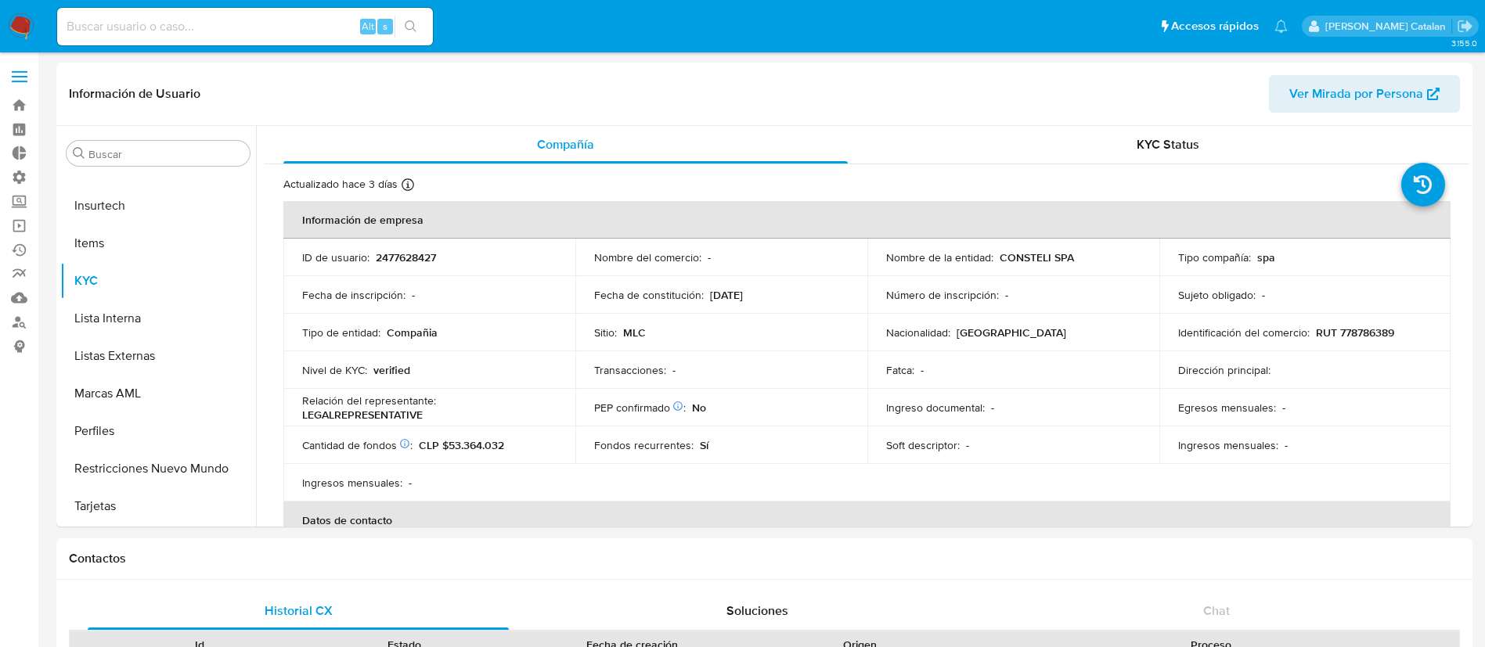
select select "10"
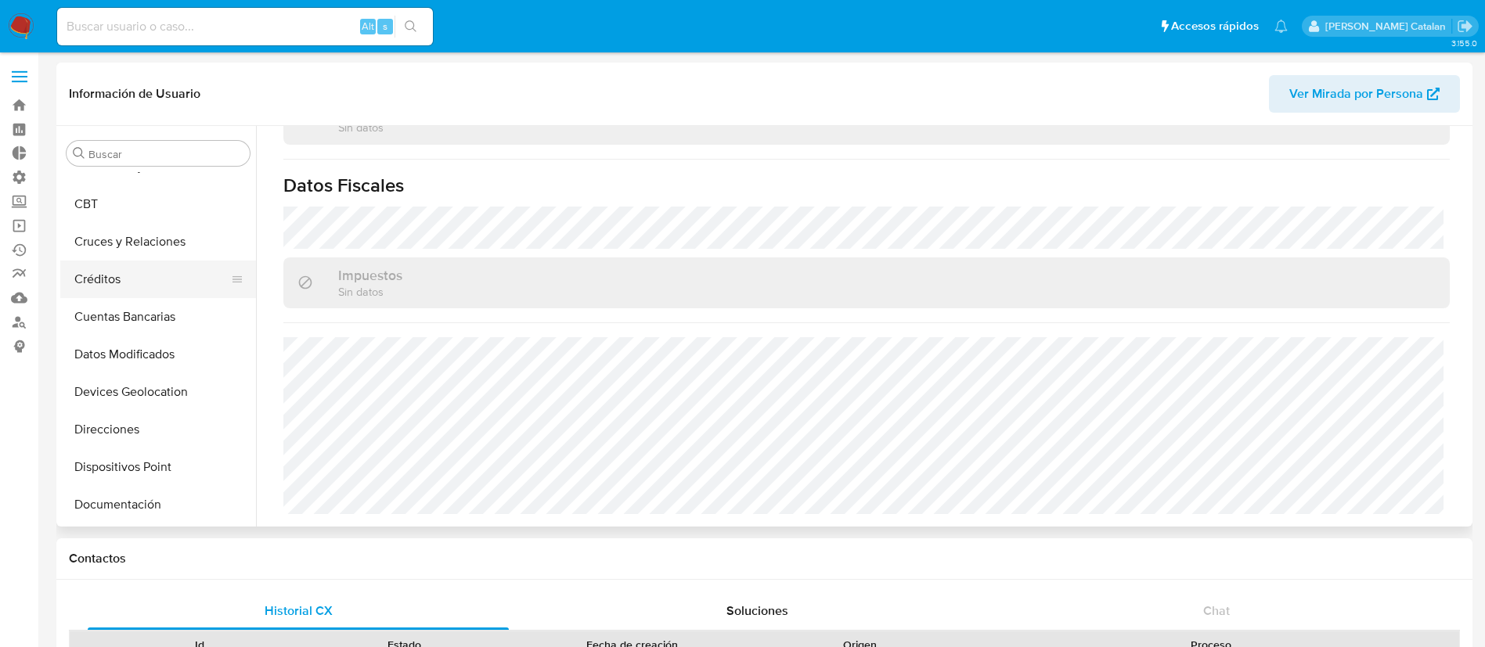
scroll to position [60, 0]
click at [111, 494] on button "Documentación" at bounding box center [151, 507] width 183 height 38
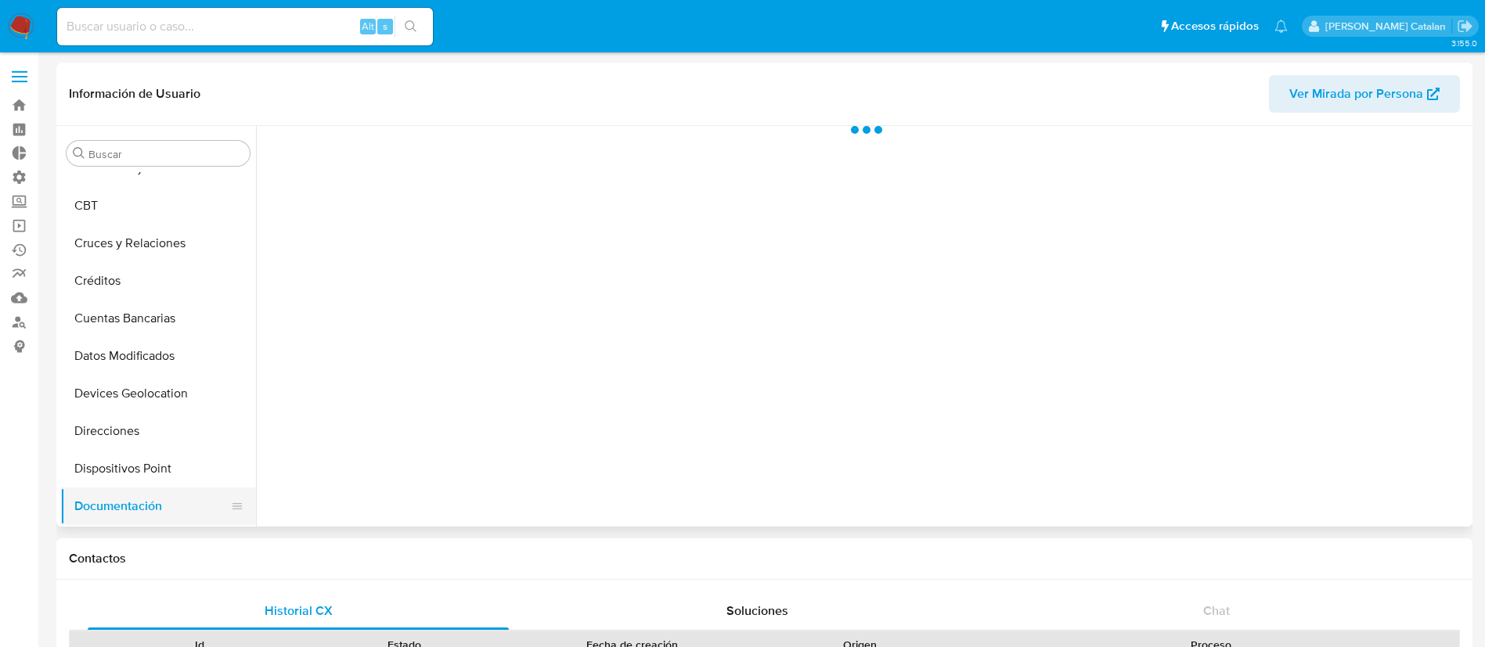
scroll to position [0, 0]
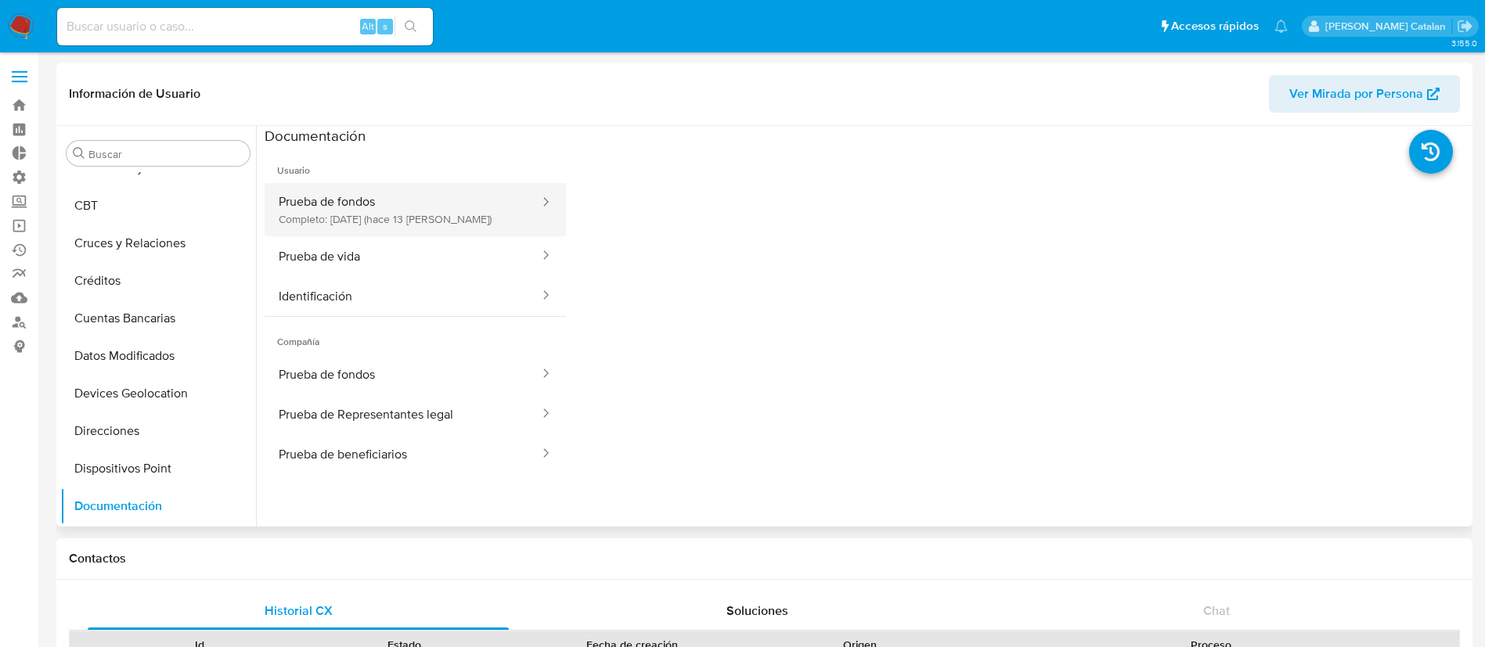
click at [395, 205] on button "Prueba de fondos Completo: [DATE] (hace 13 [PERSON_NAME])" at bounding box center [403, 209] width 276 height 53
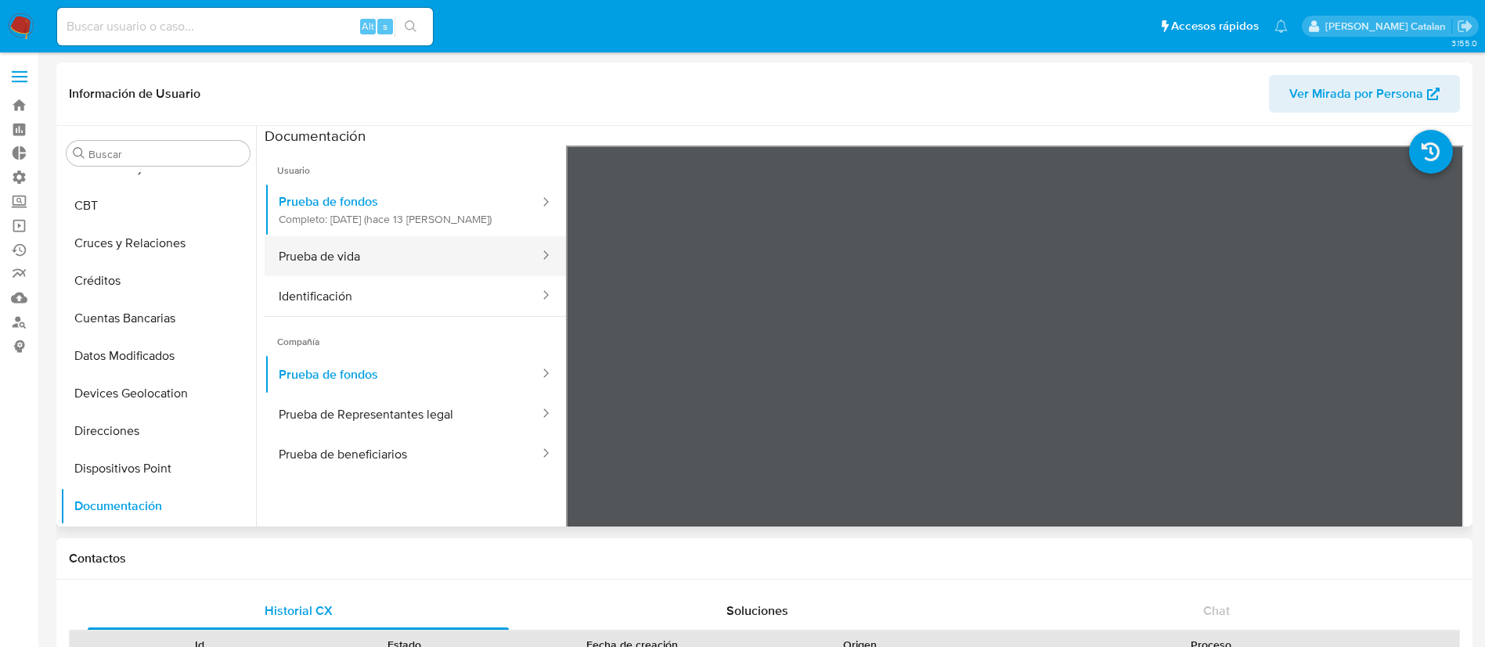
click at [427, 254] on button "Prueba de vida" at bounding box center [403, 256] width 276 height 40
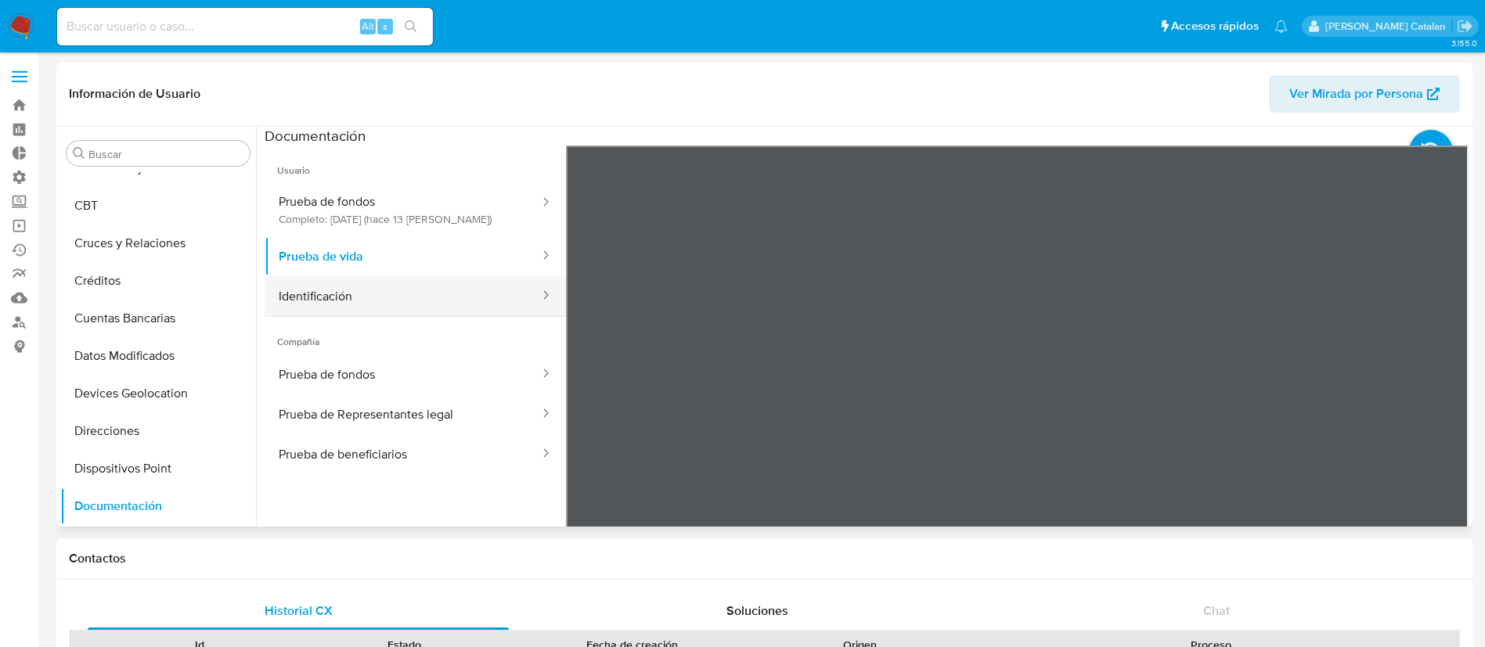
click at [441, 299] on button "Identificación" at bounding box center [403, 296] width 276 height 40
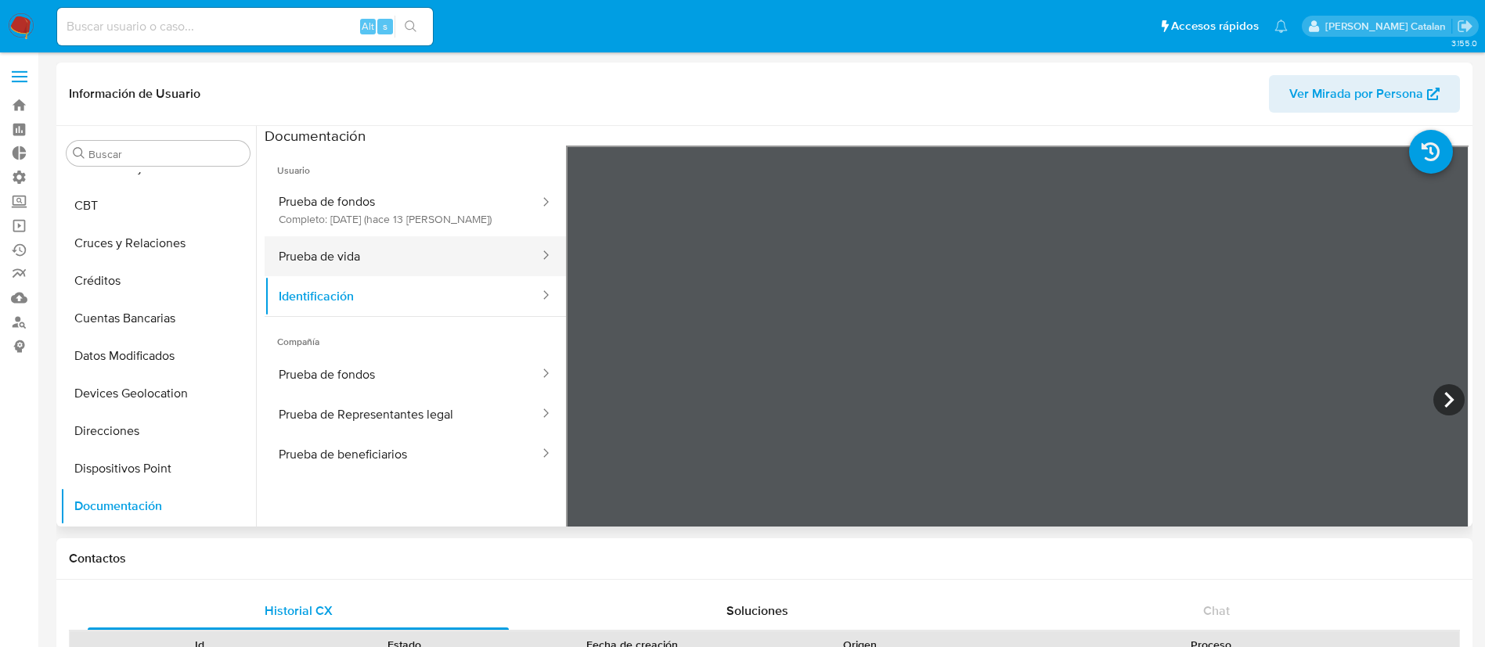
click at [450, 250] on button "Prueba de vida" at bounding box center [403, 256] width 276 height 40
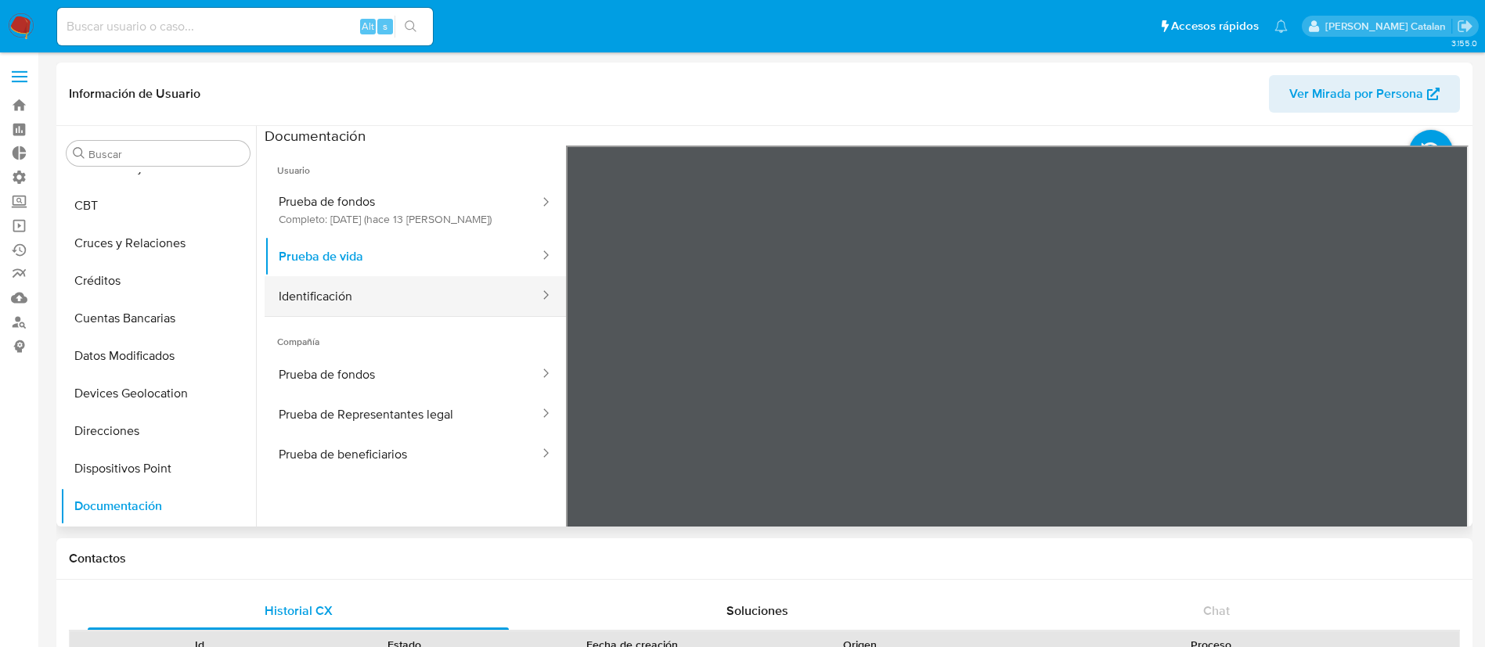
click at [370, 284] on button "Identificación" at bounding box center [403, 296] width 276 height 40
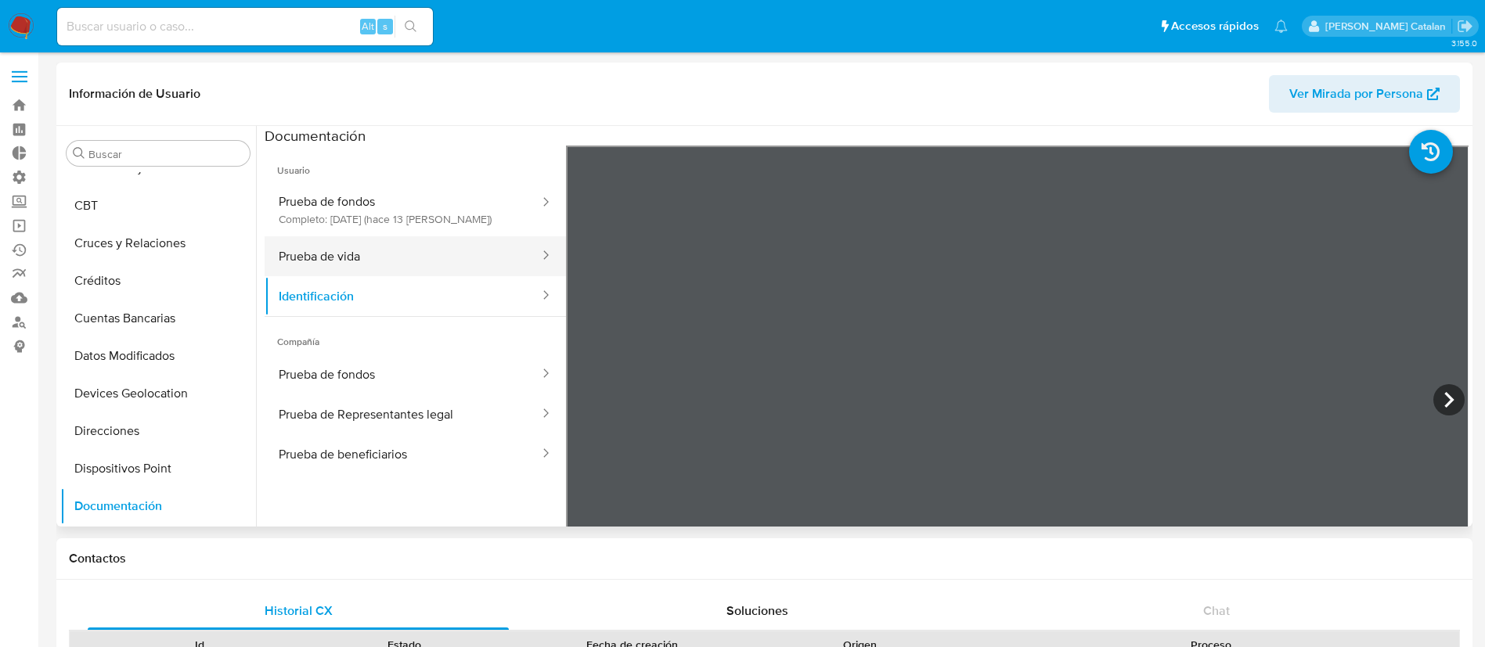
click at [376, 272] on button "Prueba de vida" at bounding box center [403, 256] width 276 height 40
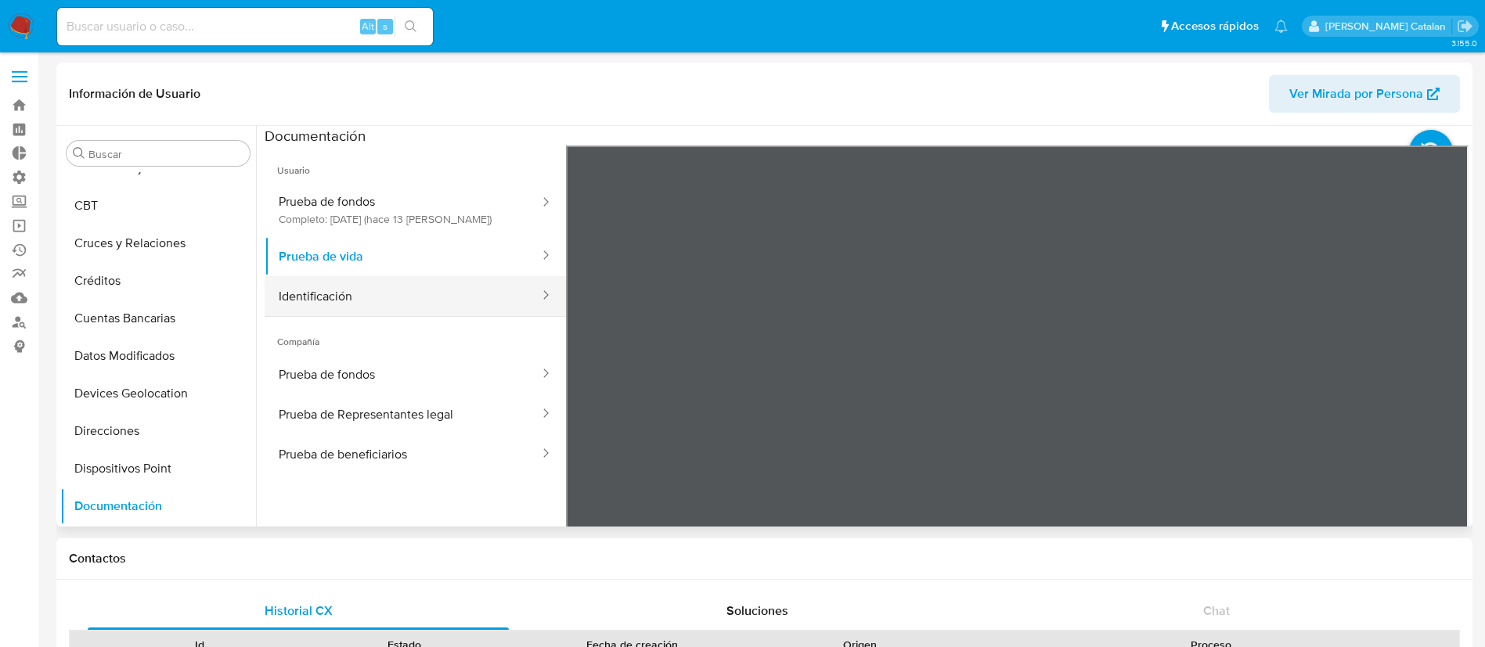
click at [419, 289] on button "Identificación" at bounding box center [403, 296] width 276 height 40
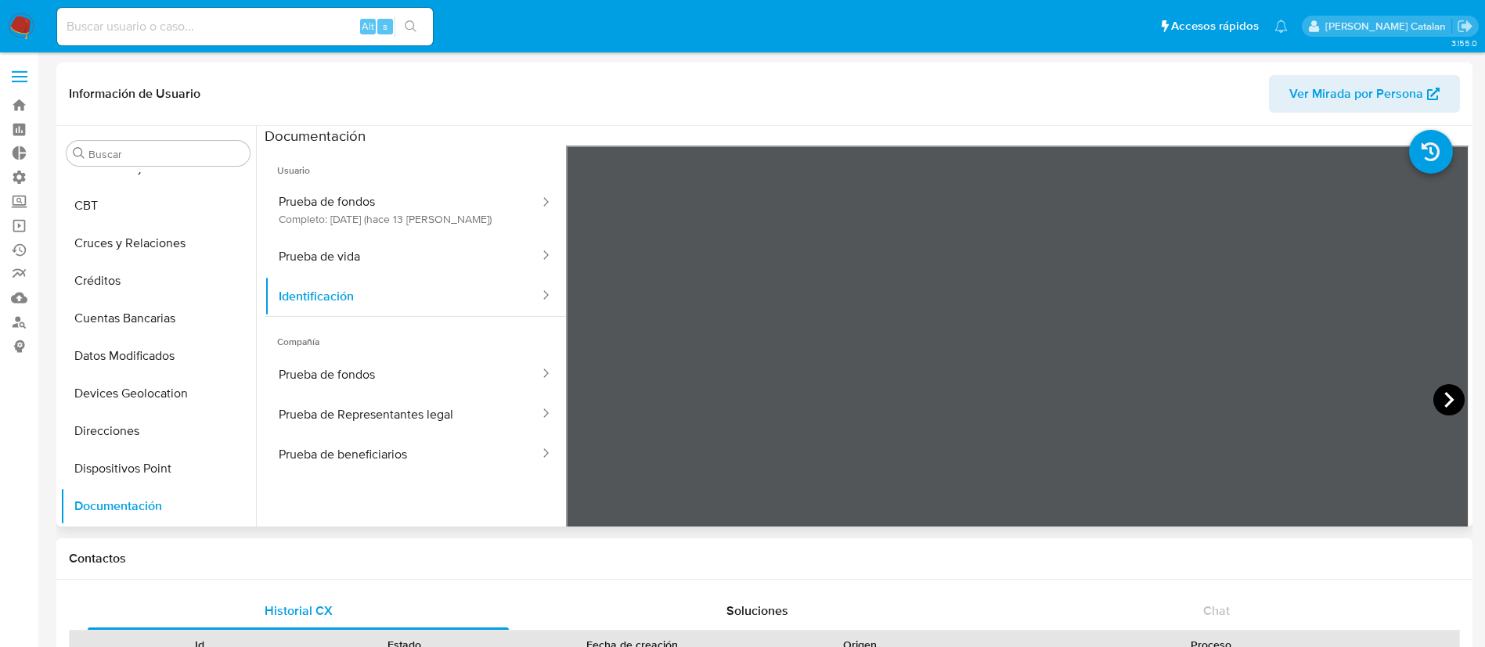
click at [1439, 403] on icon at bounding box center [1448, 399] width 31 height 31
click at [373, 246] on button "Prueba de vida" at bounding box center [403, 256] width 276 height 40
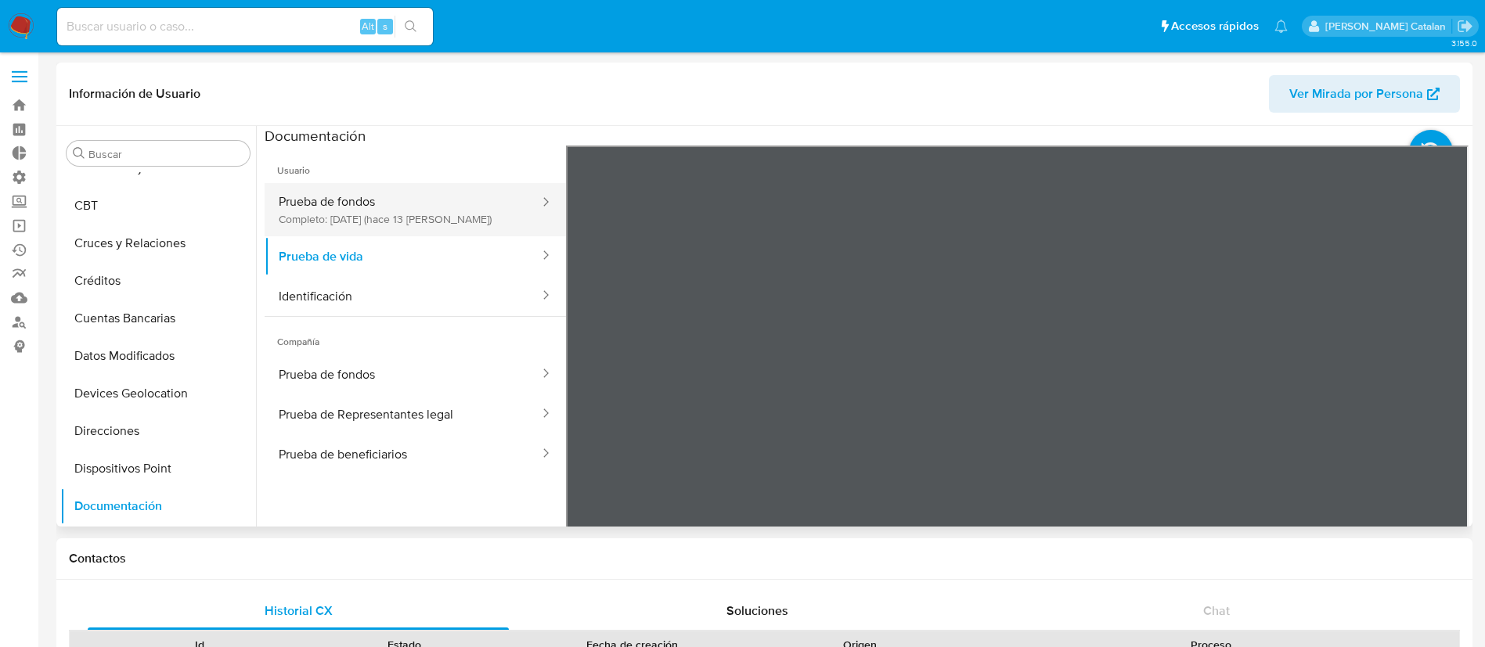
click at [396, 218] on button "Prueba de fondos Completo: [DATE] (hace 13 [PERSON_NAME])" at bounding box center [403, 209] width 276 height 53
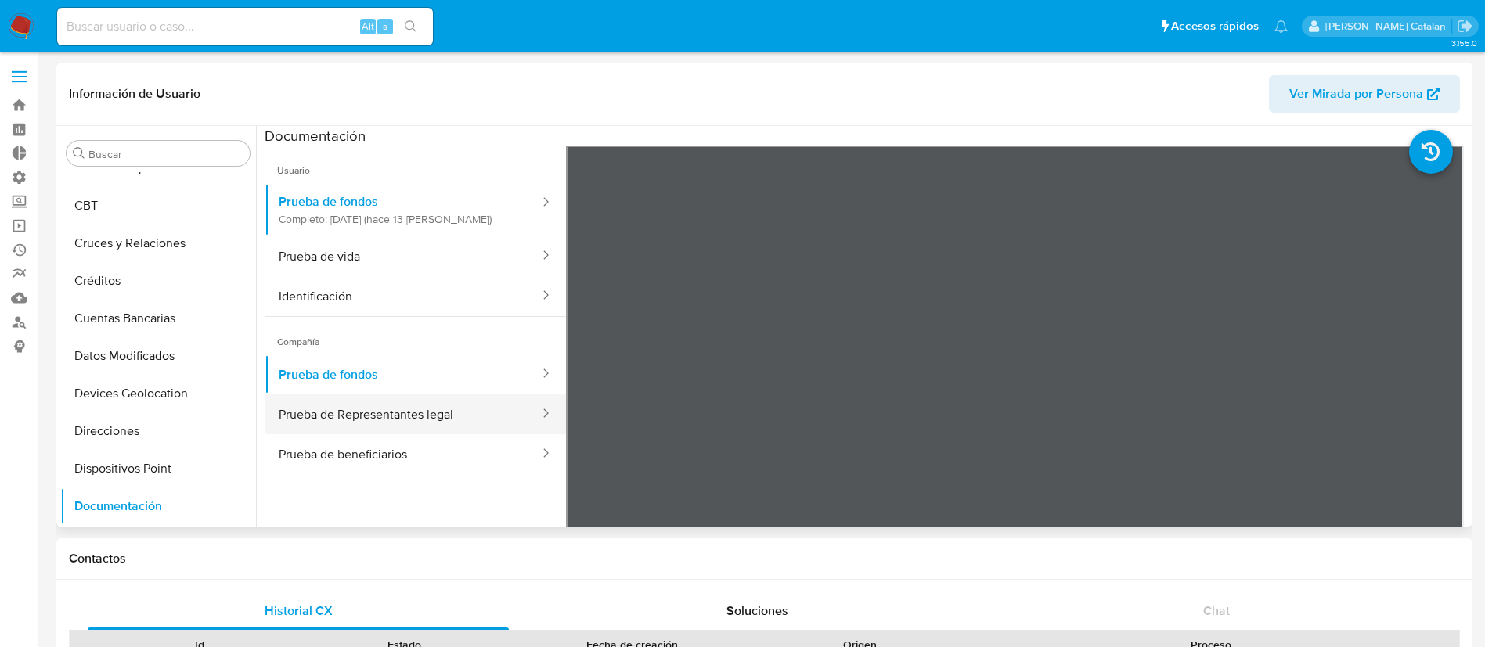
click at [415, 417] on button "Prueba de Representantes legal" at bounding box center [403, 414] width 276 height 40
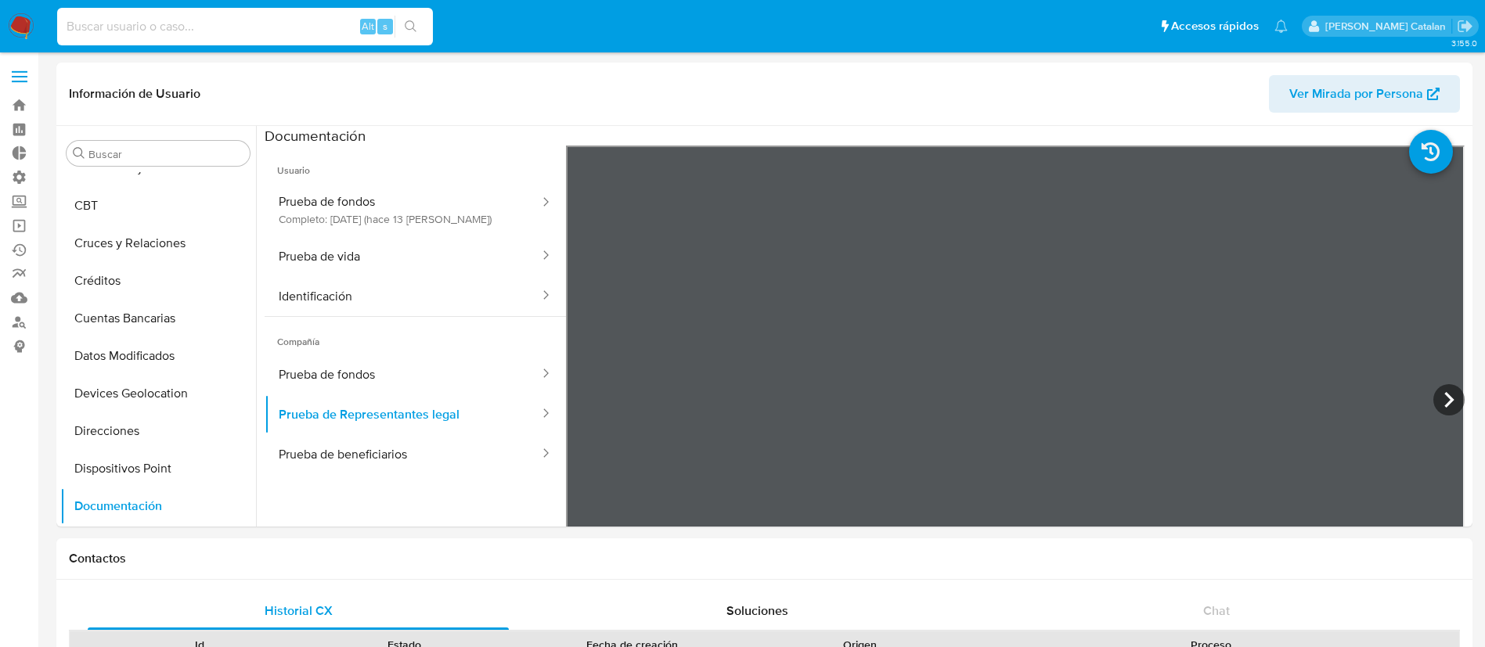
click at [308, 36] on input at bounding box center [245, 26] width 376 height 20
paste input "1950952375"
type input "1950952375"
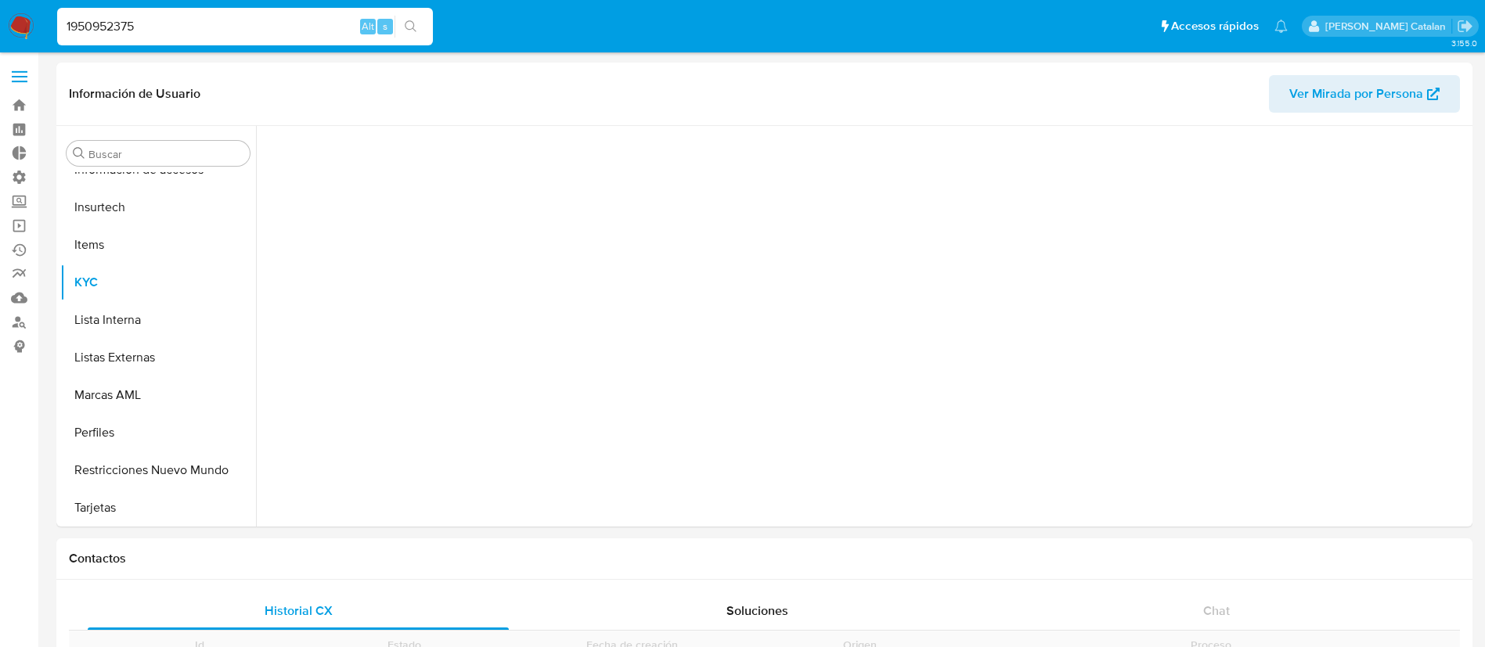
scroll to position [661, 0]
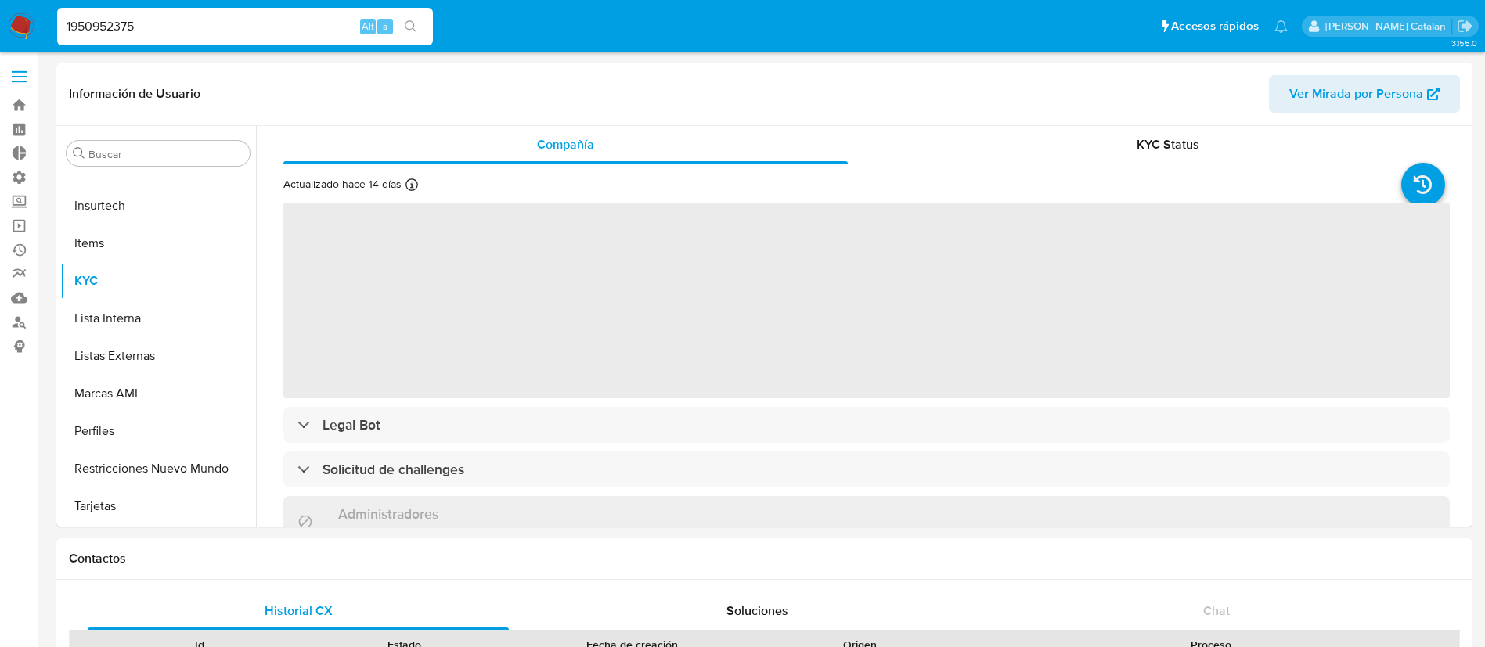
select select "10"
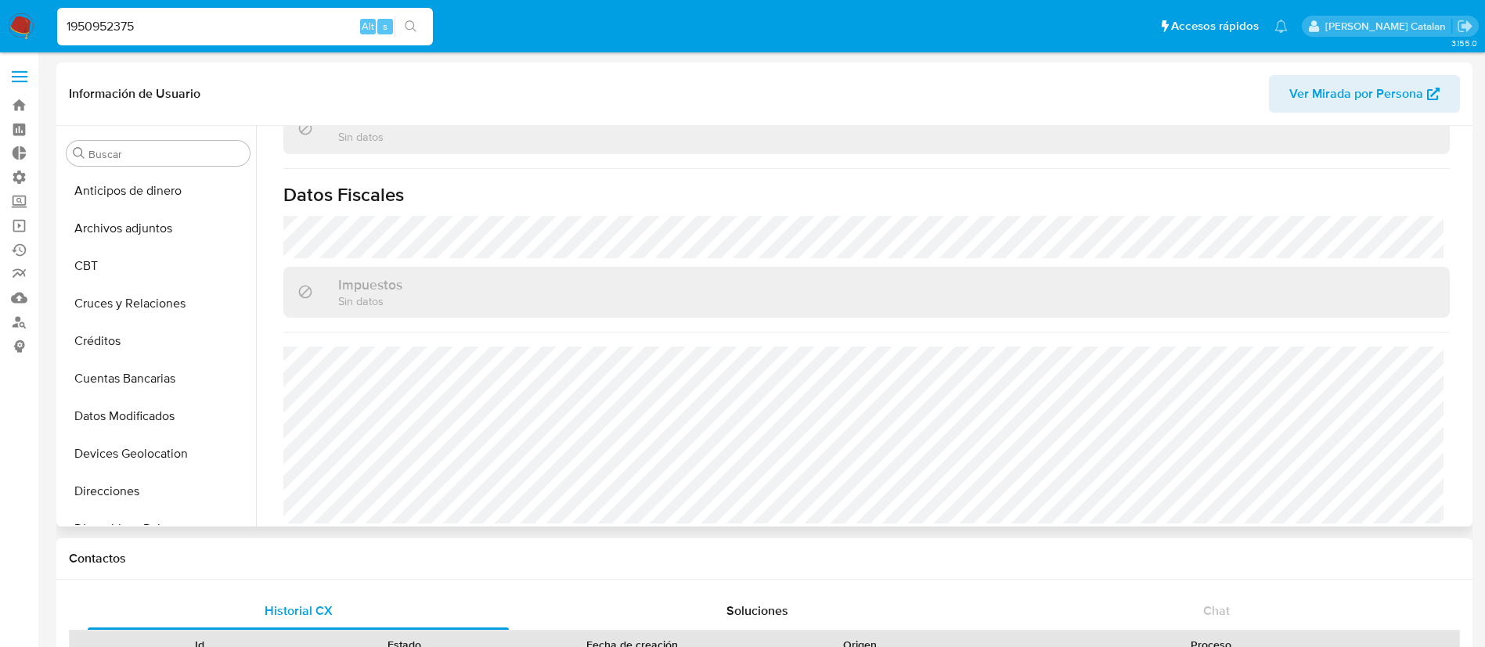
scroll to position [113, 0]
click at [131, 445] on button "Documentación" at bounding box center [151, 454] width 183 height 38
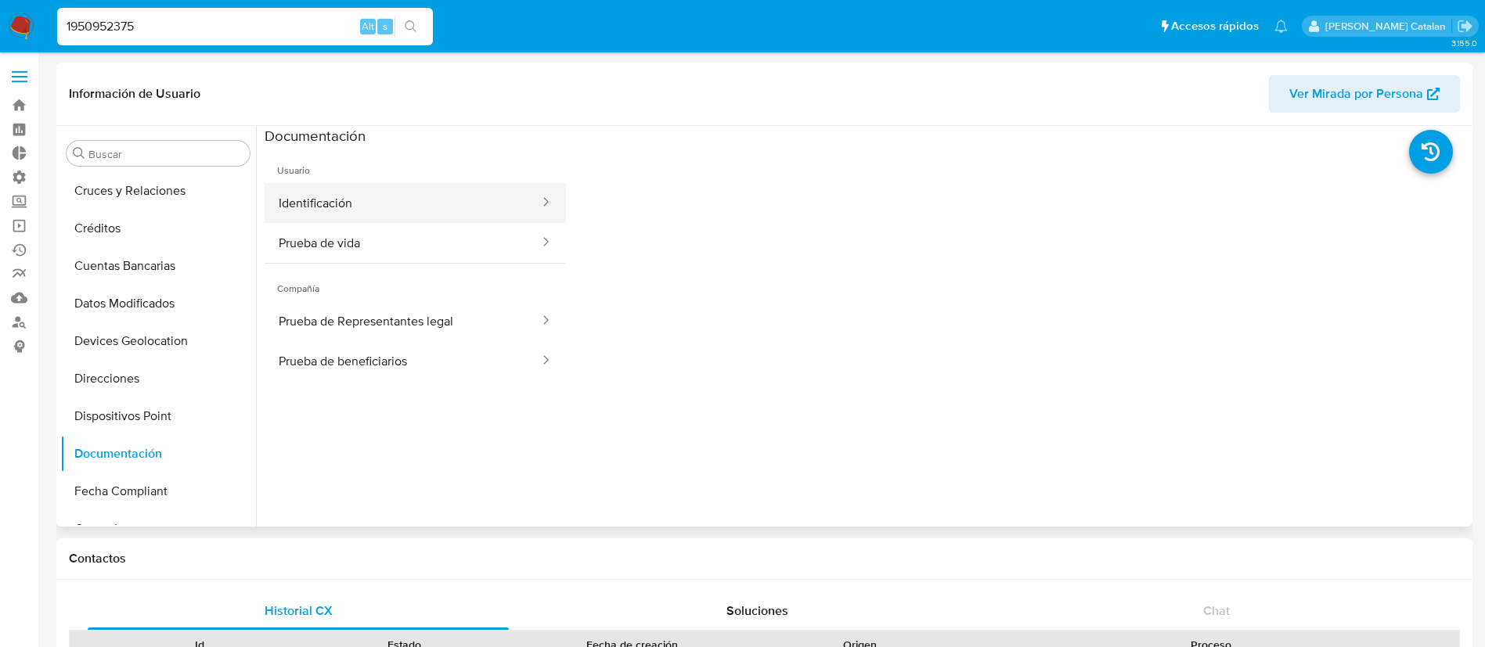
click at [427, 211] on button "Identificación" at bounding box center [403, 203] width 276 height 40
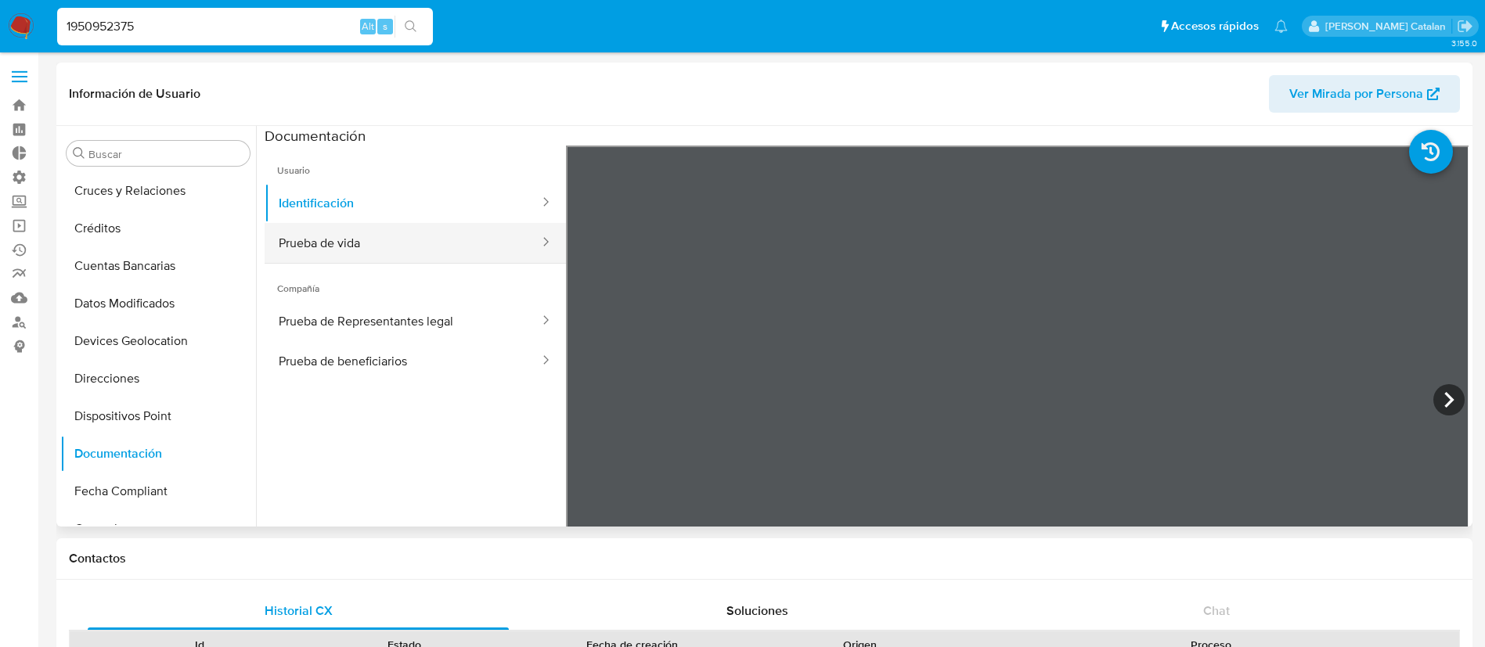
click at [369, 257] on button "Prueba de vida" at bounding box center [403, 243] width 276 height 40
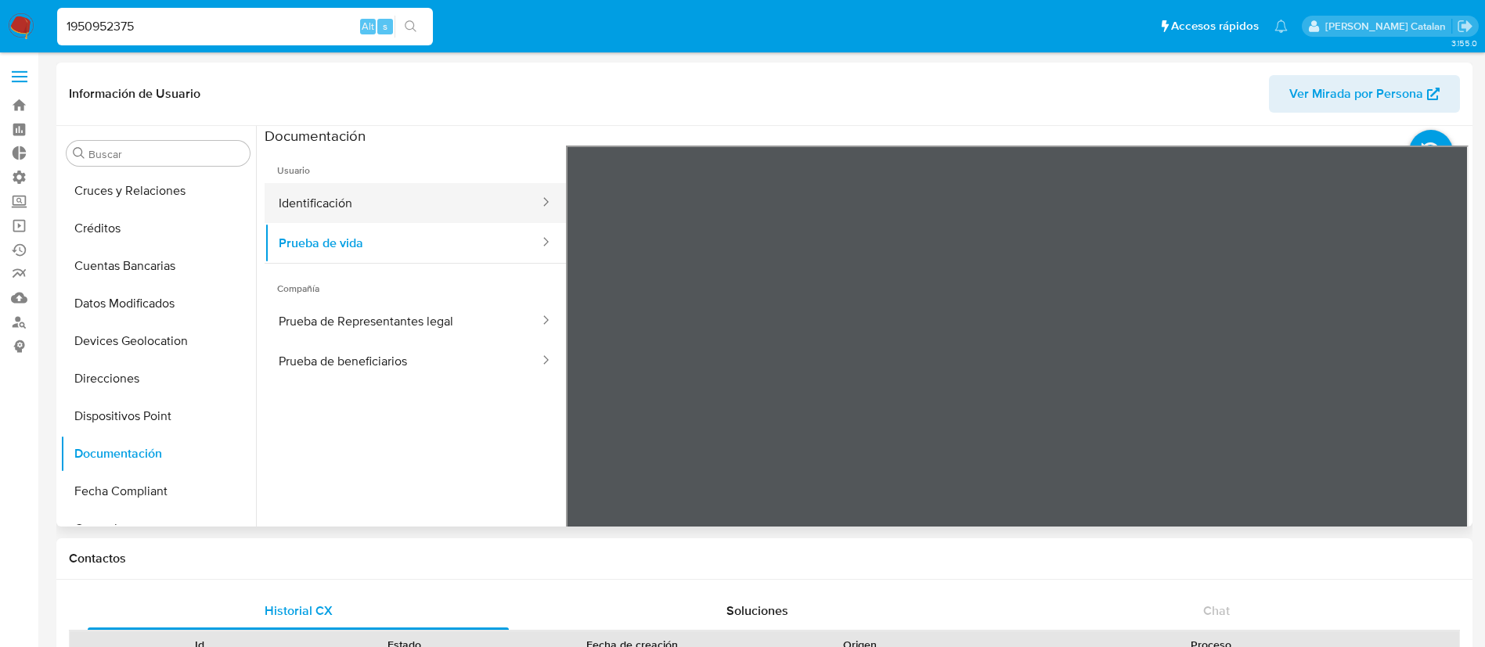
click at [413, 204] on button "Identificación" at bounding box center [403, 203] width 276 height 40
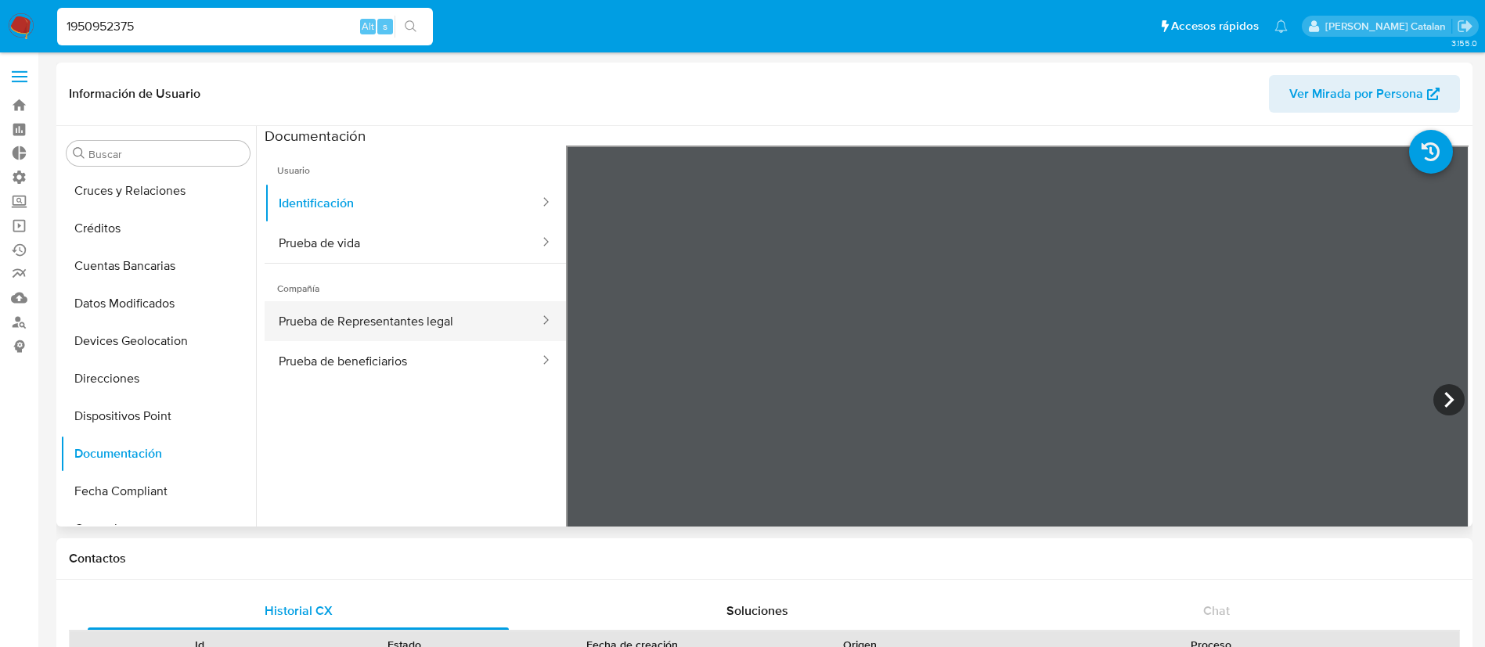
click at [362, 318] on button "Prueba de Representantes legal" at bounding box center [403, 321] width 276 height 40
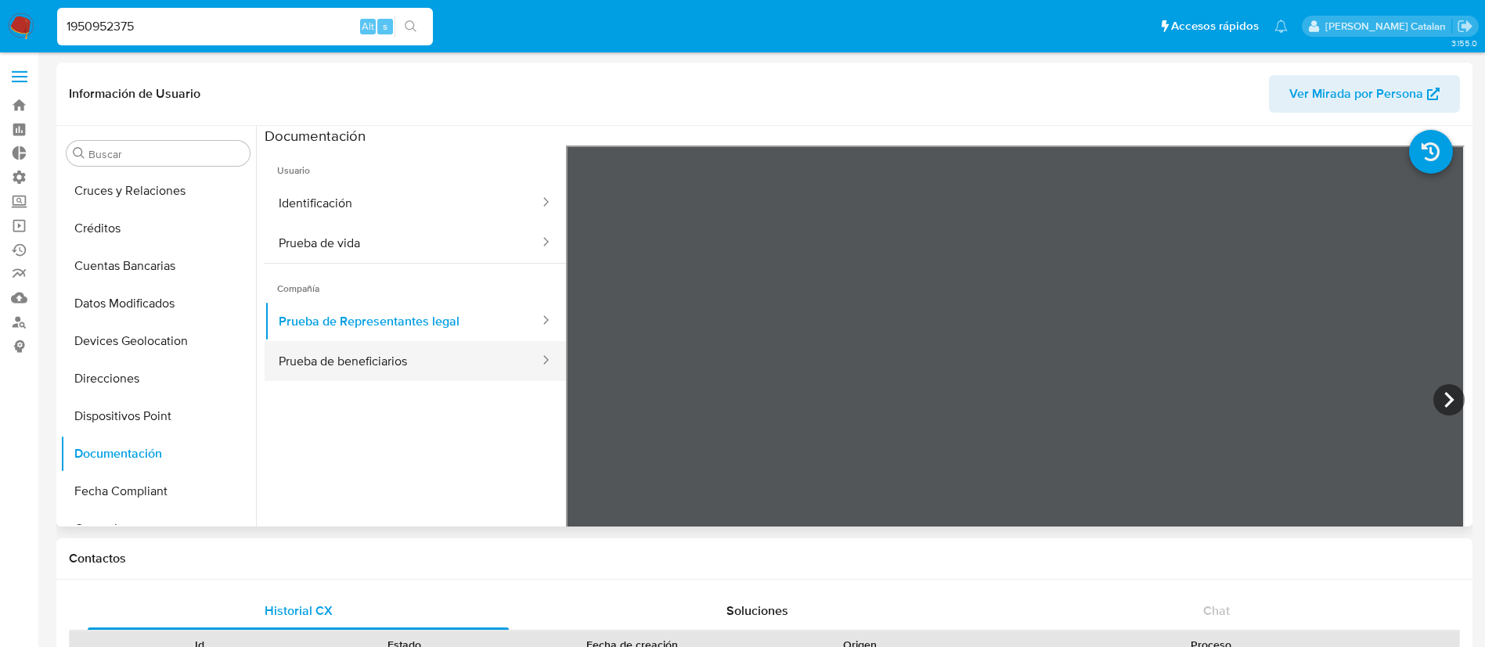
click at [376, 349] on button "Prueba de beneficiarios" at bounding box center [403, 361] width 276 height 40
